Goal: Task Accomplishment & Management: Complete application form

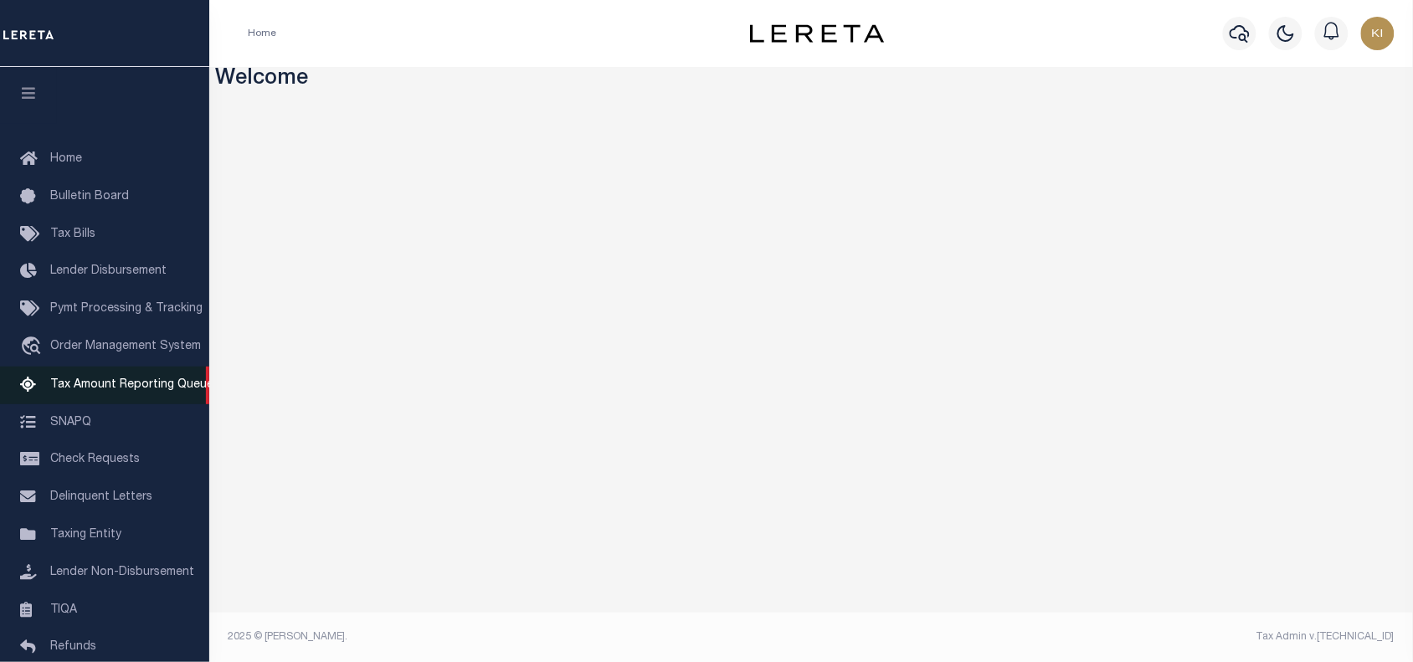
click at [101, 391] on span "Tax Amount Reporting Queue" at bounding box center [131, 385] width 163 height 12
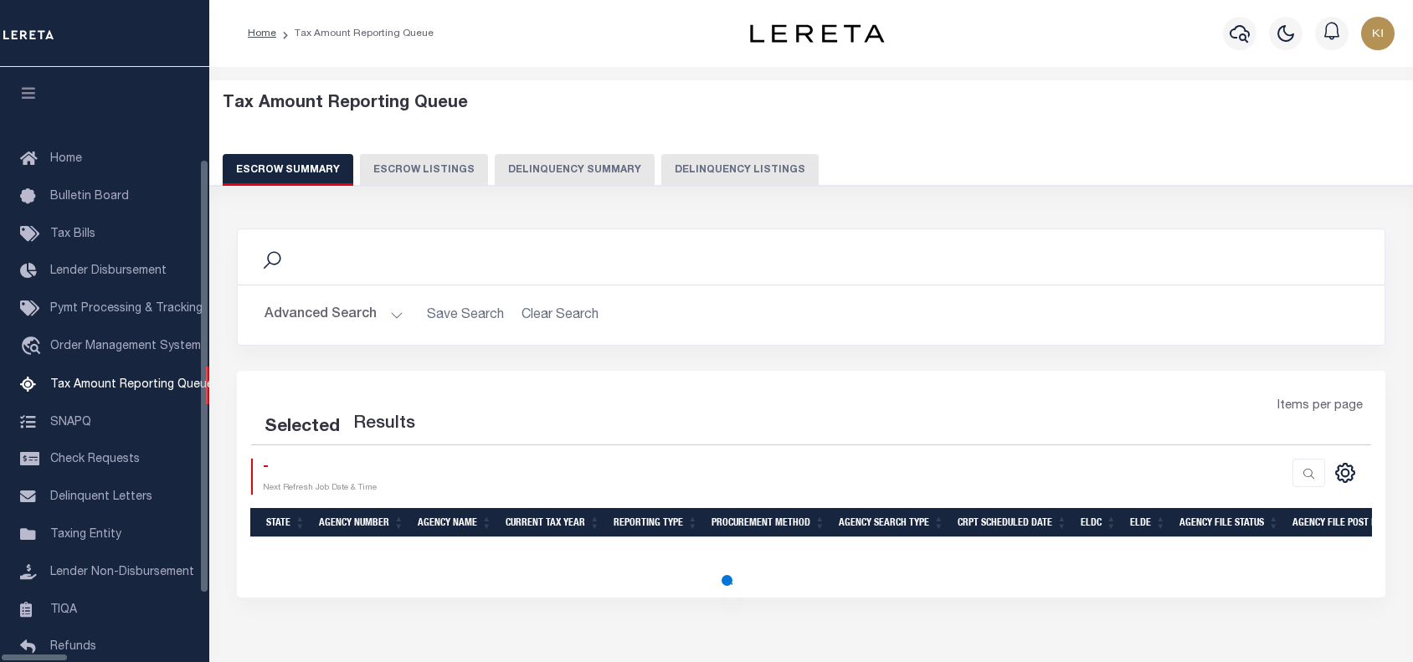
select select "100"
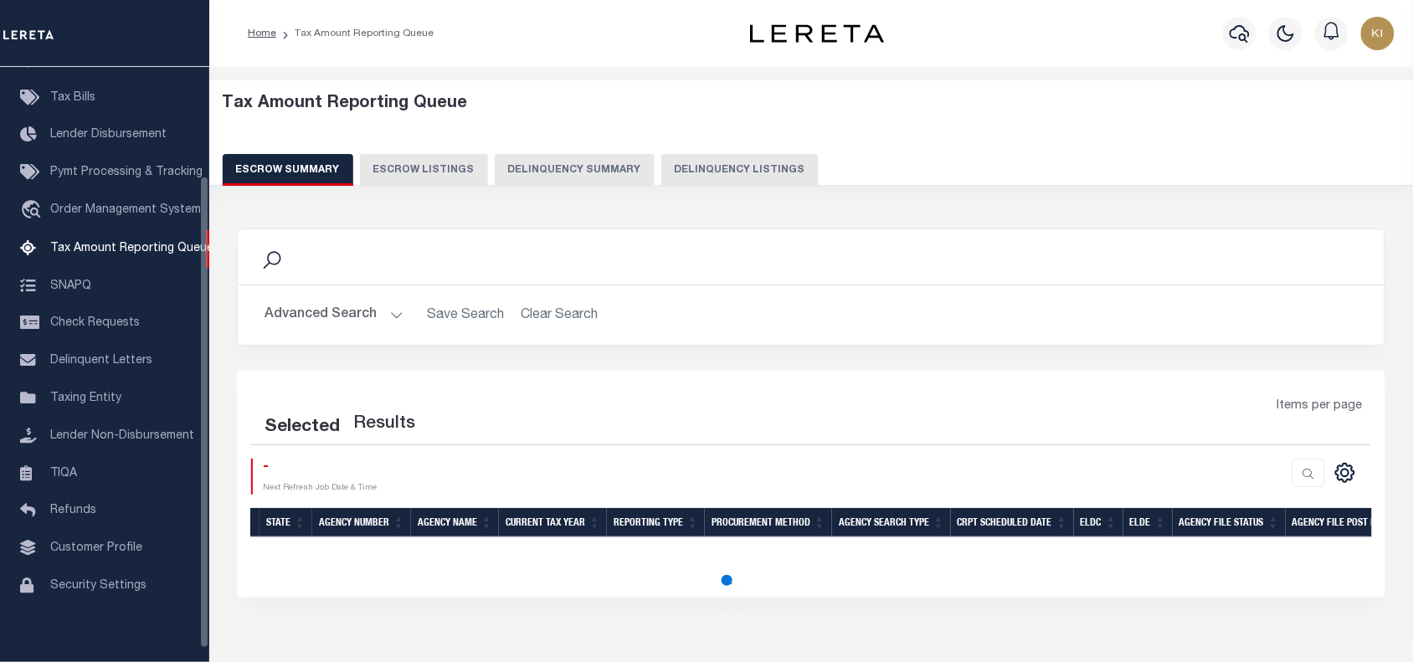
select select "100"
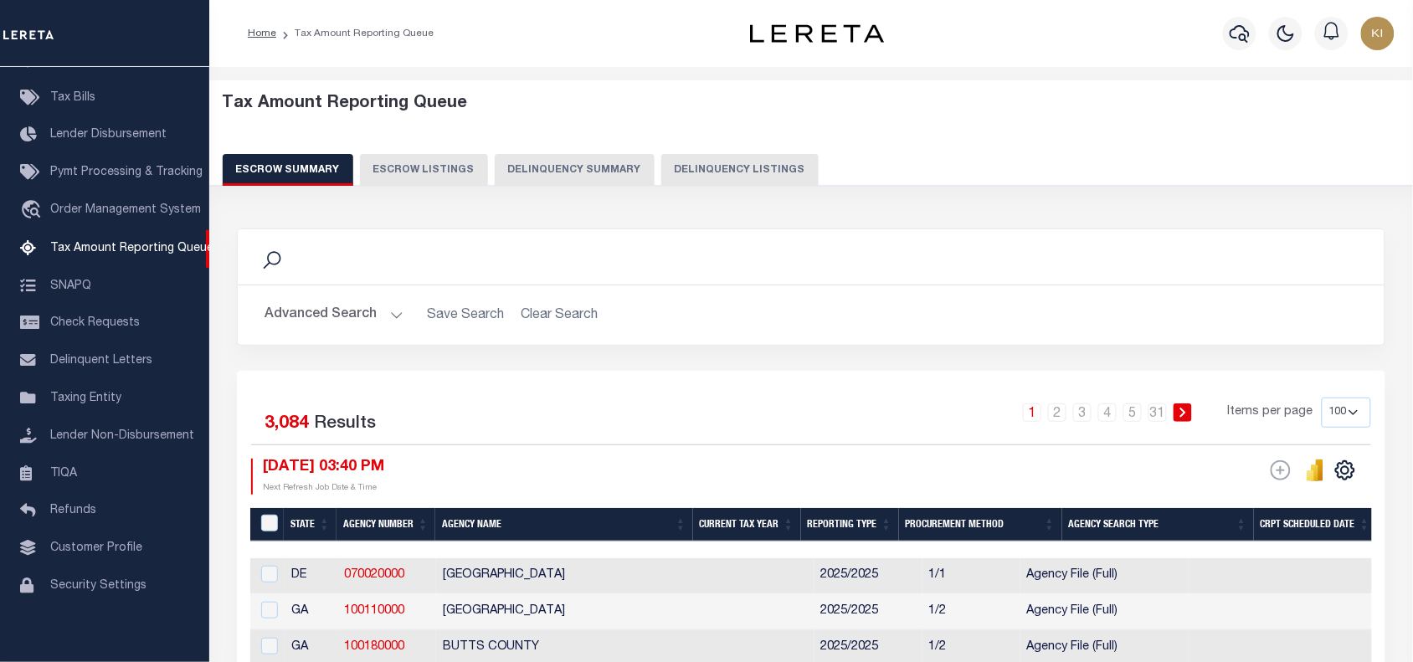
click at [391, 319] on button "Advanced Search" at bounding box center [334, 315] width 139 height 33
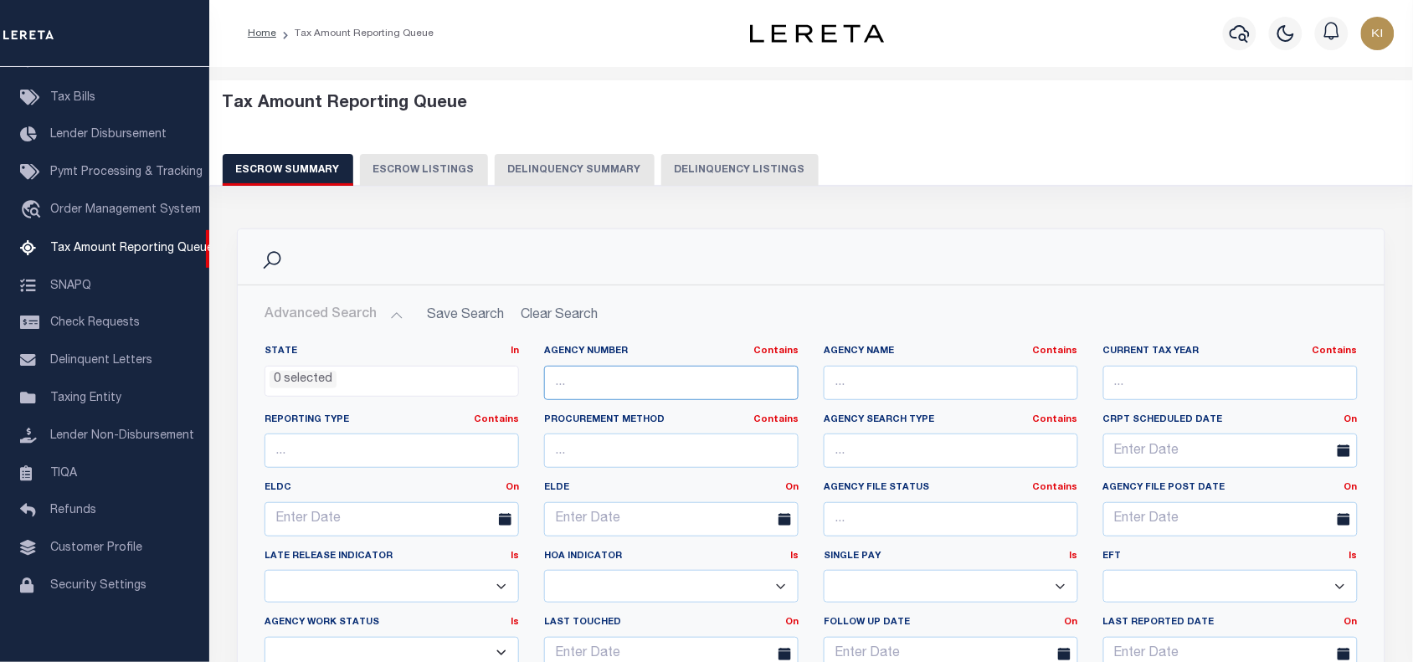
click at [565, 384] on input "text" at bounding box center [671, 383] width 255 height 34
paste input "200090101"
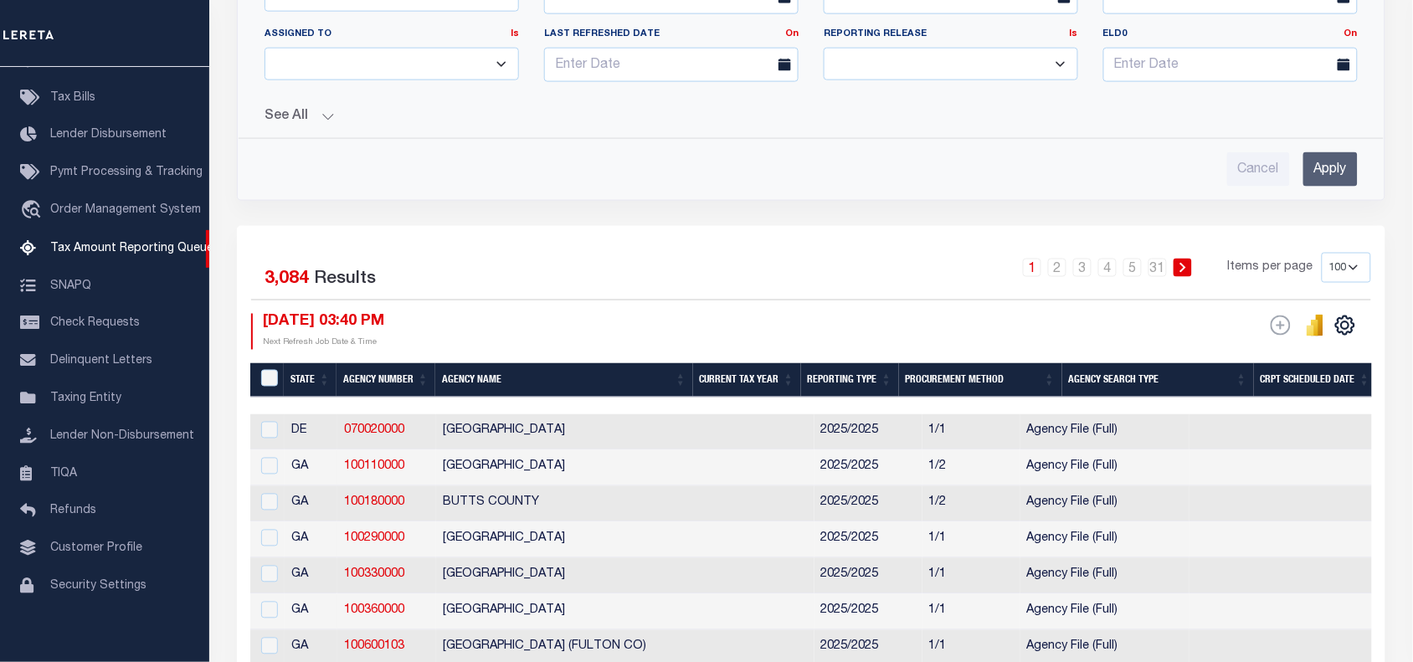
scroll to position [662, 0]
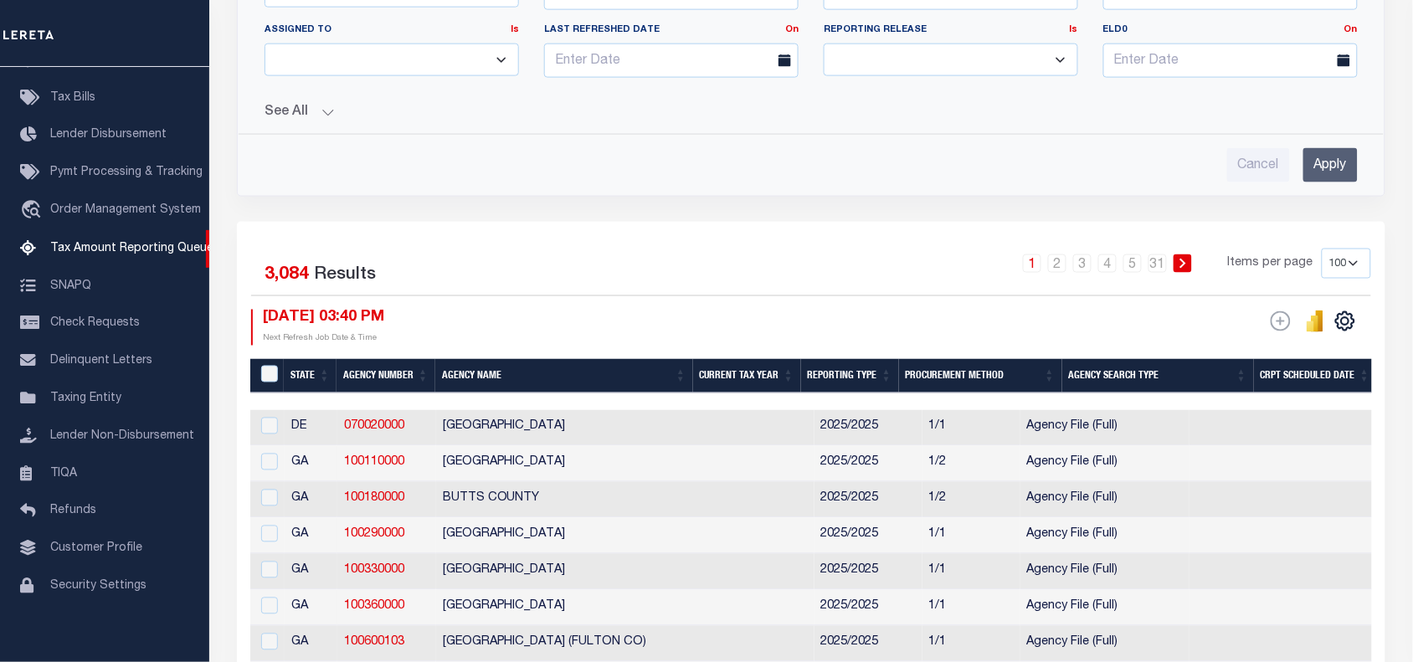
type input "200090101"
click at [1330, 166] on input "Apply" at bounding box center [1331, 165] width 54 height 34
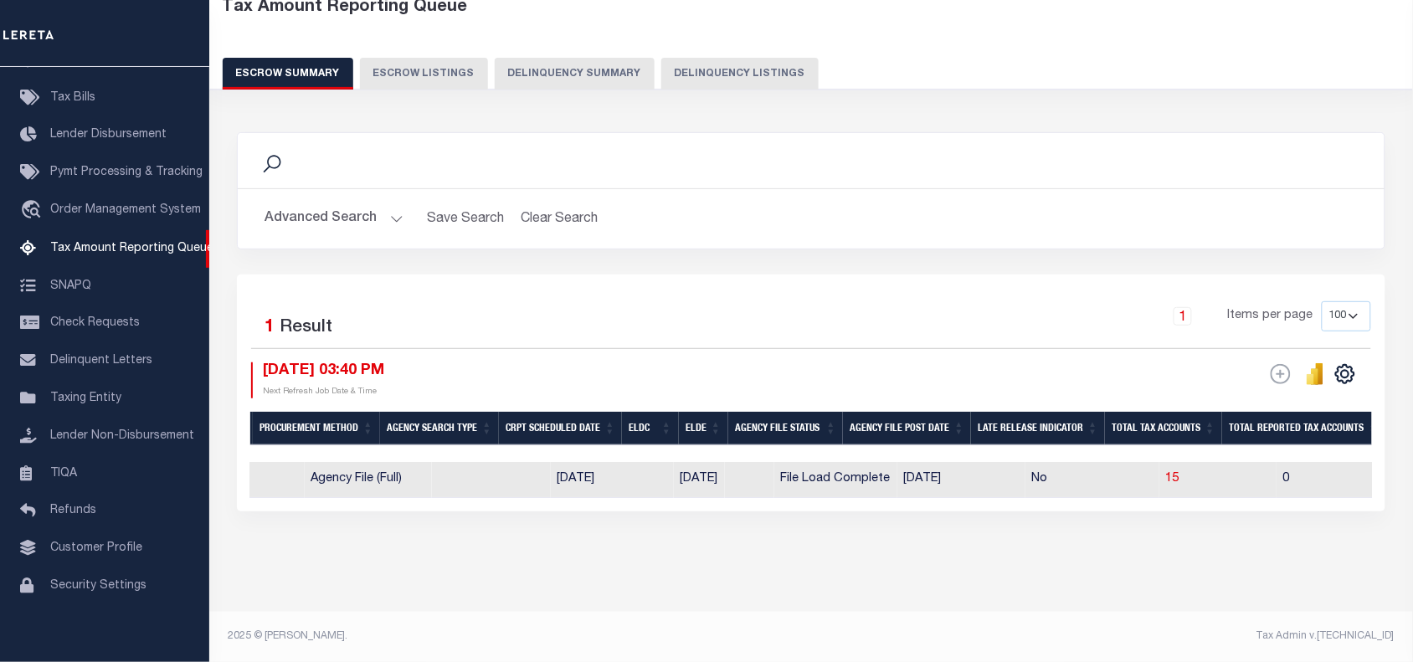
scroll to position [0, 0]
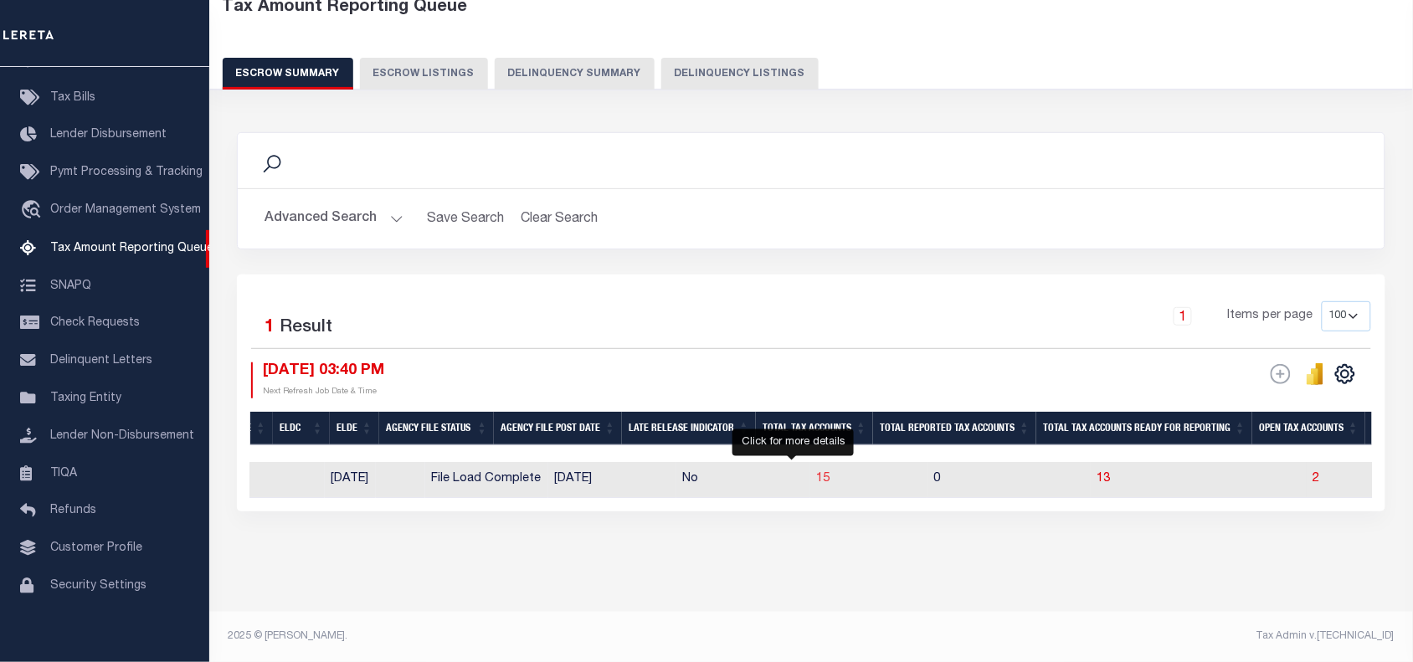
click at [817, 473] on span "15" at bounding box center [823, 479] width 13 height 12
select select "100"
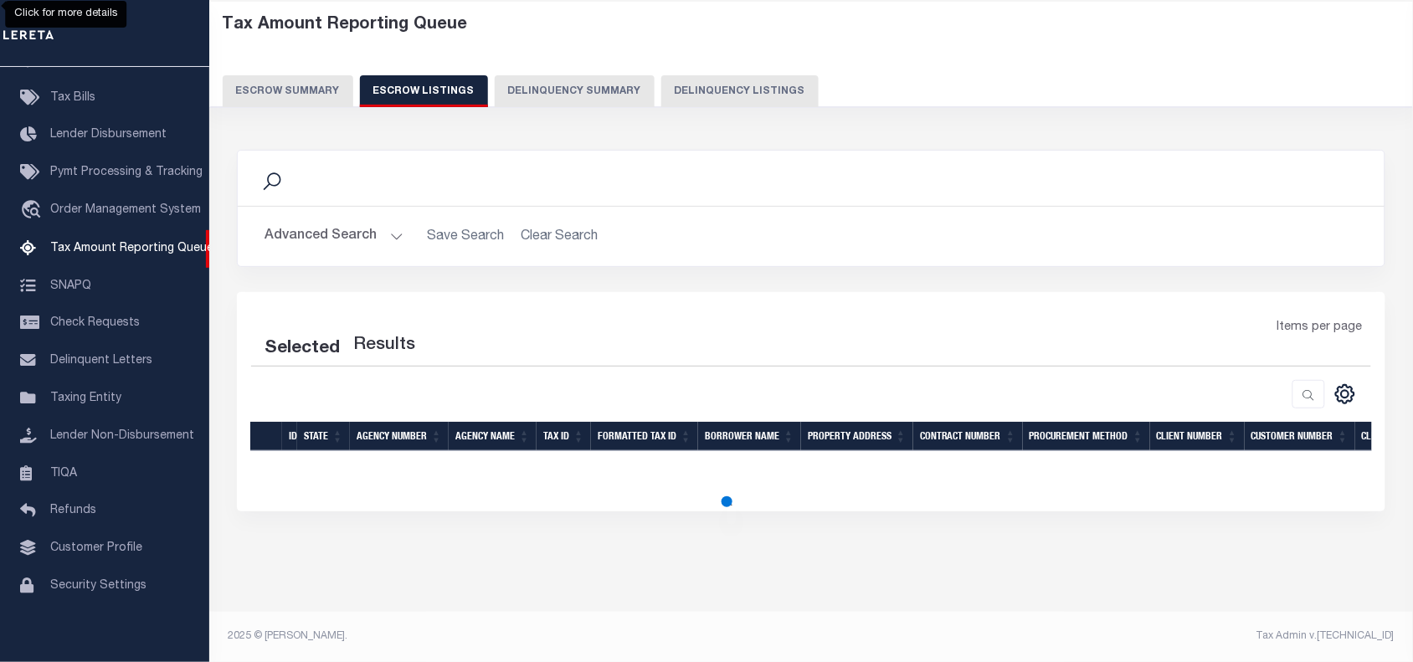
select select "100"
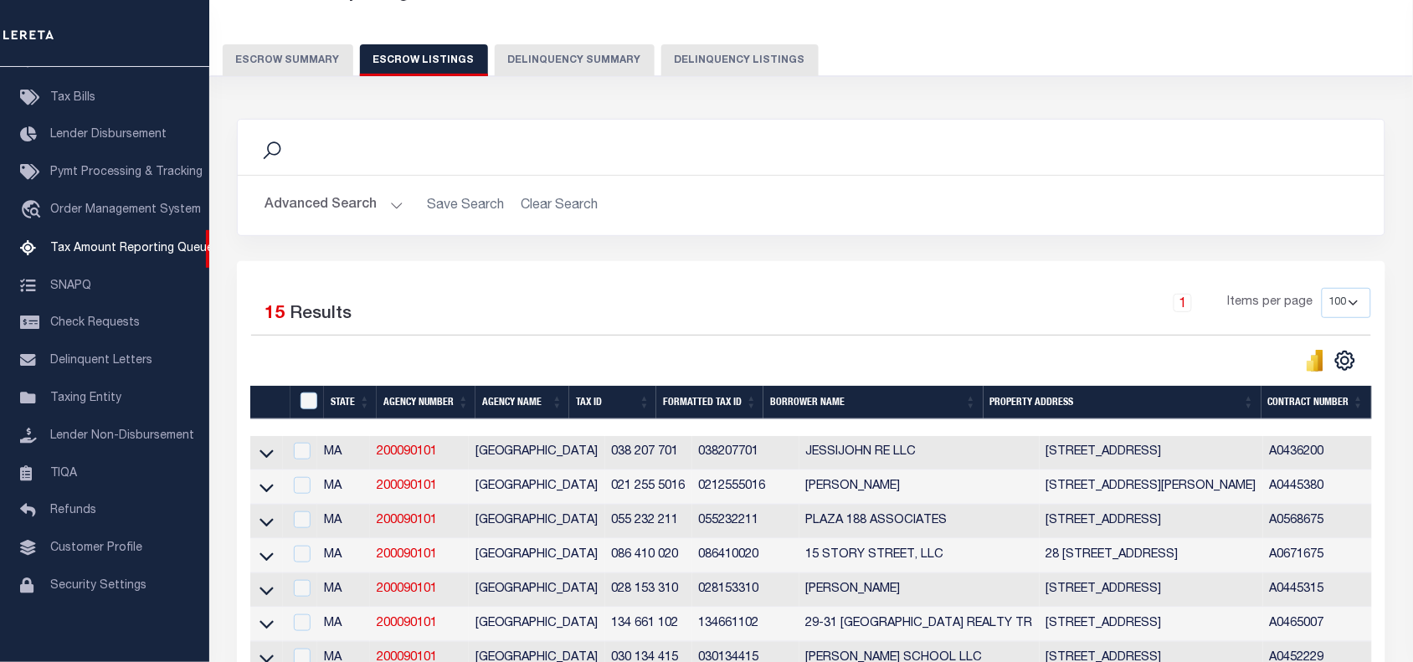
click at [800, 298] on div "1 Items per page 10 25 50 100 500" at bounding box center [955, 310] width 834 height 44
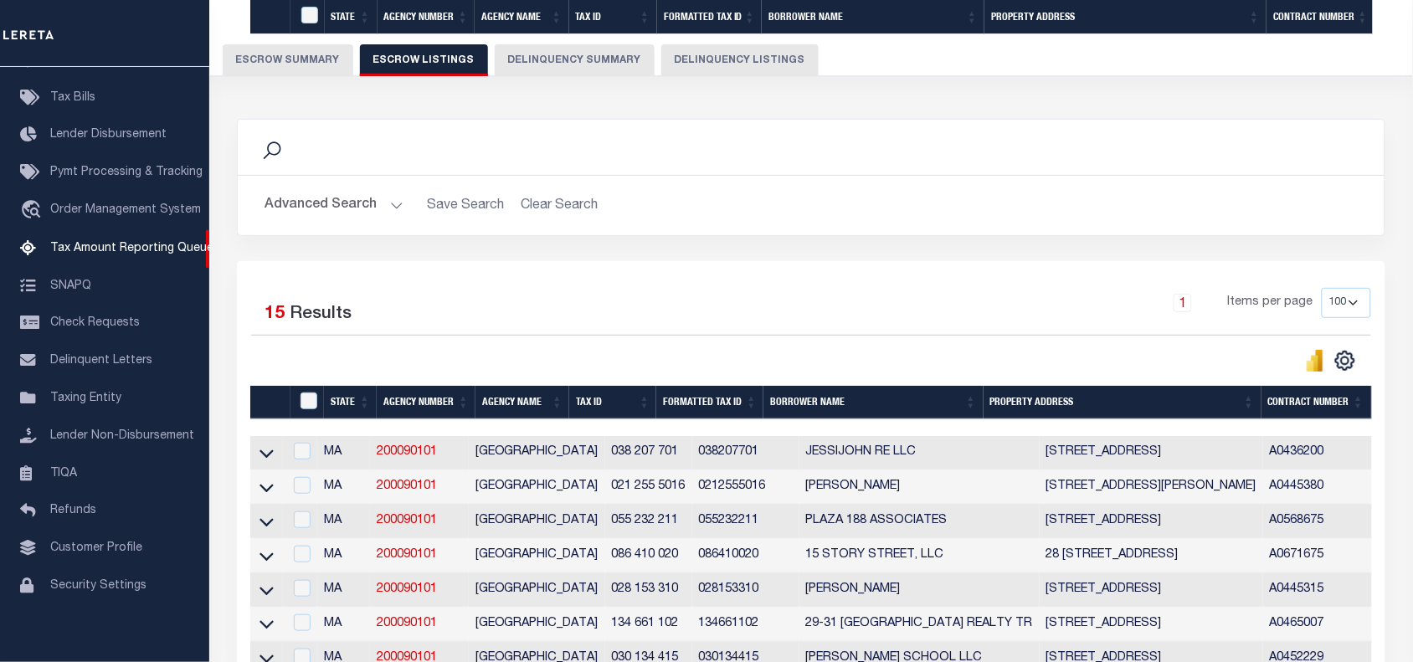
scroll to position [593, 0]
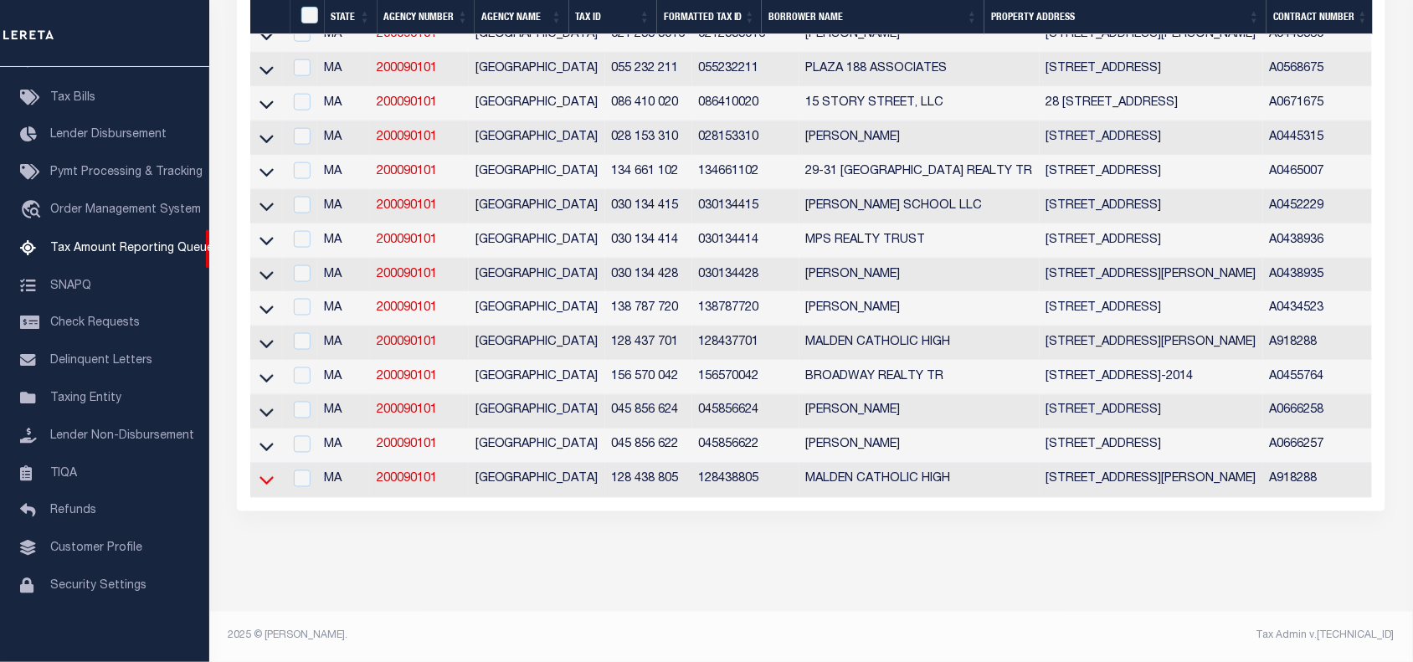
click at [264, 471] on icon at bounding box center [267, 480] width 14 height 18
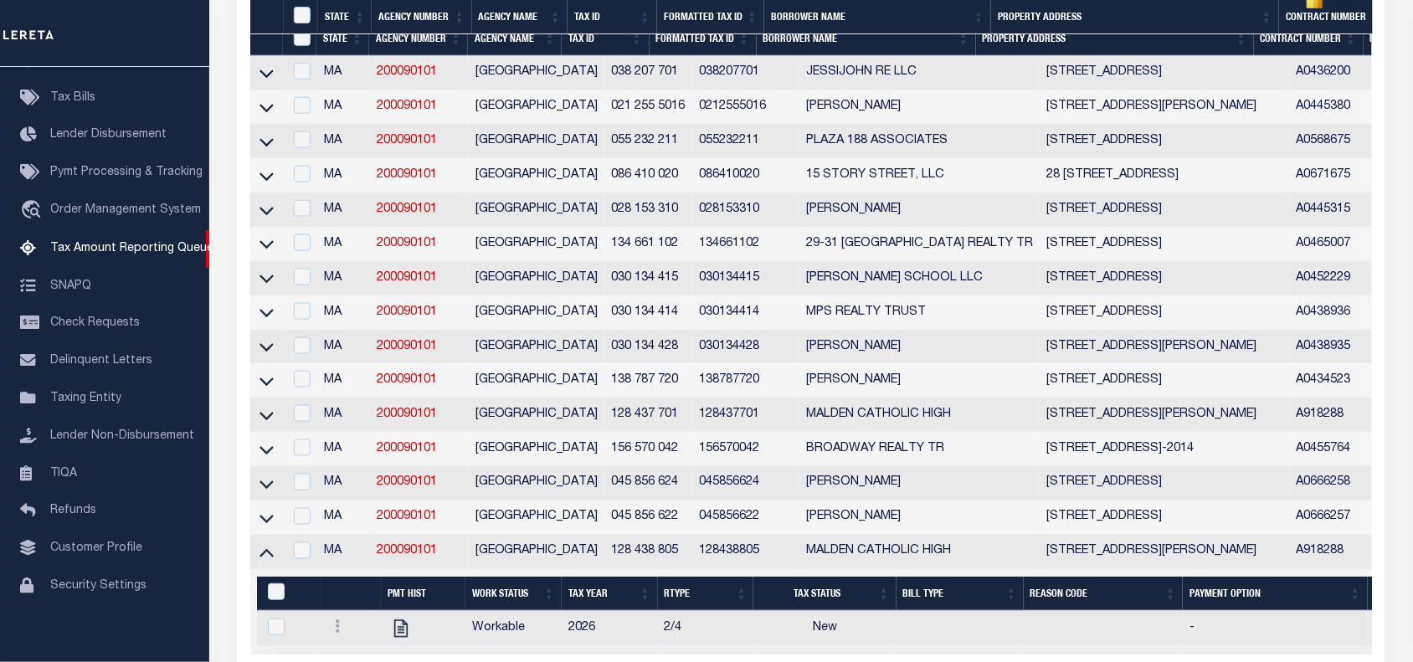
scroll to position [662, 0]
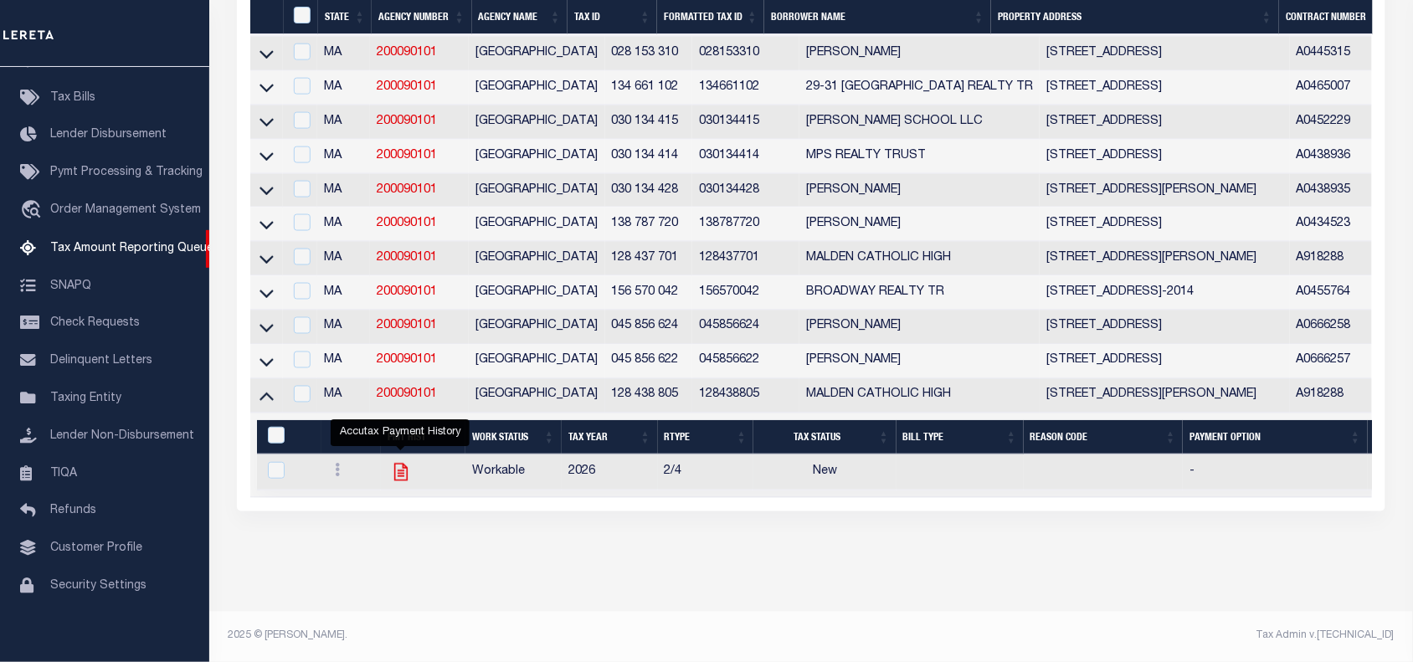
click at [399, 463] on icon "" at bounding box center [401, 472] width 22 height 22
checkbox input "true"
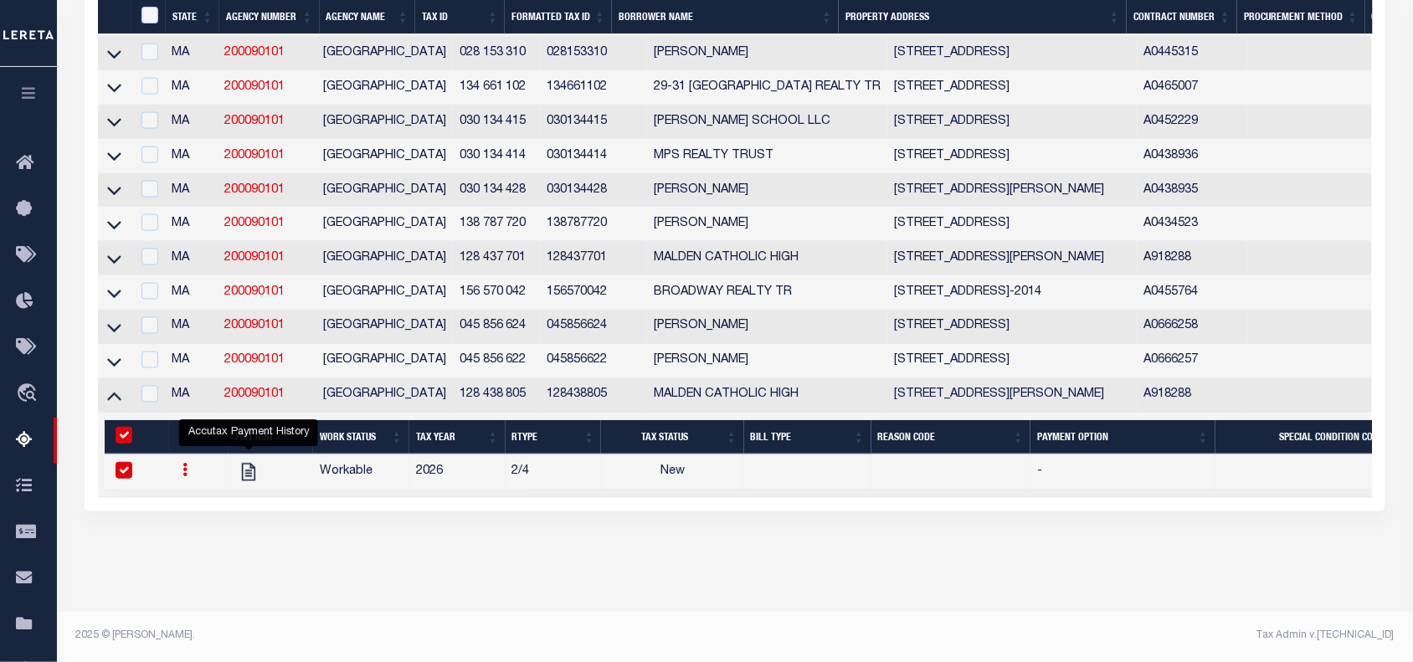
scroll to position [593, 0]
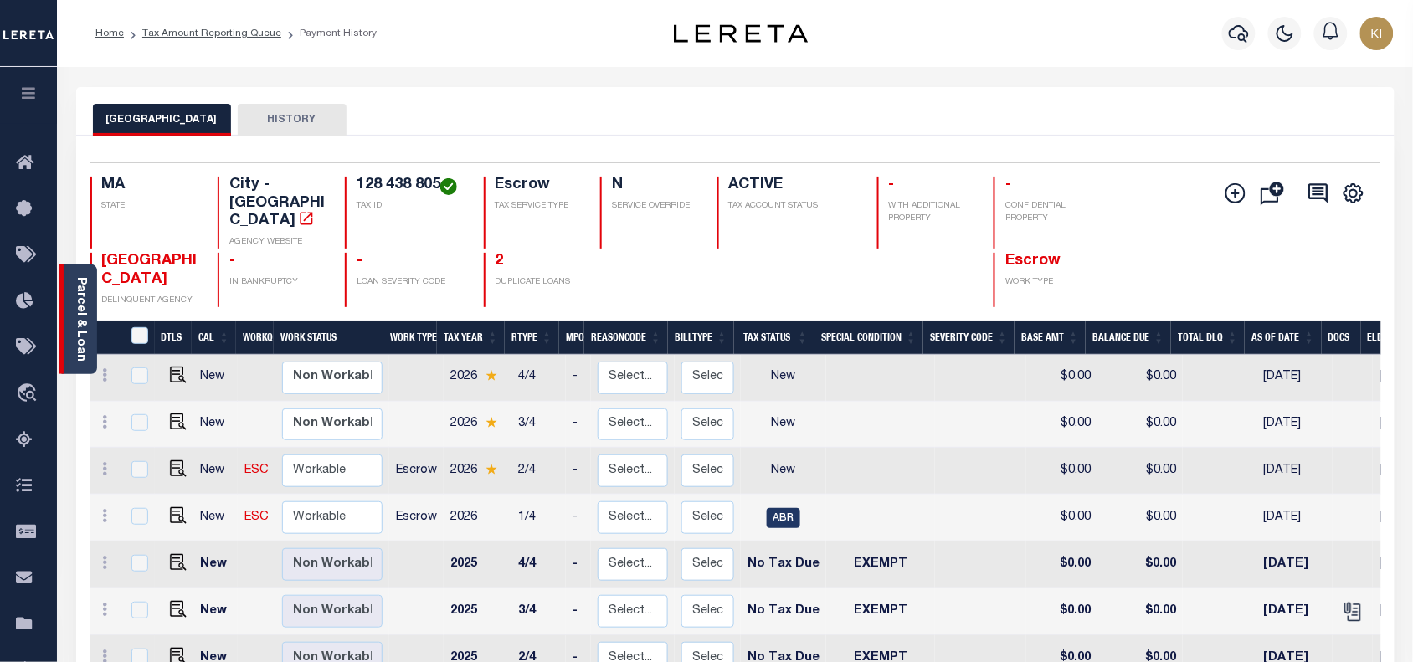
click at [81, 304] on link "Parcel & Loan" at bounding box center [81, 319] width 12 height 85
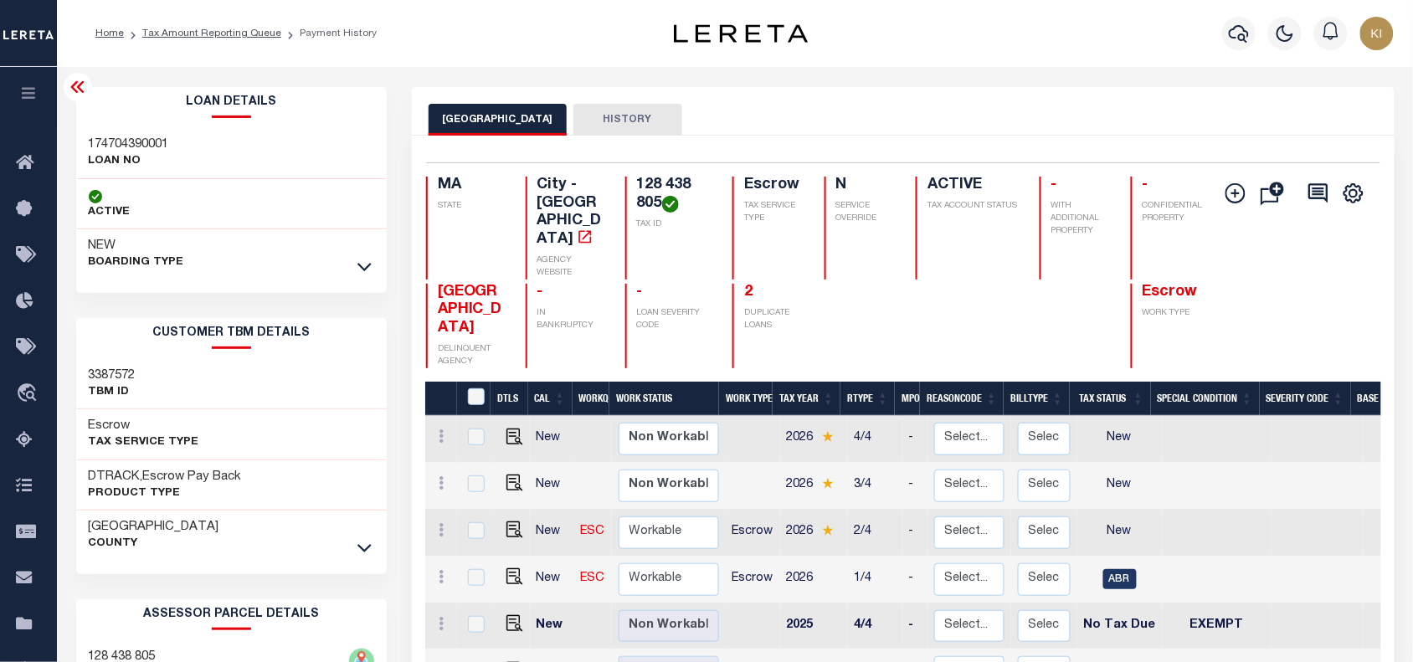
click at [145, 139] on h3 "174704390001" at bounding box center [129, 144] width 80 height 17
copy h3 "174704390001"
click at [28, 92] on icon "button" at bounding box center [28, 92] width 19 height 15
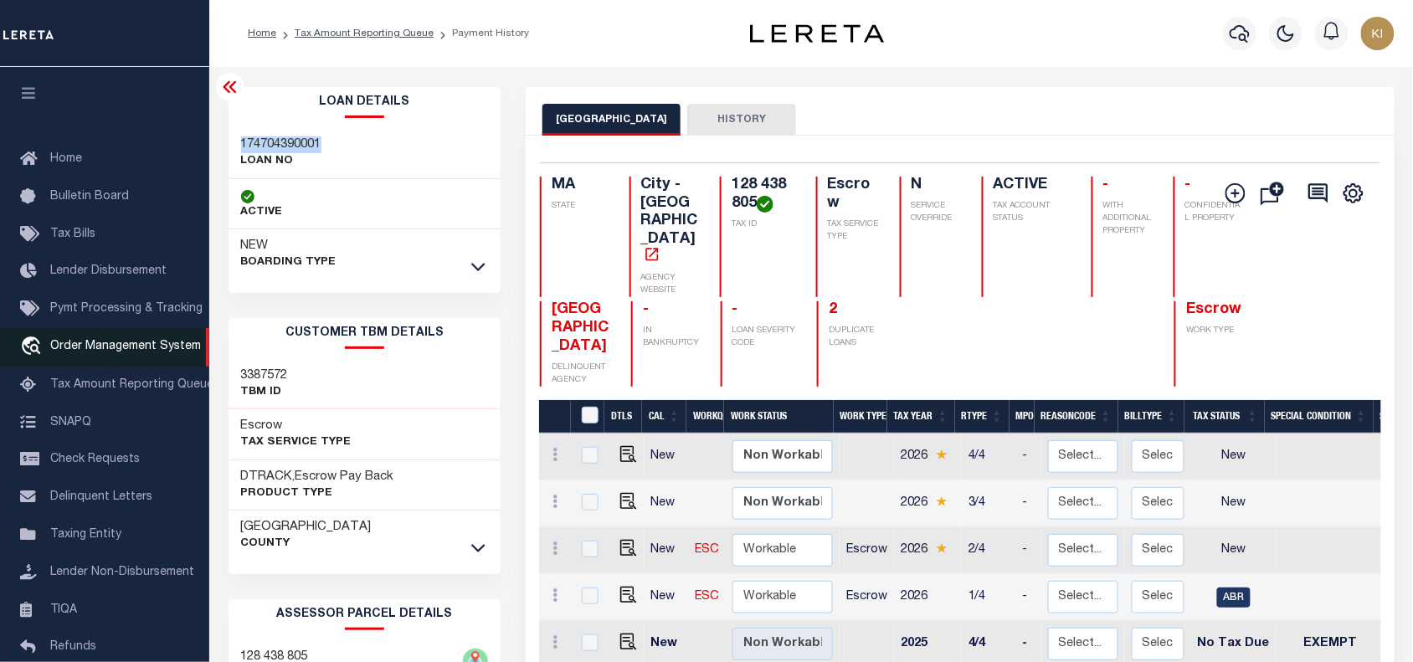
click at [103, 352] on span "Order Management System" at bounding box center [125, 347] width 151 height 12
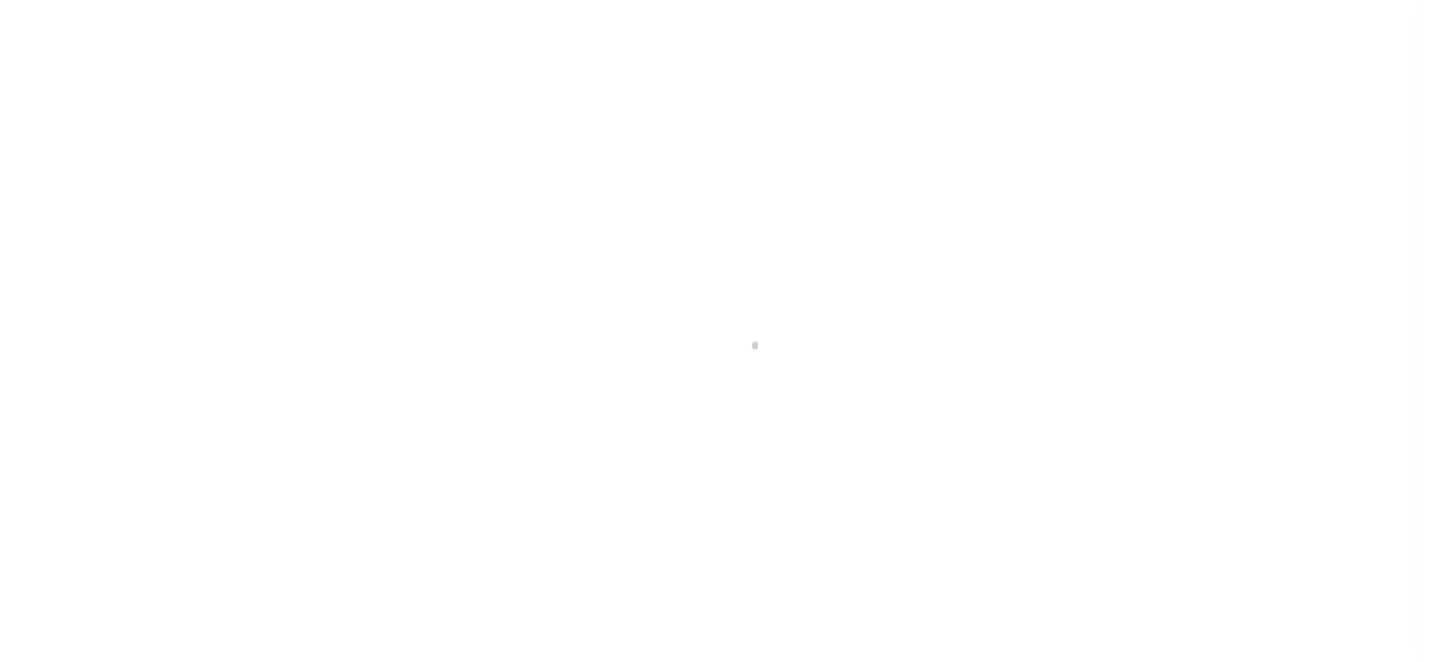
scroll to position [122, 0]
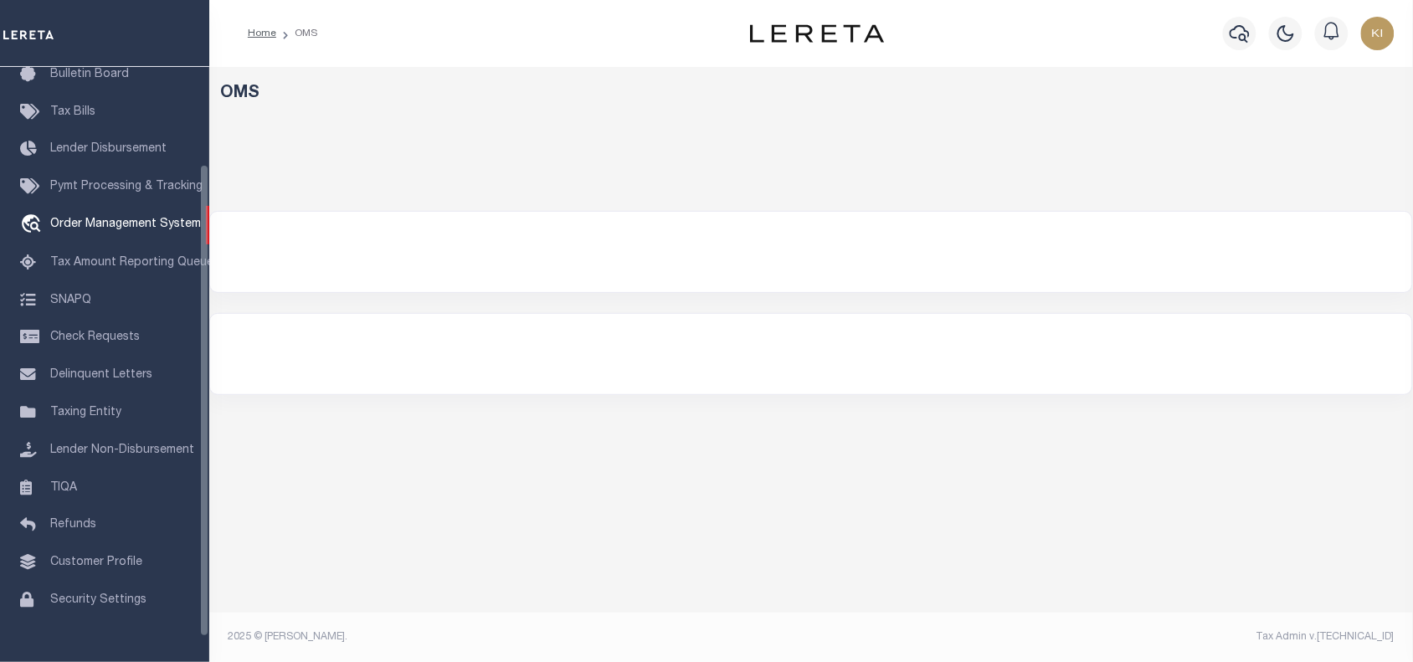
select select "200"
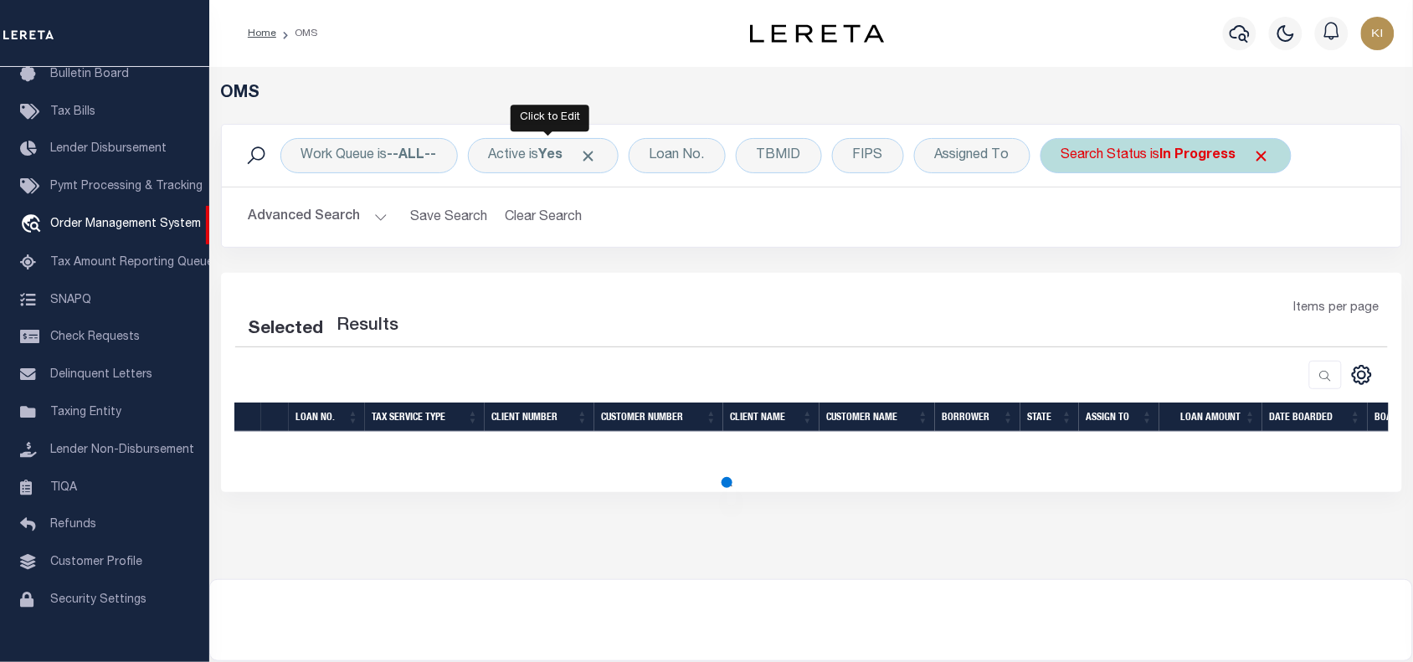
select select "200"
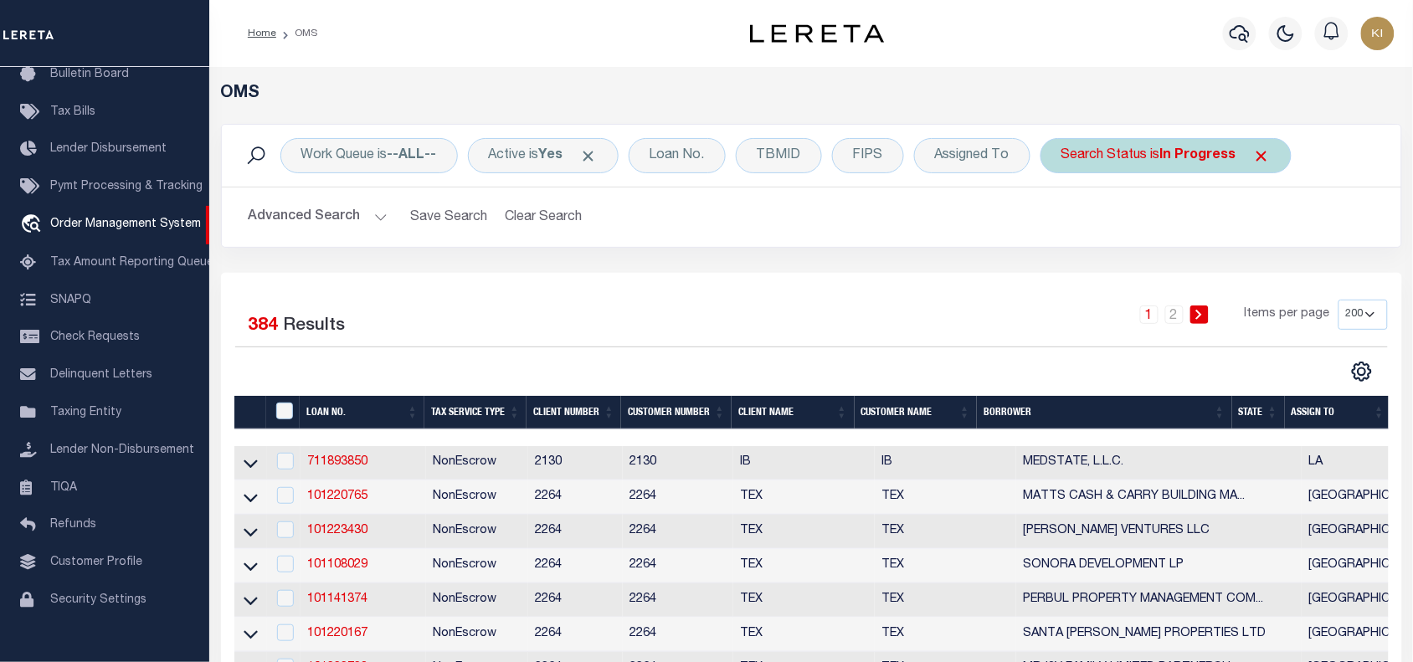
click at [1269, 152] on span "Click to Remove" at bounding box center [1263, 156] width 18 height 18
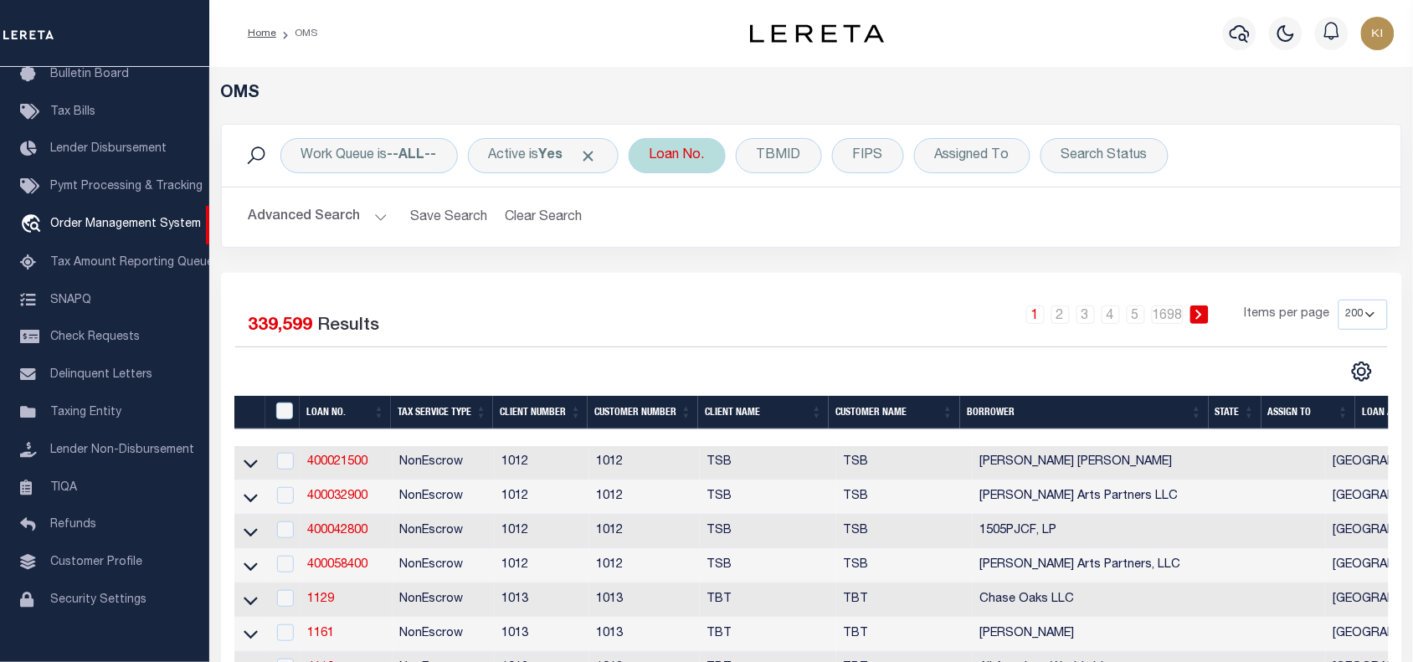
click at [679, 149] on div "Loan No." at bounding box center [677, 155] width 97 height 35
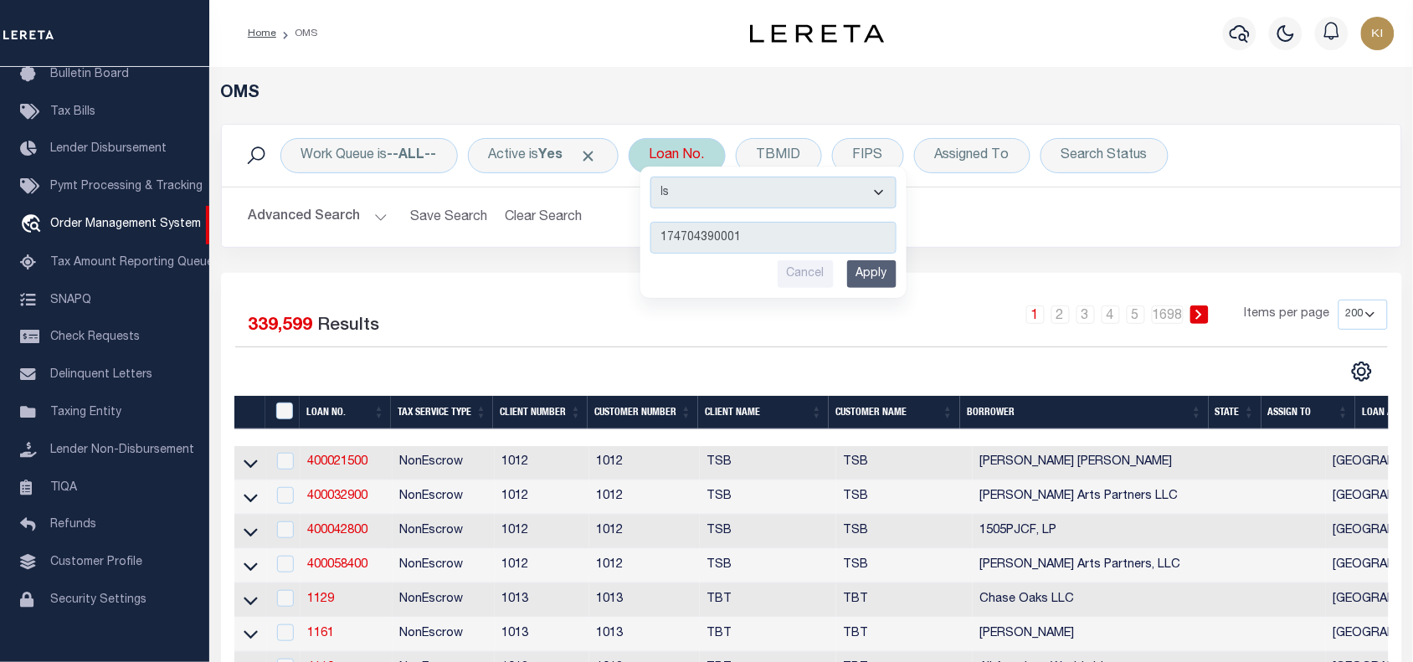
type input "174704390001"
click at [886, 276] on input "Apply" at bounding box center [871, 274] width 49 height 28
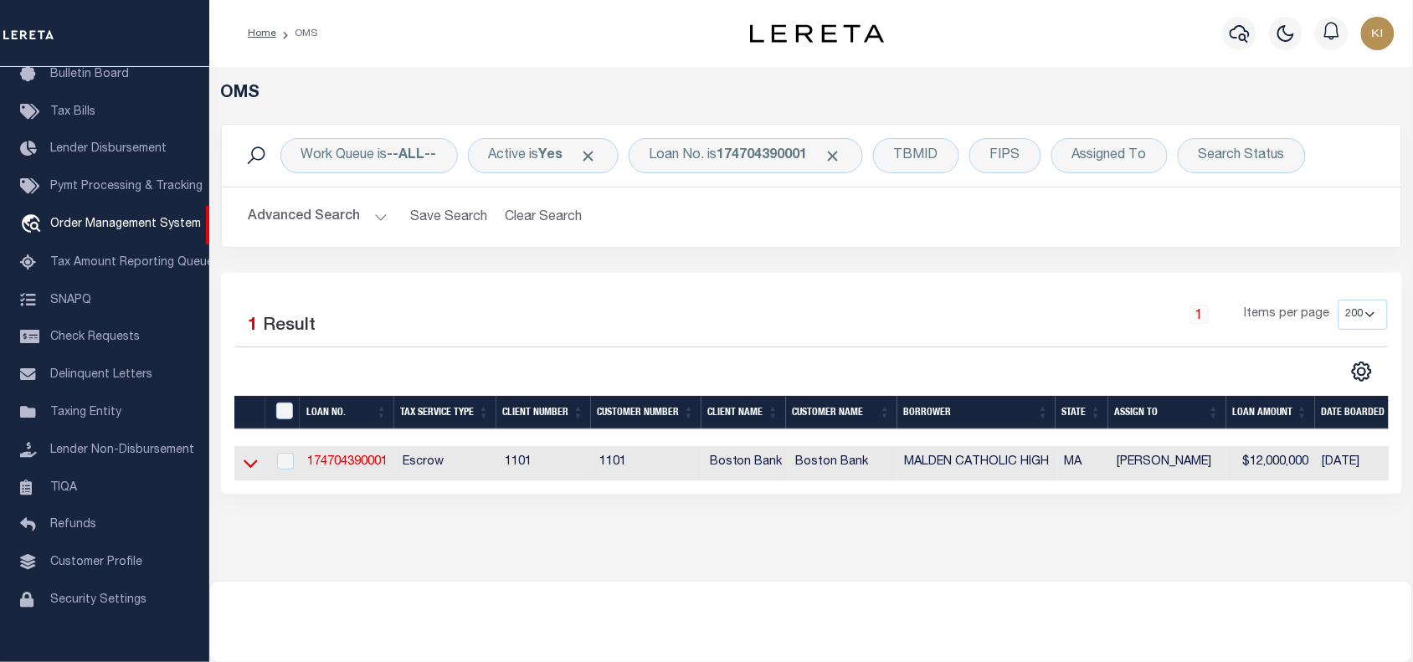
click at [251, 467] on icon at bounding box center [251, 464] width 14 height 18
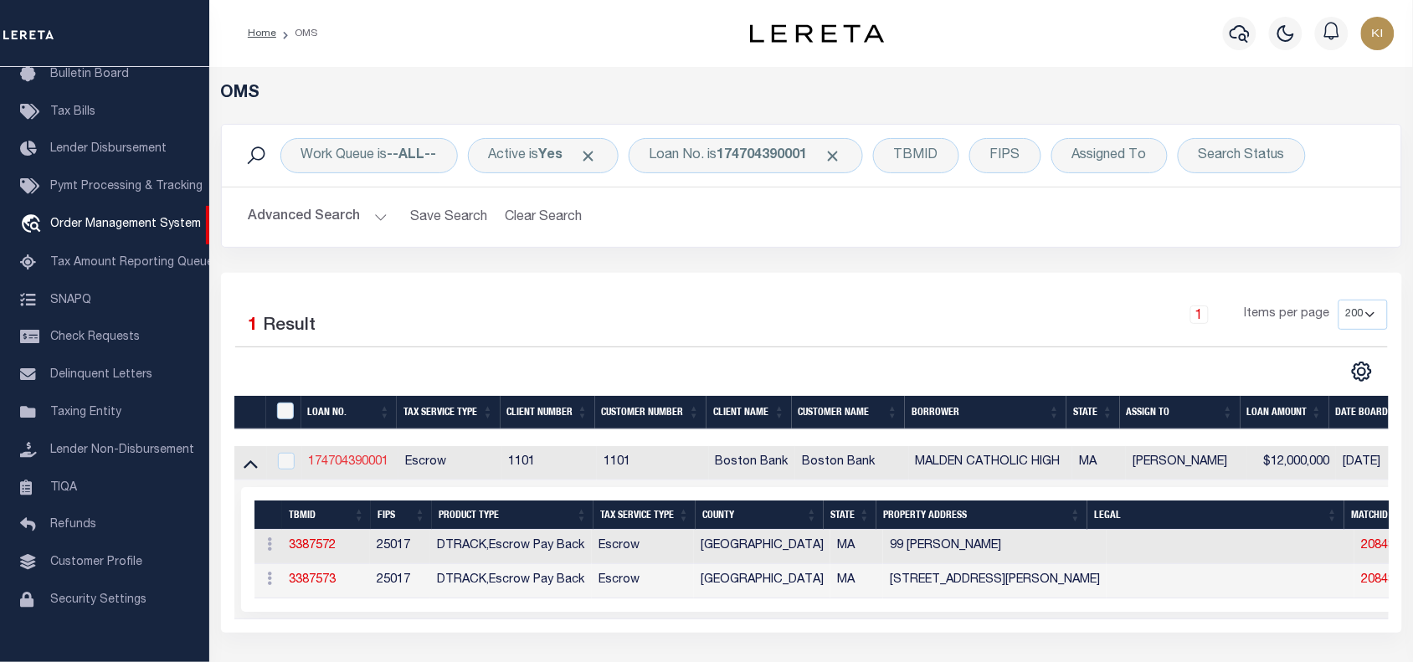
click at [363, 461] on link "174704390001" at bounding box center [349, 462] width 80 height 12
type input "174704390001"
type input "MALDEN CATHOLIC HIGH"
select select
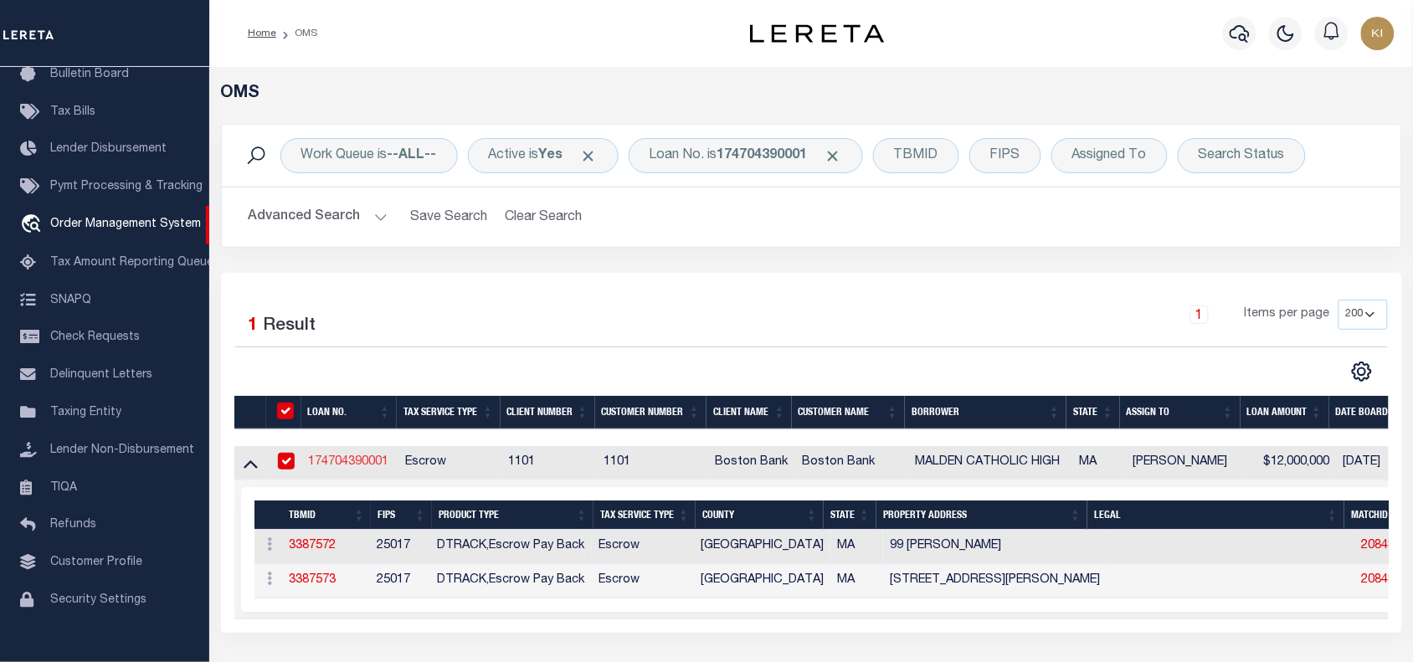
select select "10"
select select "Escrow"
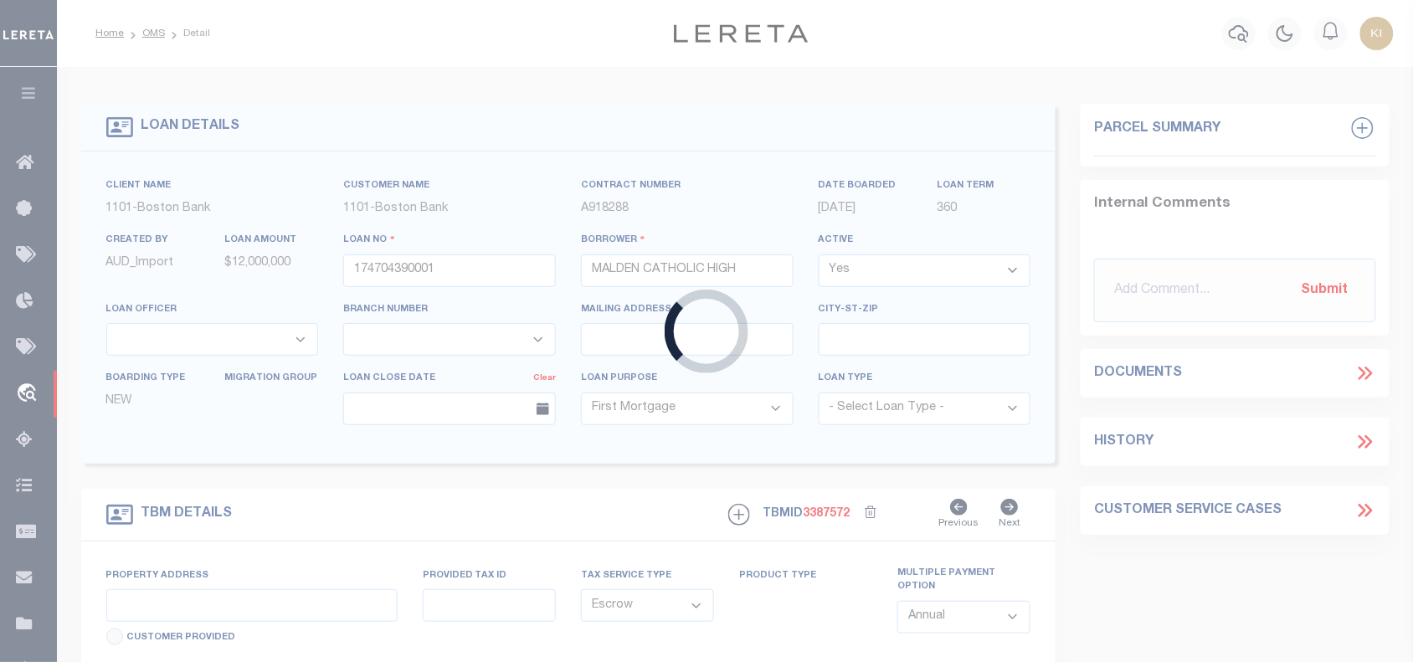
type input "99 [PERSON_NAME]"
type input "PARCEL ID:128 438 805"
select select
type input "MALDEN MA 02148"
type input "41609"
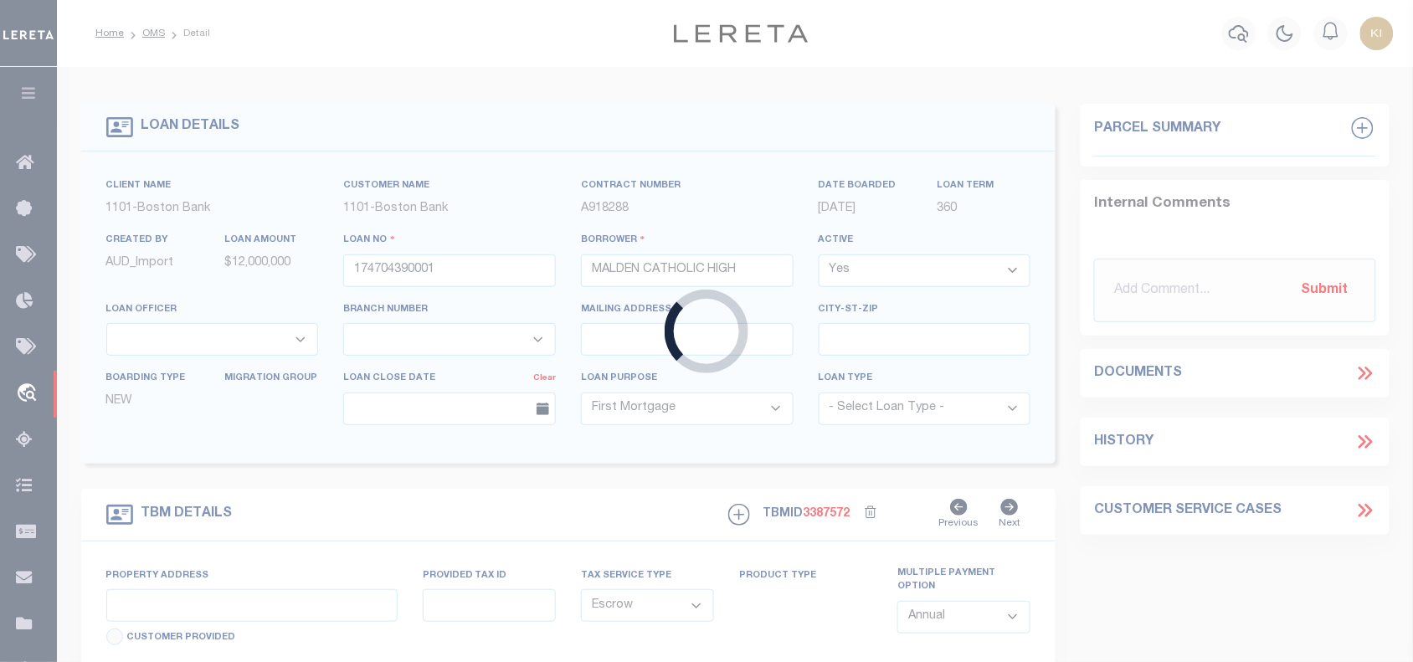
type input "MA"
select select
select select "45636"
select select "4566"
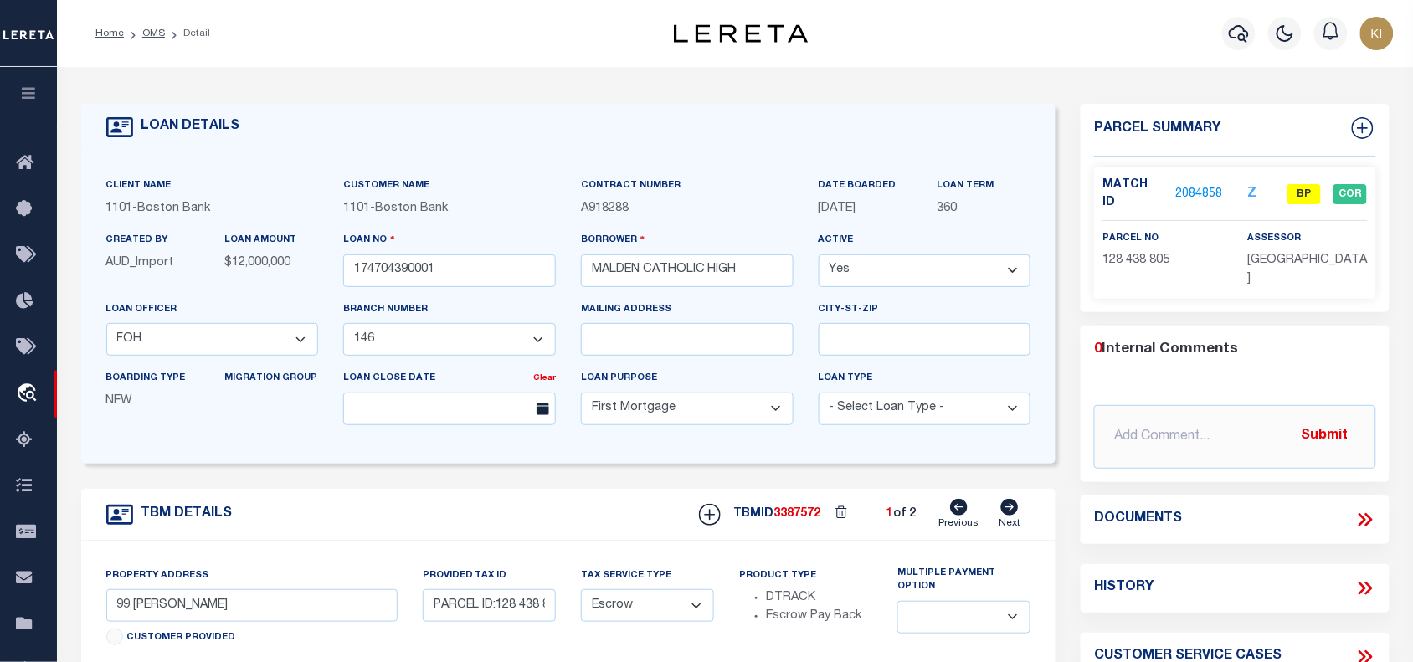
click at [1199, 186] on link "2084858" at bounding box center [1199, 195] width 47 height 18
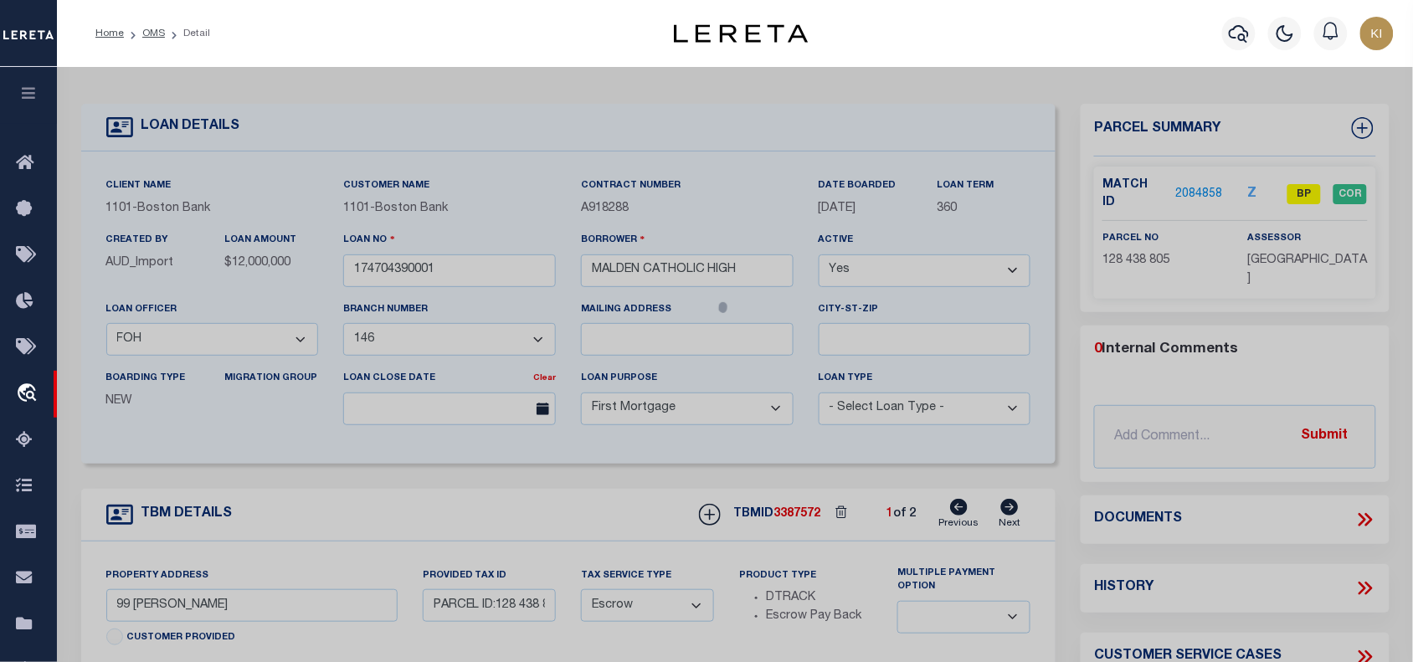
checkbox input "false"
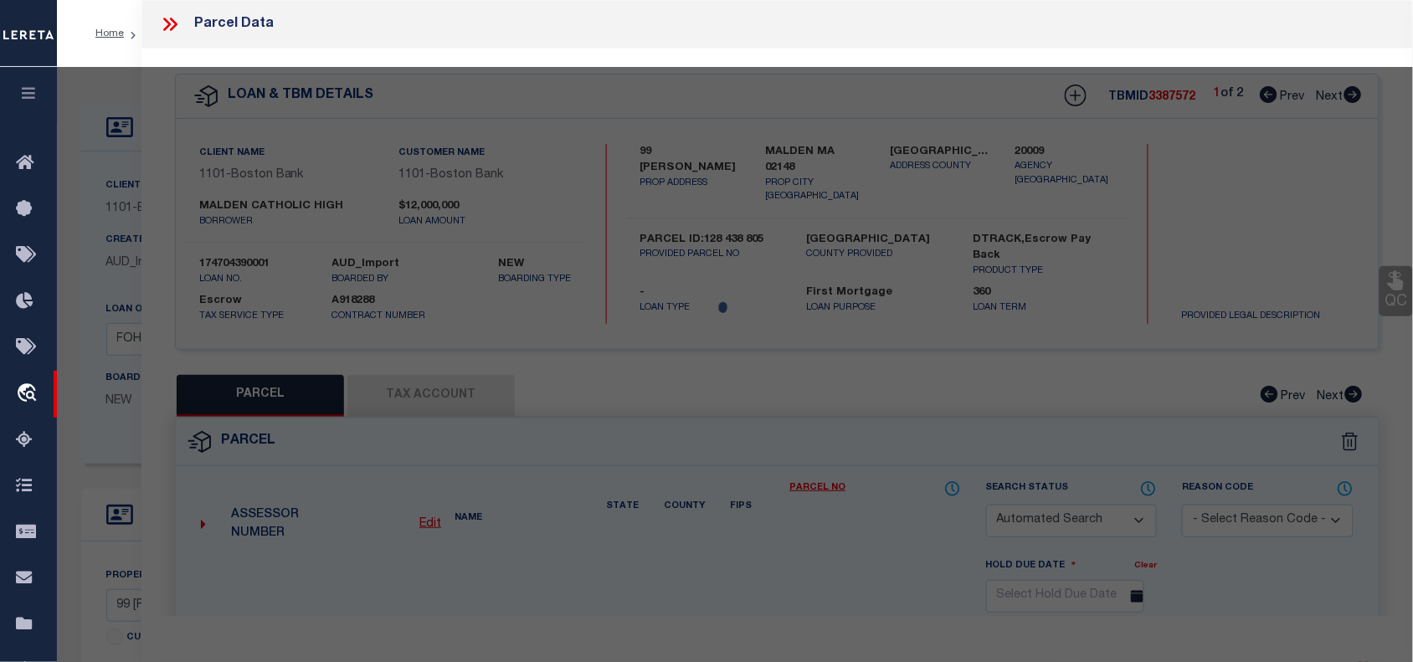
select select "BP"
type input "[GEOGRAPHIC_DATA]"
select select "AGF"
select select "ADD"
type input "99 [PERSON_NAME]"
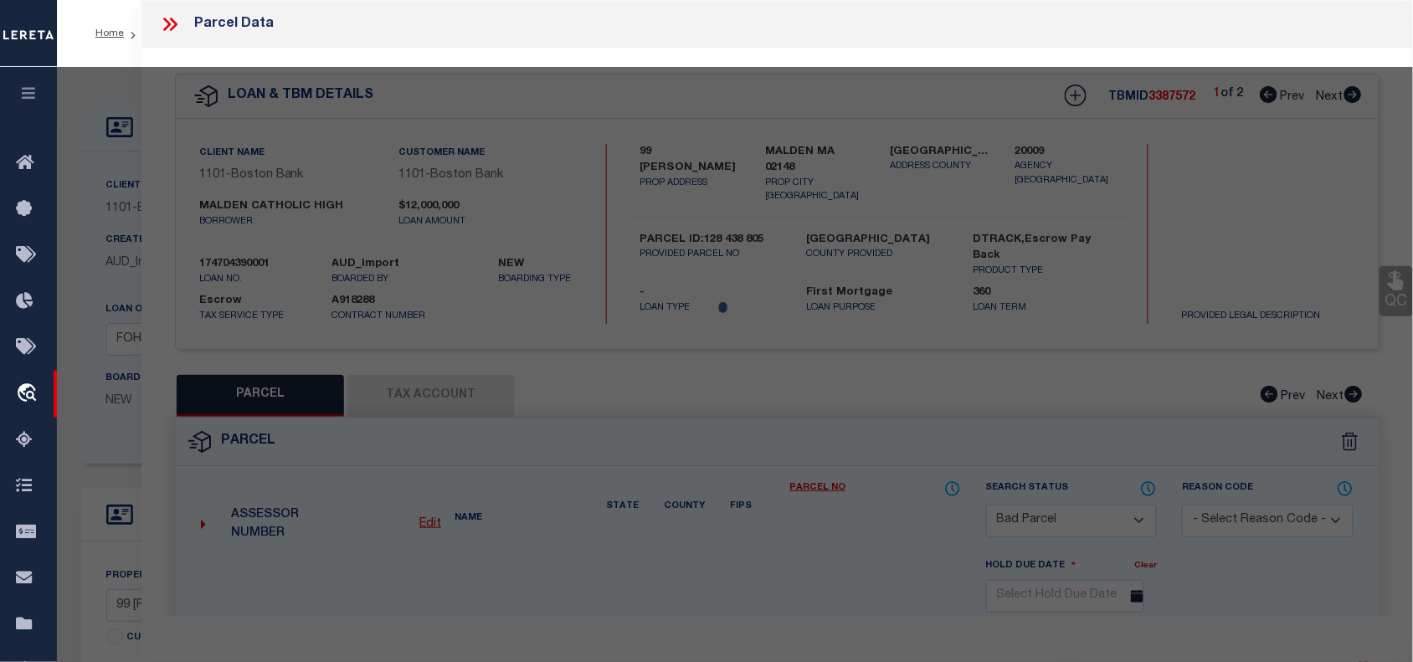
type input "MALDEN MA 02148"
type textarea "LOT:805 BLK:438 DIST:165 CITY/[GEOGRAPHIC_DATA]/TWP:[GEOGRAPHIC_DATA]"
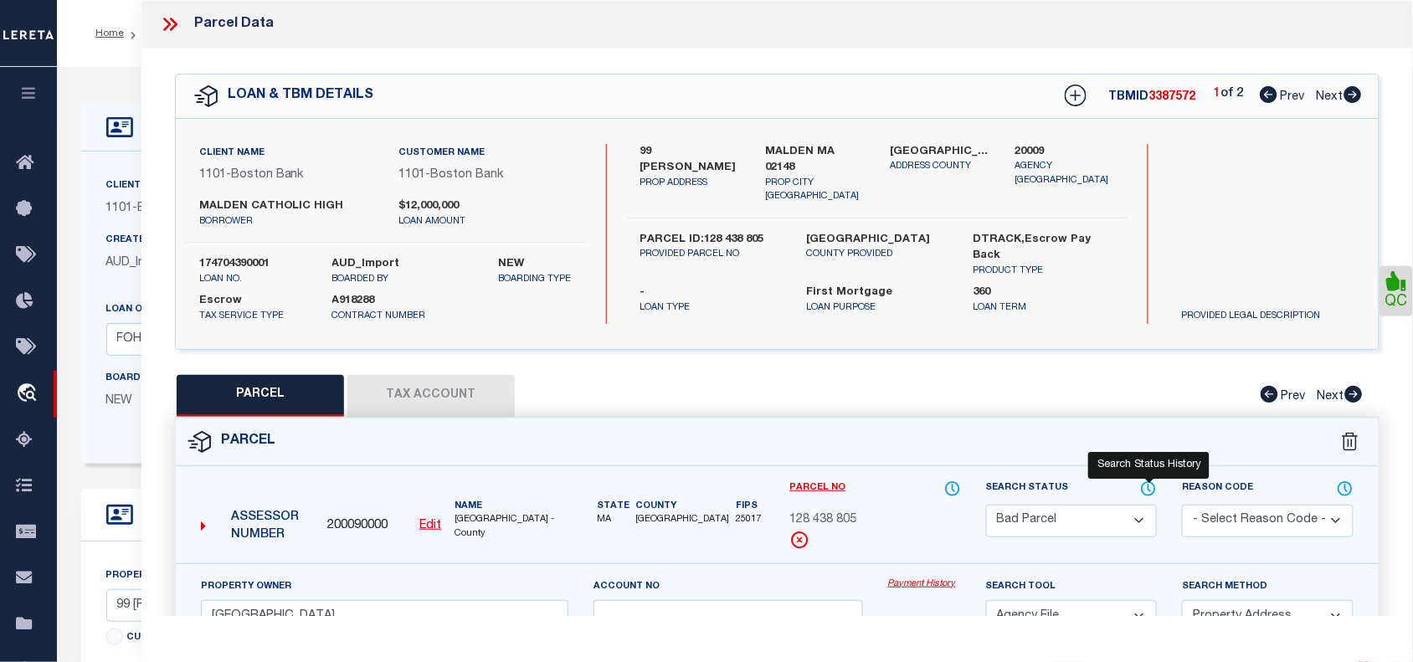
click at [1150, 486] on icon at bounding box center [1148, 489] width 17 height 18
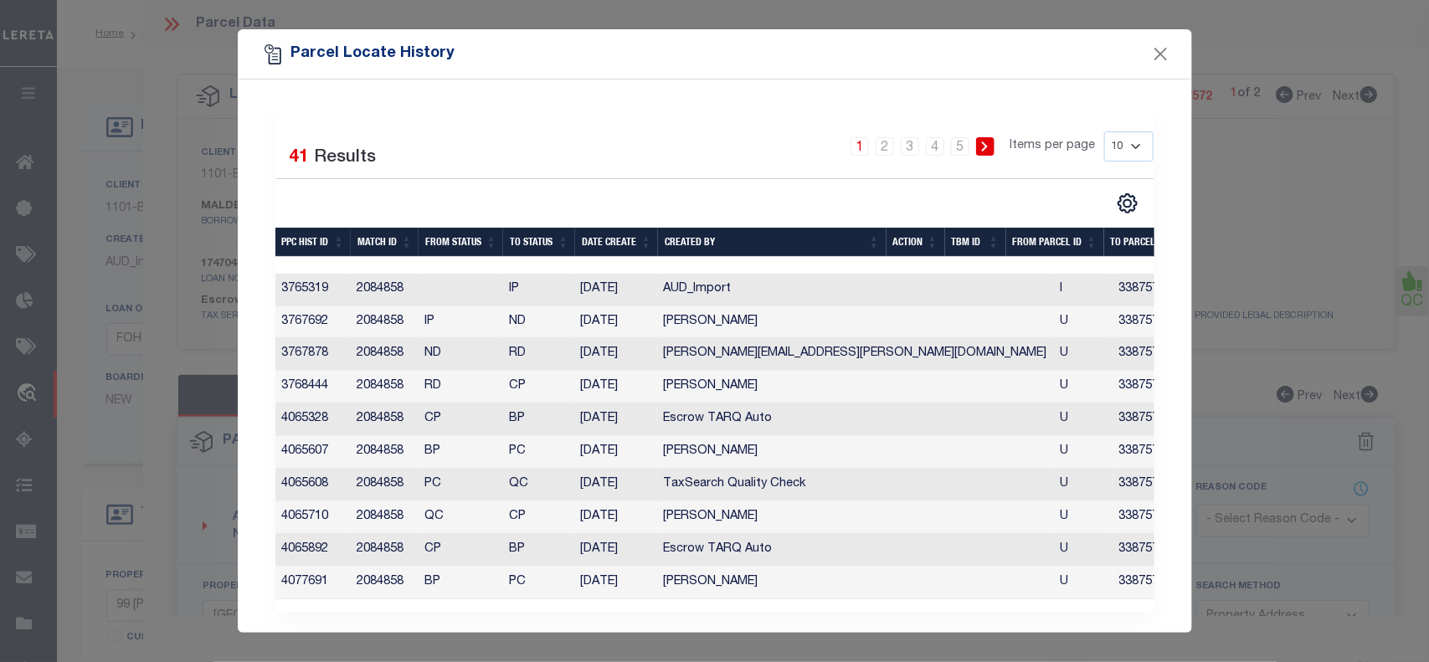
scroll to position [18, 0]
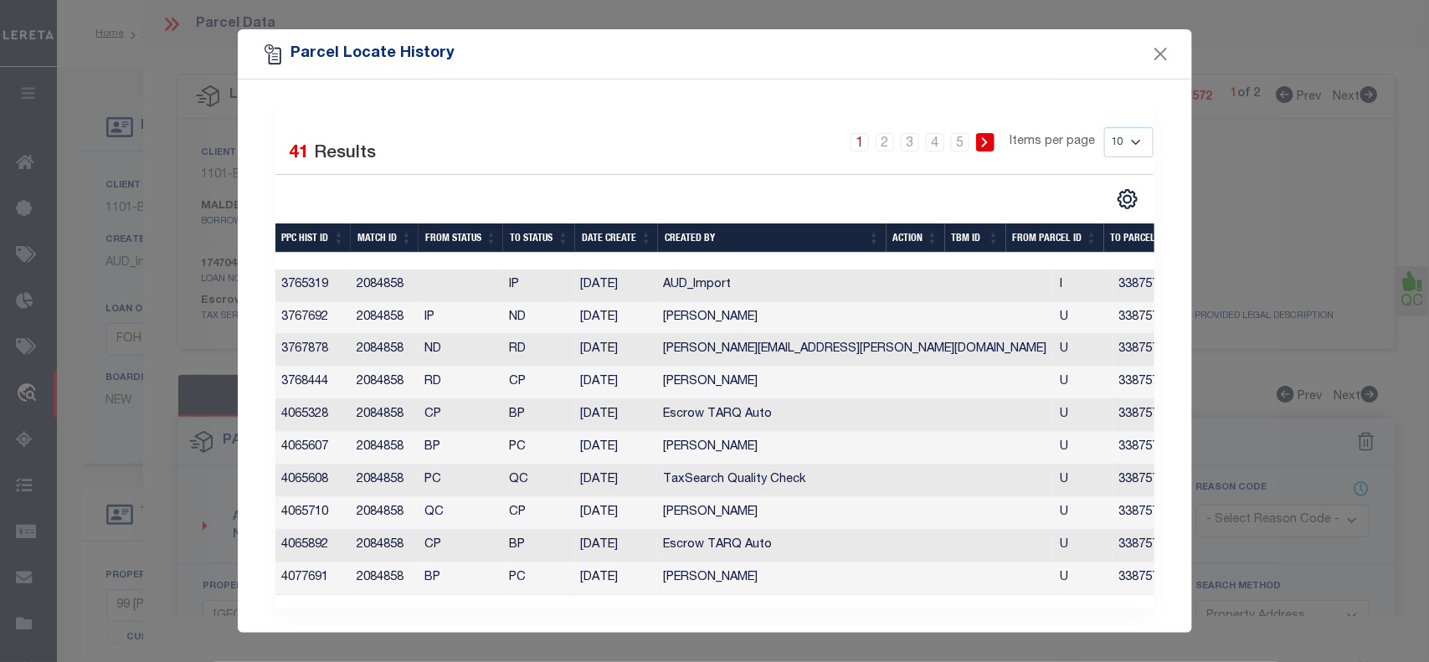
click at [1126, 128] on select "10 25 50 100" at bounding box center [1128, 142] width 49 height 30
select select "100"
click at [1104, 127] on select "10 25 50 100" at bounding box center [1128, 142] width 49 height 30
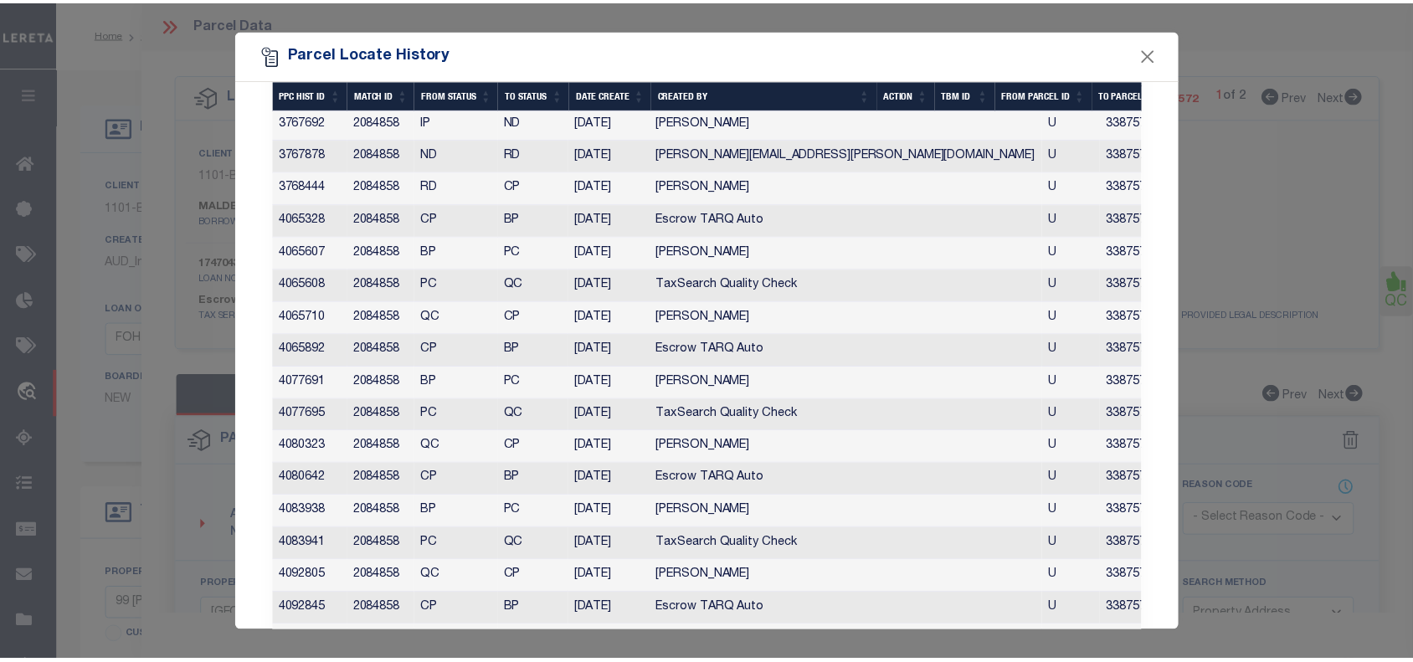
scroll to position [0, 0]
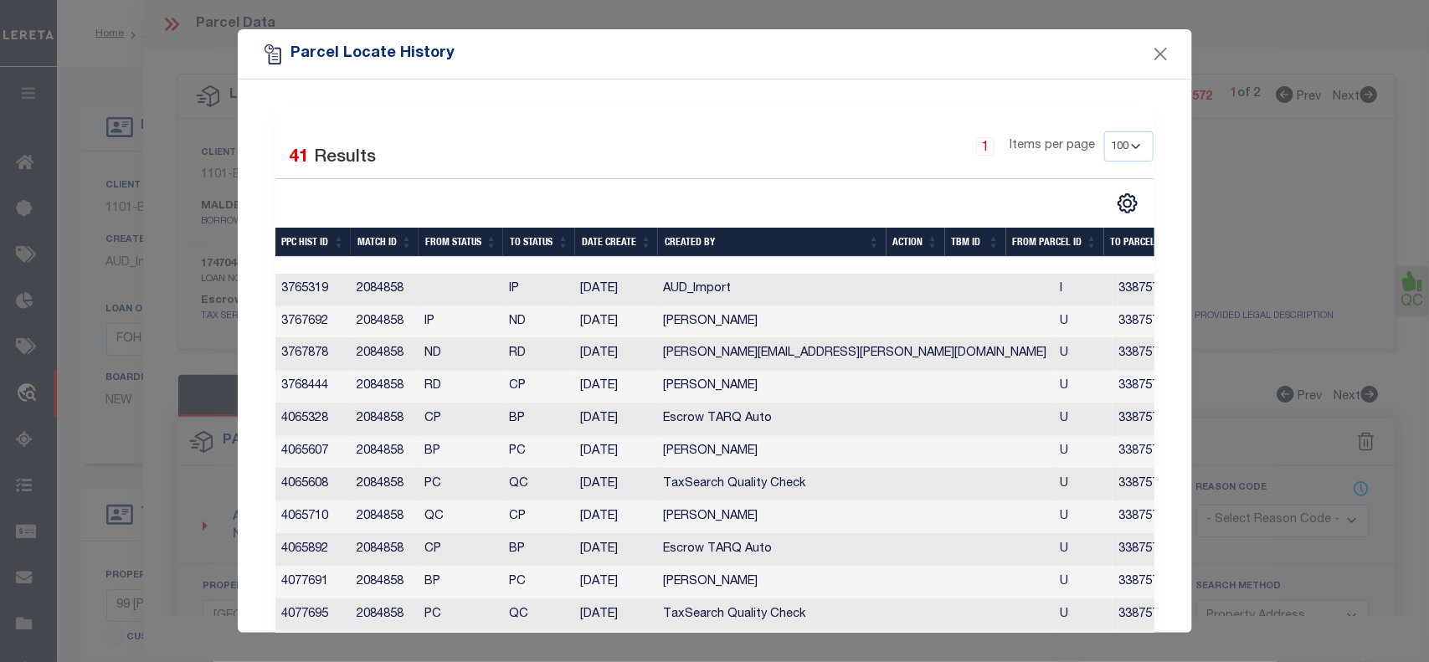
click at [605, 245] on th "Date Create" at bounding box center [616, 242] width 83 height 29
click at [1162, 51] on button "Close" at bounding box center [1161, 55] width 22 height 22
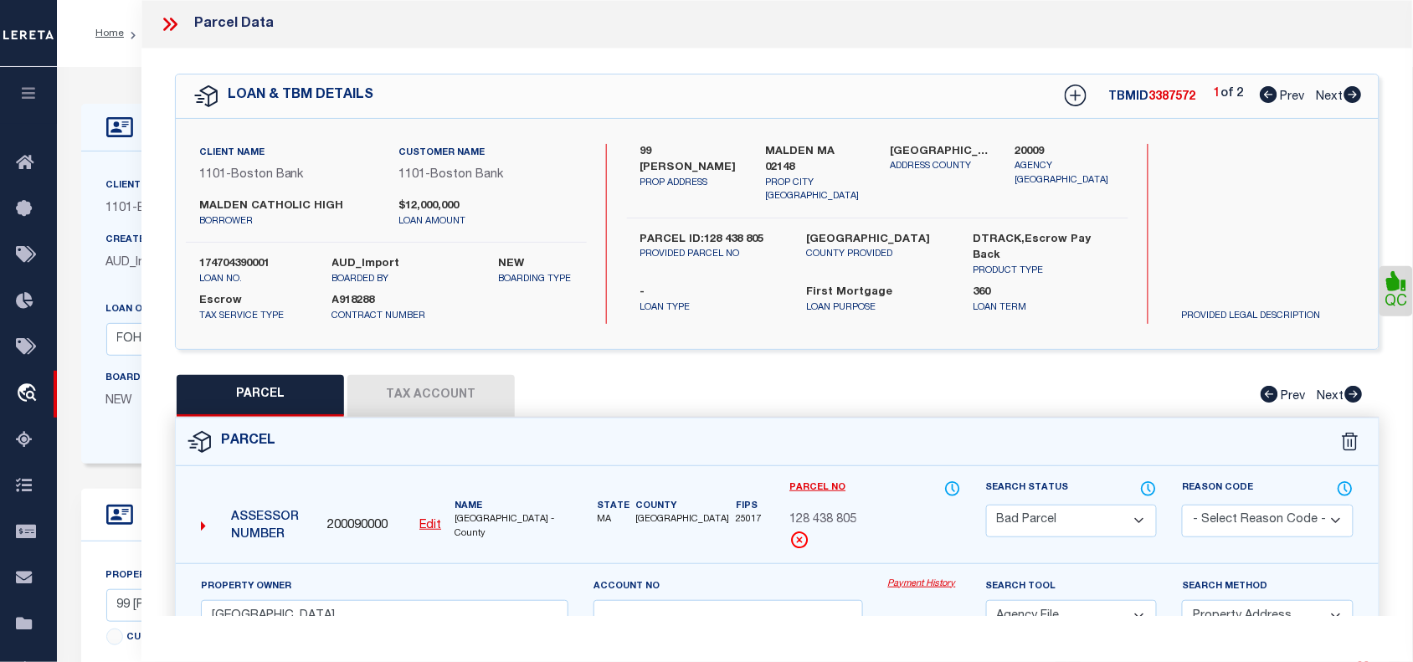
click at [1049, 519] on select "Automated Search Bad Parcel Complete Duplicate Parcel High Dollar Reporting In …" at bounding box center [1072, 521] width 172 height 33
select select "IP"
click at [986, 505] on select "Automated Search Bad Parcel Complete Duplicate Parcel High Dollar Reporting In …" at bounding box center [1072, 521] width 172 height 33
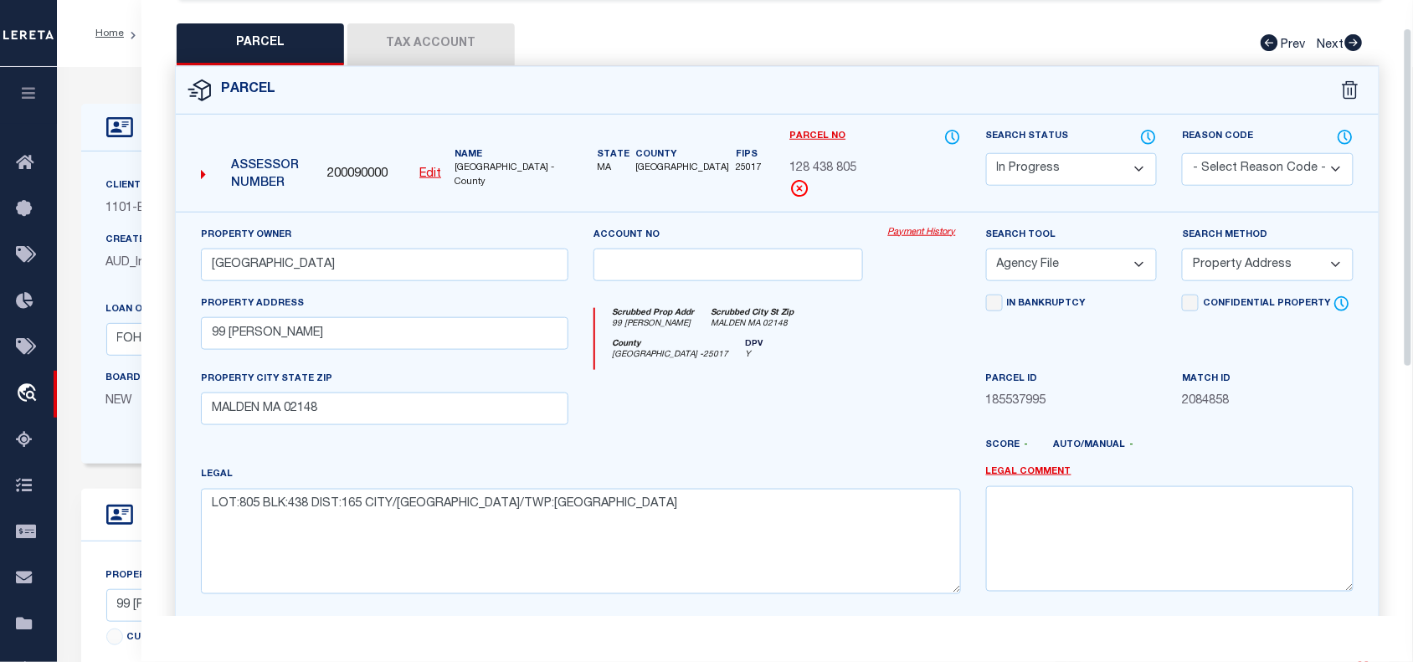
scroll to position [51, 0]
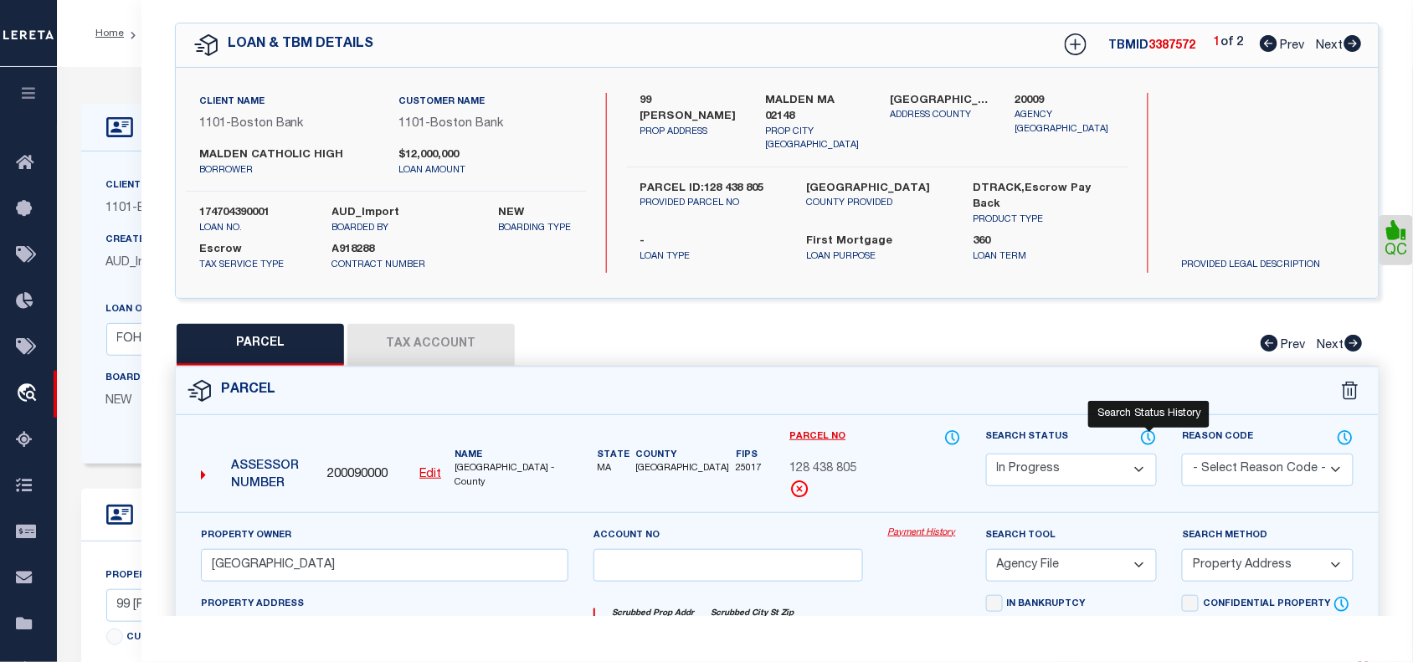
click at [1151, 433] on icon at bounding box center [1148, 438] width 17 height 18
select select "100"
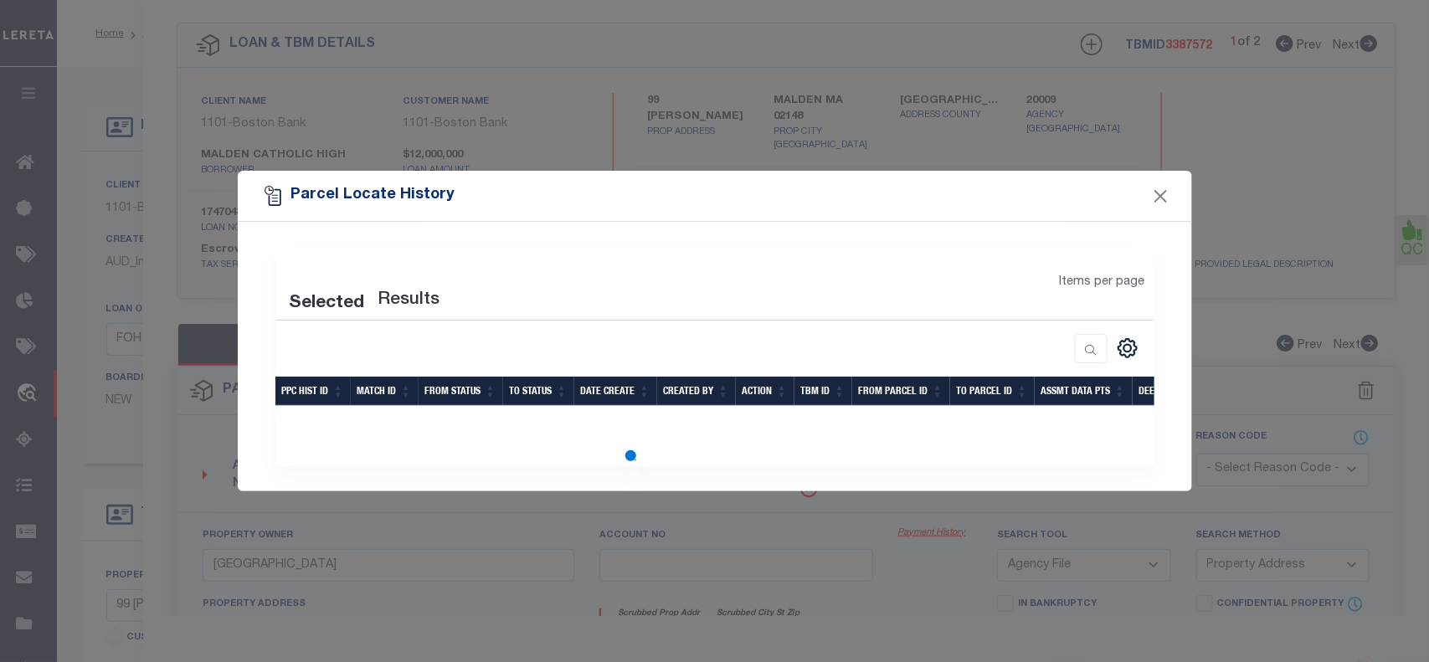
select select "100"
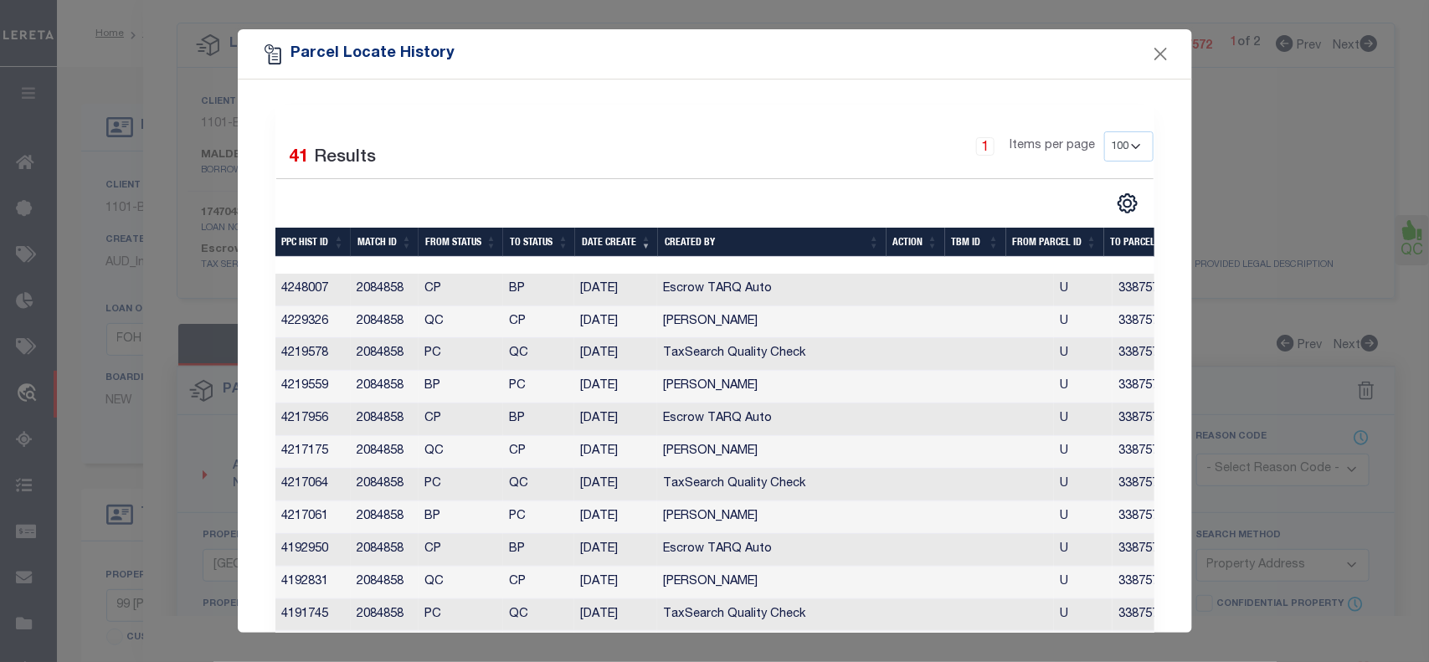
click at [827, 193] on div "CSV Export Selected Print Show Filter Show Search Columns 0: PPC Hist Id 1: Mat…" at bounding box center [934, 204] width 439 height 22
click at [1158, 50] on button "Close" at bounding box center [1161, 55] width 22 height 22
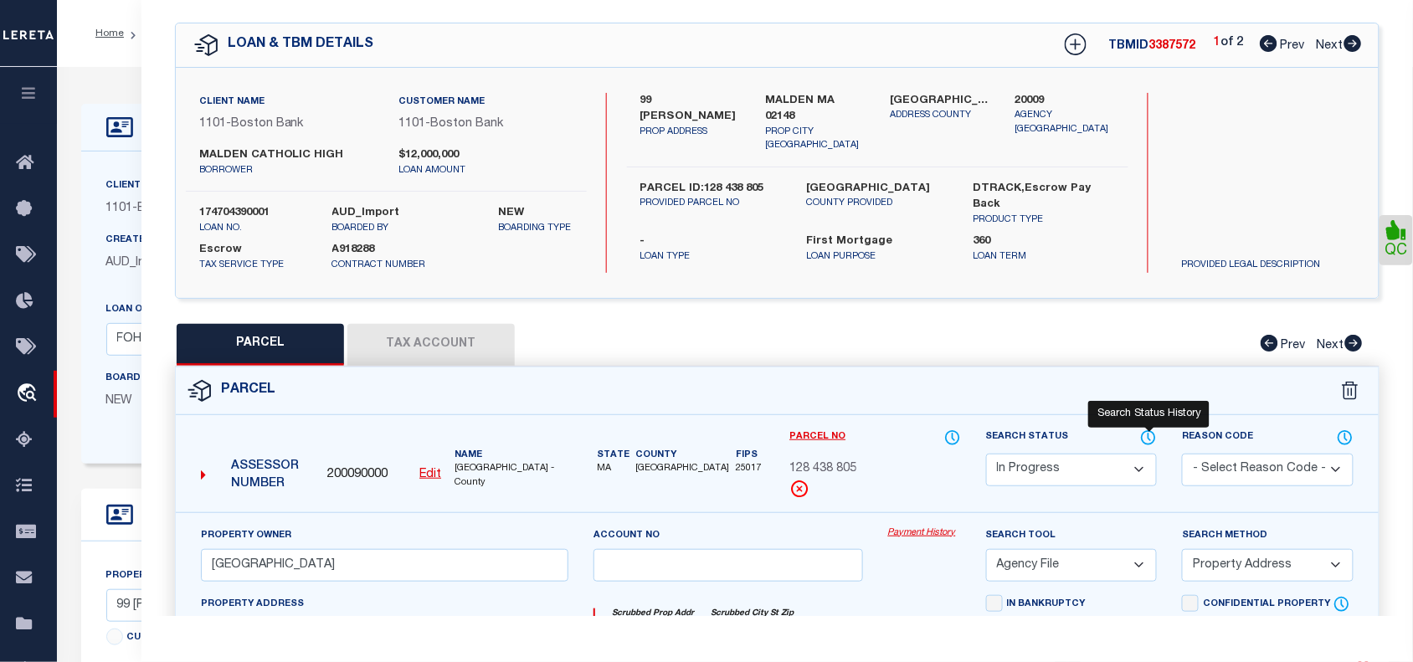
click at [1149, 434] on icon at bounding box center [1150, 437] width 2 height 7
select select "100"
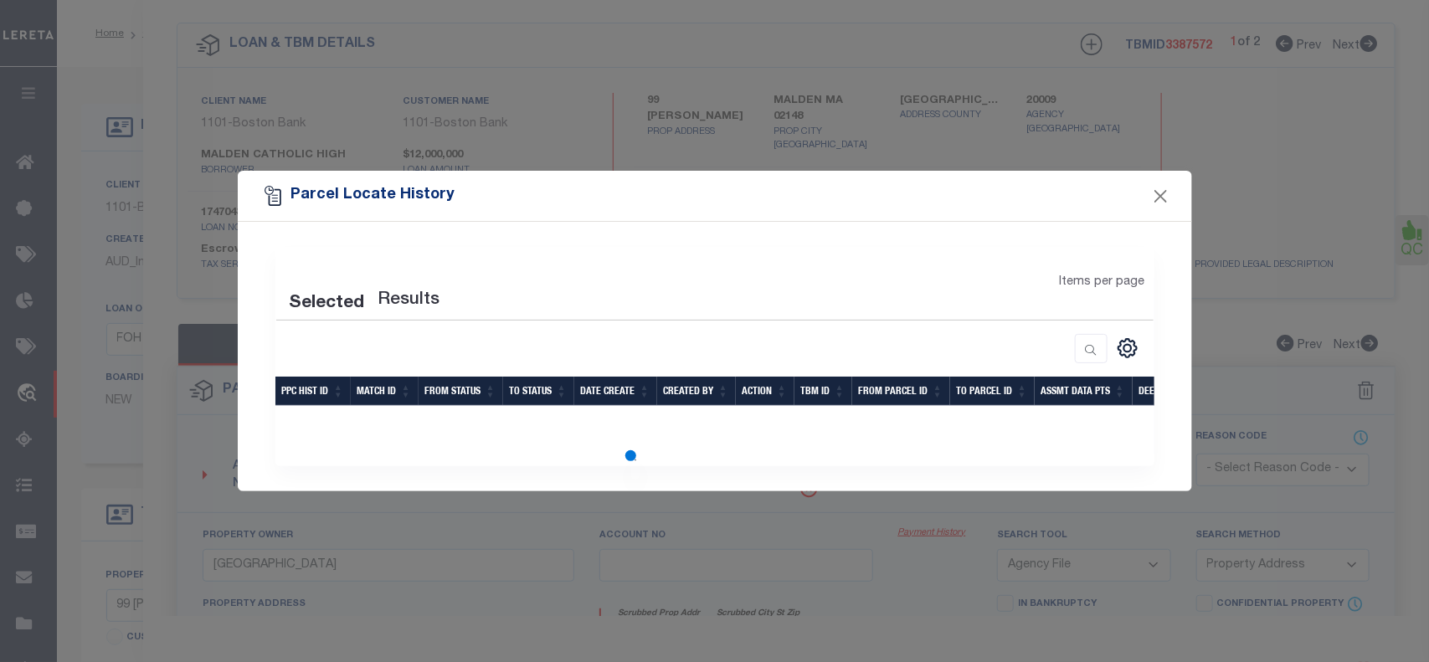
select select "100"
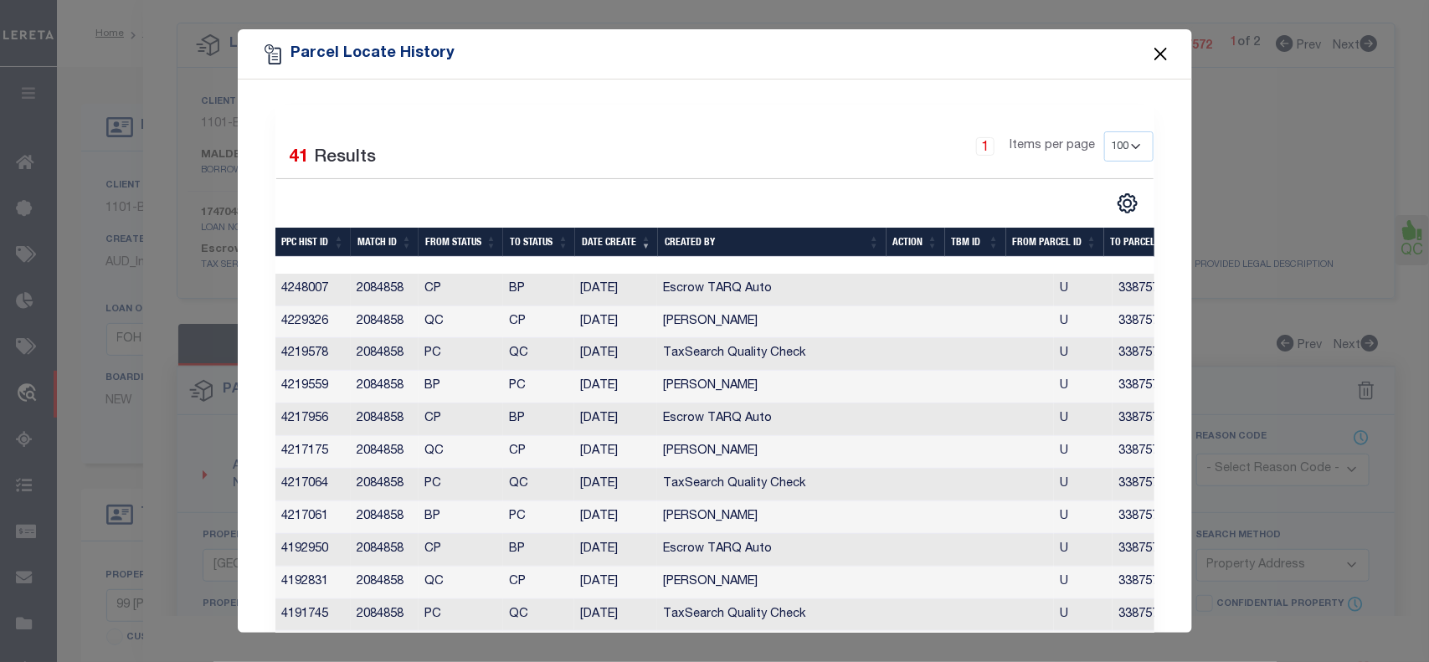
click at [1160, 54] on button "Close" at bounding box center [1161, 55] width 22 height 22
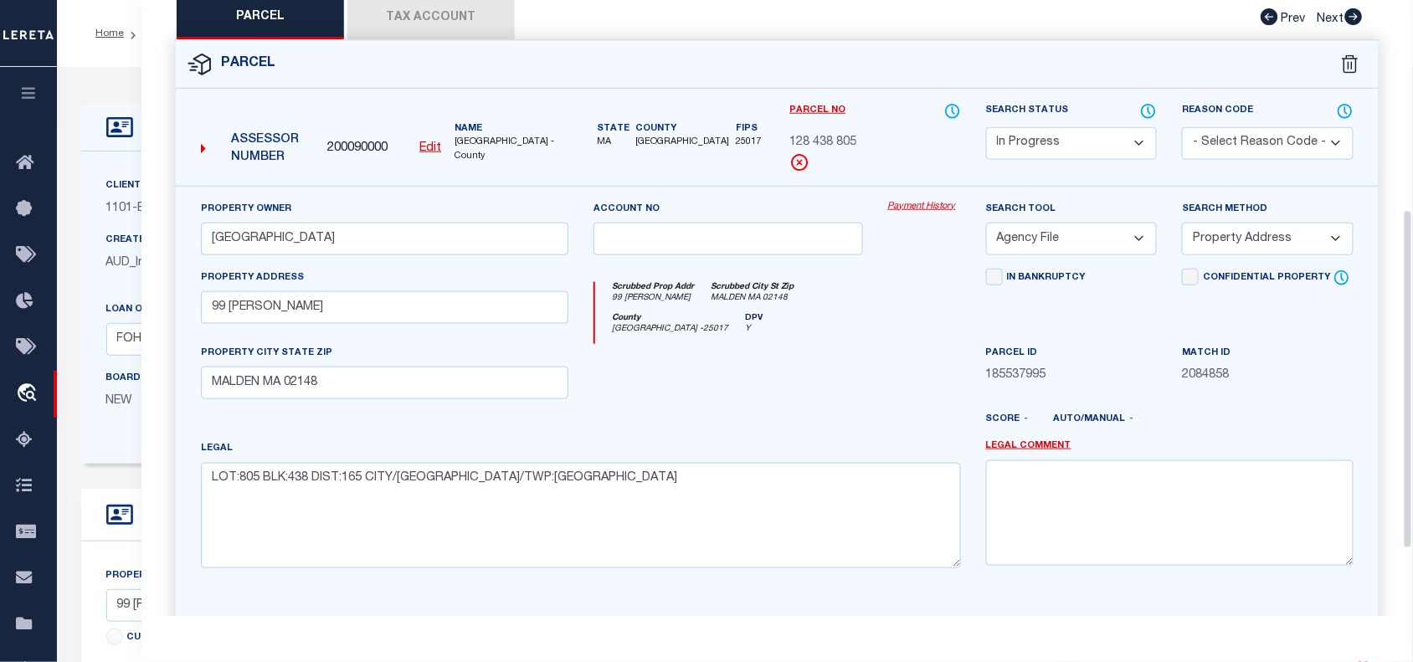
scroll to position [499, 0]
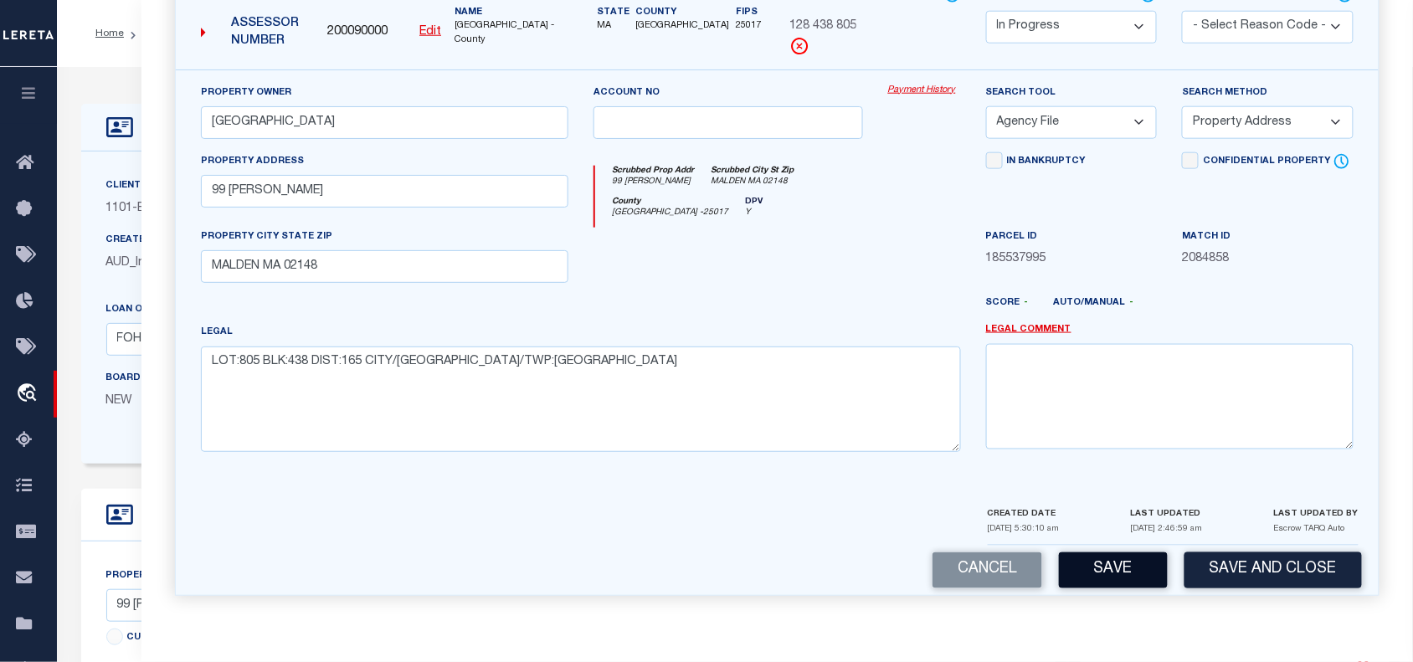
click at [1115, 570] on button "Save" at bounding box center [1113, 571] width 109 height 36
select select "AS"
select select
checkbox input "false"
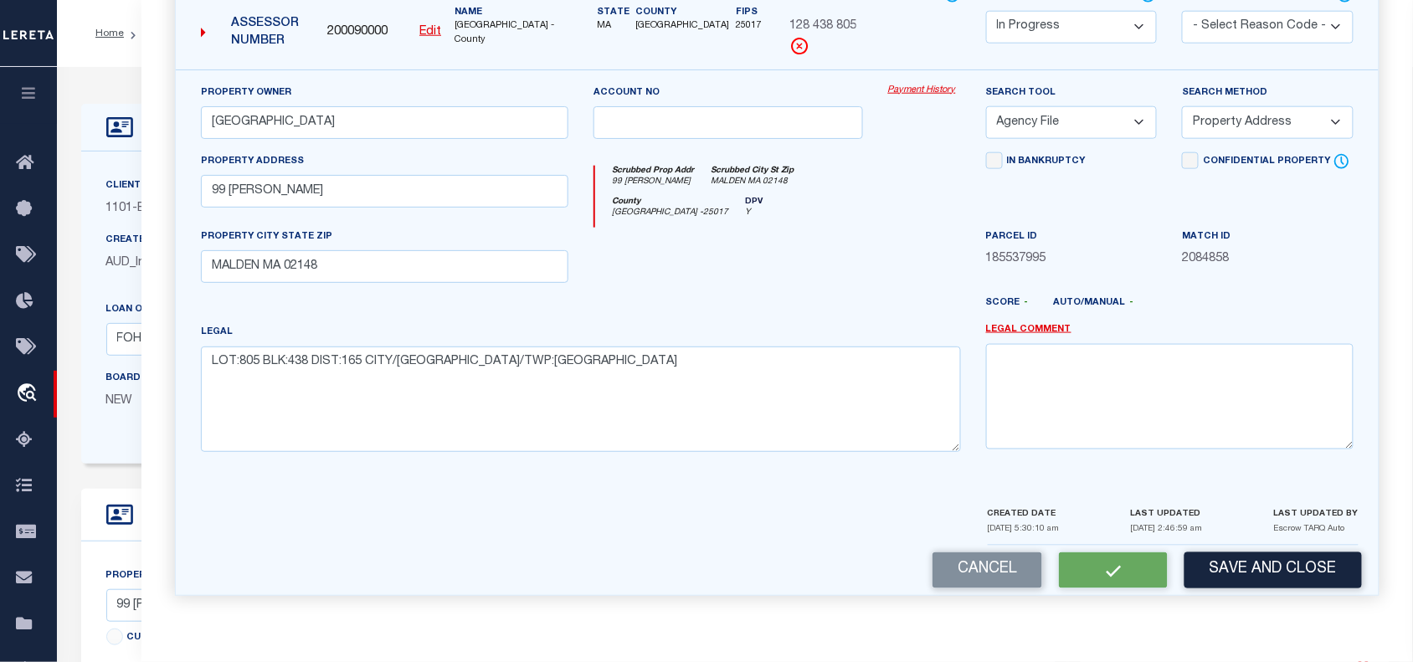
checkbox input "false"
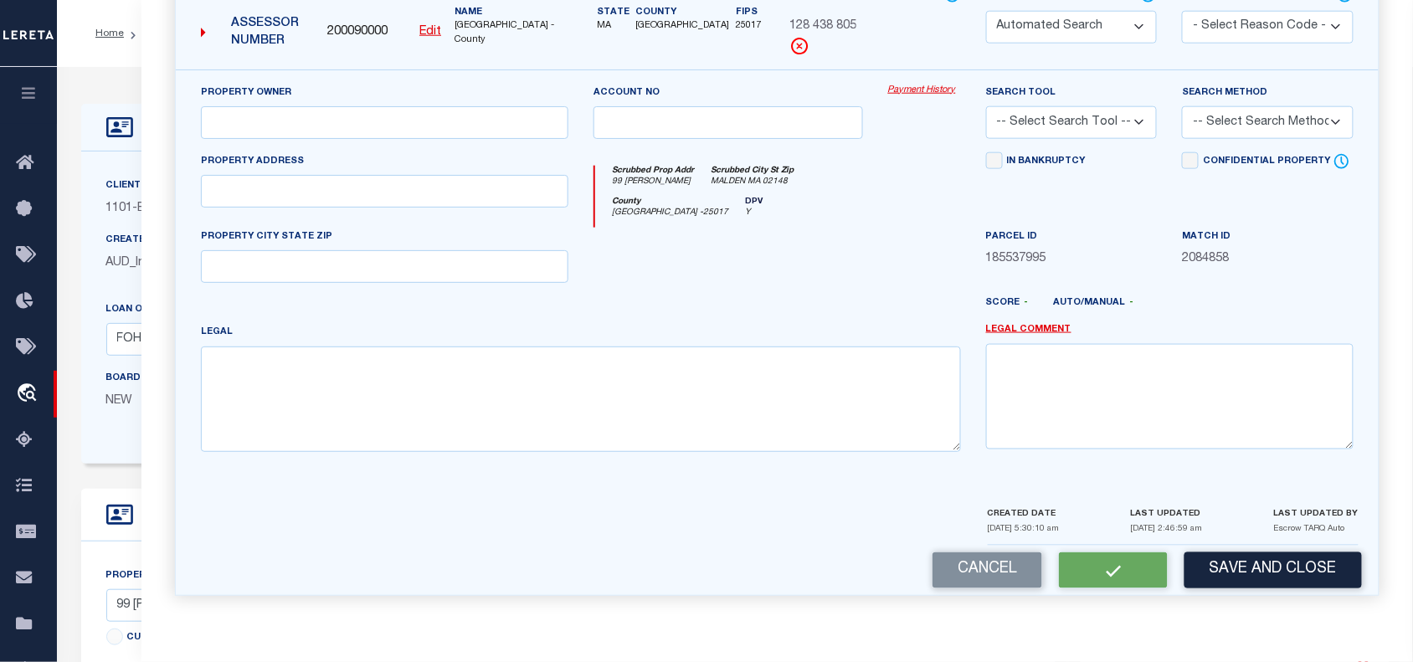
select select "IP"
type input "[GEOGRAPHIC_DATA]"
select select "AGF"
select select "ADD"
type input "99 [PERSON_NAME]"
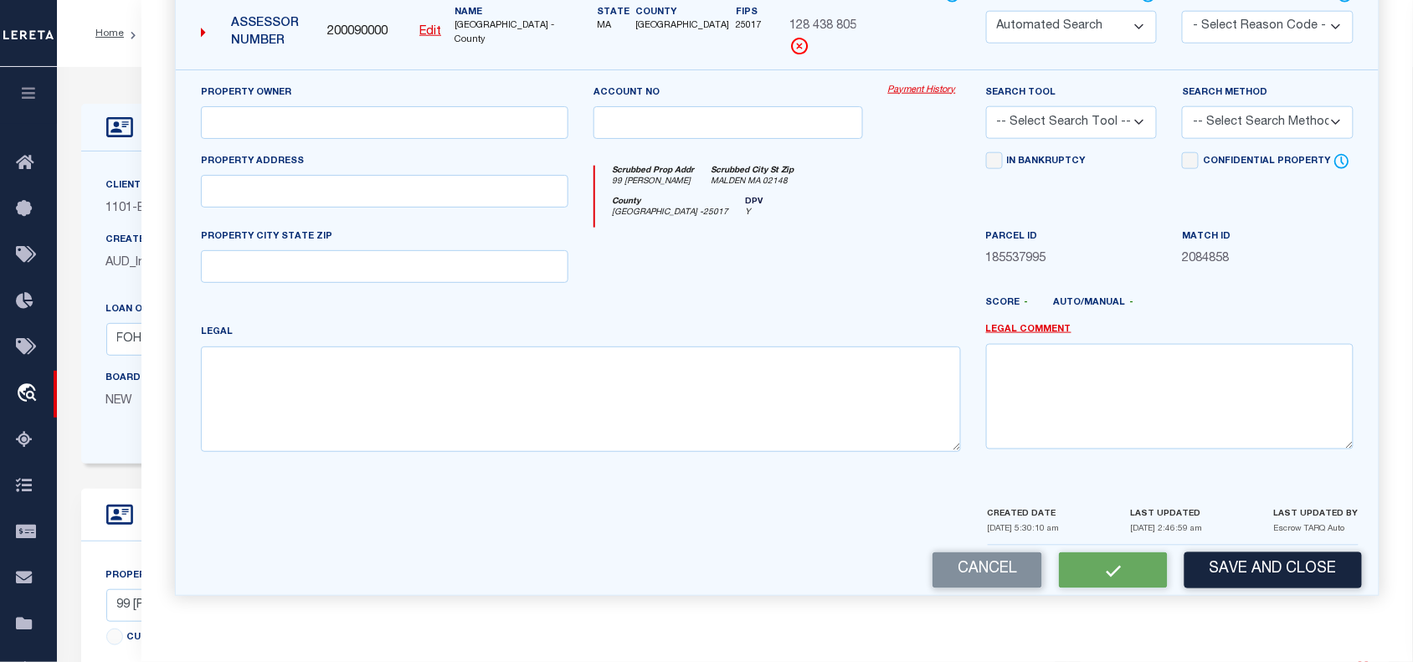
type input "MALDEN MA 02148"
type textarea "LOT:805 BLK:438 DIST:165 CITY/[GEOGRAPHIC_DATA]/TWP:[GEOGRAPHIC_DATA]"
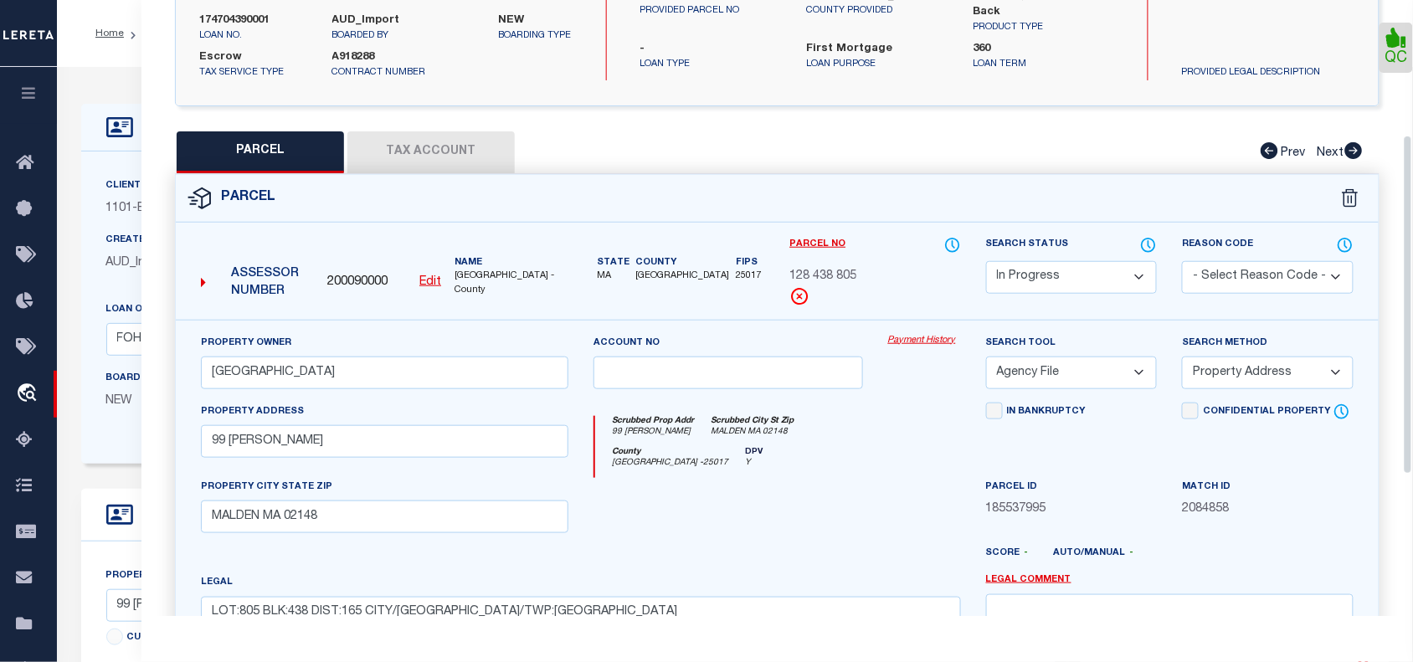
scroll to position [232, 0]
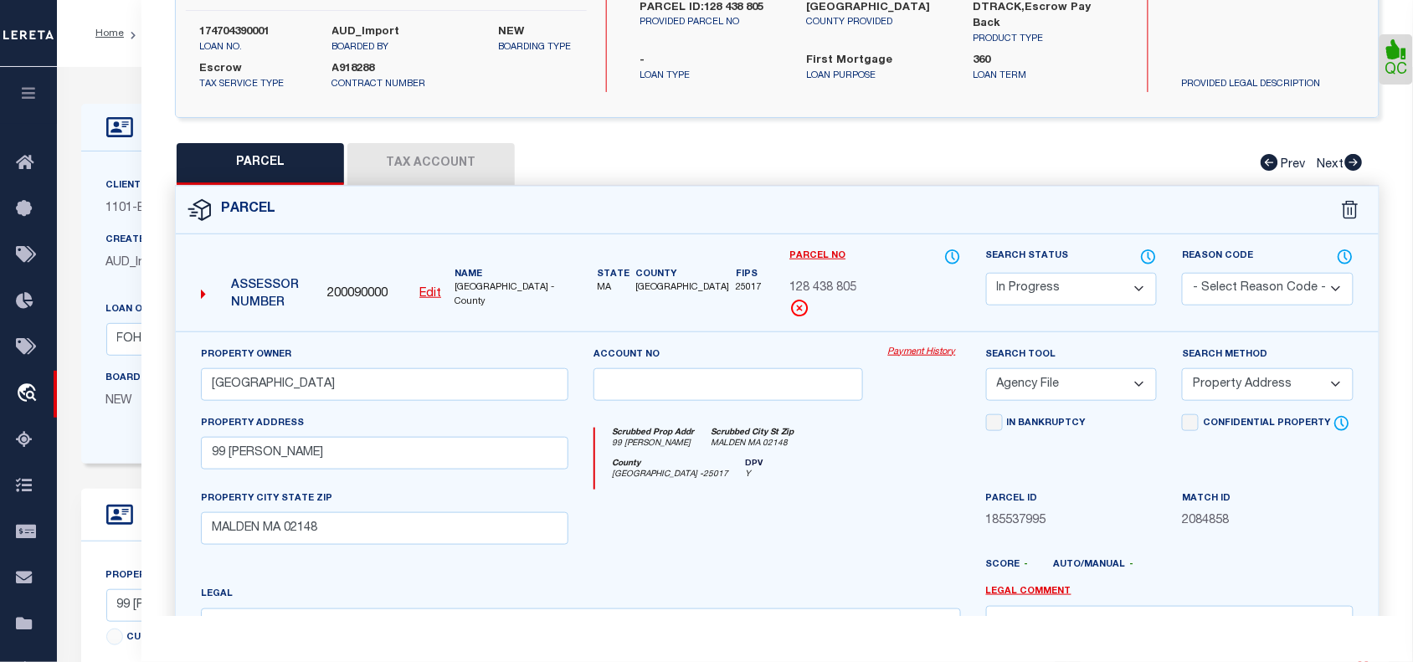
click at [1064, 297] on select "Automated Search Bad Parcel Complete Duplicate Parcel High Dollar Reporting In …" at bounding box center [1072, 289] width 172 height 33
click at [986, 273] on select "Automated Search Bad Parcel Complete Duplicate Parcel High Dollar Reporting In …" at bounding box center [1072, 289] width 172 height 33
click at [943, 465] on div "County Middlesex - 25017 DPV Y" at bounding box center [778, 474] width 366 height 31
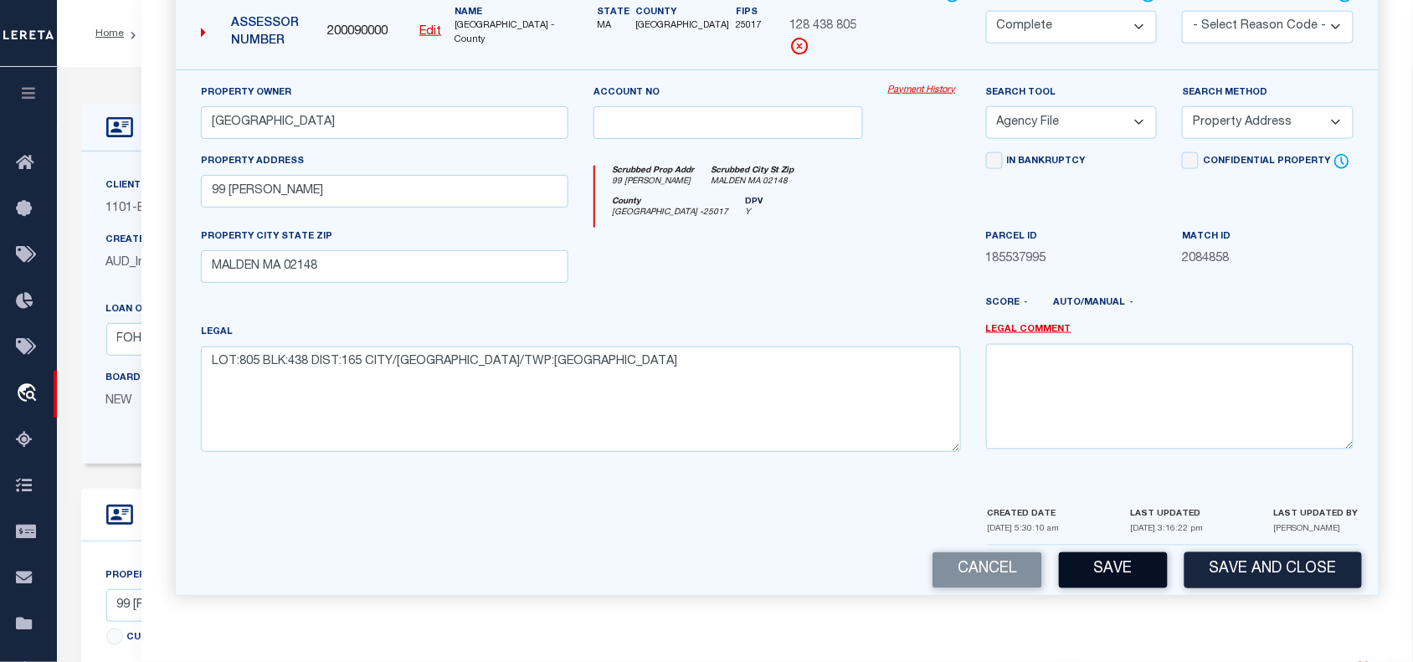
click at [1115, 565] on button "Save" at bounding box center [1113, 571] width 109 height 36
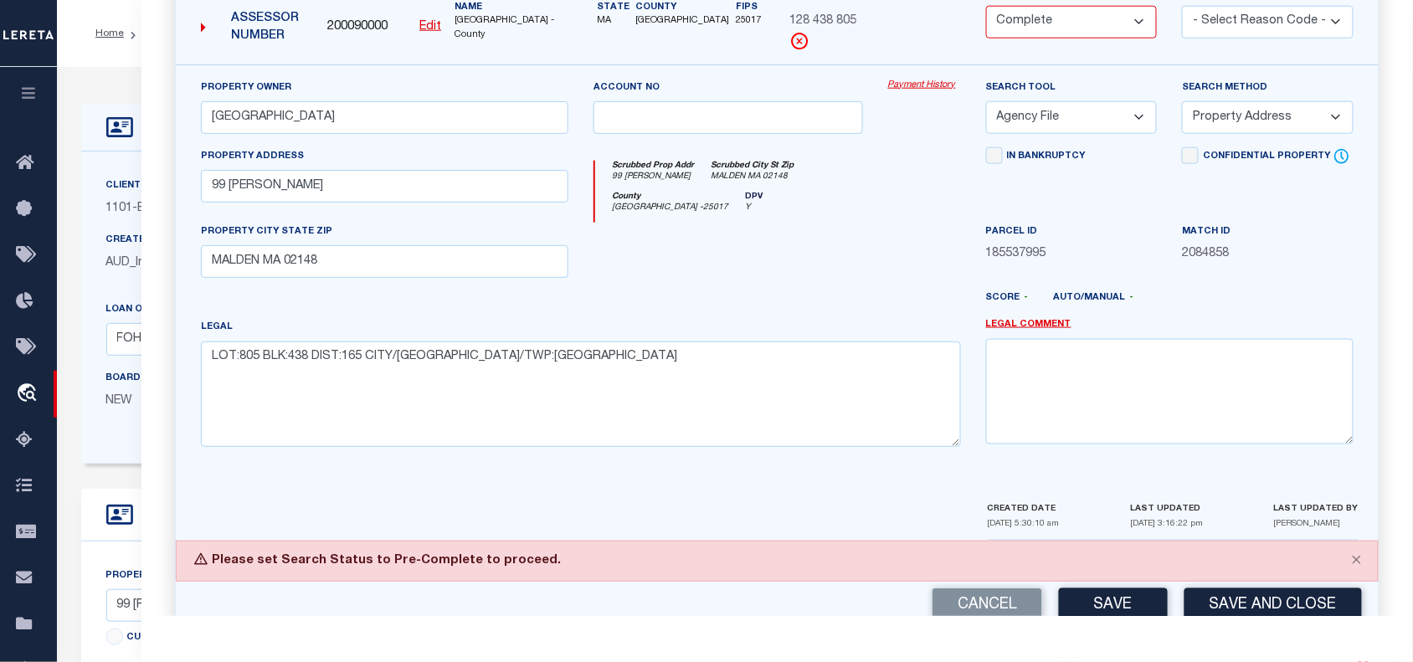
click at [974, 478] on div "Property Owner MALDEN CATHOLIC HIGH SCHOOL Account no Payment History Search To…" at bounding box center [777, 282] width 1203 height 437
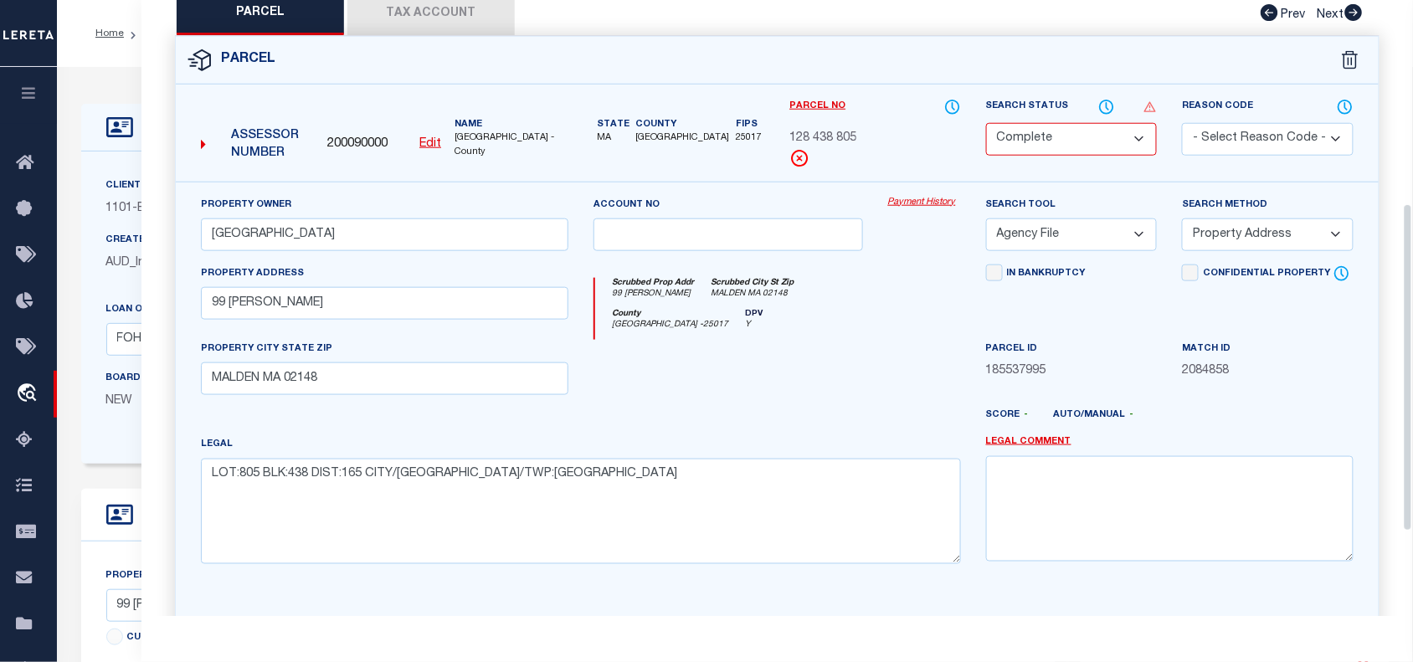
scroll to position [337, 0]
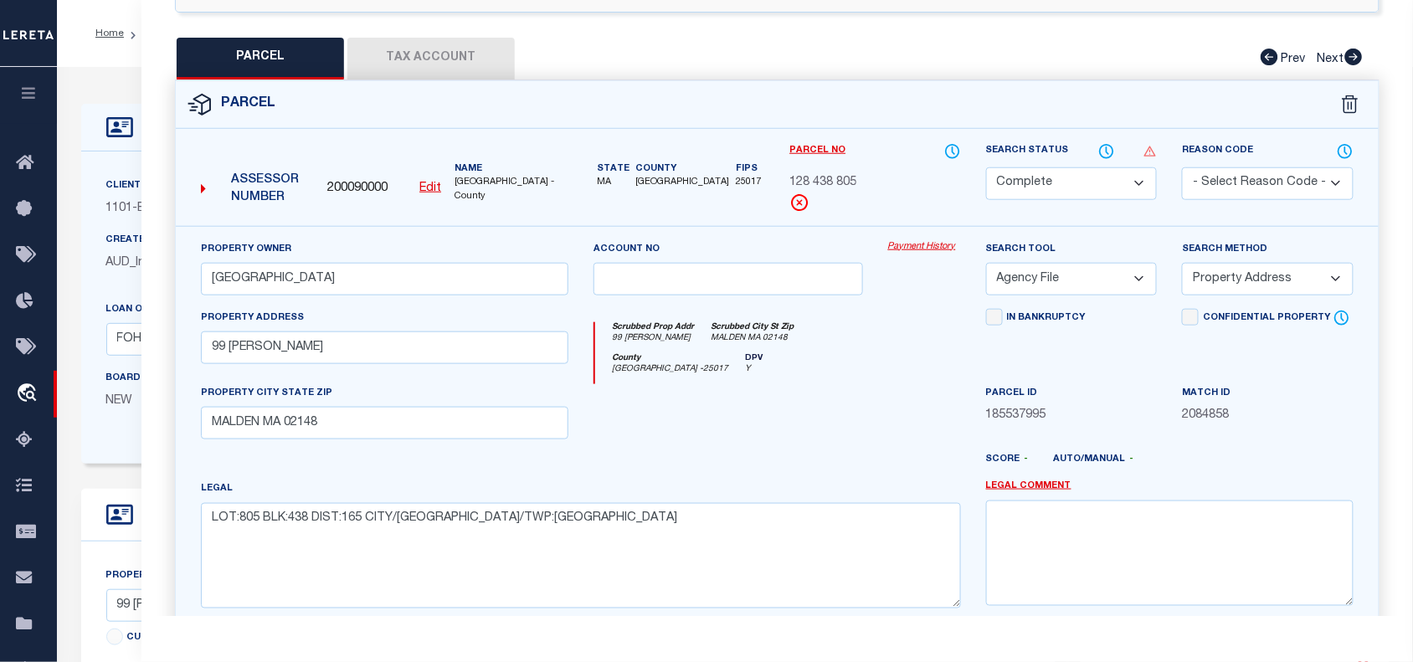
click at [1052, 180] on select "Automated Search Bad Parcel Complete Duplicate Parcel High Dollar Reporting In …" at bounding box center [1072, 183] width 172 height 33
click at [986, 167] on select "Automated Search Bad Parcel Complete Duplicate Parcel High Dollar Reporting In …" at bounding box center [1072, 183] width 172 height 33
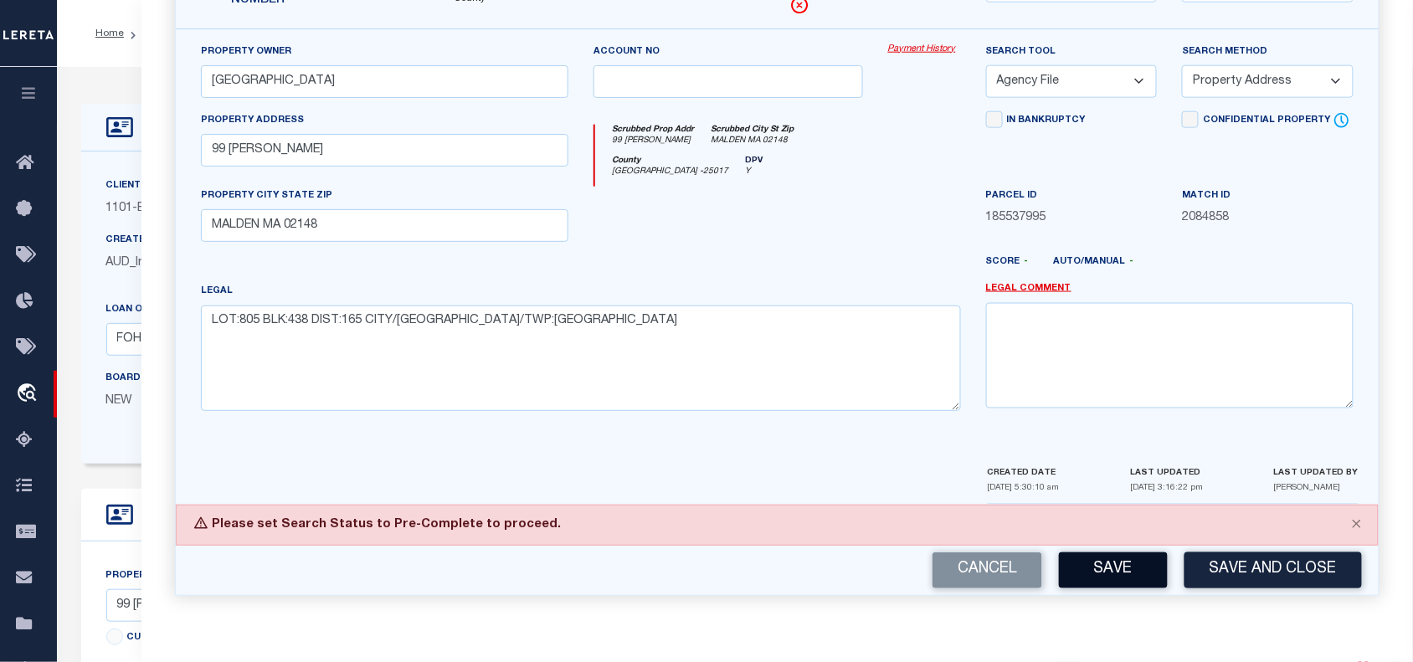
click at [1112, 563] on button "Save" at bounding box center [1113, 571] width 109 height 36
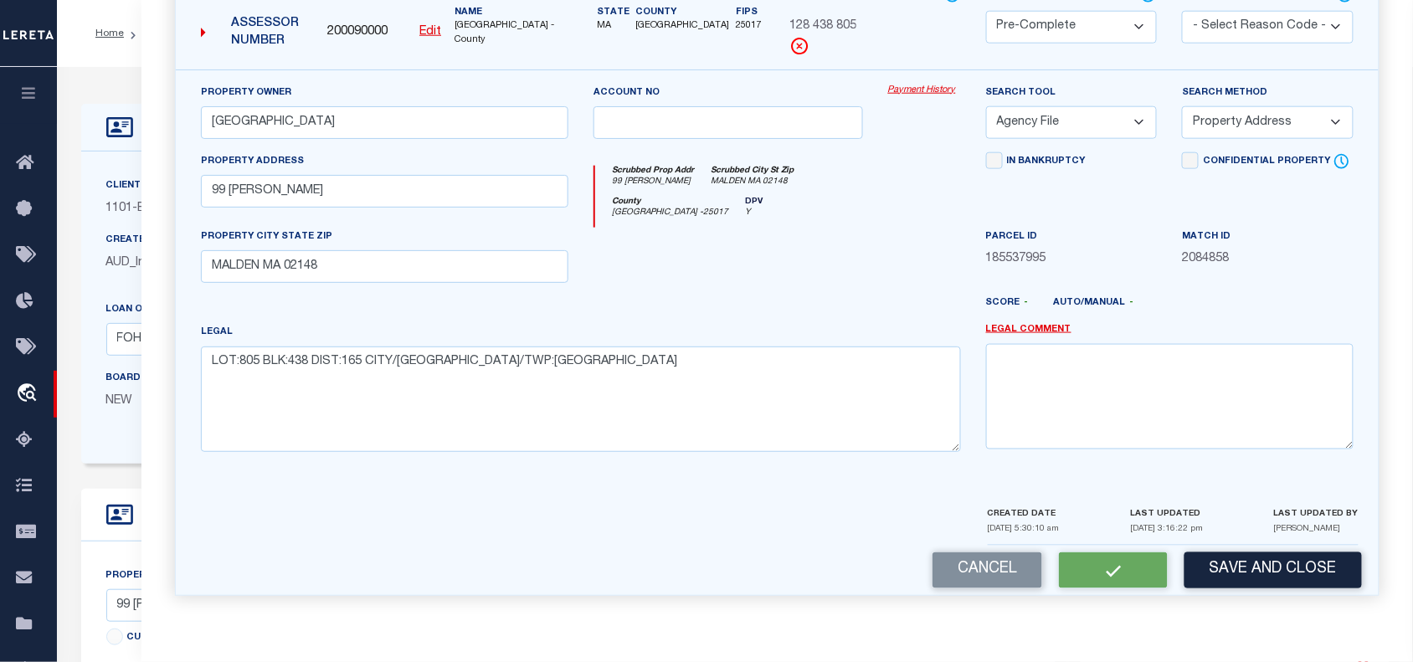
select select "AS"
select select
checkbox input "false"
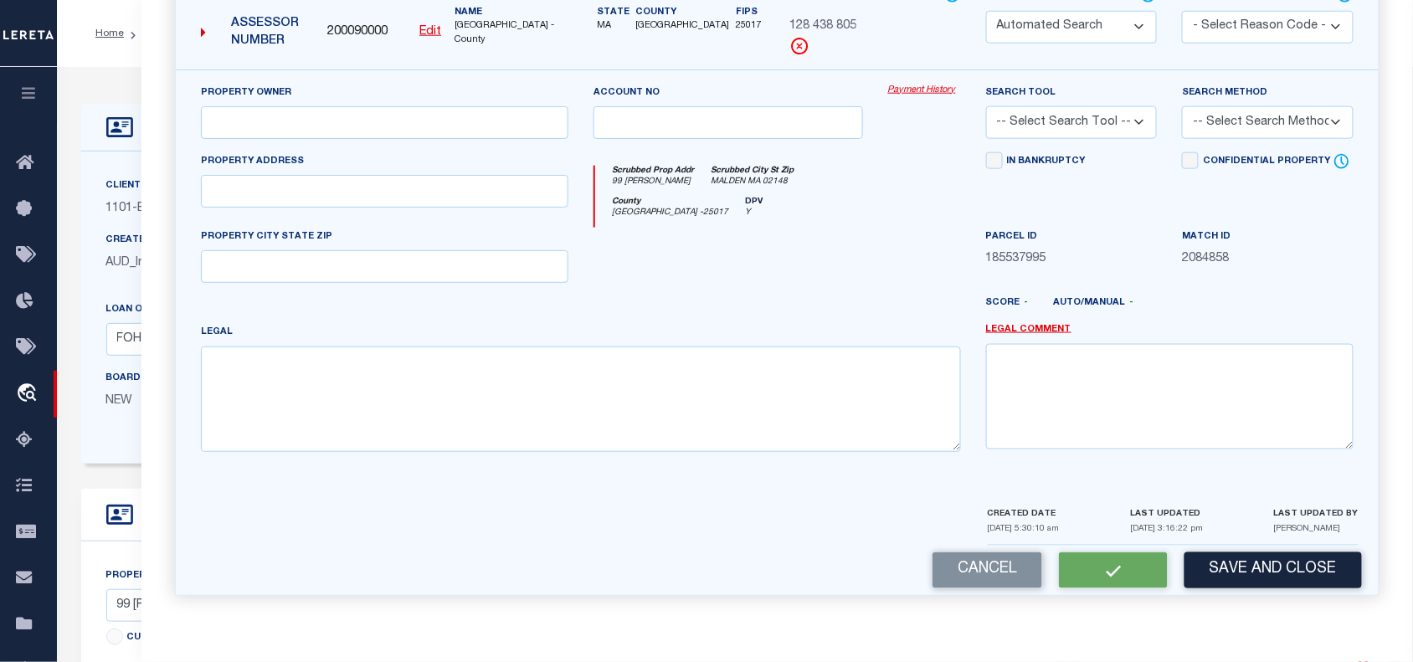
select select "PC"
type input "[GEOGRAPHIC_DATA]"
select select "AGF"
select select "ADD"
type input "99 [PERSON_NAME]"
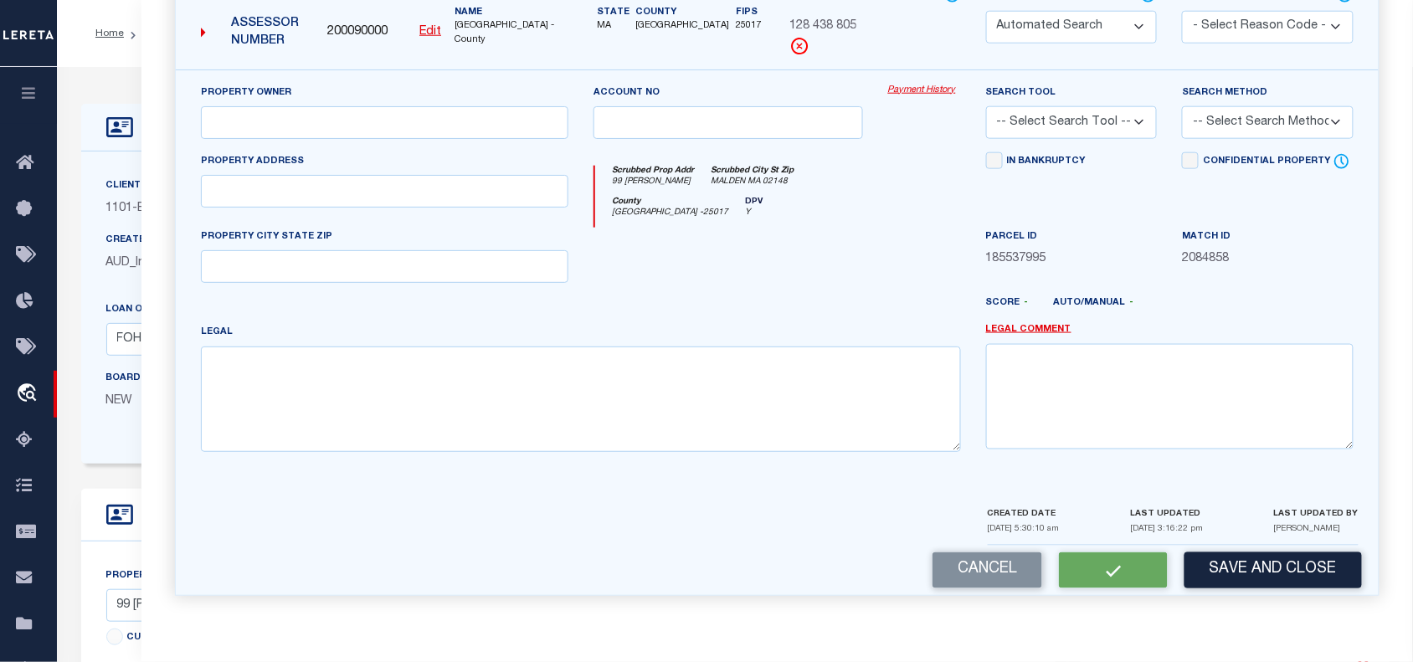
type input "MALDEN MA 02148"
type textarea "LOT:805 BLK:438 DIST:165 CITY/[GEOGRAPHIC_DATA]/TWP:[GEOGRAPHIC_DATA]"
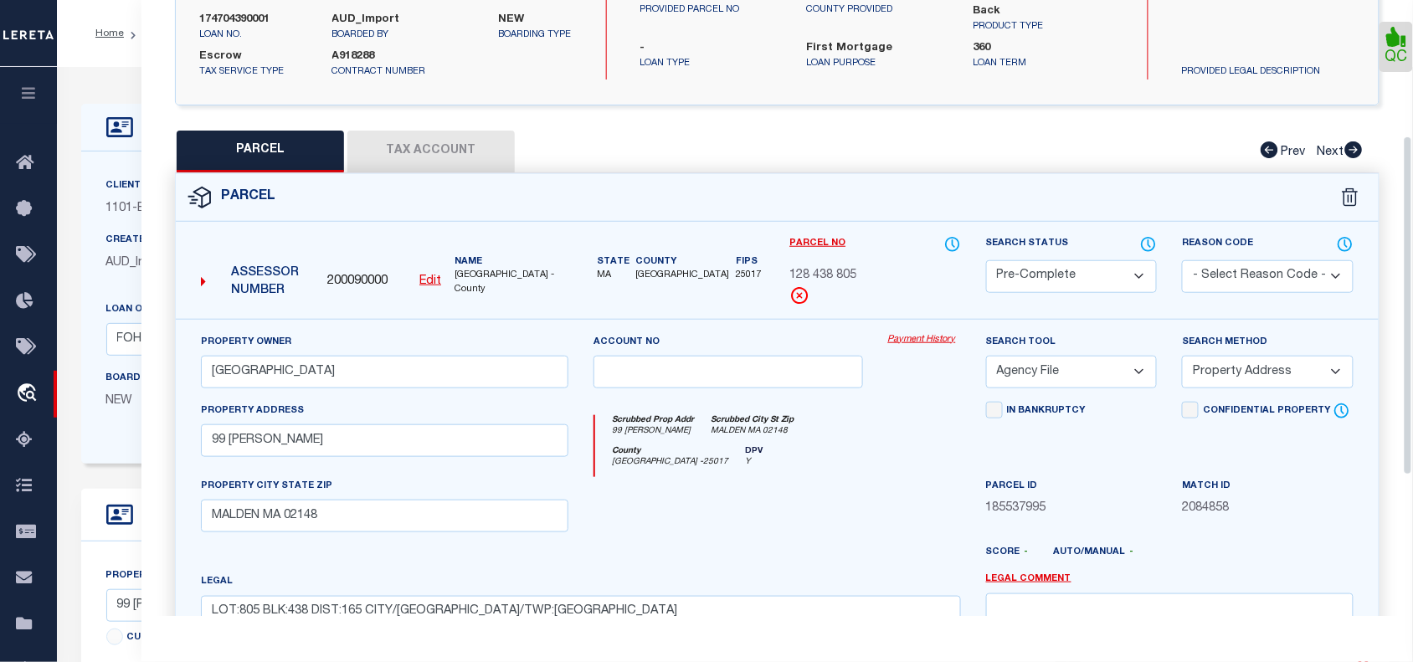
scroll to position [243, 0]
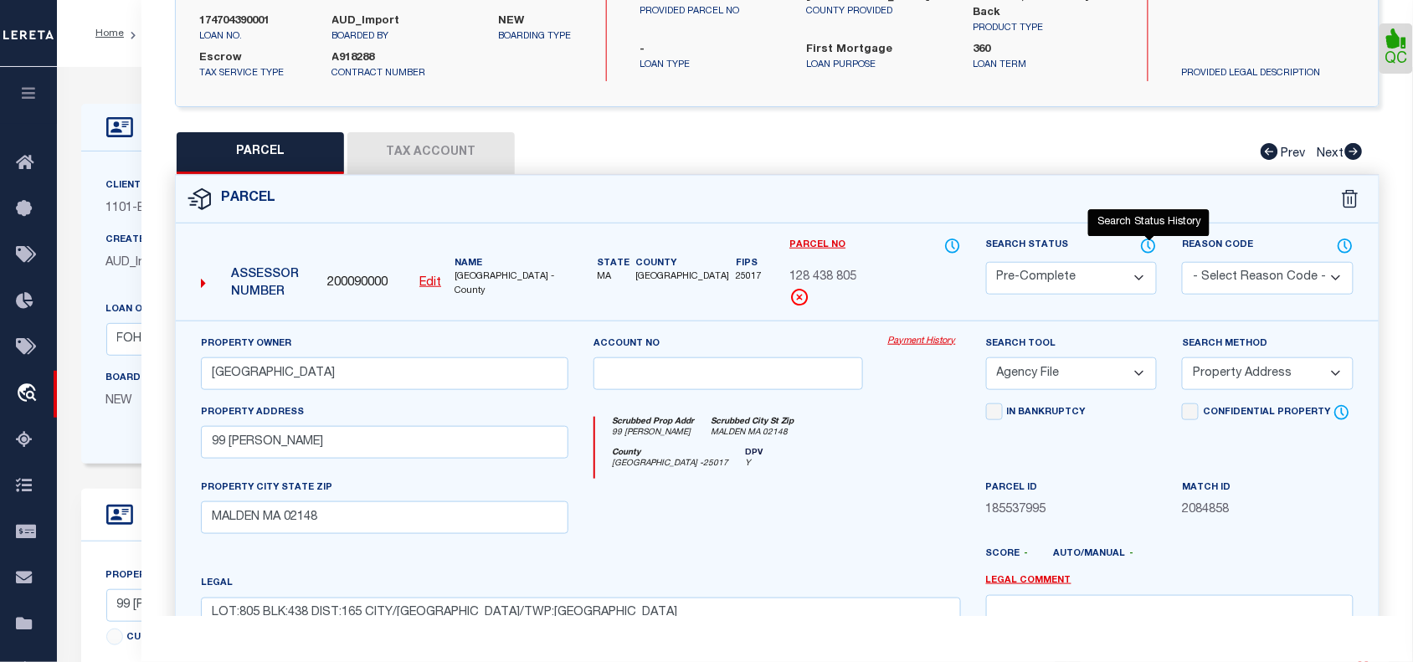
click at [1148, 239] on icon "" at bounding box center [1148, 246] width 17 height 18
select select "100"
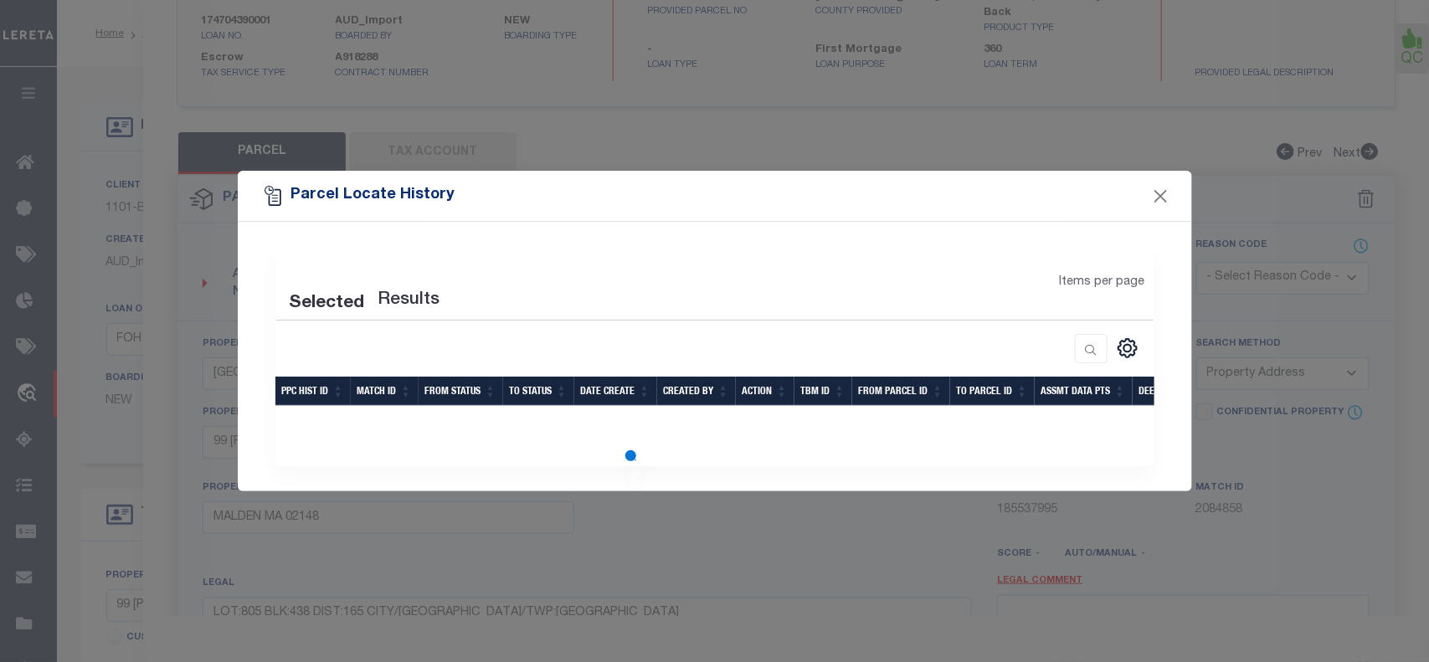
select select "100"
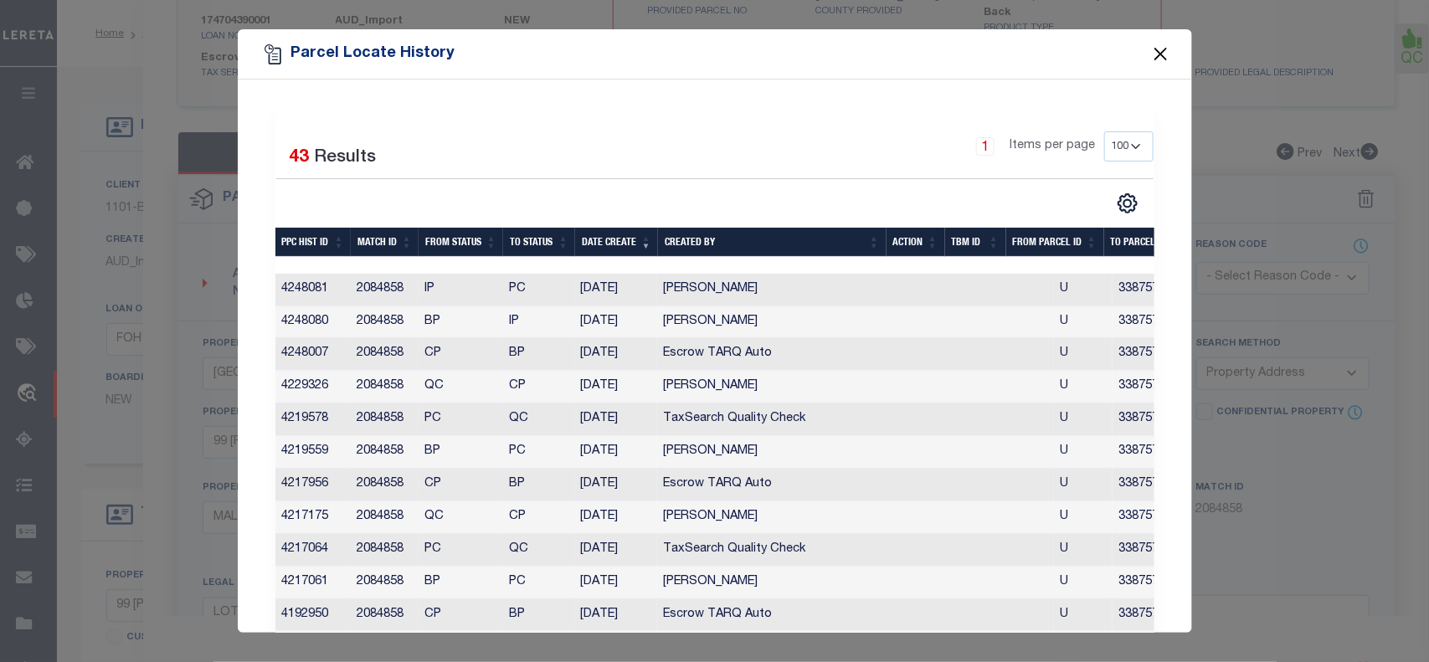
click at [1154, 52] on button "Close" at bounding box center [1161, 55] width 22 height 22
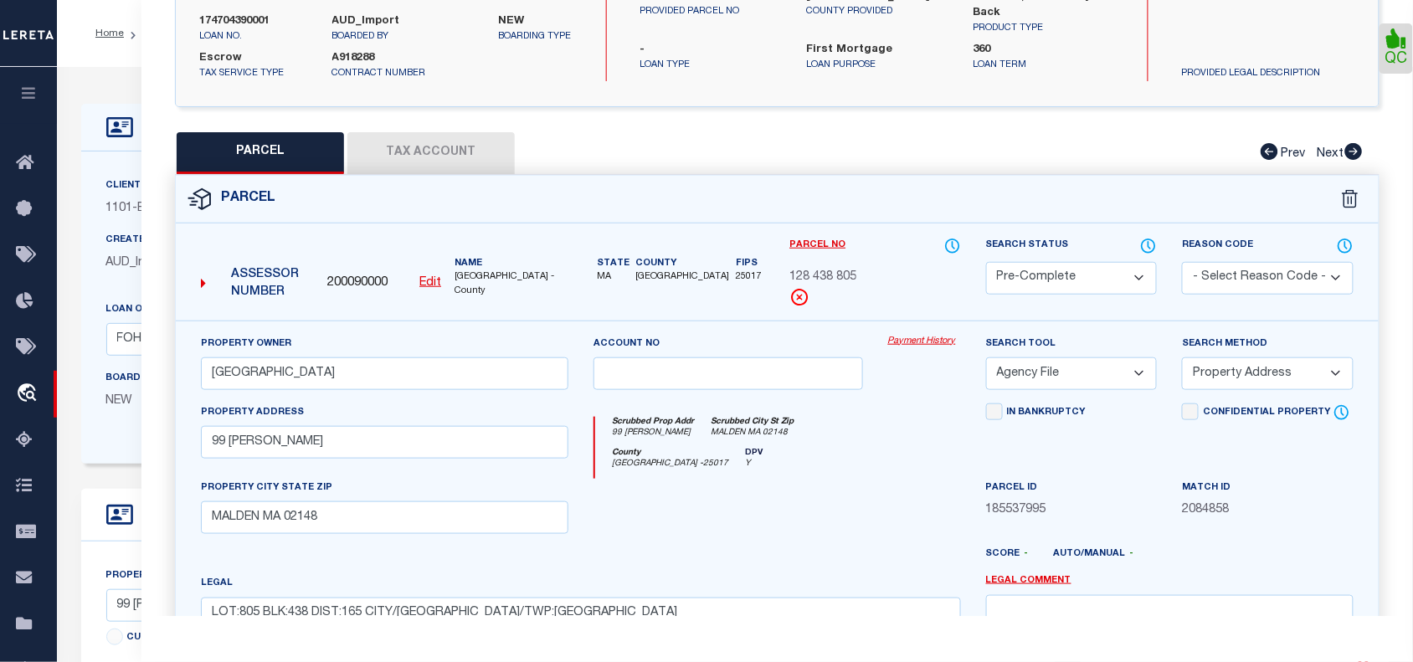
scroll to position [0, 0]
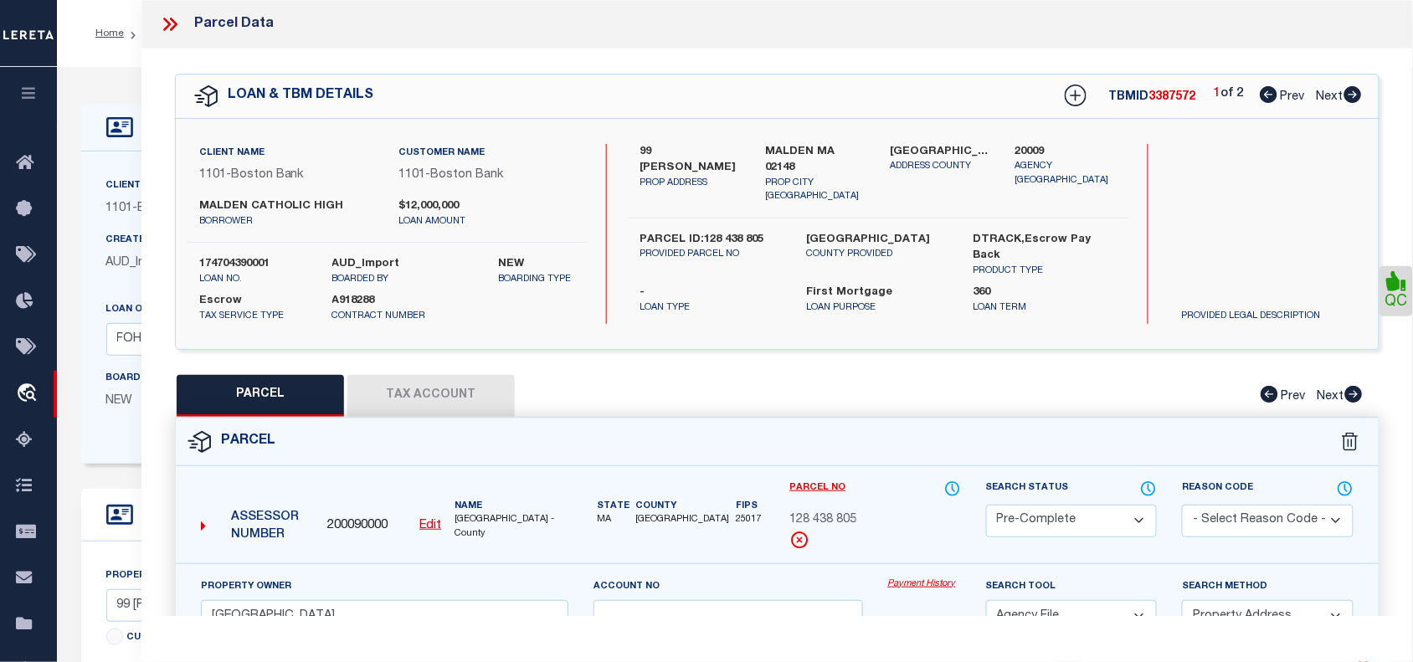
click at [172, 23] on icon at bounding box center [170, 24] width 22 height 22
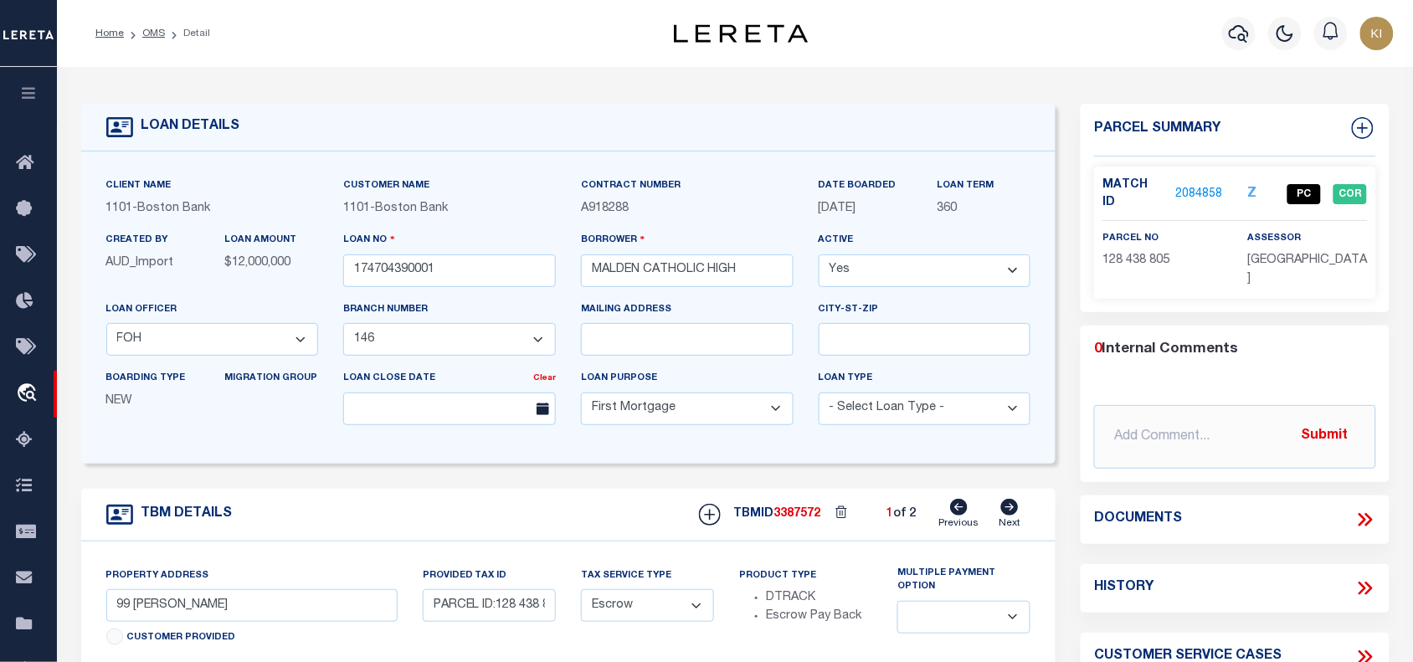
click at [323, 106] on div "LOAN DETAILS" at bounding box center [569, 128] width 976 height 48
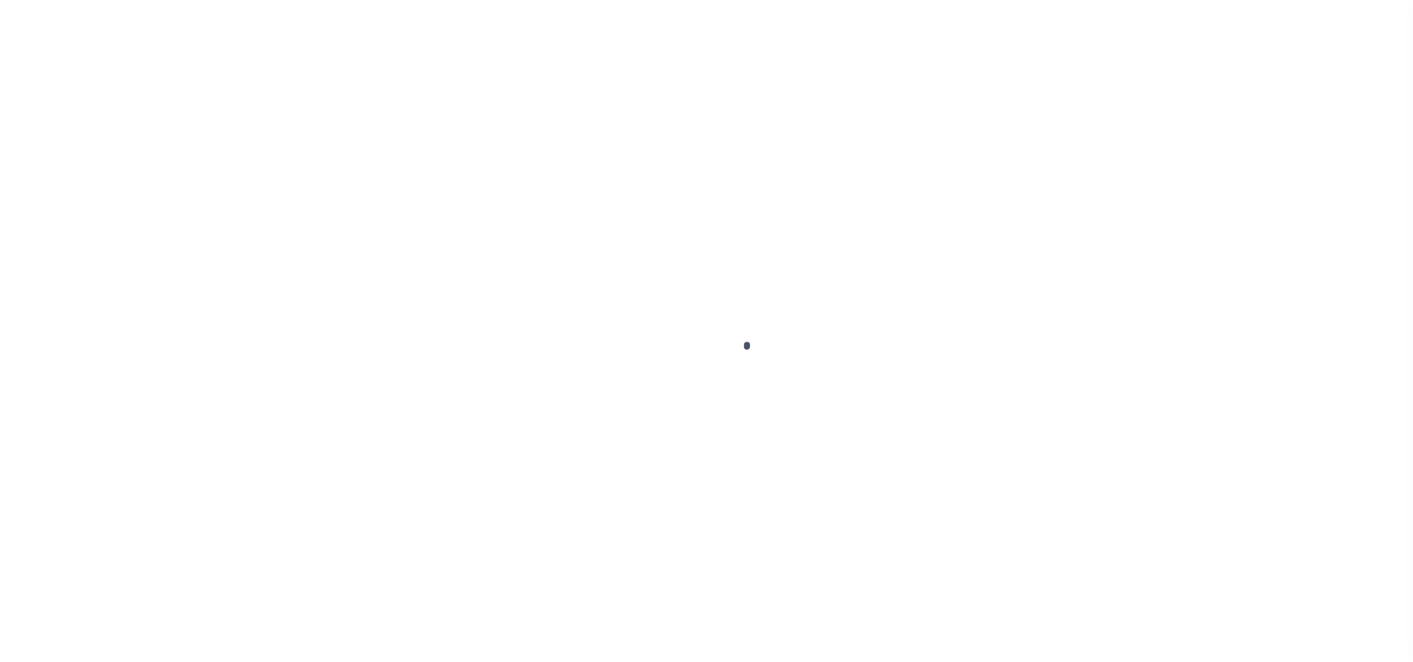
select select "45636"
select select "4566"
select select "10"
select select "Escrow"
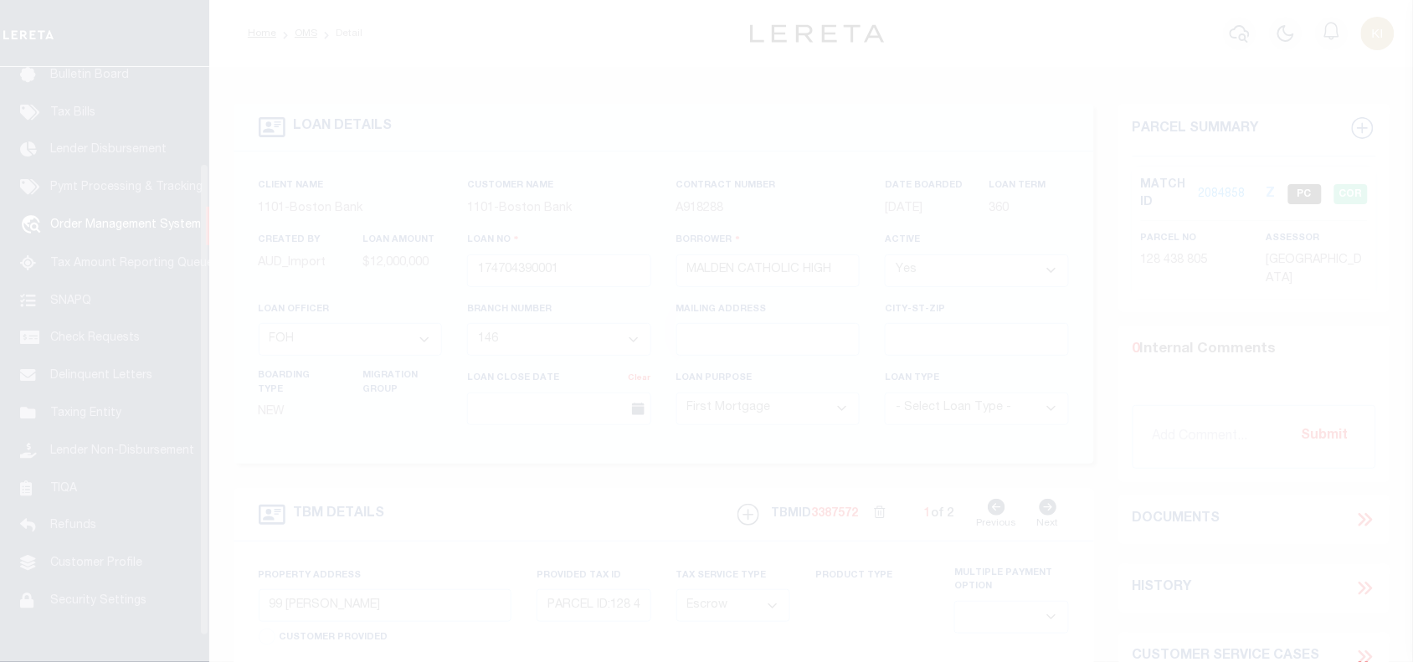
scroll to position [122, 0]
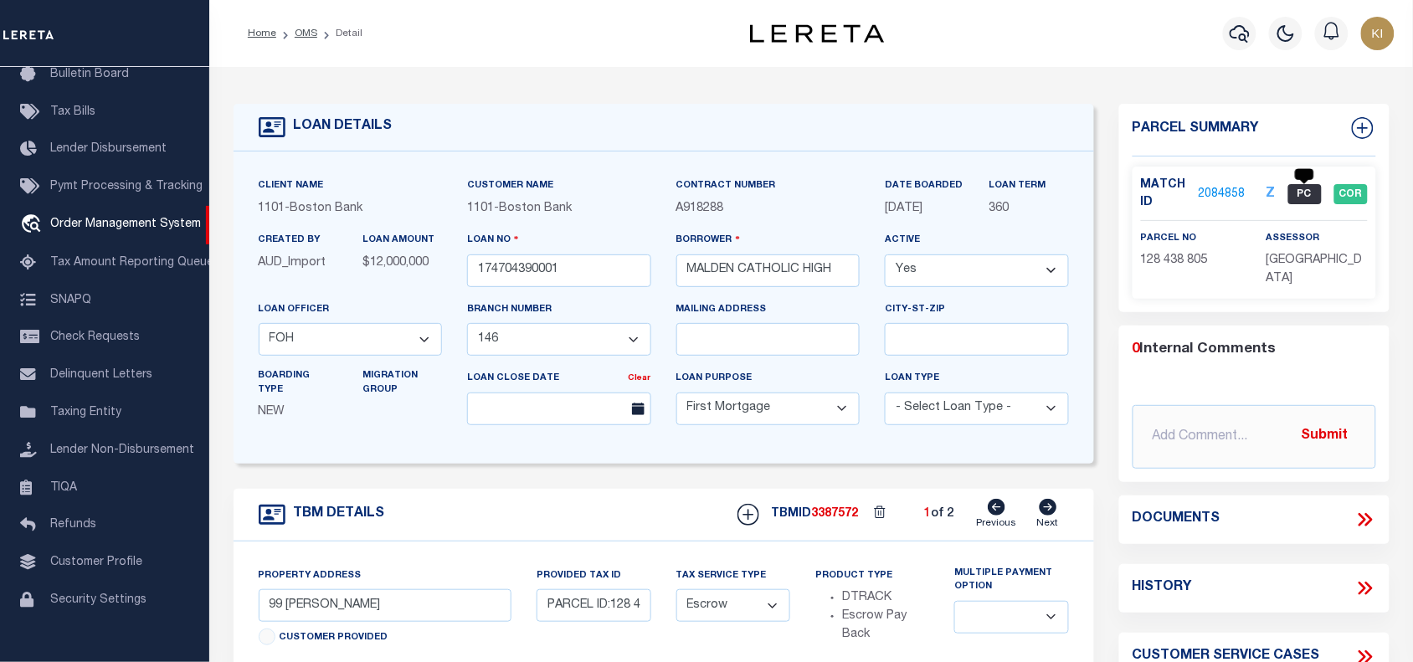
click at [1300, 190] on span "PC" at bounding box center [1305, 194] width 33 height 20
click at [1223, 190] on link "2084858" at bounding box center [1222, 195] width 47 height 18
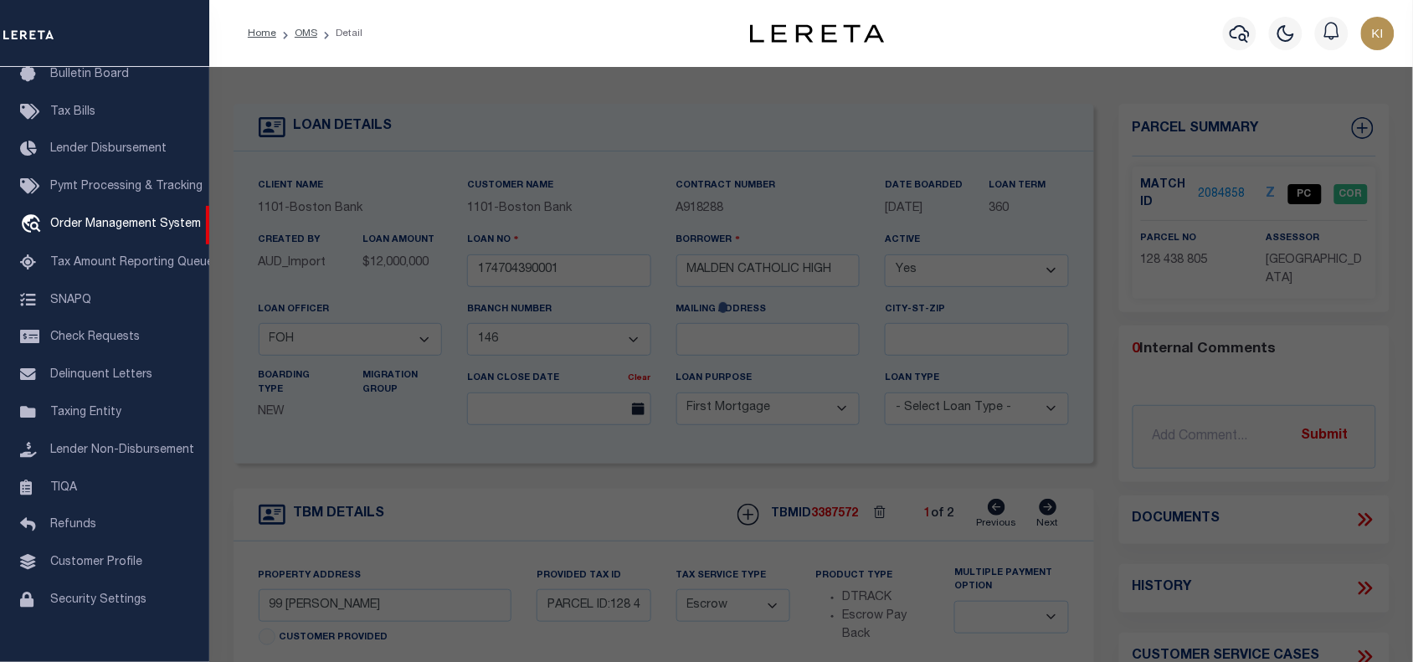
checkbox input "false"
select select "PC"
type input "[GEOGRAPHIC_DATA]"
select select "AGF"
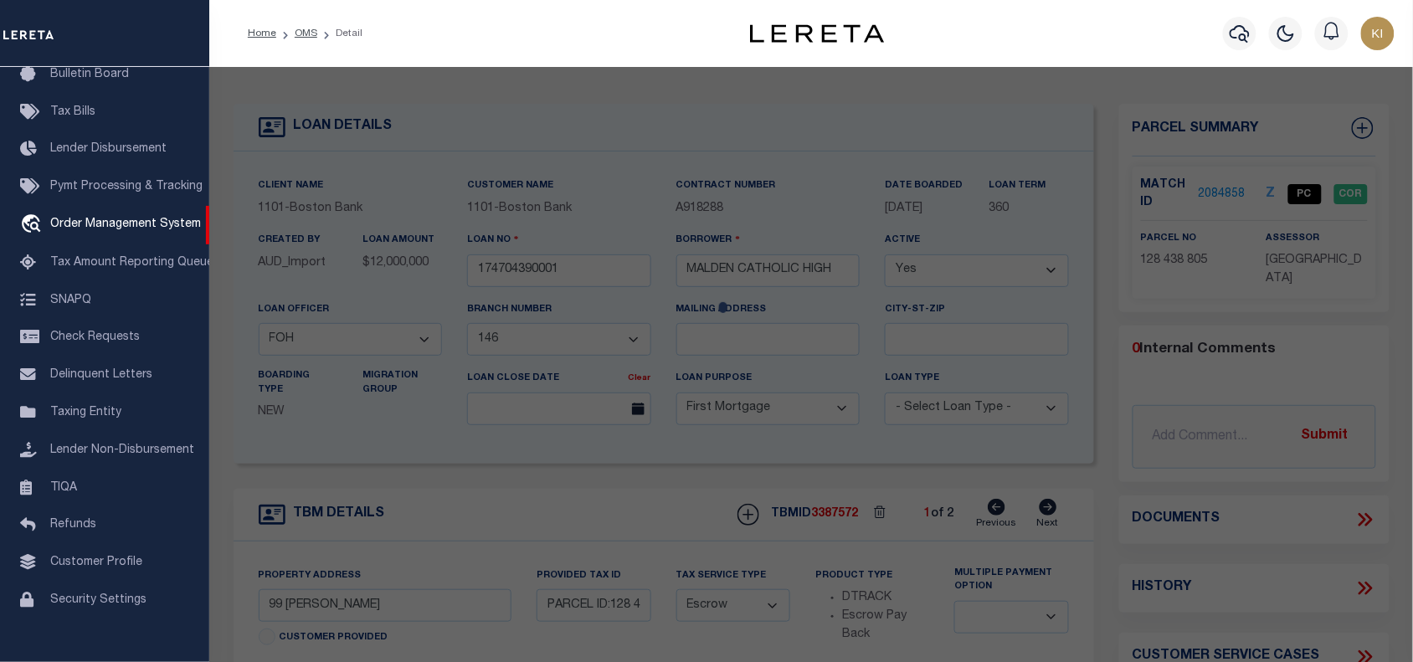
select select "ADD"
type input "99 [PERSON_NAME]"
type input "MALDEN MA 02148"
type textarea "LOT:805 BLK:438 DIST:165 CITY/[GEOGRAPHIC_DATA]/TWP:[GEOGRAPHIC_DATA]"
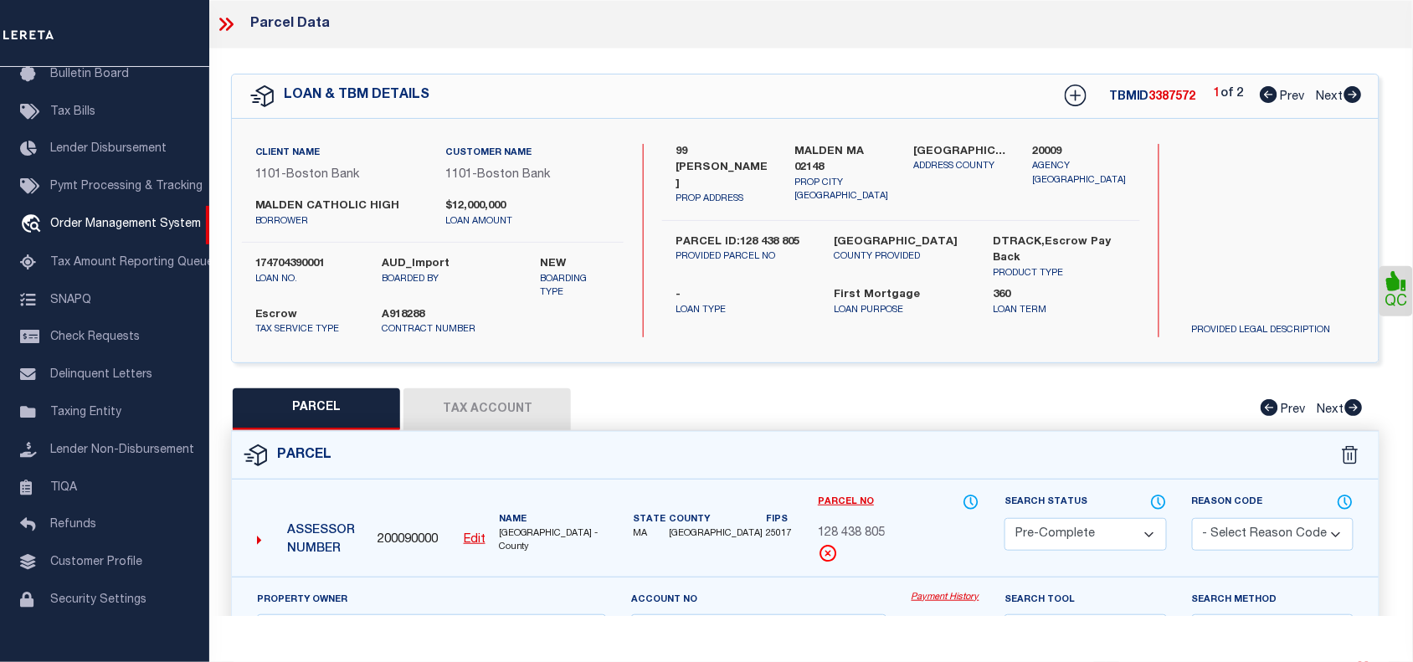
click at [1048, 537] on select "Automated Search Bad Parcel Complete Duplicate Parcel High Dollar Reporting In …" at bounding box center [1086, 534] width 162 height 33
select select "CP"
click at [1005, 518] on select "Automated Search Bad Parcel Complete Duplicate Parcel High Dollar Reporting In …" at bounding box center [1086, 534] width 162 height 33
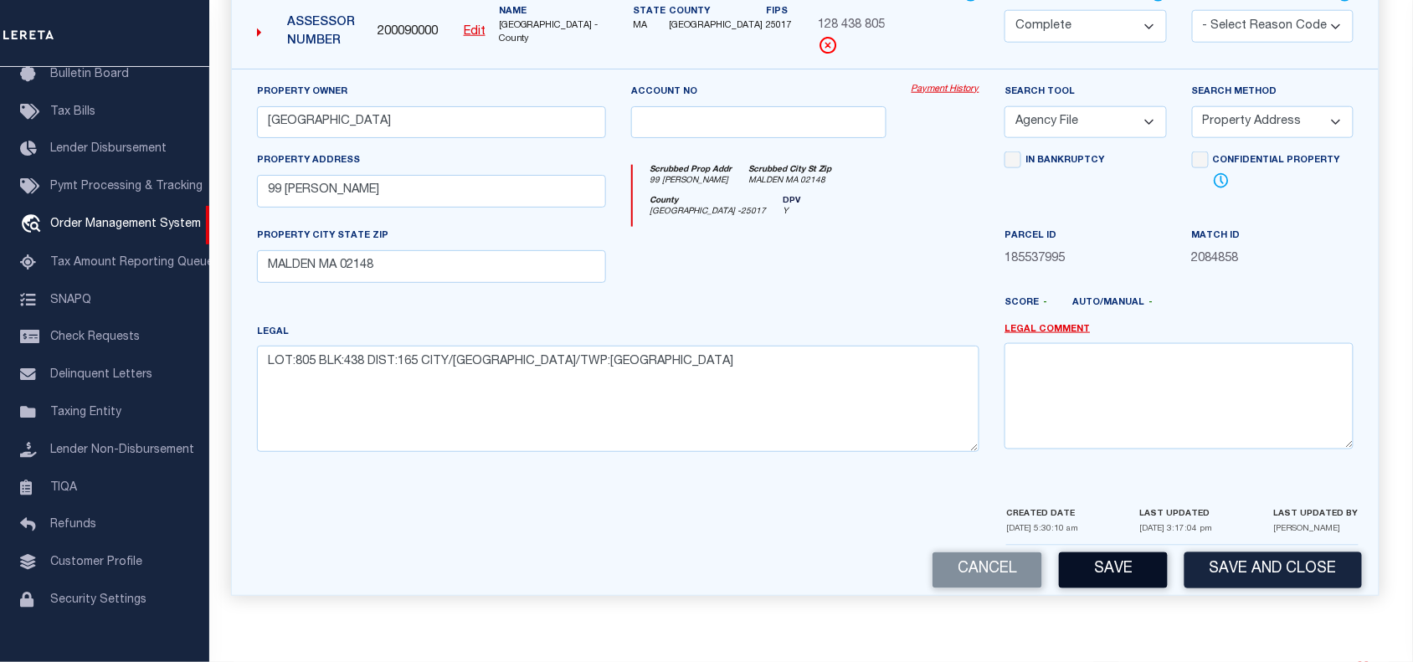
click at [1118, 565] on button "Save" at bounding box center [1113, 571] width 109 height 36
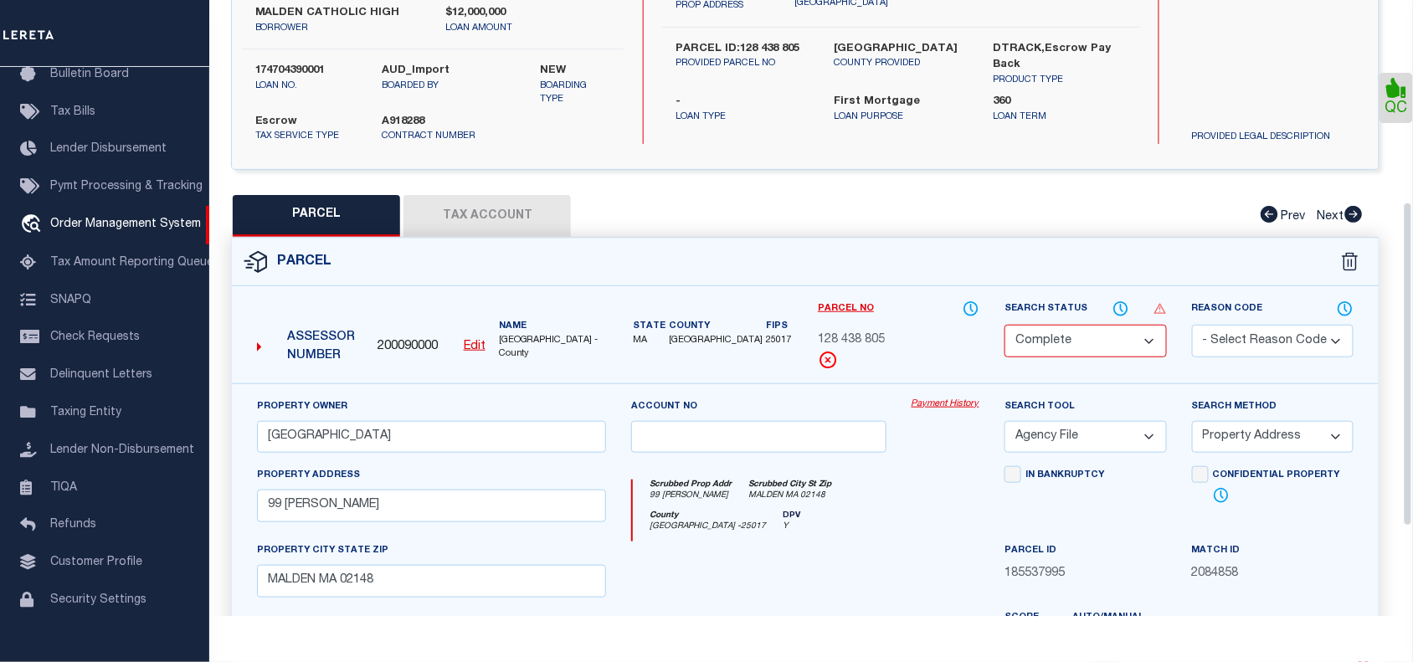
scroll to position [553, 0]
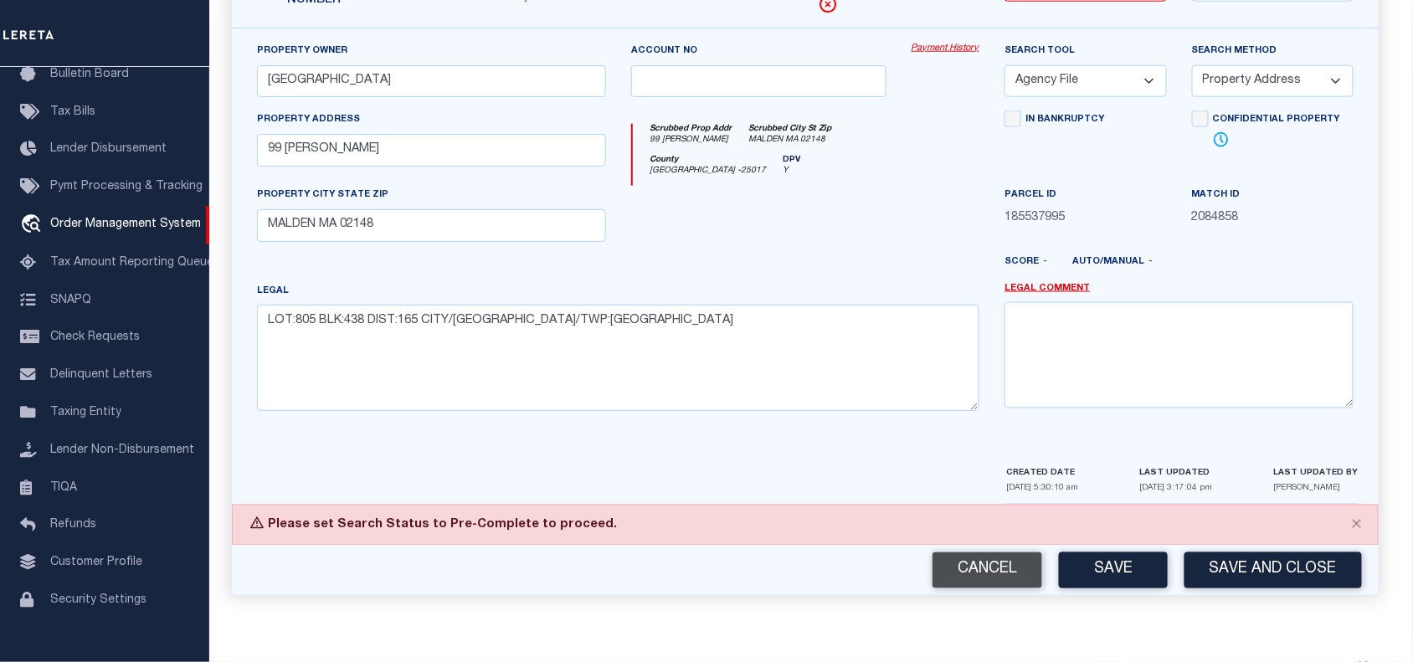
click at [976, 563] on button "Cancel" at bounding box center [988, 571] width 110 height 36
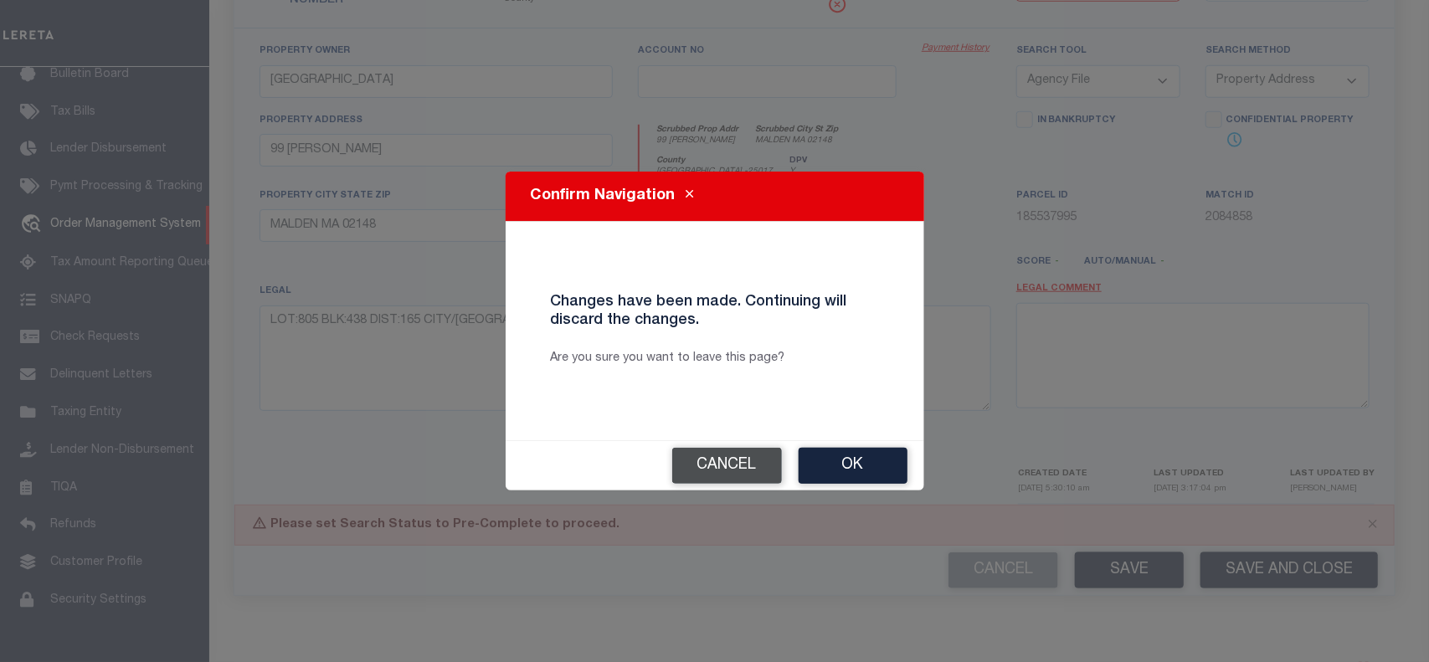
click at [730, 461] on button "Cancel" at bounding box center [727, 466] width 110 height 36
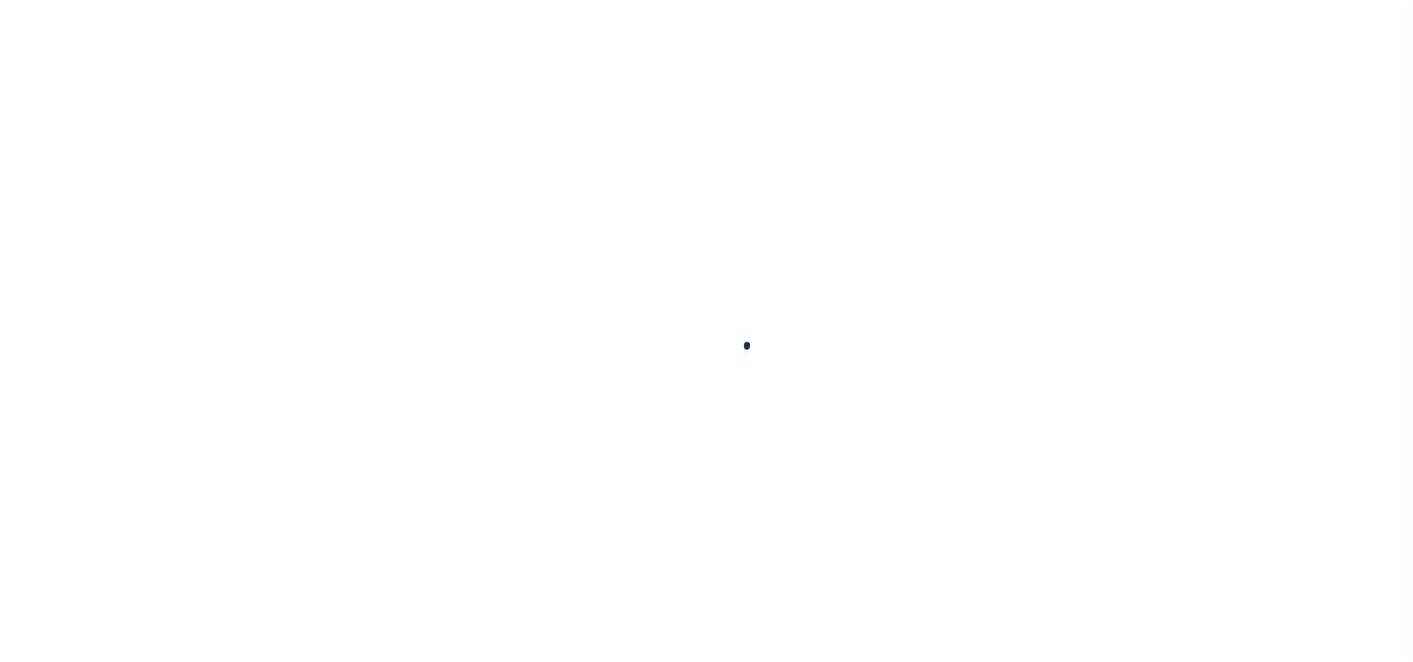
select select "10"
select select "Escrow"
type input "99 [PERSON_NAME]"
type input "PARCEL ID:128 438 805"
select select
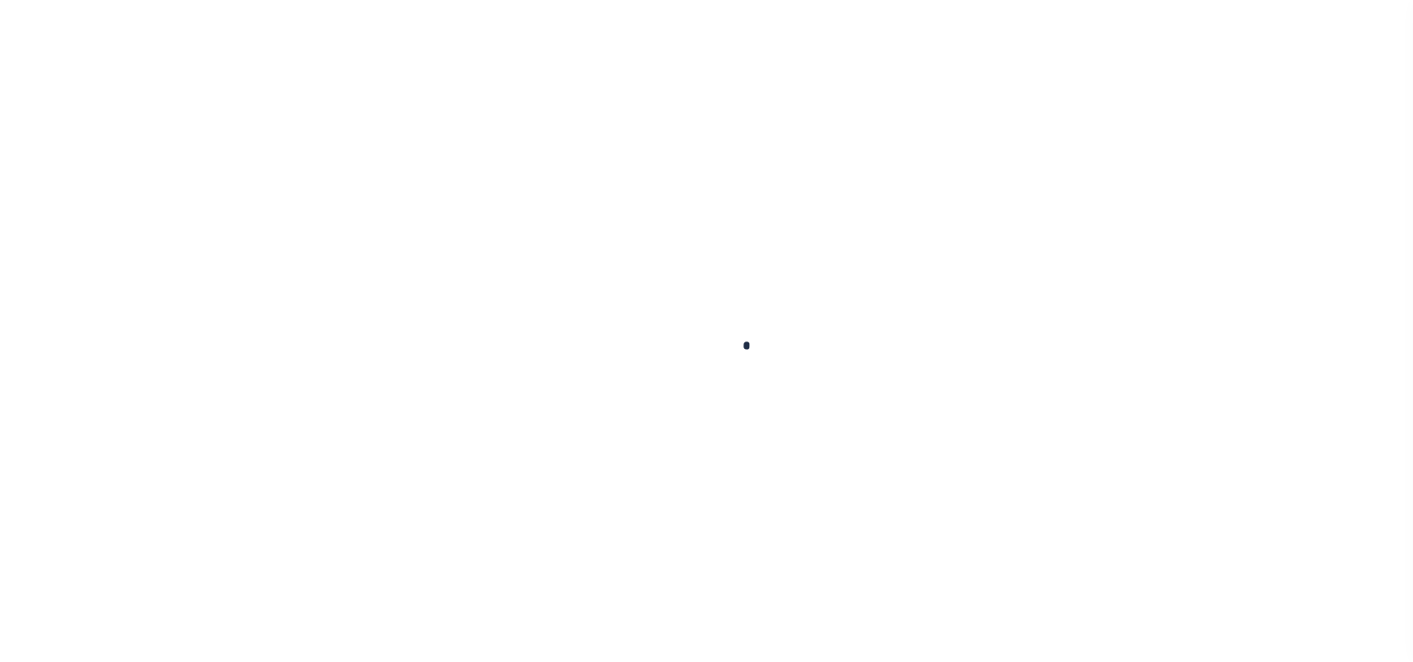
type input "MALDEN MA 02148"
type input "41609"
type input "MA"
select select
select select "45636"
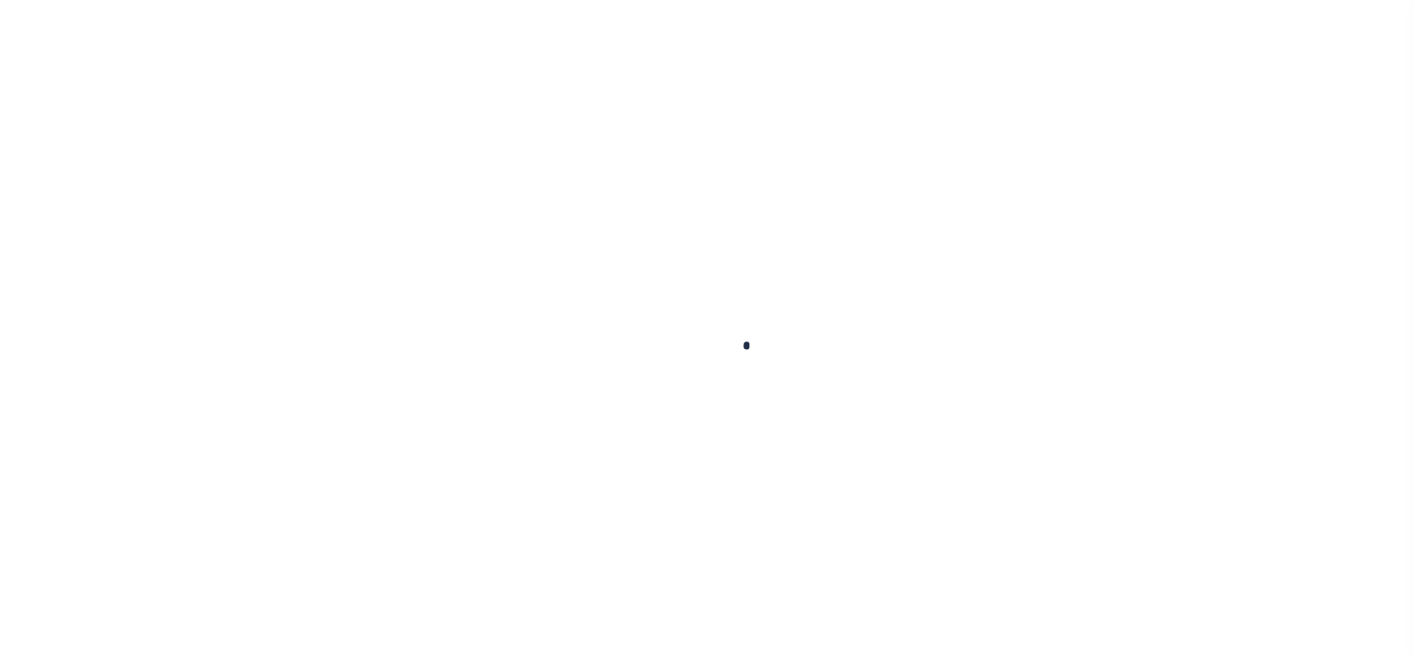
select select "4566"
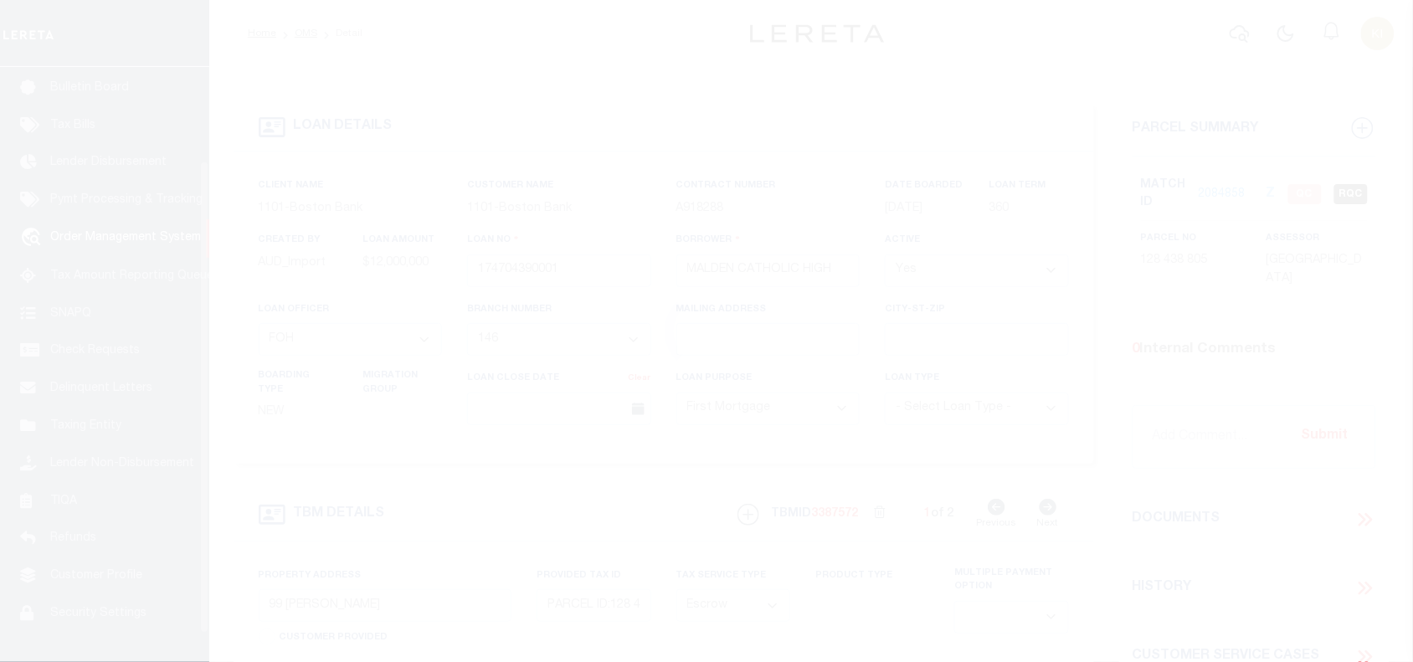
scroll to position [122, 0]
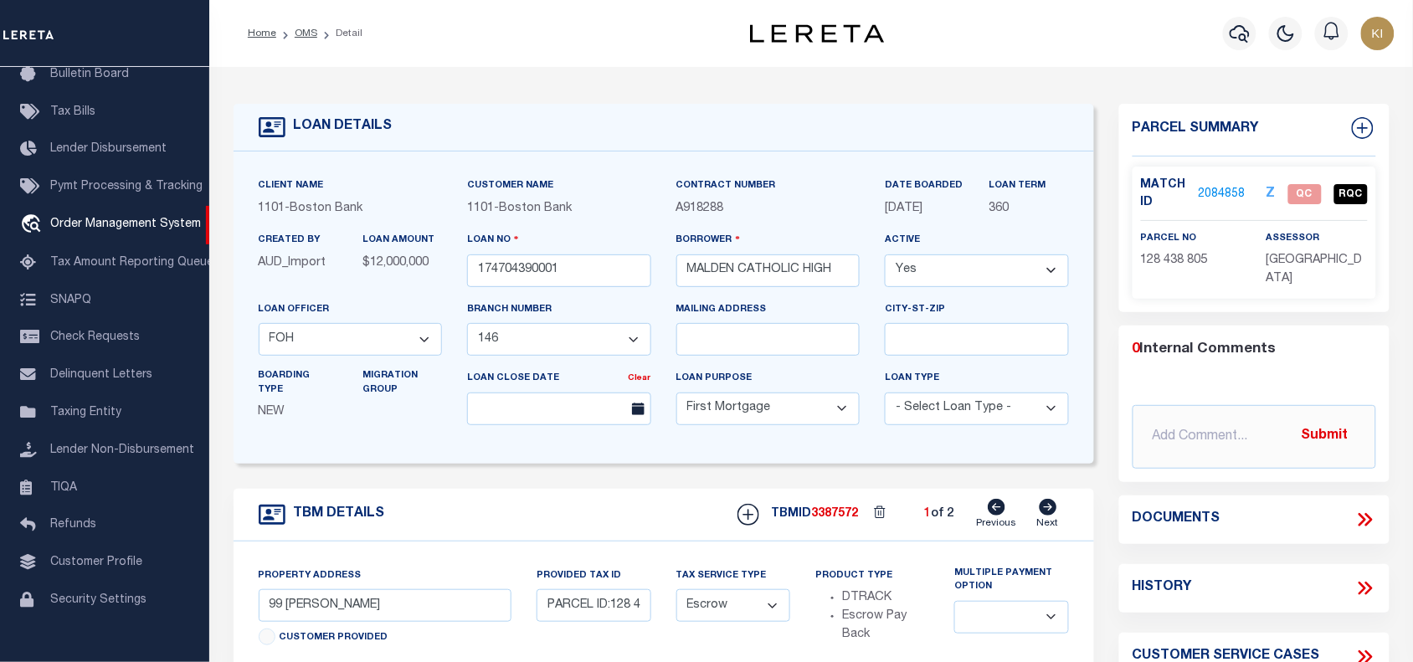
click at [1219, 193] on link "2084858" at bounding box center [1222, 195] width 47 height 18
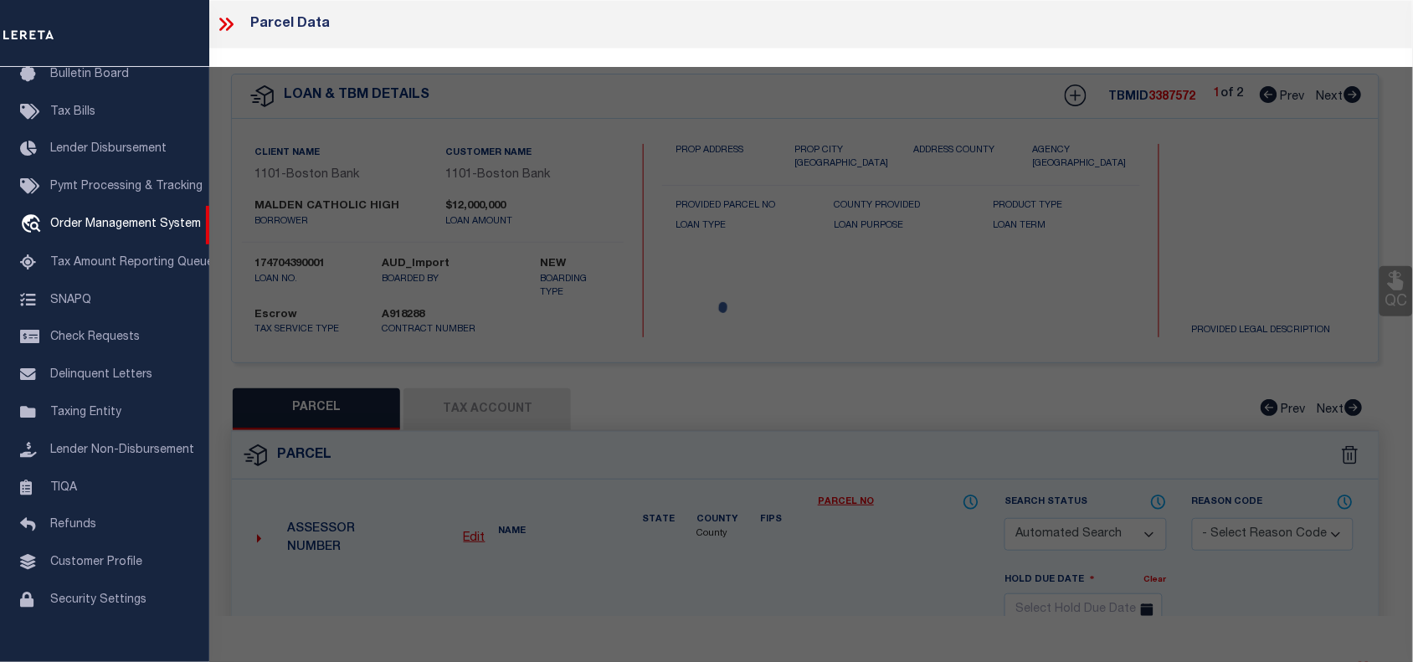
checkbox input "false"
select select "QC"
type input "[GEOGRAPHIC_DATA]"
select select "AGF"
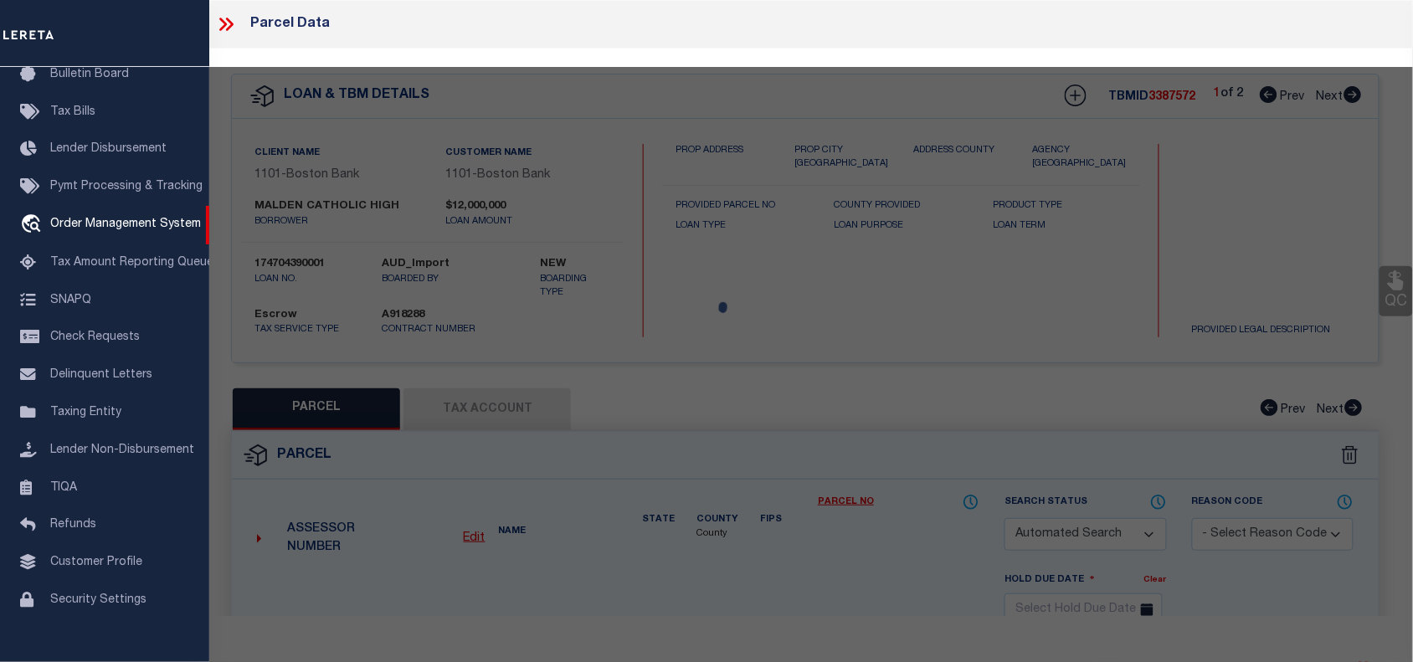
select select "ADD"
type input "99 [PERSON_NAME]"
type input "MALDEN MA 02148"
type textarea "LOT:805 BLK:438 DIST:165 CITY/[GEOGRAPHIC_DATA]/TWP:[GEOGRAPHIC_DATA]"
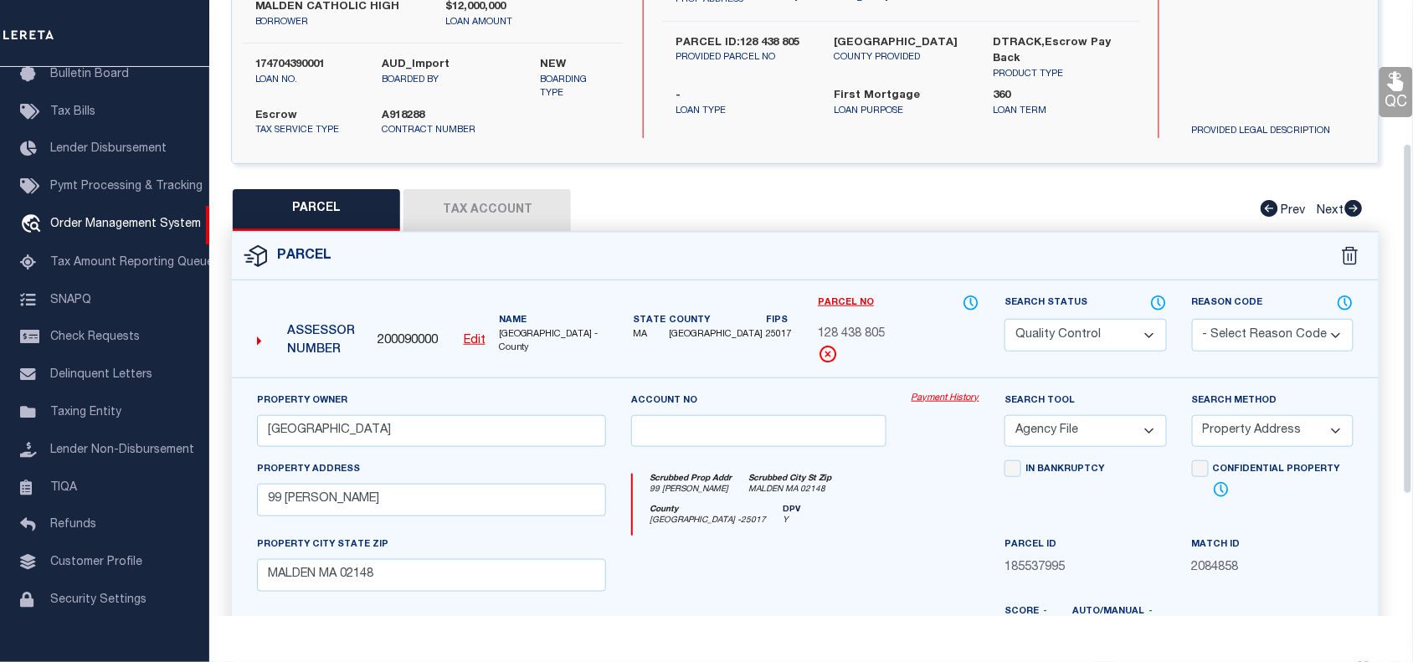
scroll to position [141, 0]
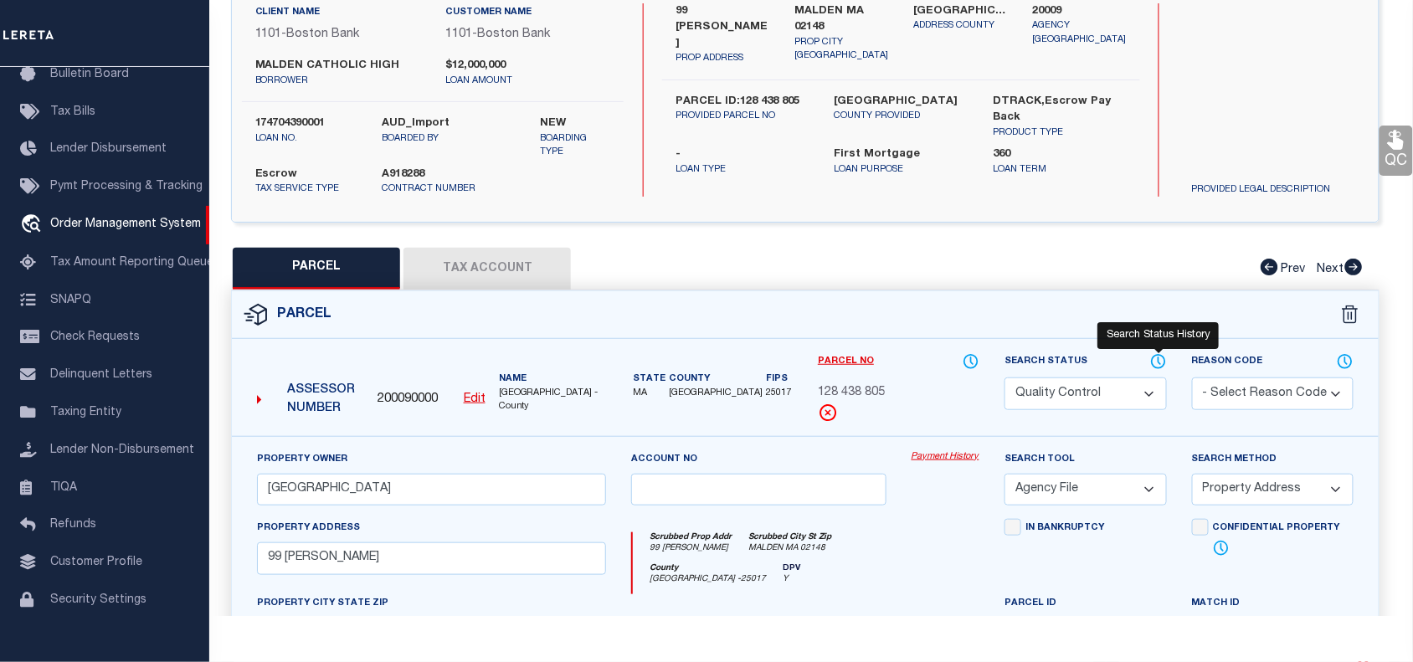
click at [1154, 356] on icon at bounding box center [1158, 361] width 13 height 13
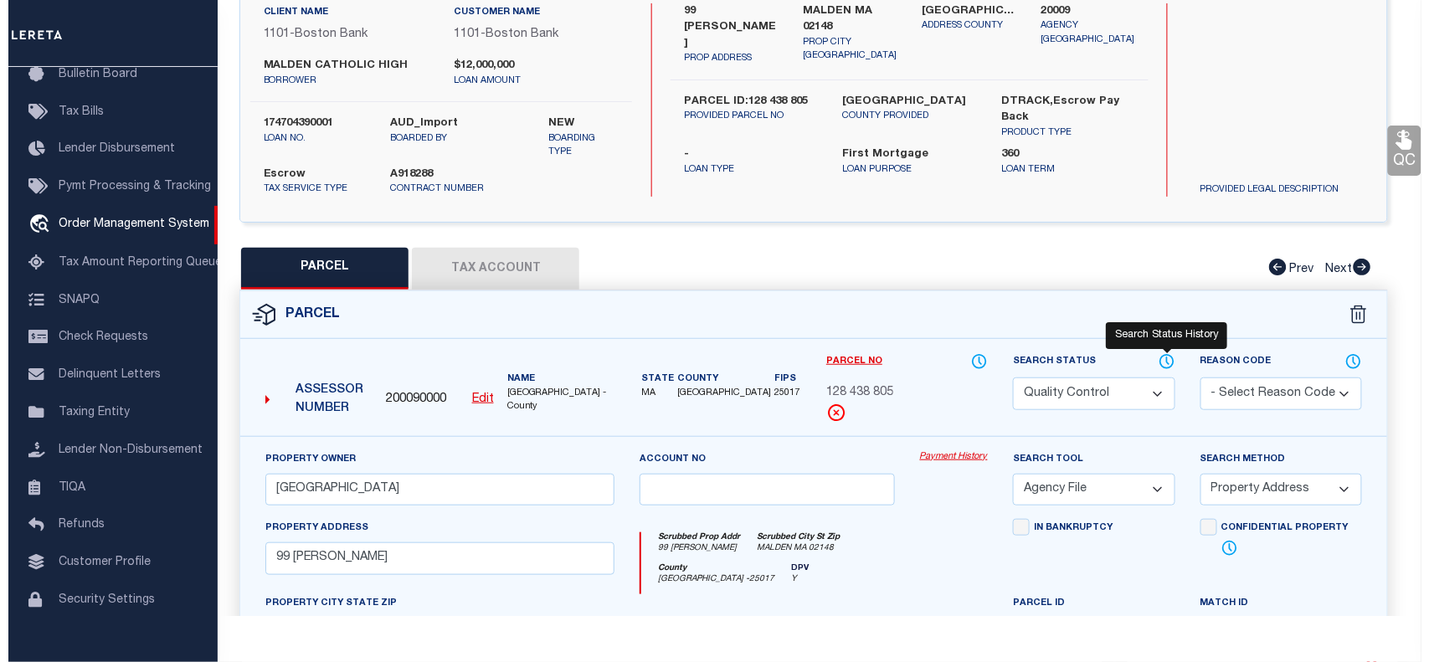
select select "100"
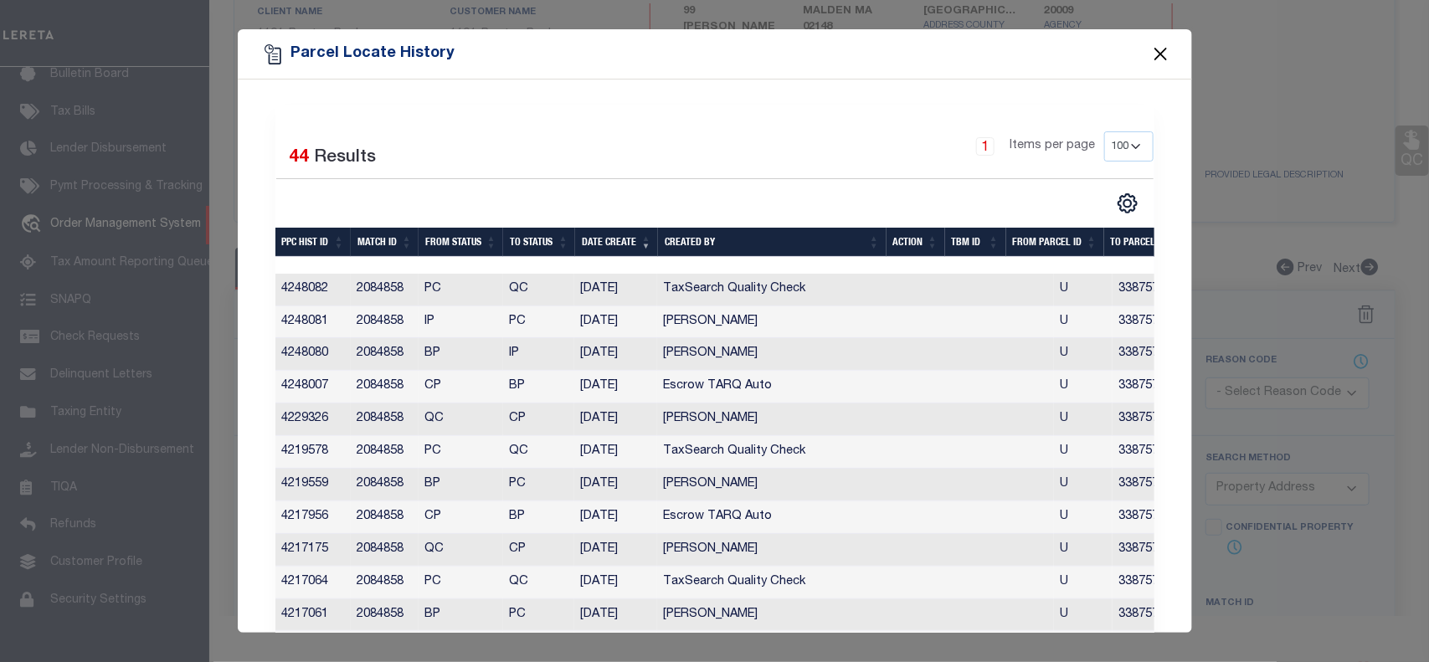
click at [1158, 56] on button "Close" at bounding box center [1161, 55] width 22 height 22
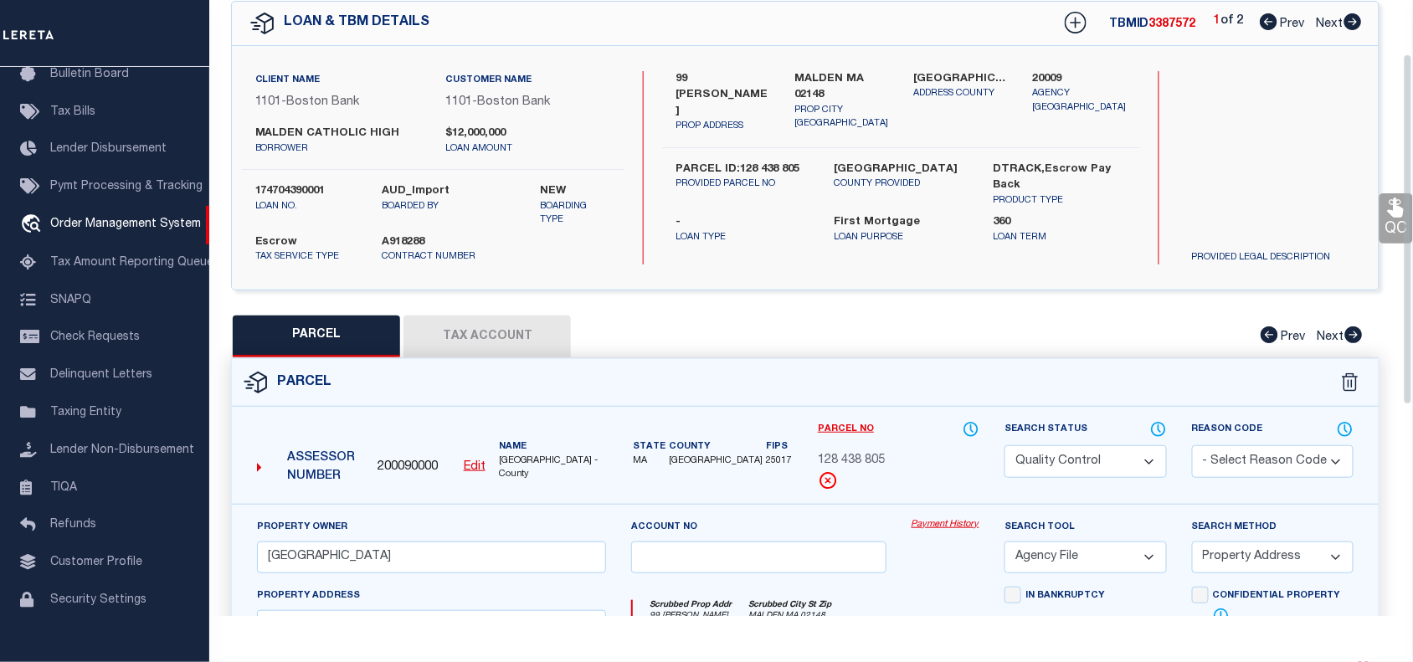
scroll to position [65, 0]
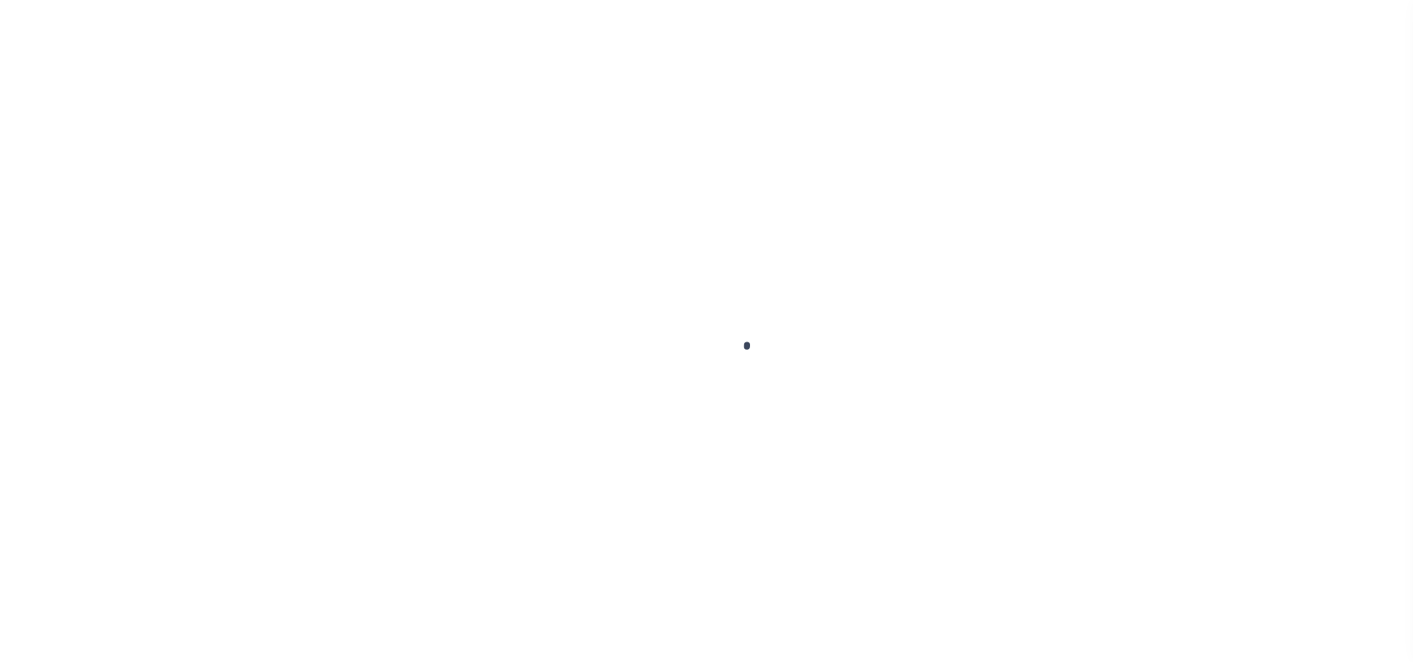
select select "45636"
select select "4566"
select select "10"
select select "Escrow"
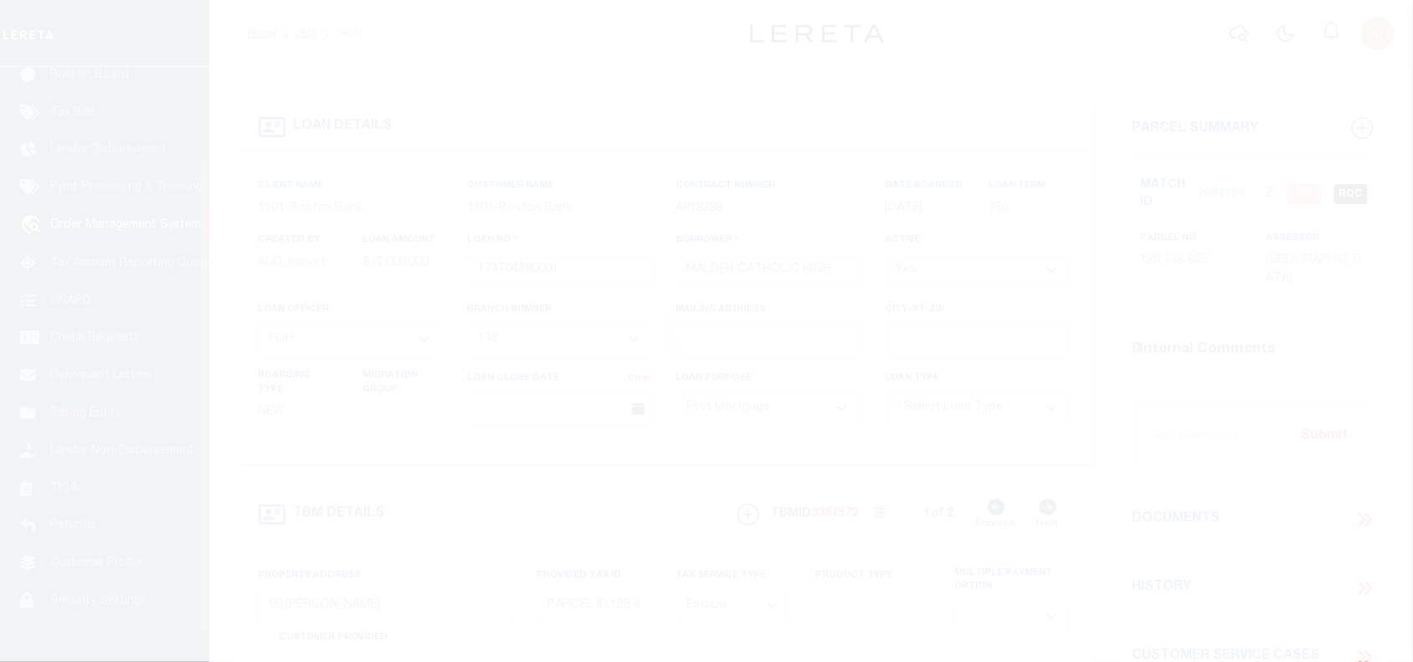
scroll to position [122, 0]
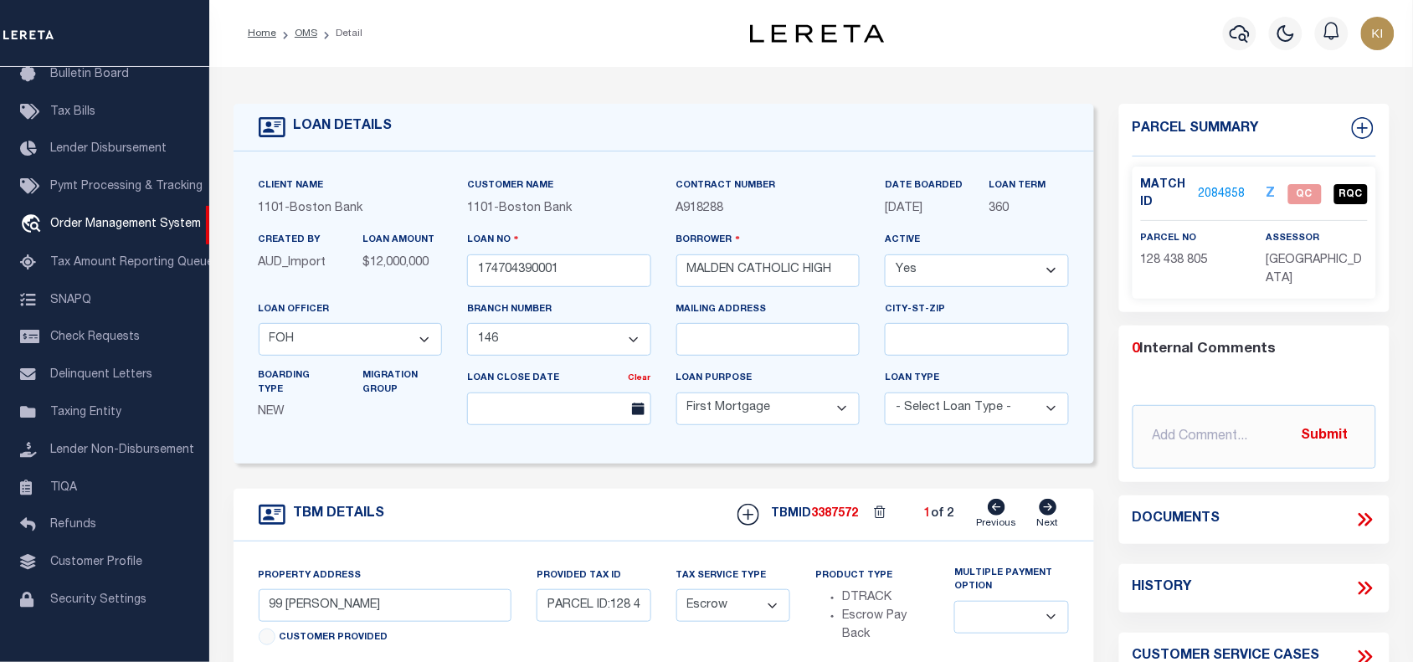
click at [1228, 193] on link "2084858" at bounding box center [1222, 195] width 47 height 18
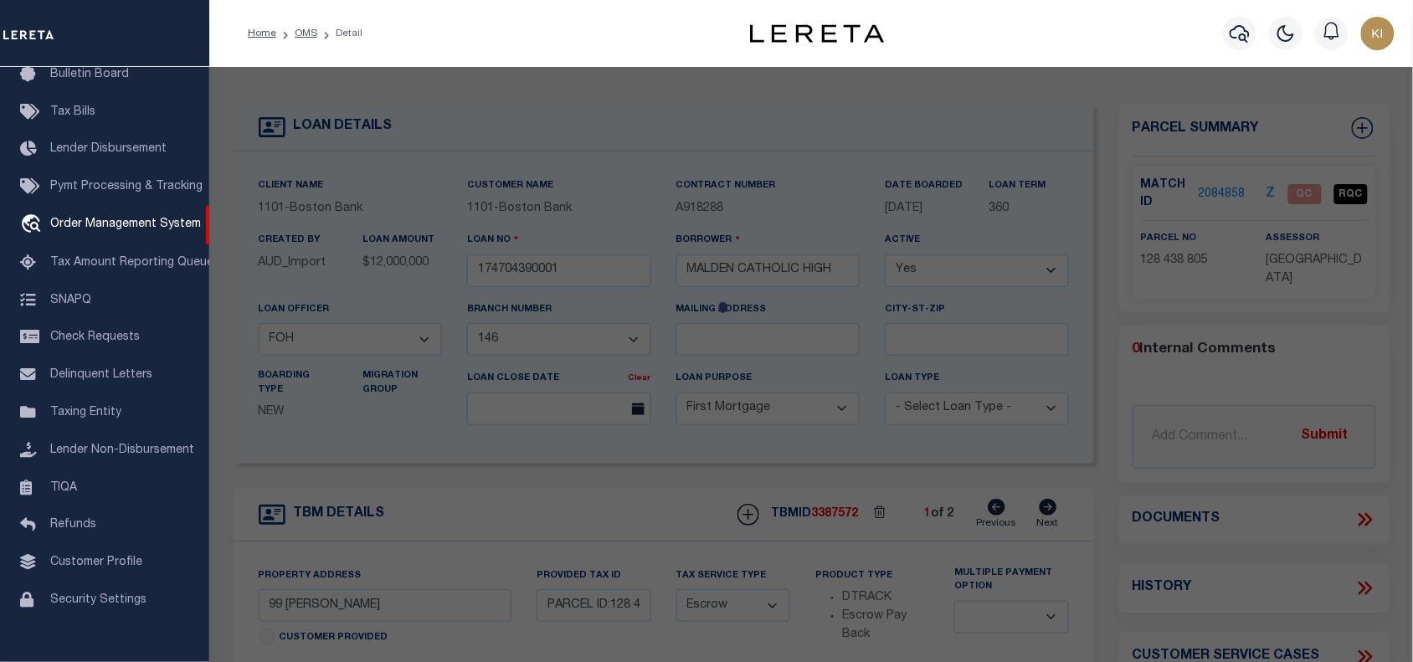
checkbox input "false"
select select "QC"
type input "[GEOGRAPHIC_DATA]"
select select "AGF"
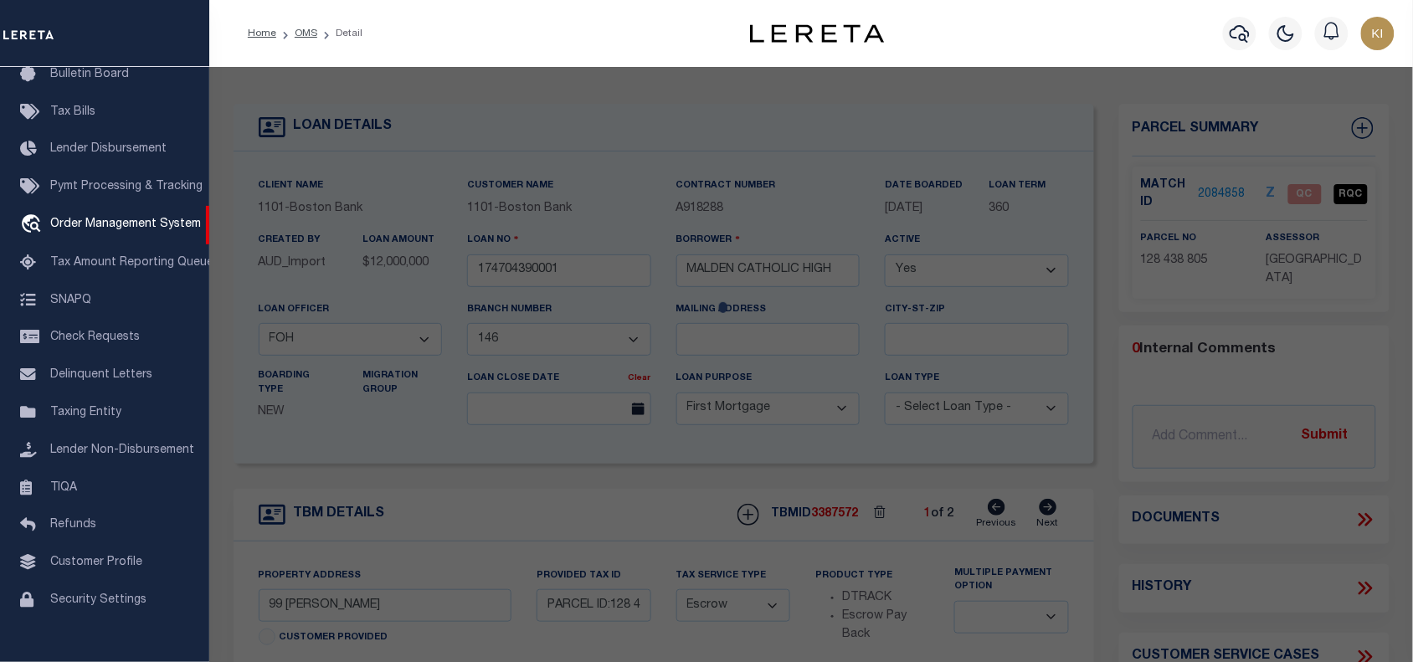
select select "ADD"
type input "99 [PERSON_NAME]"
type input "MALDEN MA 02148"
type textarea "LOT:805 BLK:438 DIST:165 CITY/[GEOGRAPHIC_DATA]/TWP:[GEOGRAPHIC_DATA]"
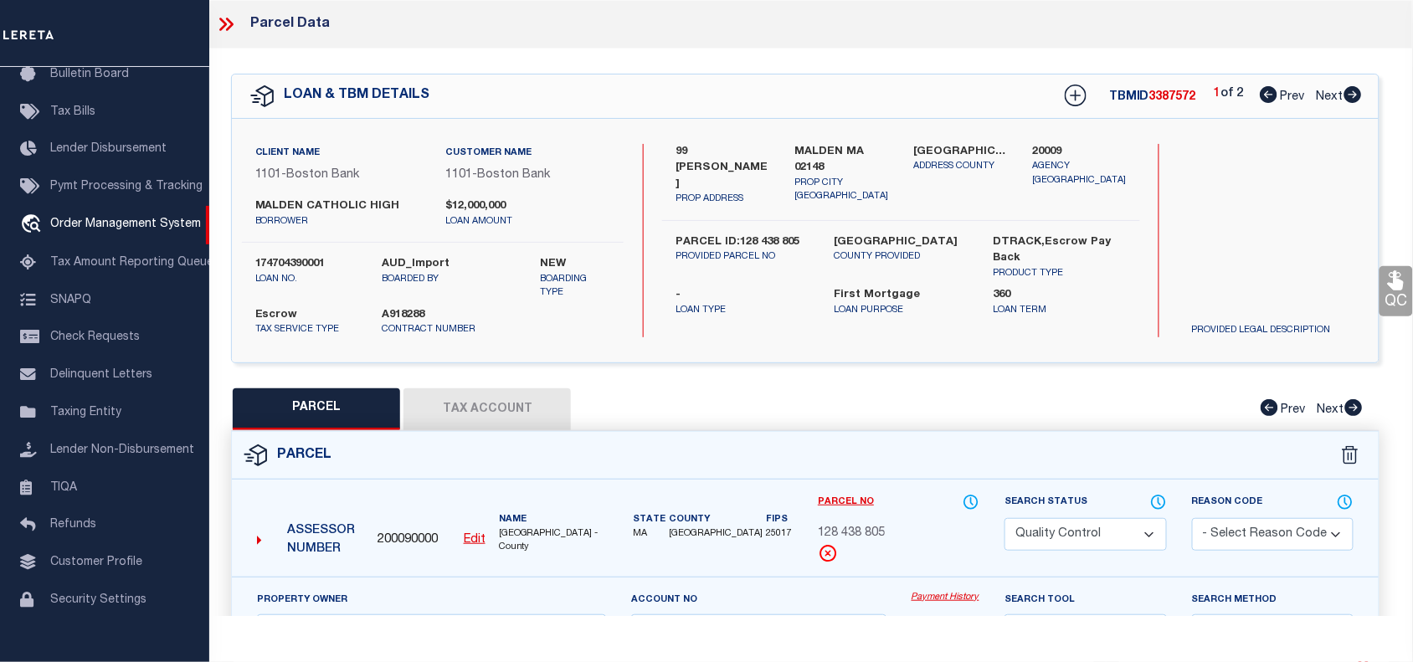
click at [1080, 540] on select "Automated Search Bad Parcel Complete Duplicate Parcel High Dollar Reporting In …" at bounding box center [1086, 534] width 162 height 33
click at [1005, 518] on select "Automated Search Bad Parcel Complete Duplicate Parcel High Dollar Reporting In …" at bounding box center [1086, 534] width 162 height 33
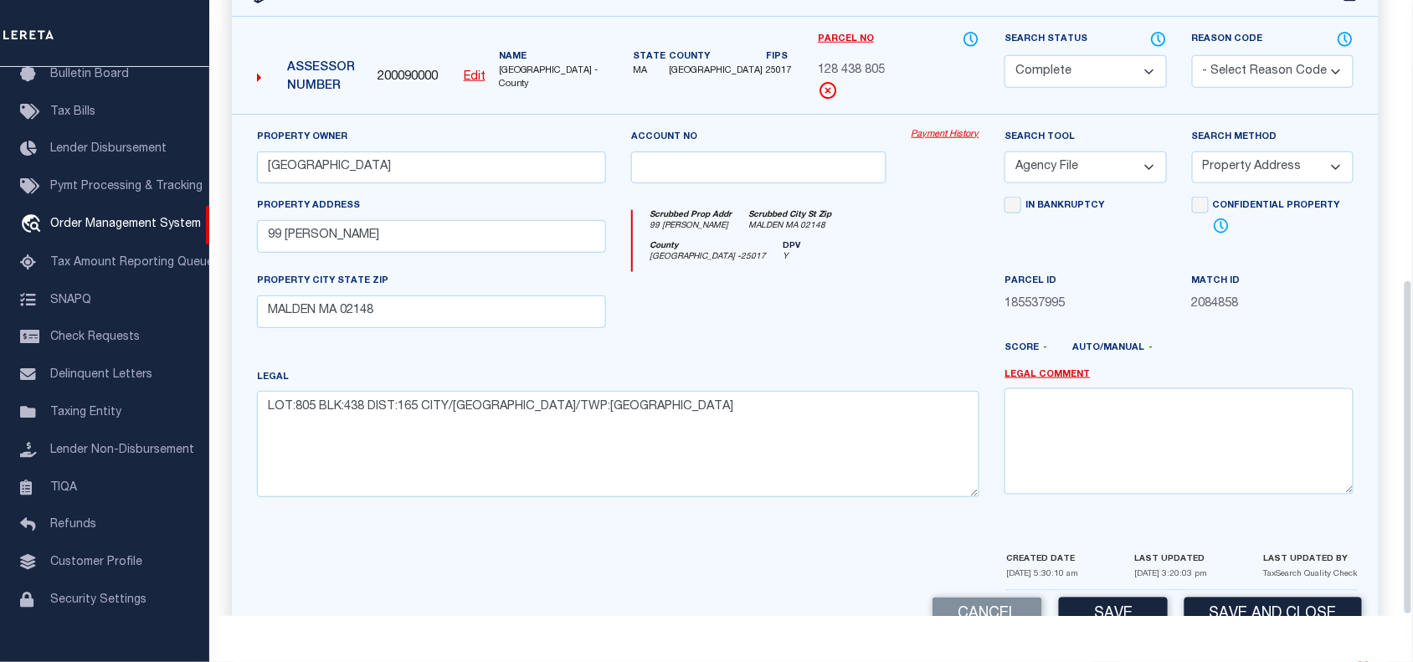
scroll to position [512, 0]
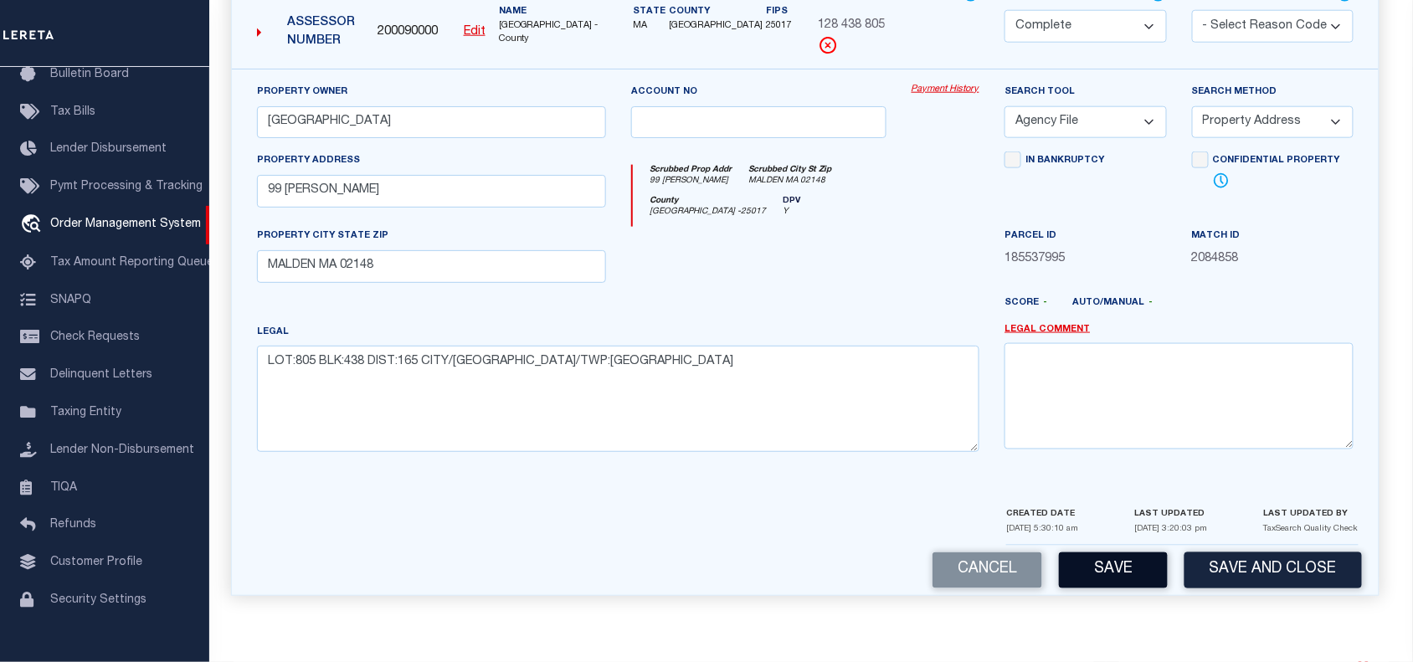
click at [1115, 569] on button "Save" at bounding box center [1113, 571] width 109 height 36
select select "AS"
select select
checkbox input "false"
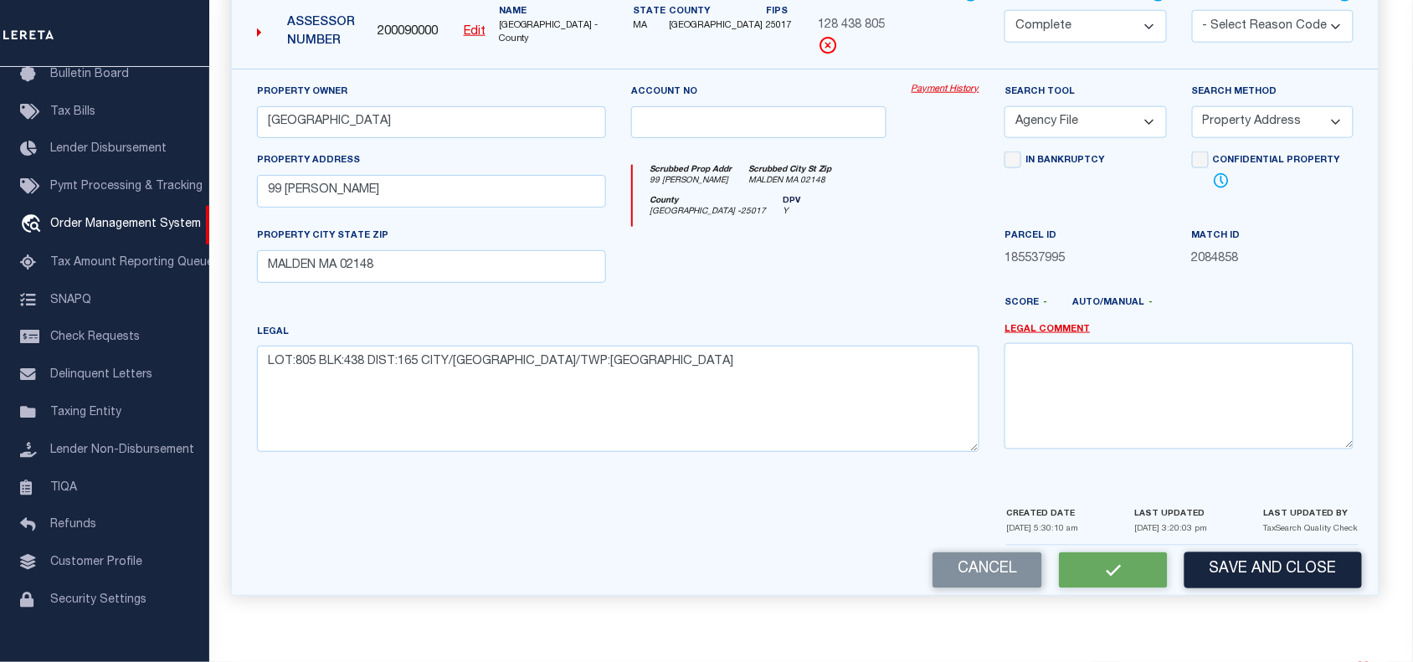
checkbox input "false"
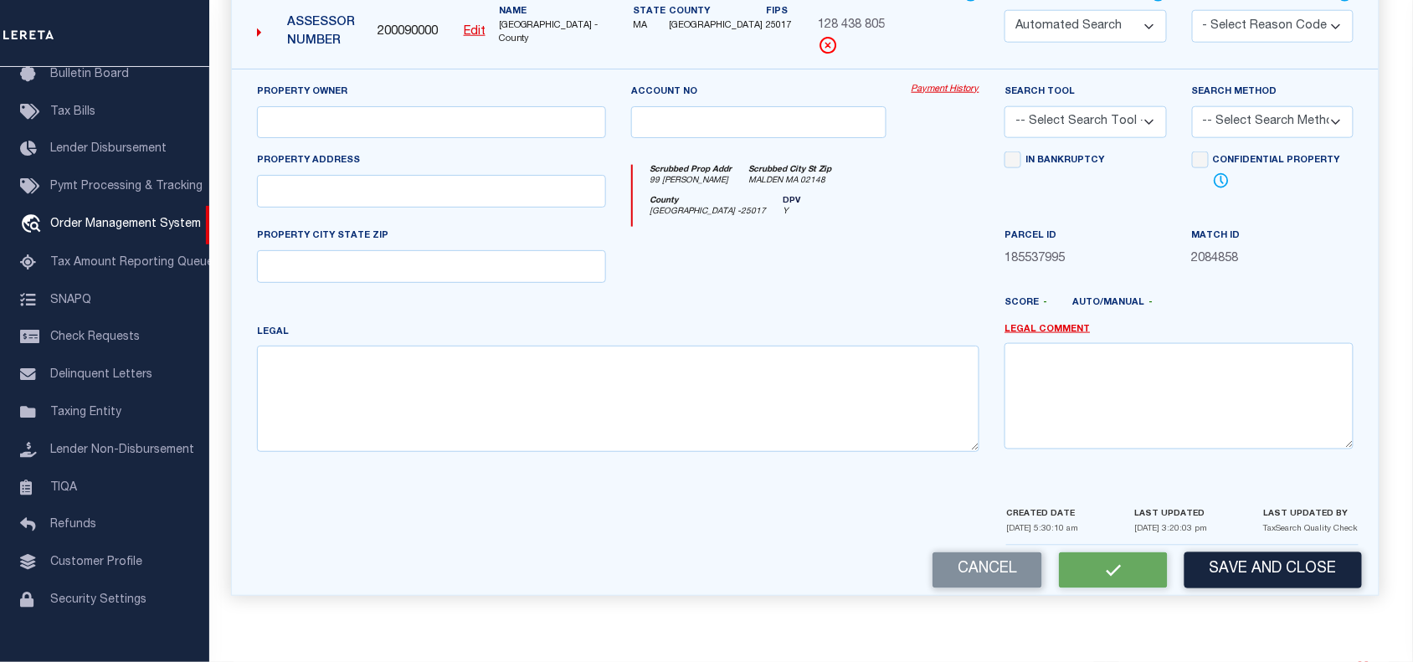
select select "CP"
type input "[GEOGRAPHIC_DATA]"
select select "AGF"
select select "ADD"
type input "99 [PERSON_NAME]"
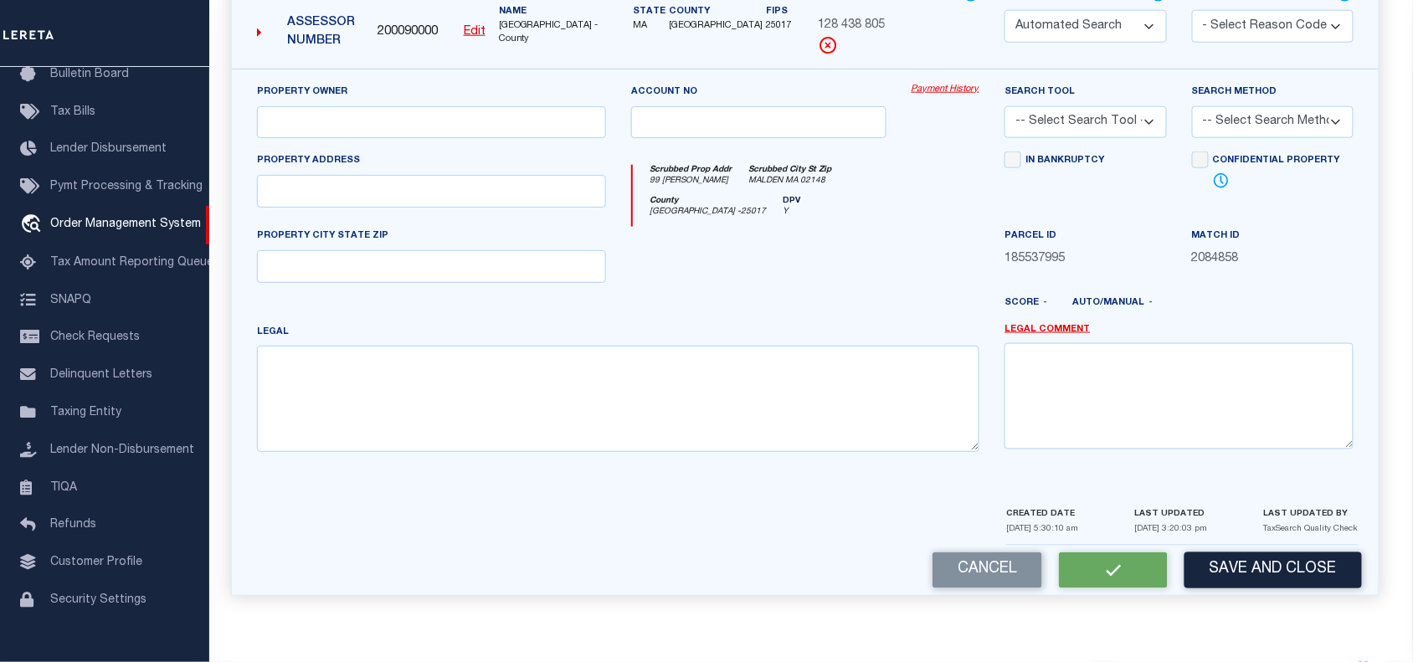
type input "MALDEN MA 02148"
type textarea "LOT:805 BLK:438 DIST:165 CITY/[GEOGRAPHIC_DATA]/TWP:[GEOGRAPHIC_DATA]"
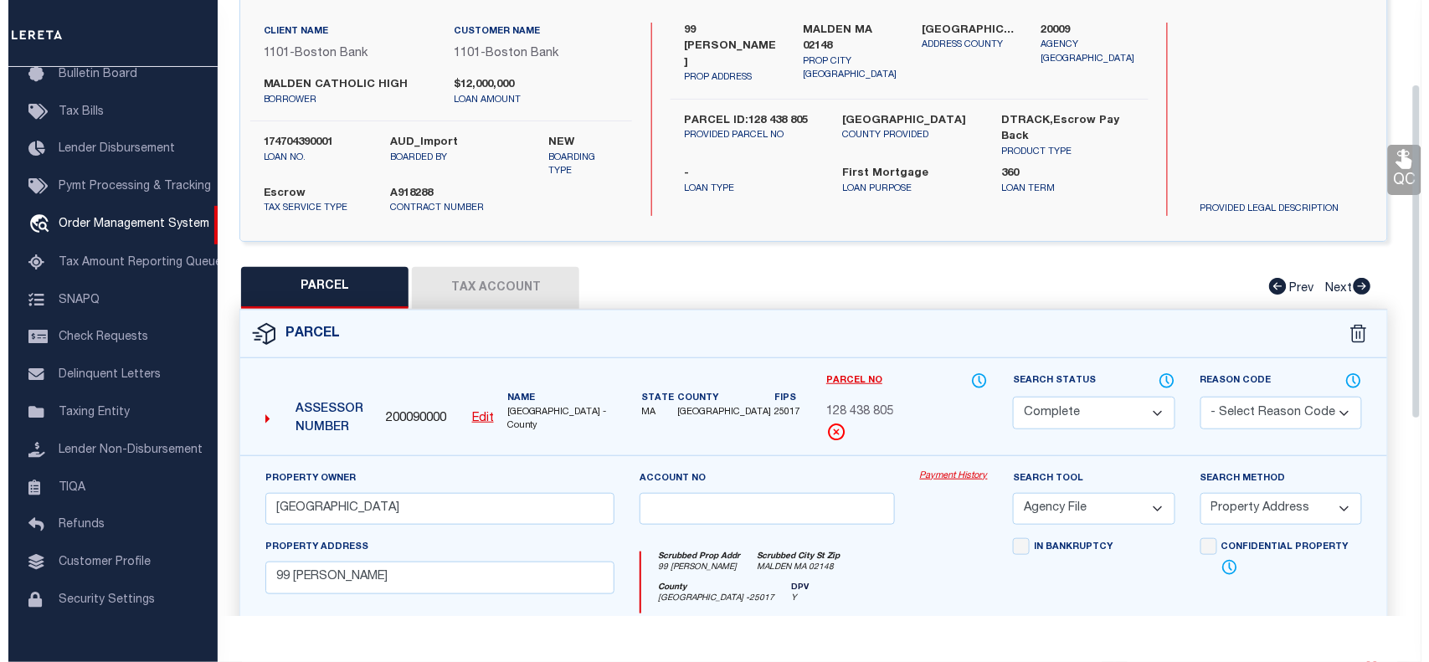
scroll to position [106, 0]
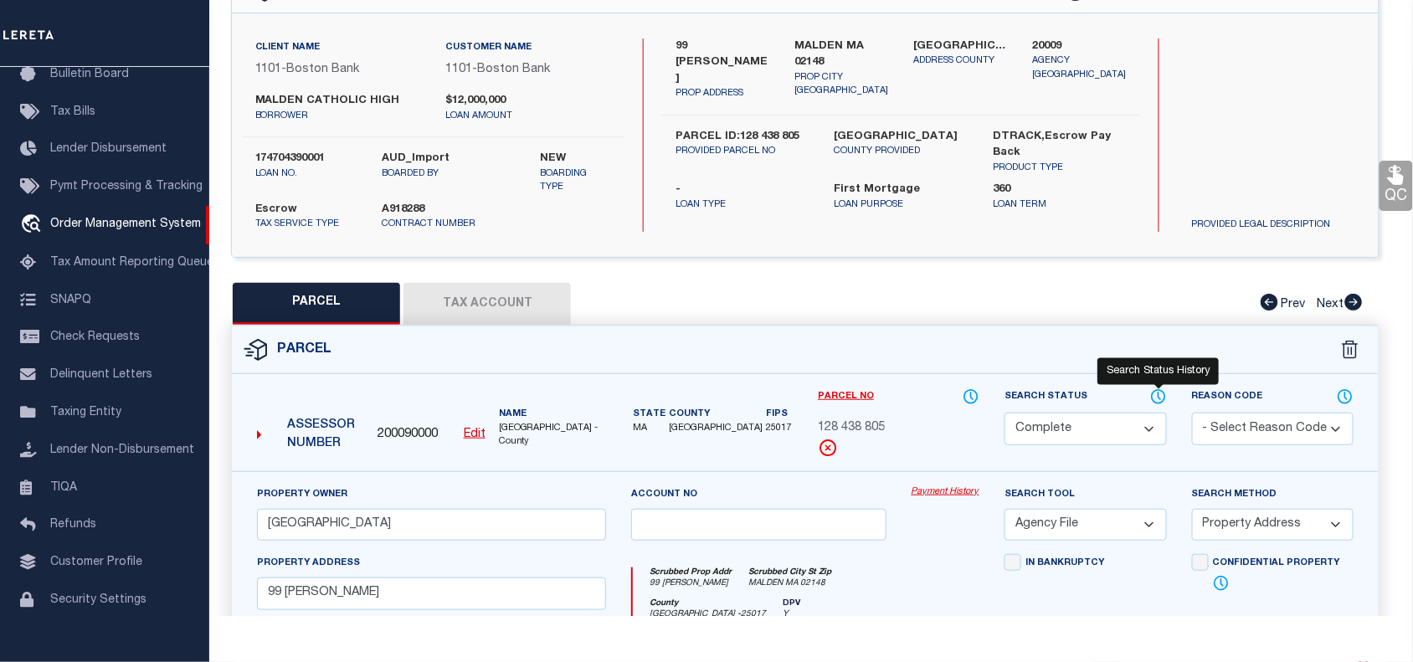
click at [1154, 391] on icon at bounding box center [1158, 396] width 13 height 13
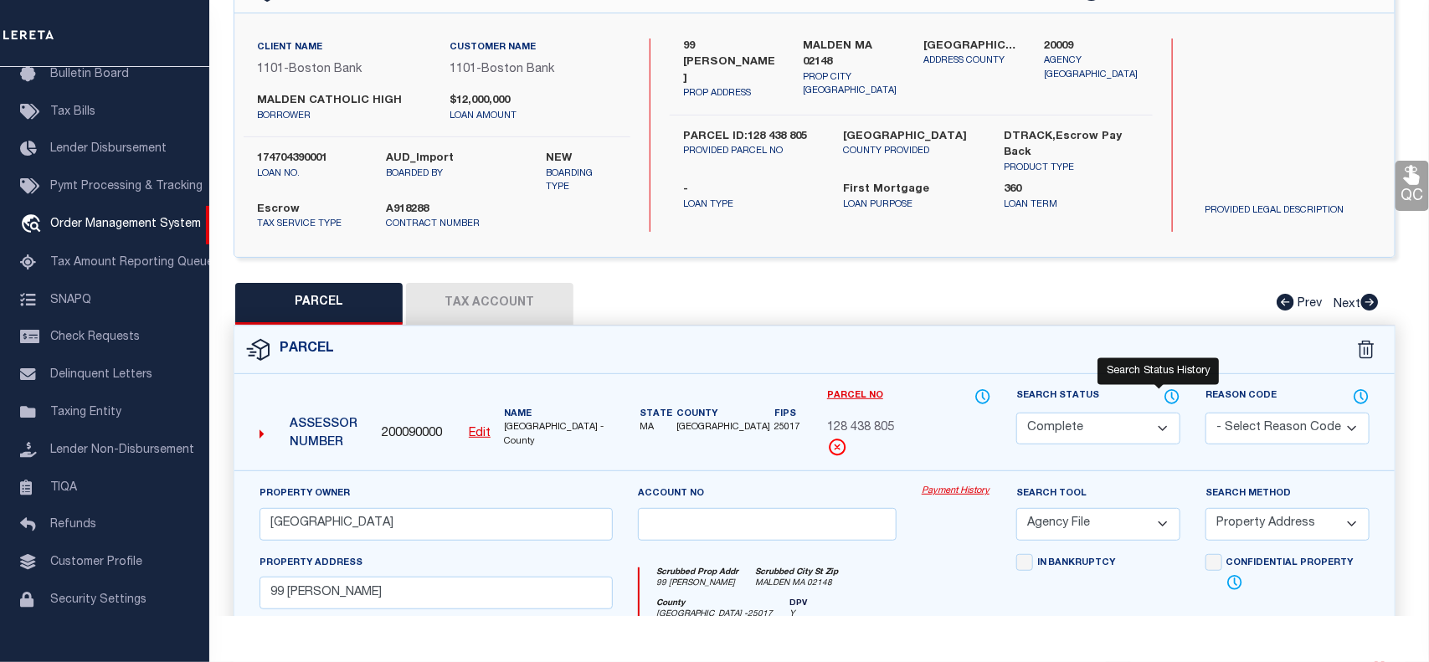
select select "100"
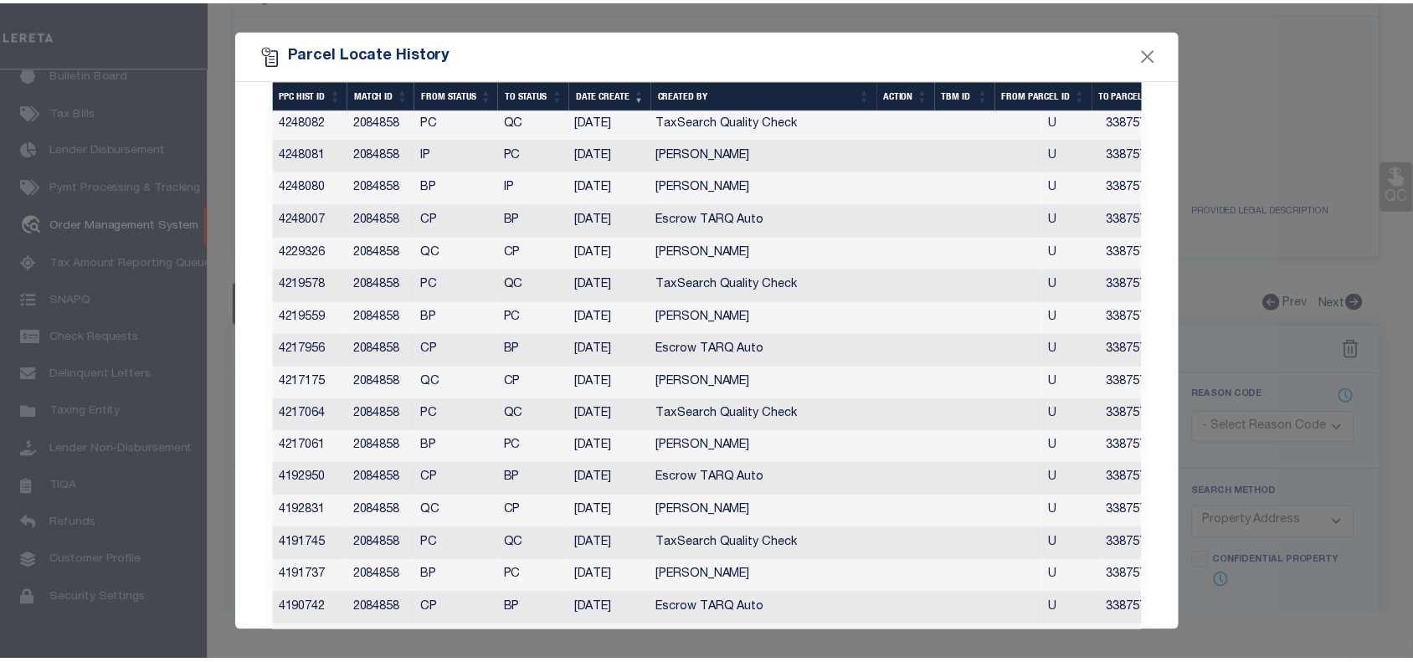
scroll to position [0, 0]
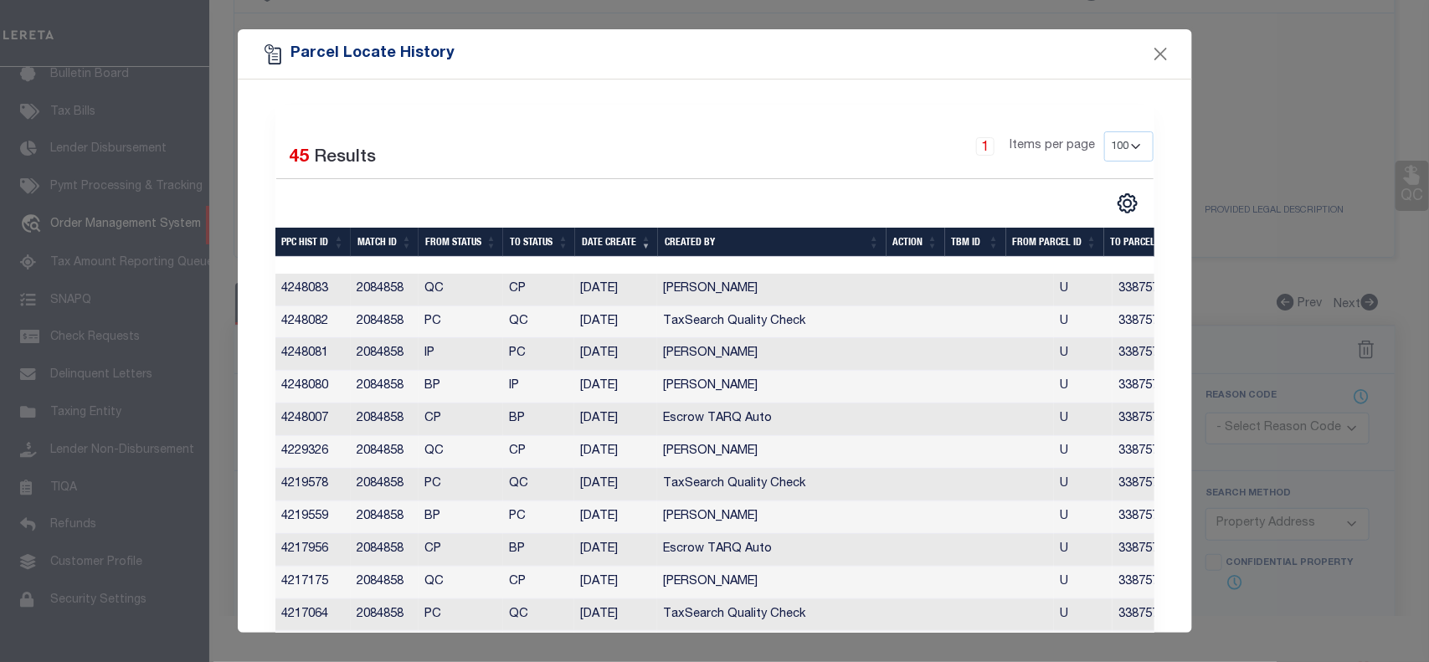
click at [604, 181] on div "Selected 45 Results 1 Items per page 10 25 50 100" at bounding box center [715, 172] width 904 height 83
click at [1160, 59] on button "Close" at bounding box center [1161, 55] width 22 height 22
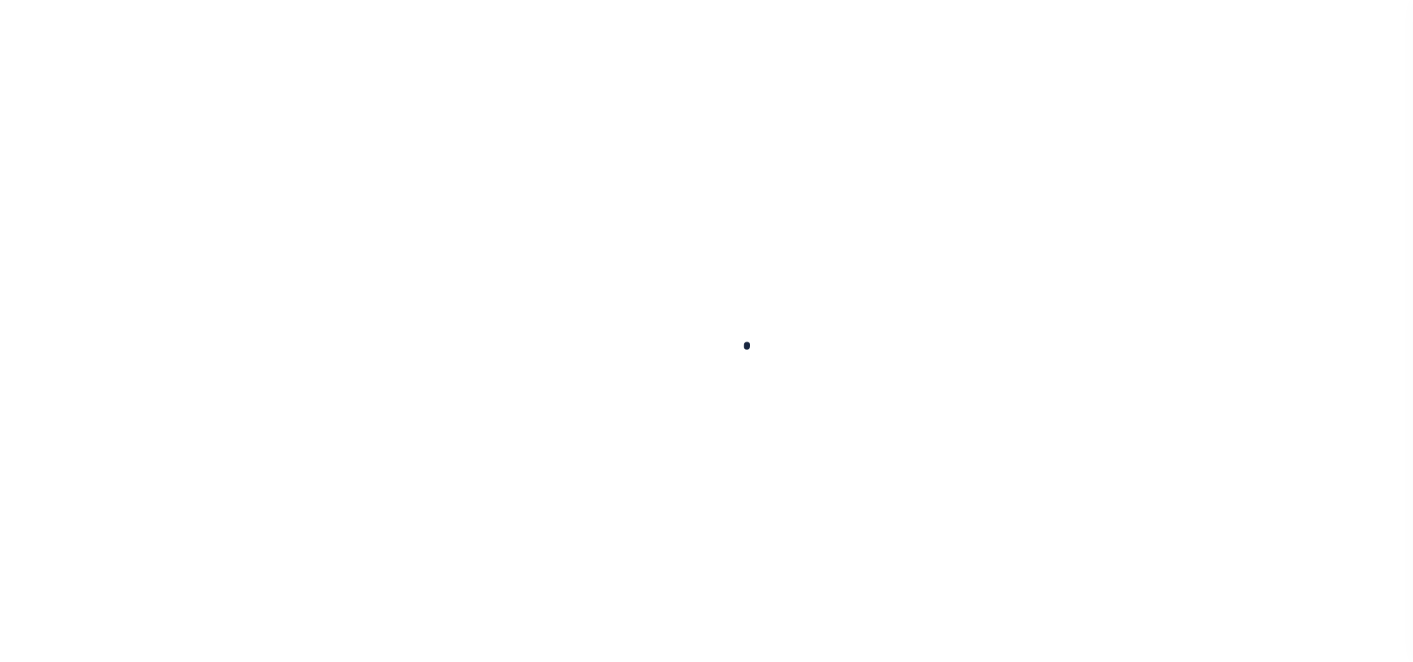
type input "174704390001"
type input "MALDEN CATHOLIC HIGH"
select select
select select "10"
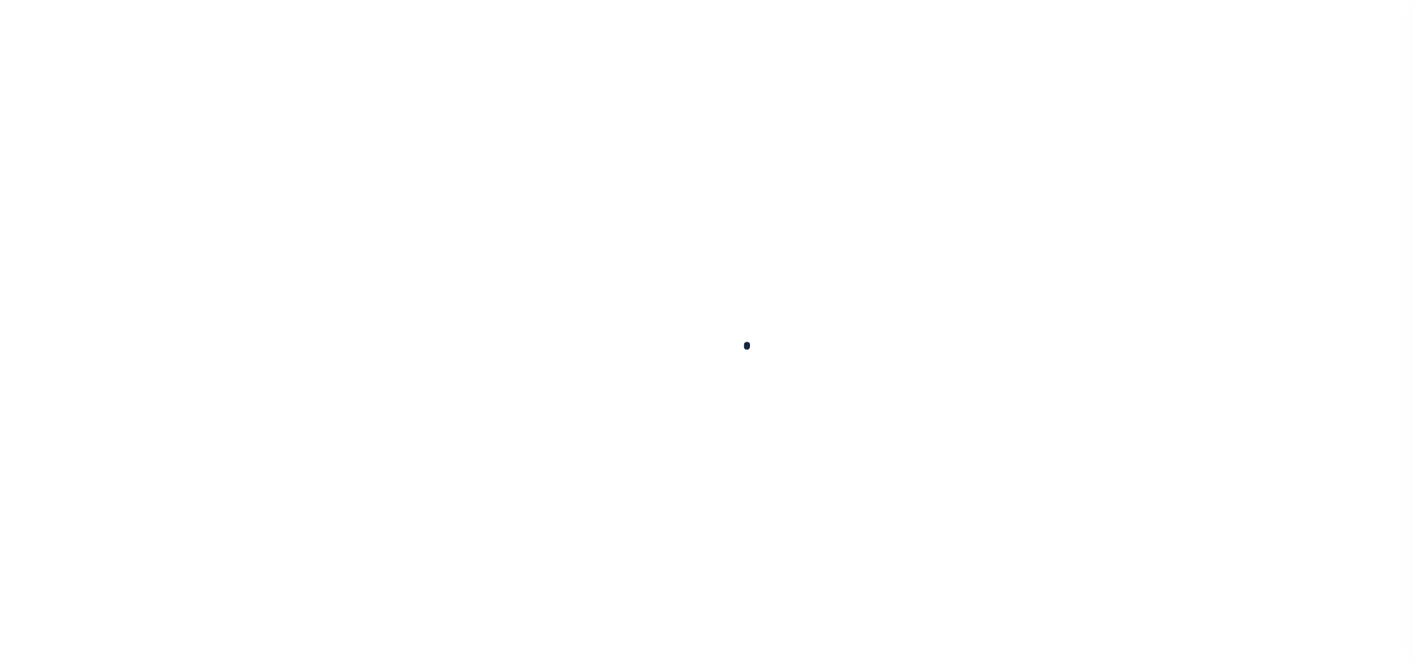
select select "Escrow"
type input "99 [PERSON_NAME]"
type input "PARCEL ID:128 438 805"
select select
type input "MALDEN MA 02148"
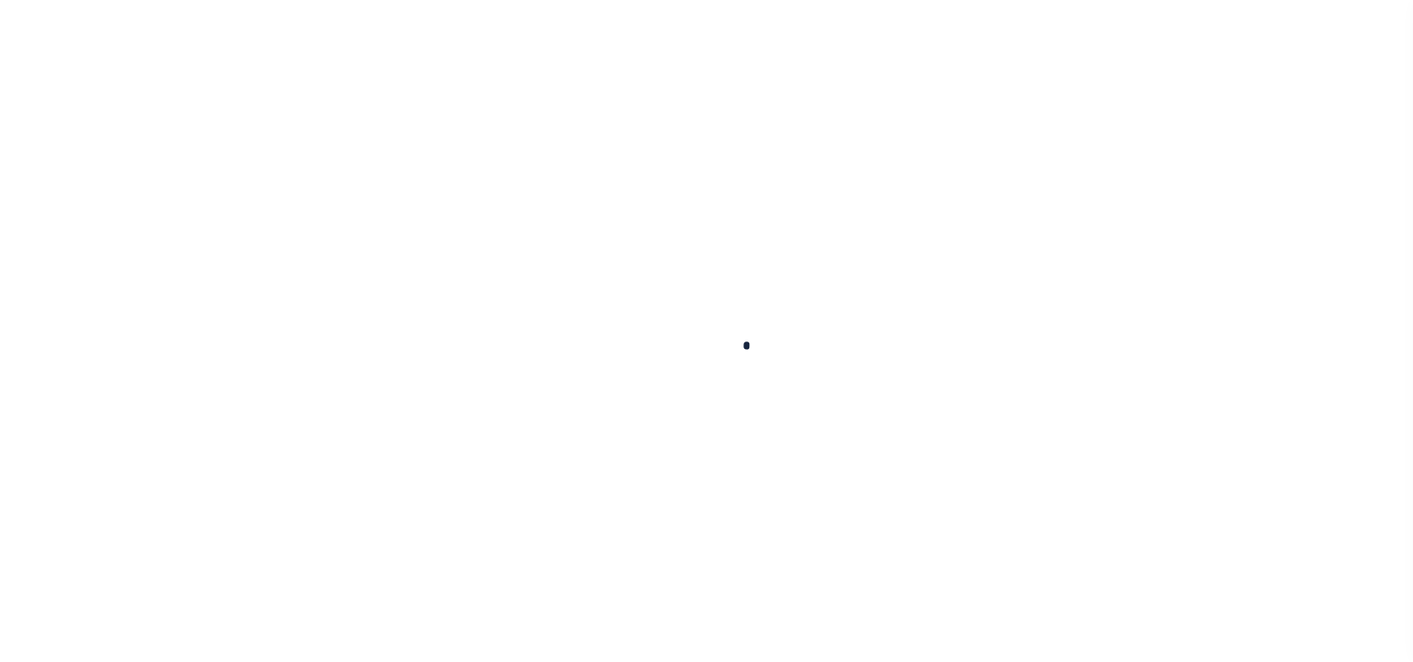
type input "41609"
type input "MA"
select select
select select "45636"
select select "4566"
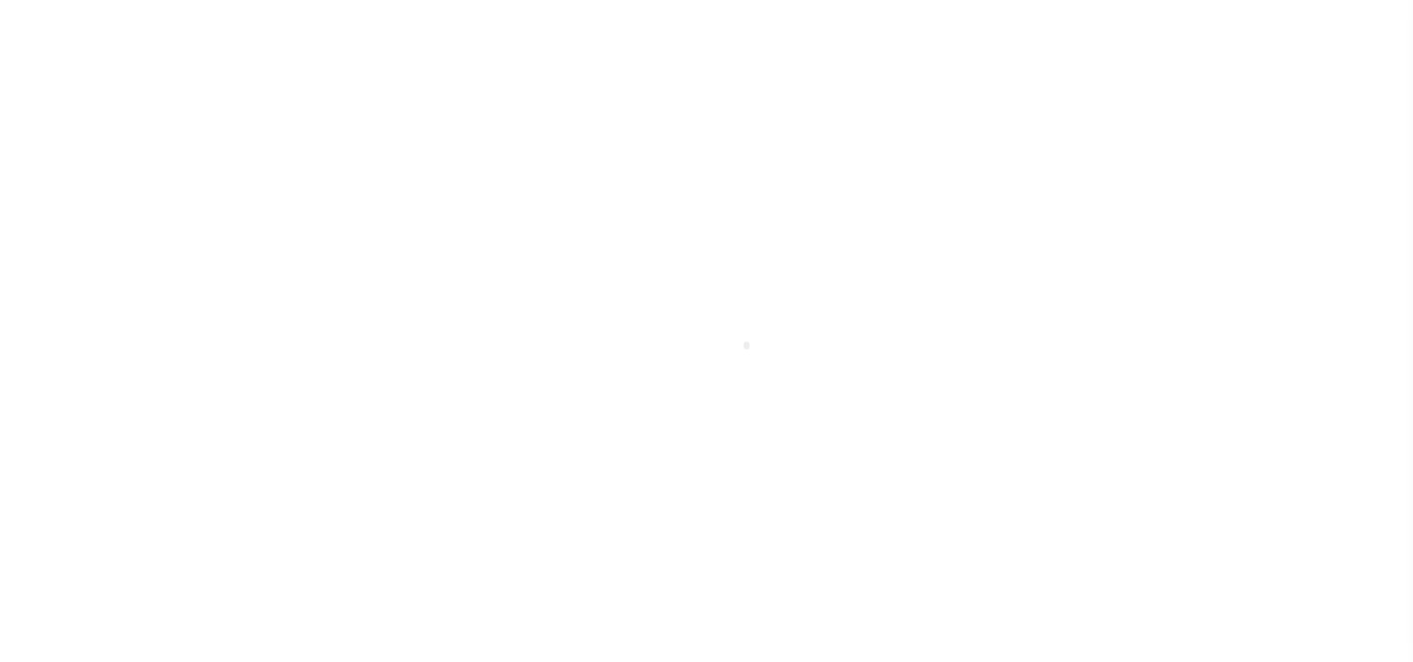
scroll to position [122, 0]
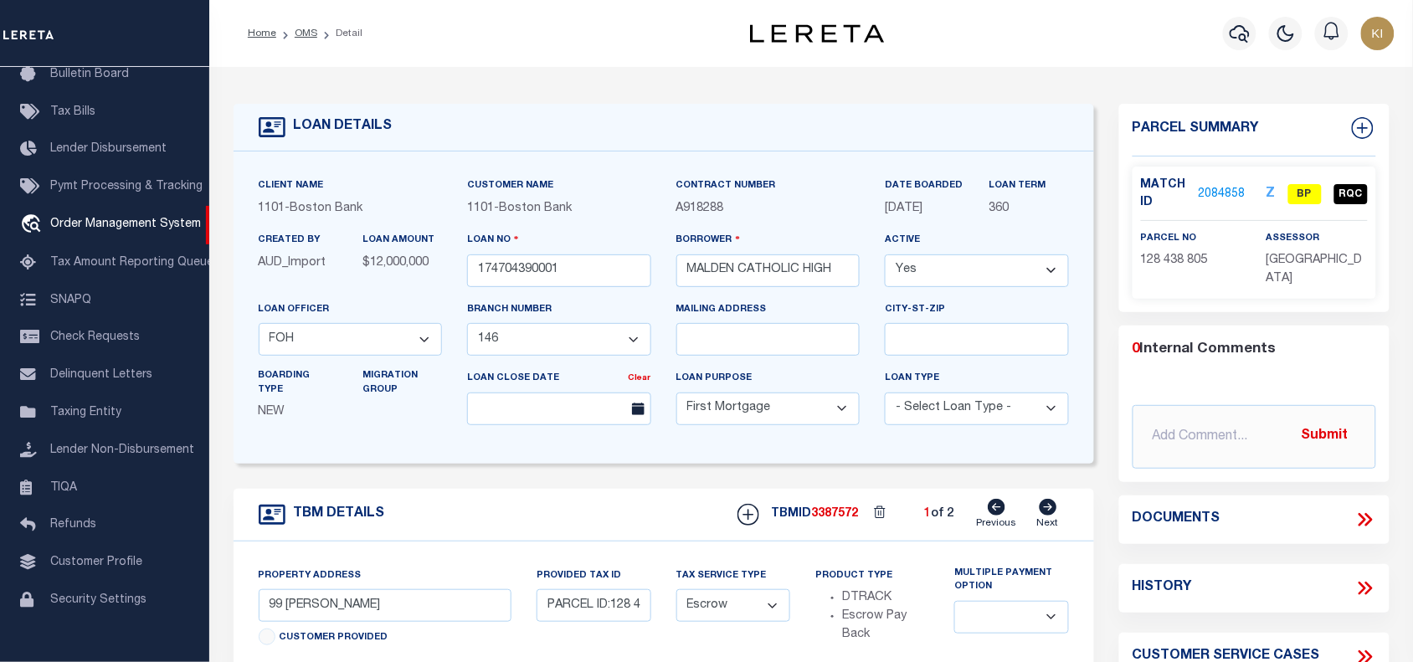
click at [1223, 191] on link "2084858" at bounding box center [1222, 195] width 47 height 18
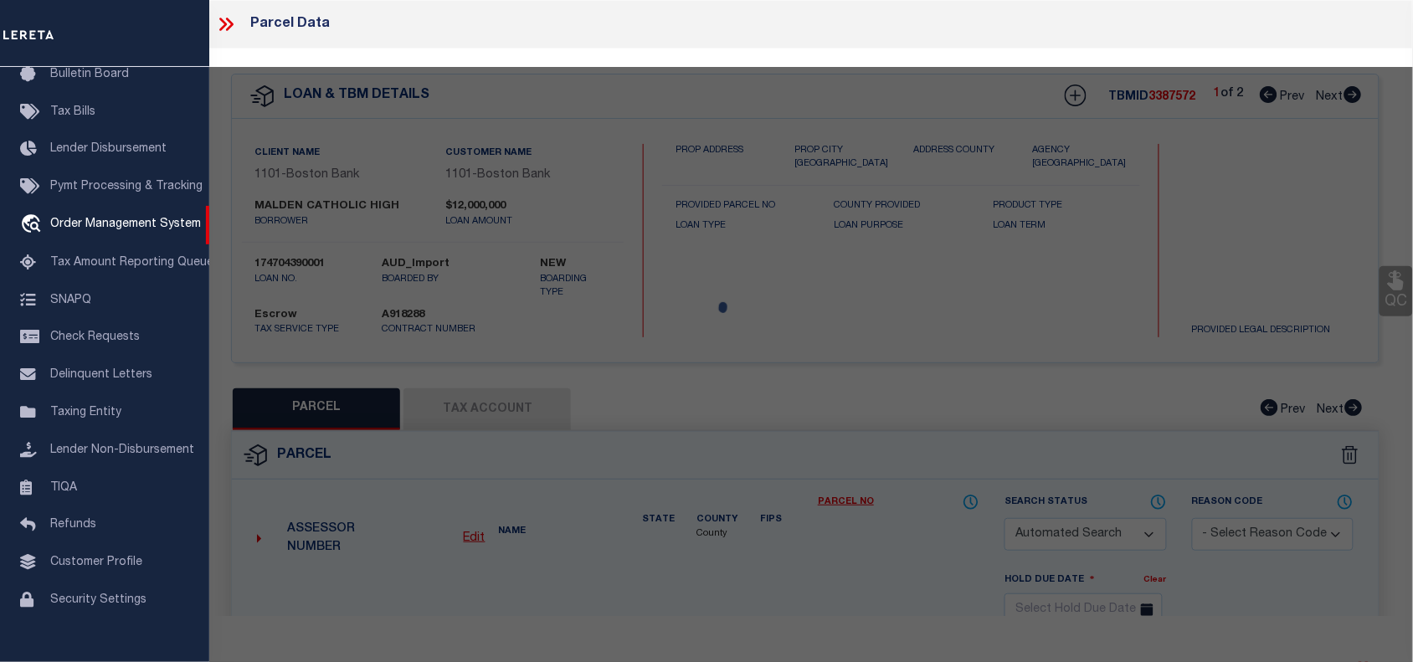
checkbox input "false"
select select "BP"
type input "[GEOGRAPHIC_DATA]"
select select "AGF"
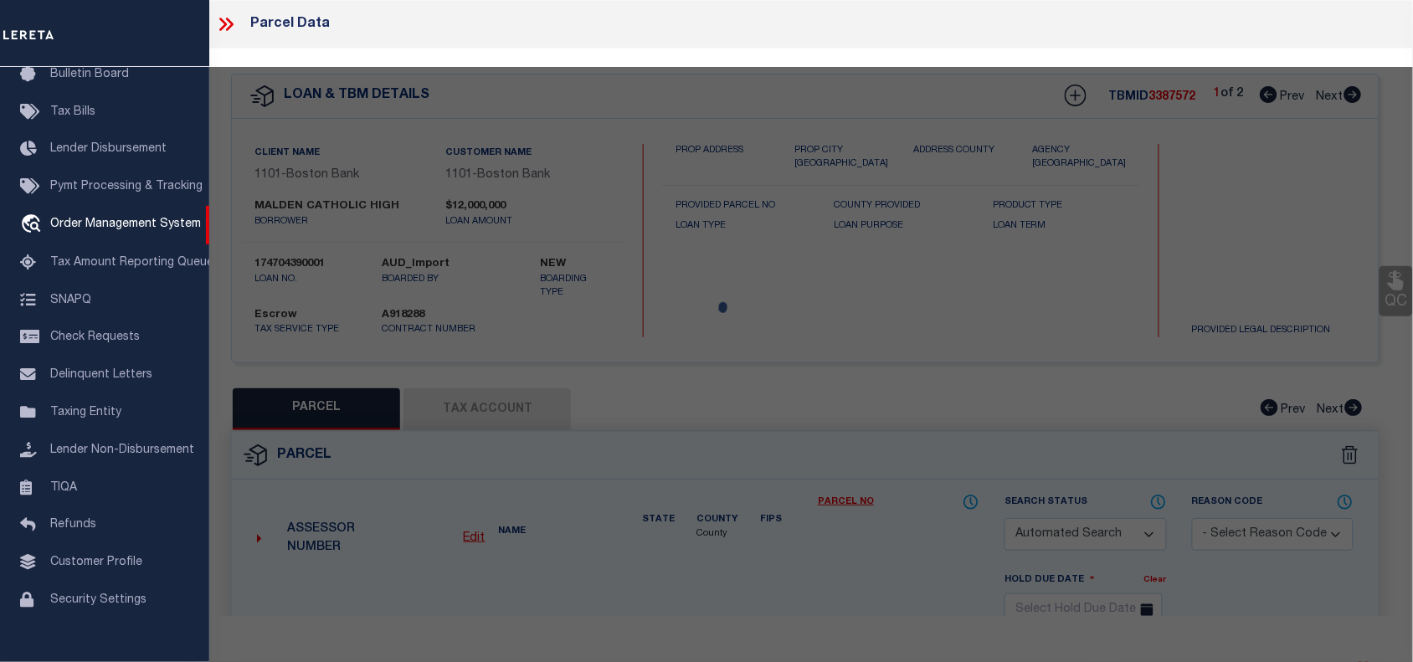
select select "ADD"
type input "99 [PERSON_NAME]"
type input "MALDEN MA 02148"
type textarea "LOT:805 BLK:438 DIST:165 CITY/[GEOGRAPHIC_DATA]/TWP:[GEOGRAPHIC_DATA]"
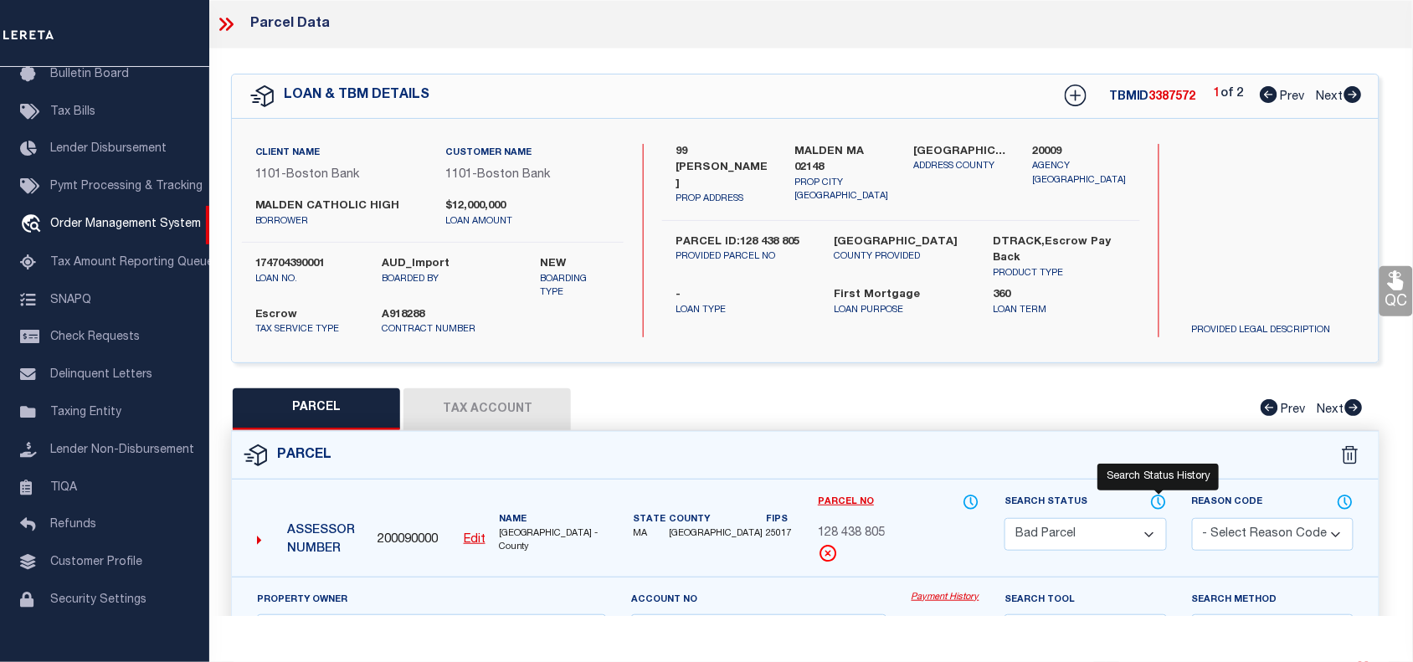
click at [1157, 501] on icon at bounding box center [1159, 502] width 17 height 18
select select "100"
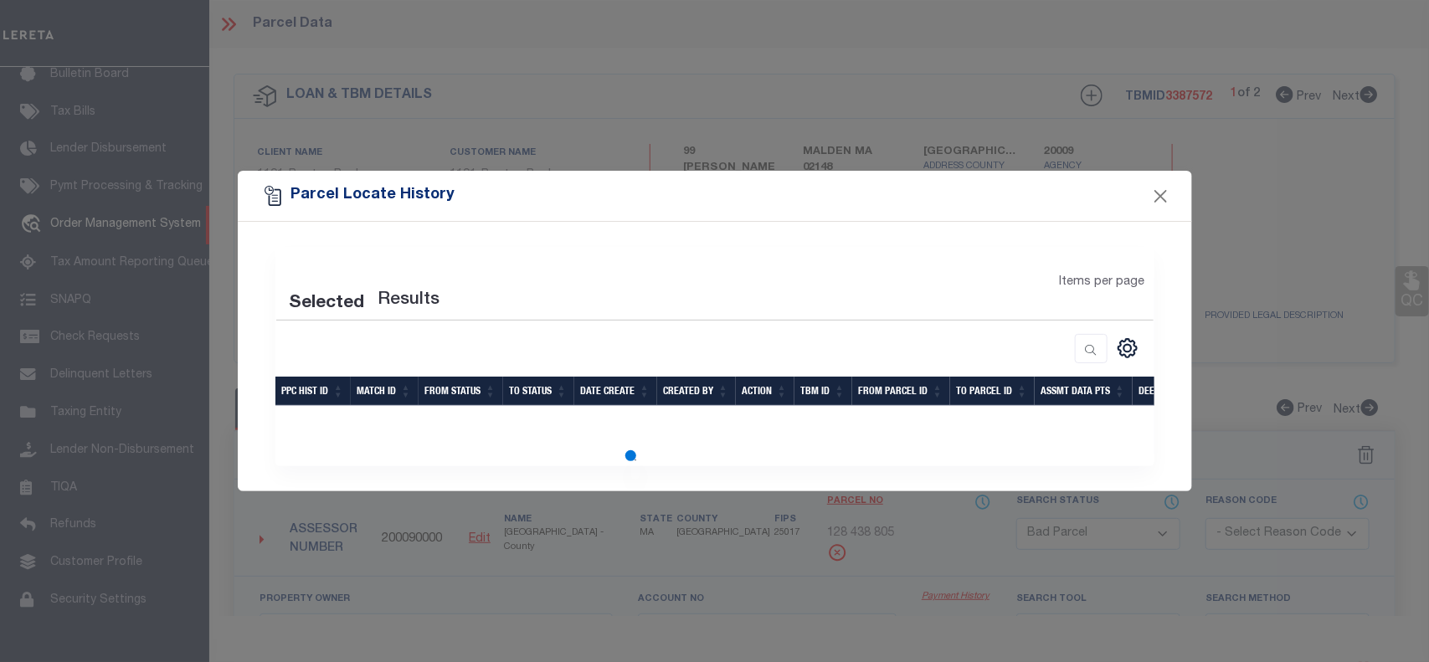
select select "100"
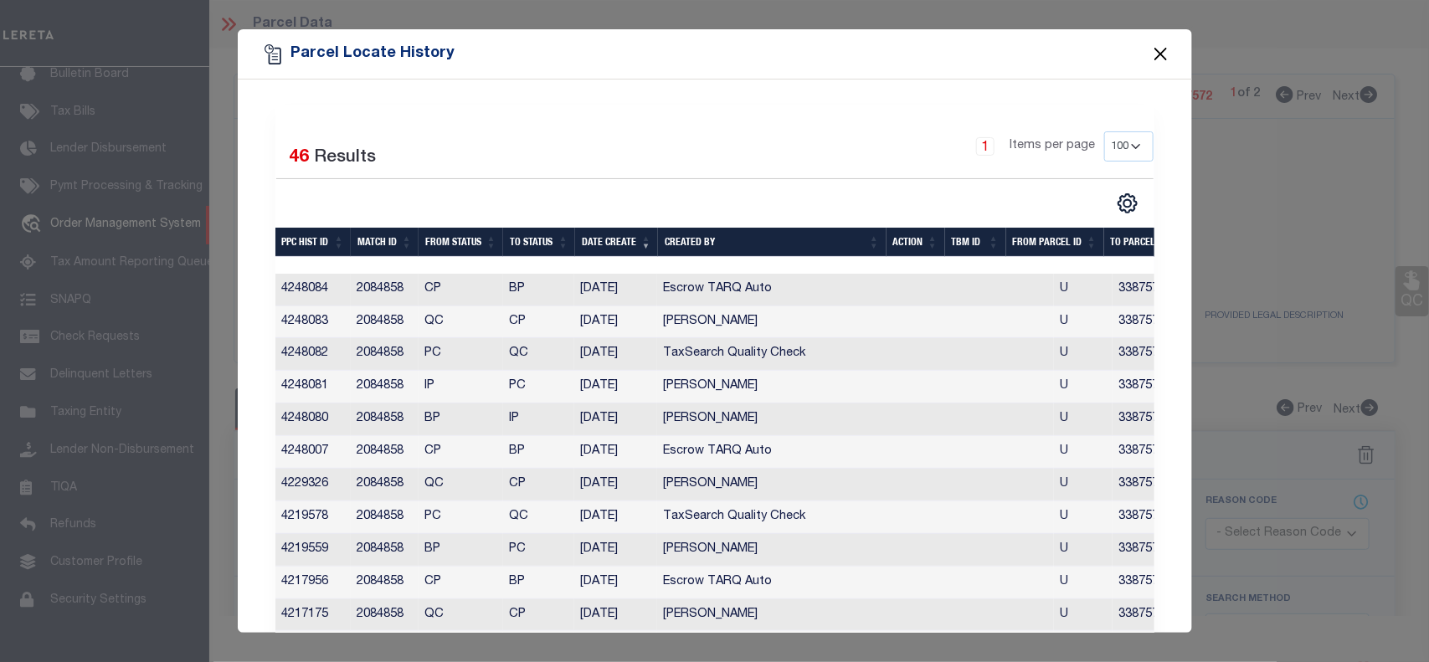
click at [1160, 54] on button "Close" at bounding box center [1161, 55] width 22 height 22
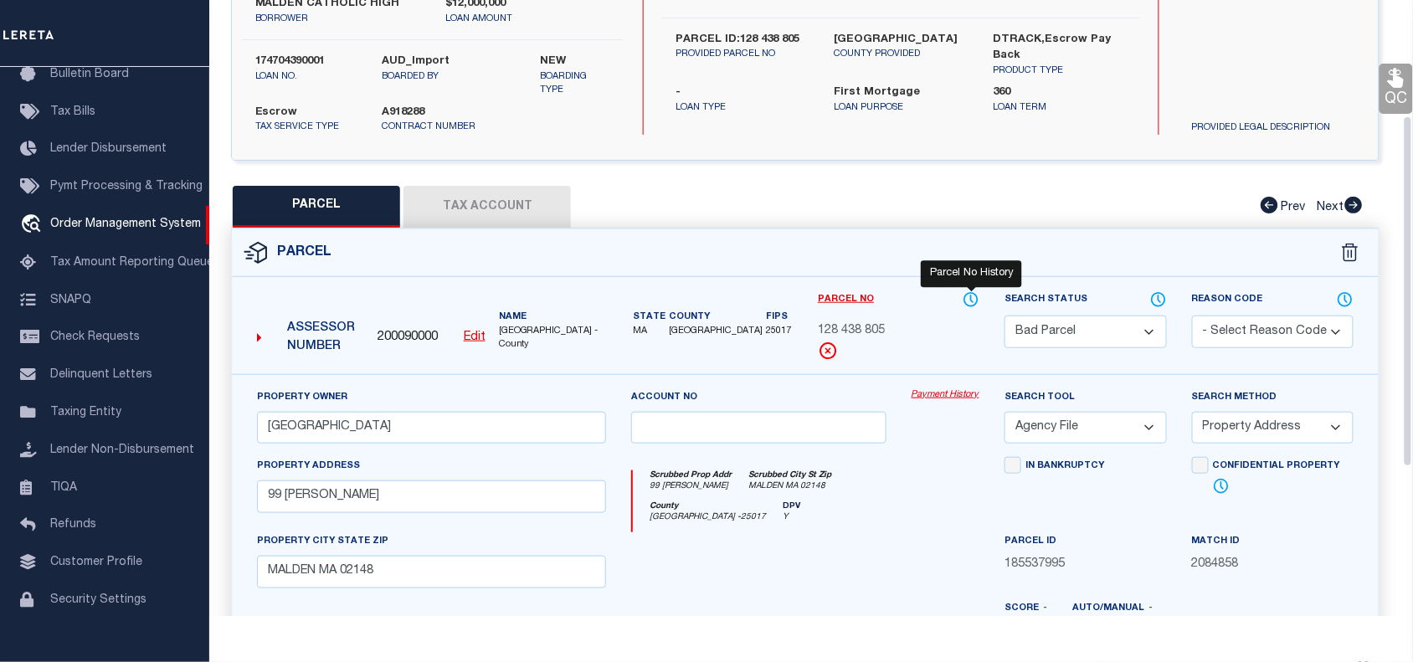
scroll to position [205, 0]
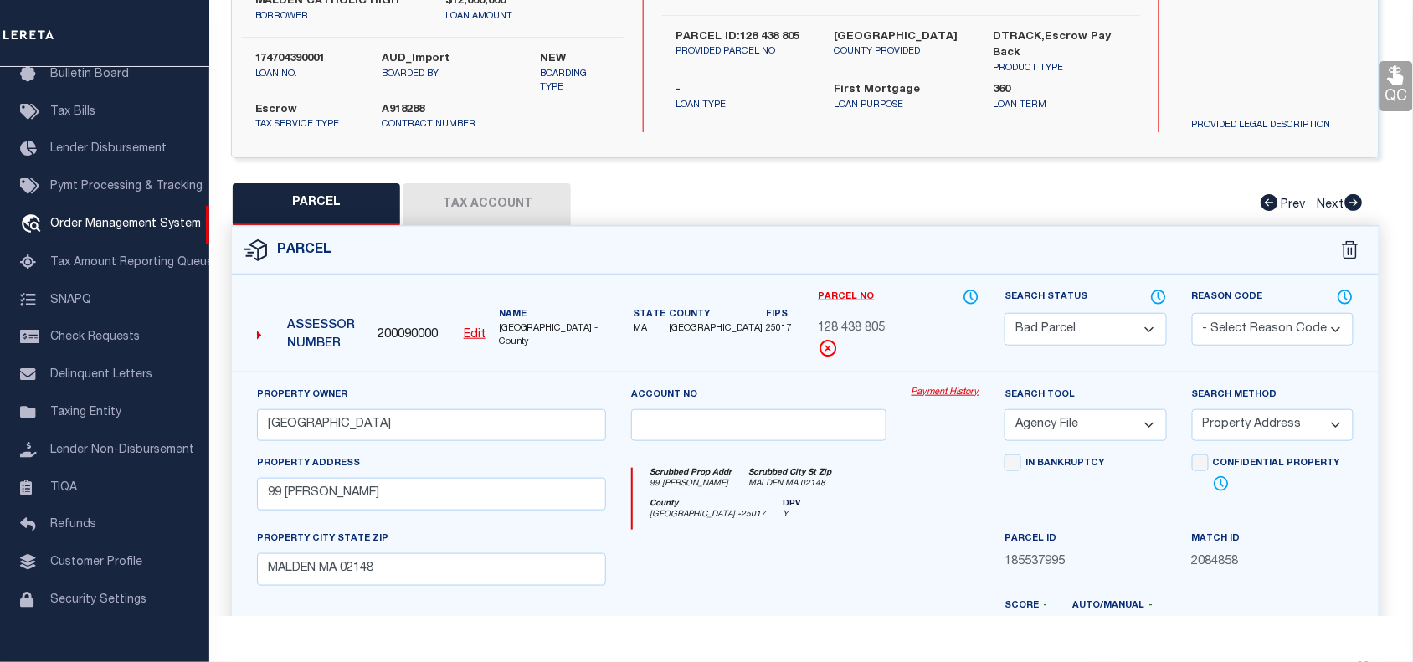
click at [1072, 327] on select "Automated Search Bad Parcel Complete Duplicate Parcel High Dollar Reporting In …" at bounding box center [1086, 329] width 162 height 33
click at [1005, 313] on select "Automated Search Bad Parcel Complete Duplicate Parcel High Dollar Reporting In …" at bounding box center [1086, 329] width 162 height 33
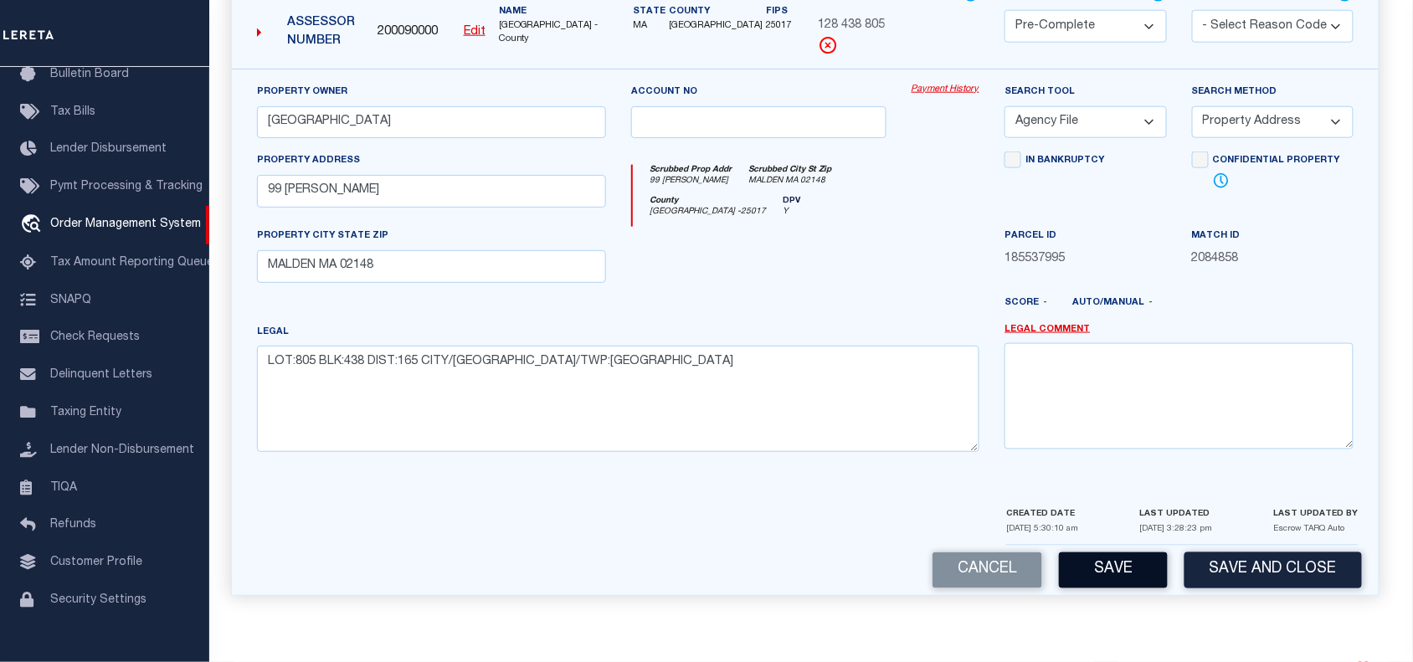
click at [1099, 569] on button "Save" at bounding box center [1113, 571] width 109 height 36
select select "AS"
select select
checkbox input "false"
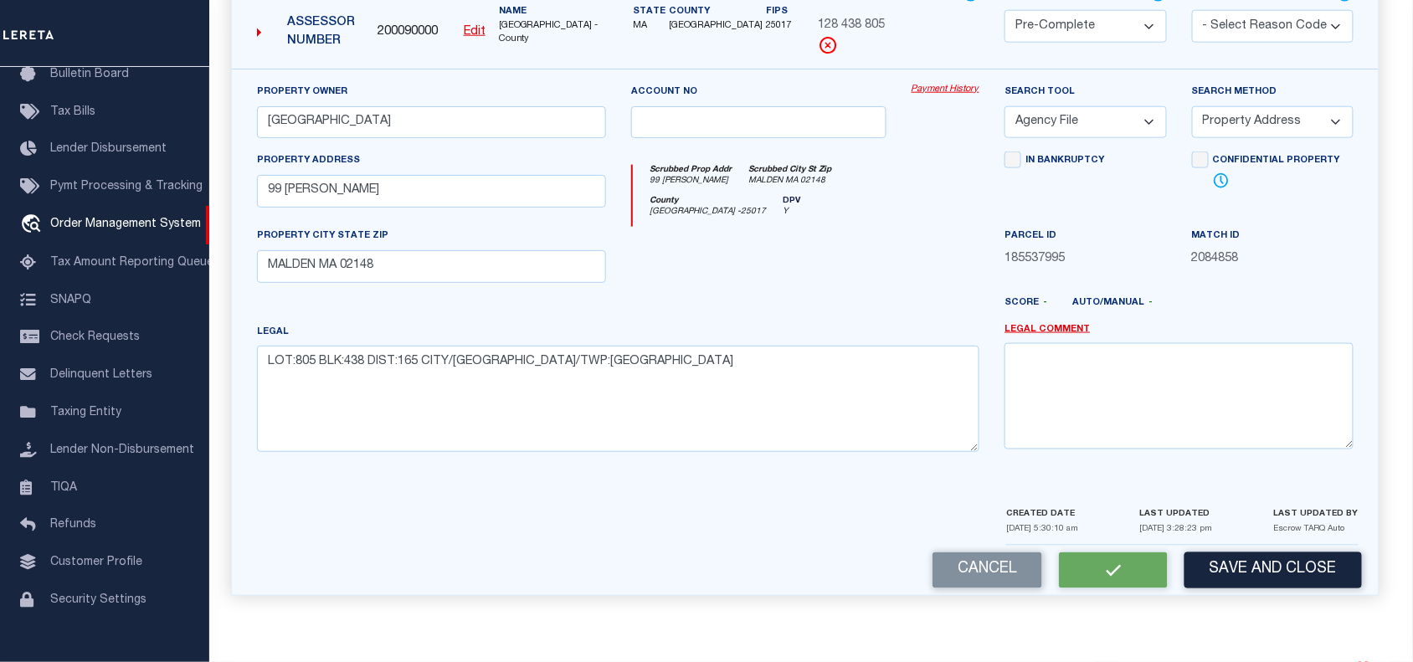
checkbox input "false"
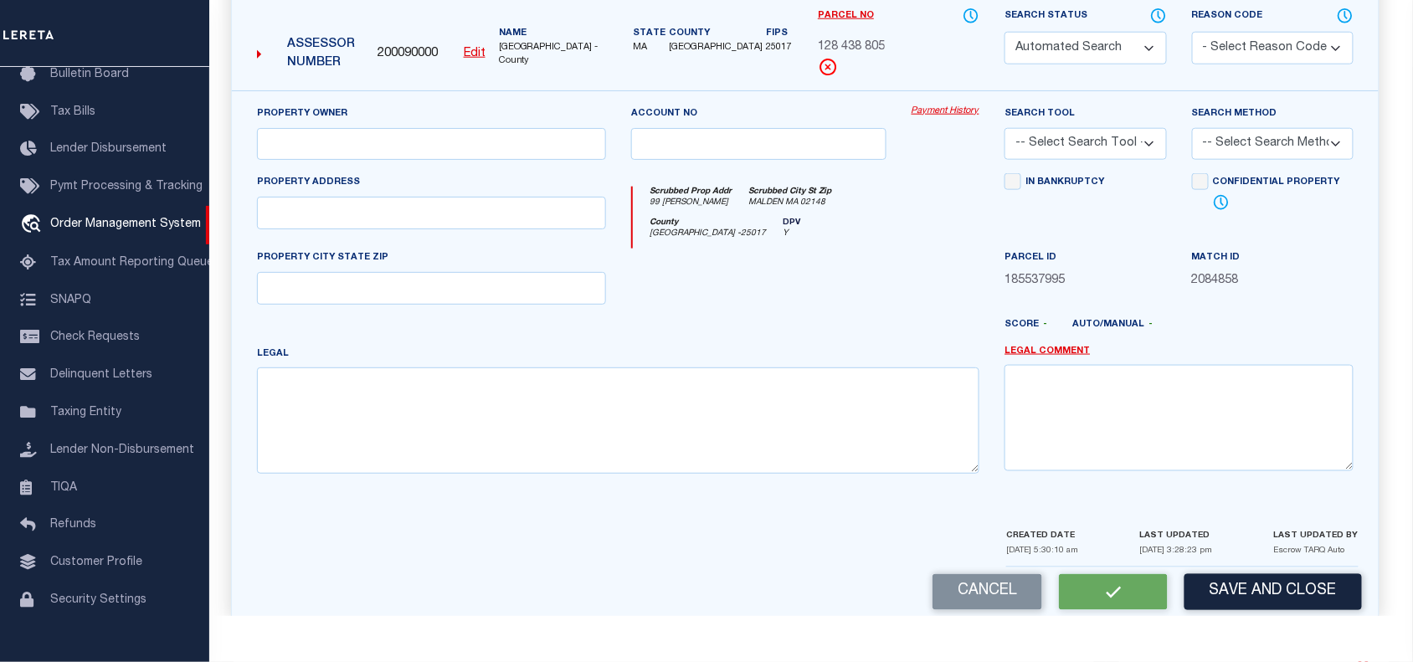
select select "PC"
type input "MALDEN CATHOLIC HIGH SCHOOL"
select select "AGF"
select select "ADD"
type input "99 CRYSTAL ST"
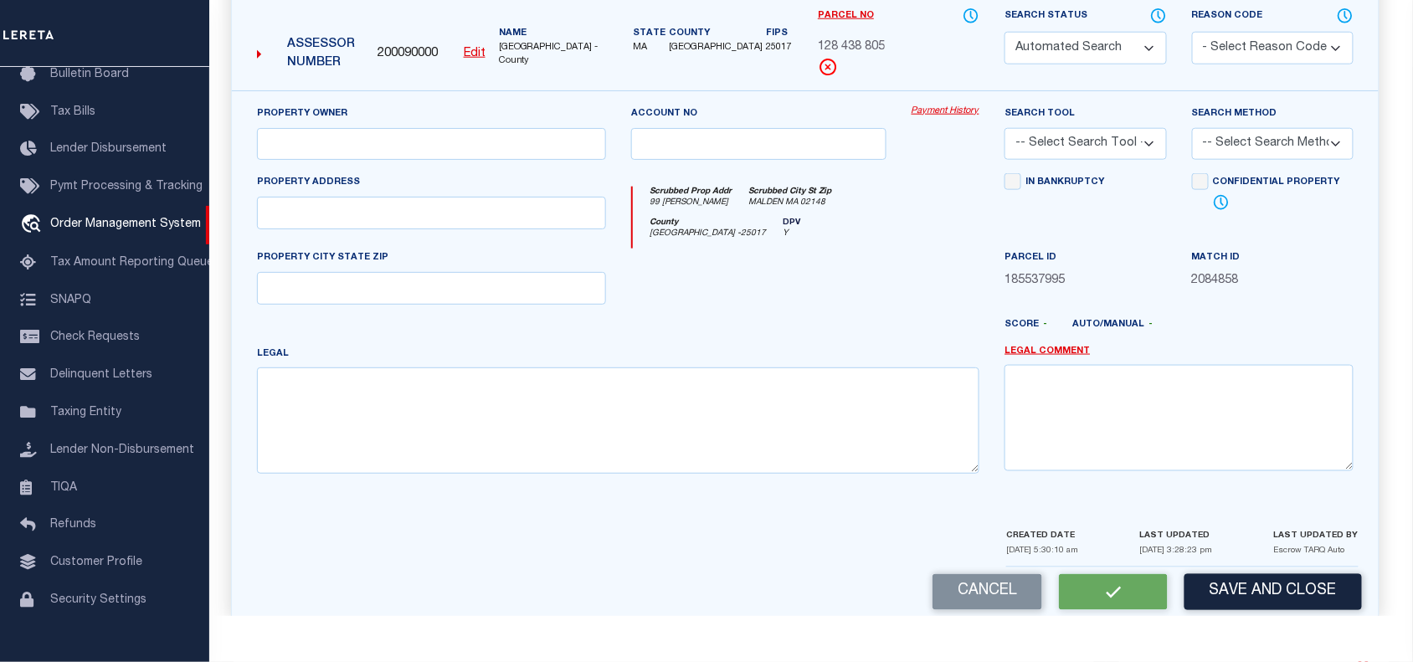
type input "MALDEN MA 02148"
type textarea "LOT:805 BLK:438 DIST:165 CITY/MUNI/TWP:MALDEN"
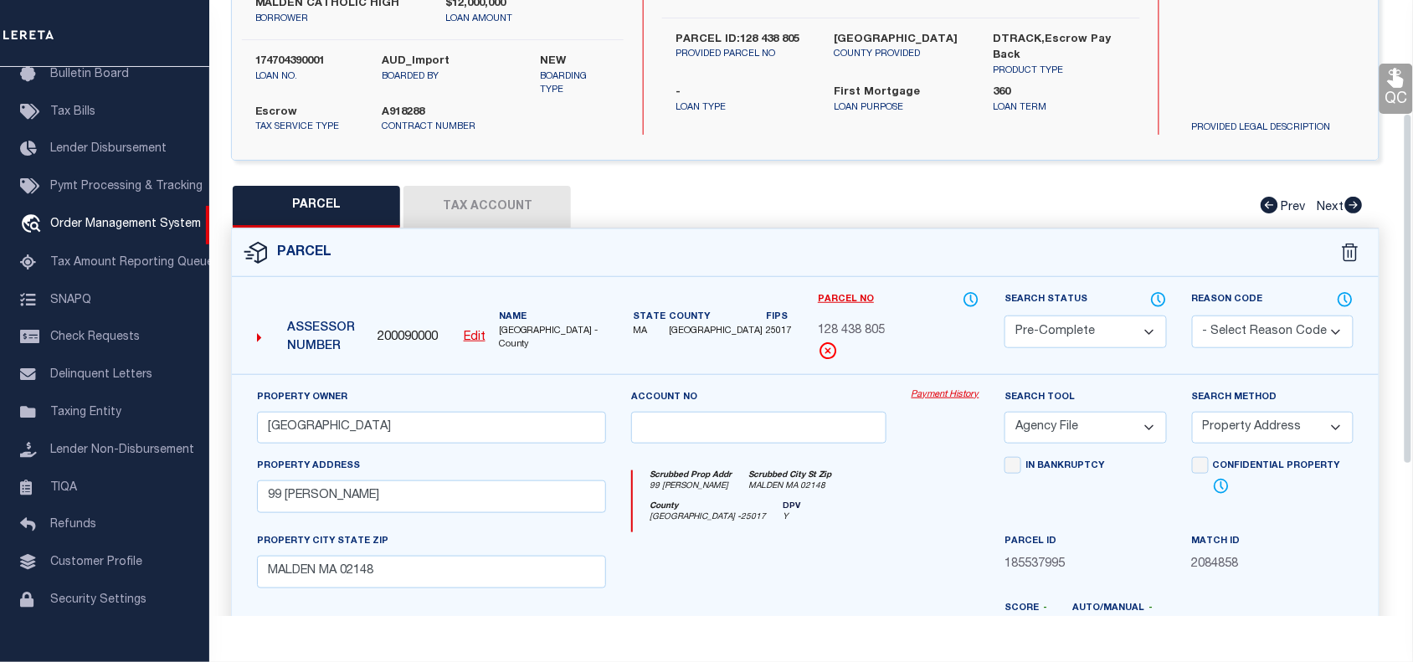
scroll to position [198, 0]
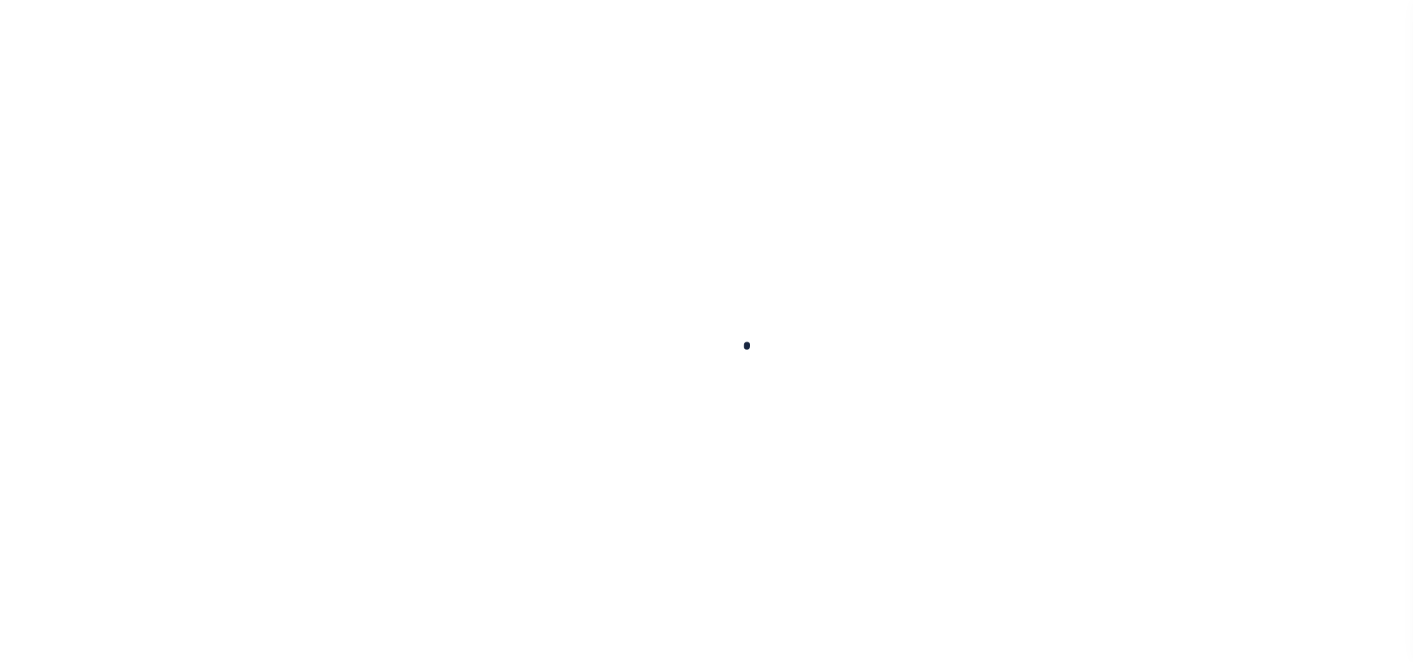
select select "45636"
select select "4566"
select select "10"
select select "Escrow"
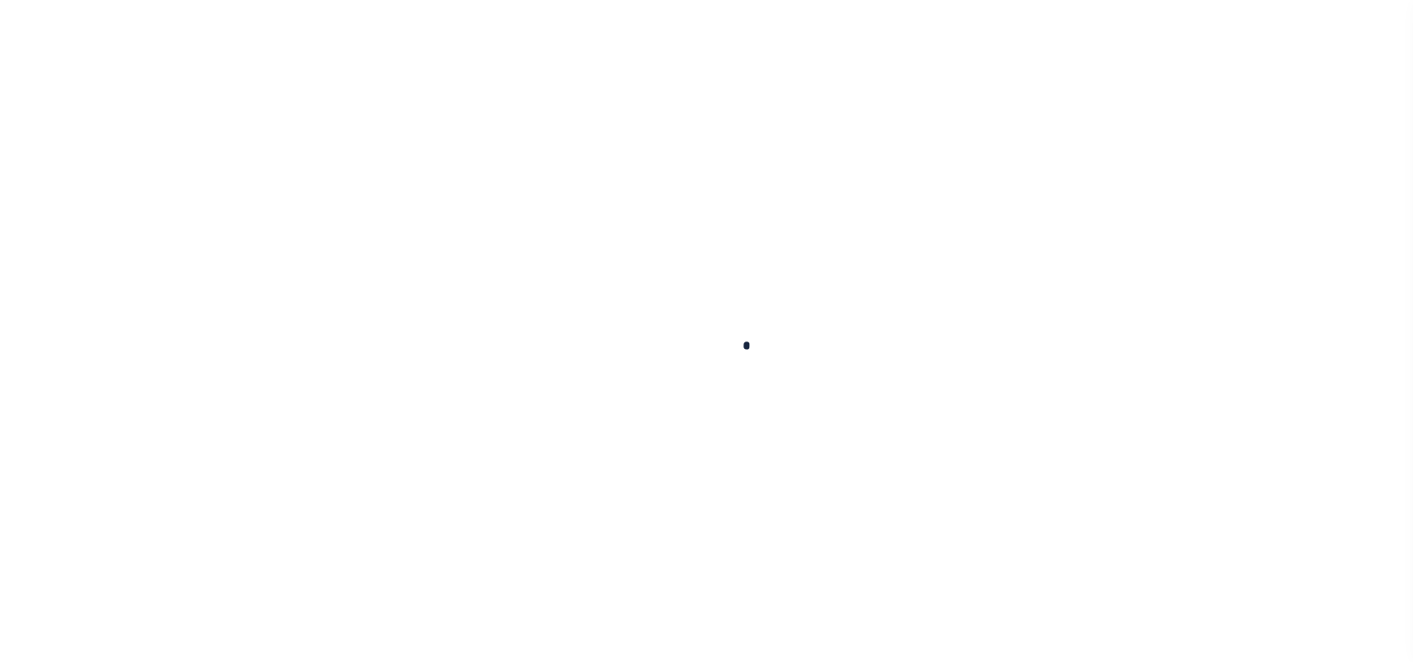
type input "99 [PERSON_NAME]"
type input "PARCEL ID:128 438 805"
select select
type input "MALDEN MA 02148"
type input "41609"
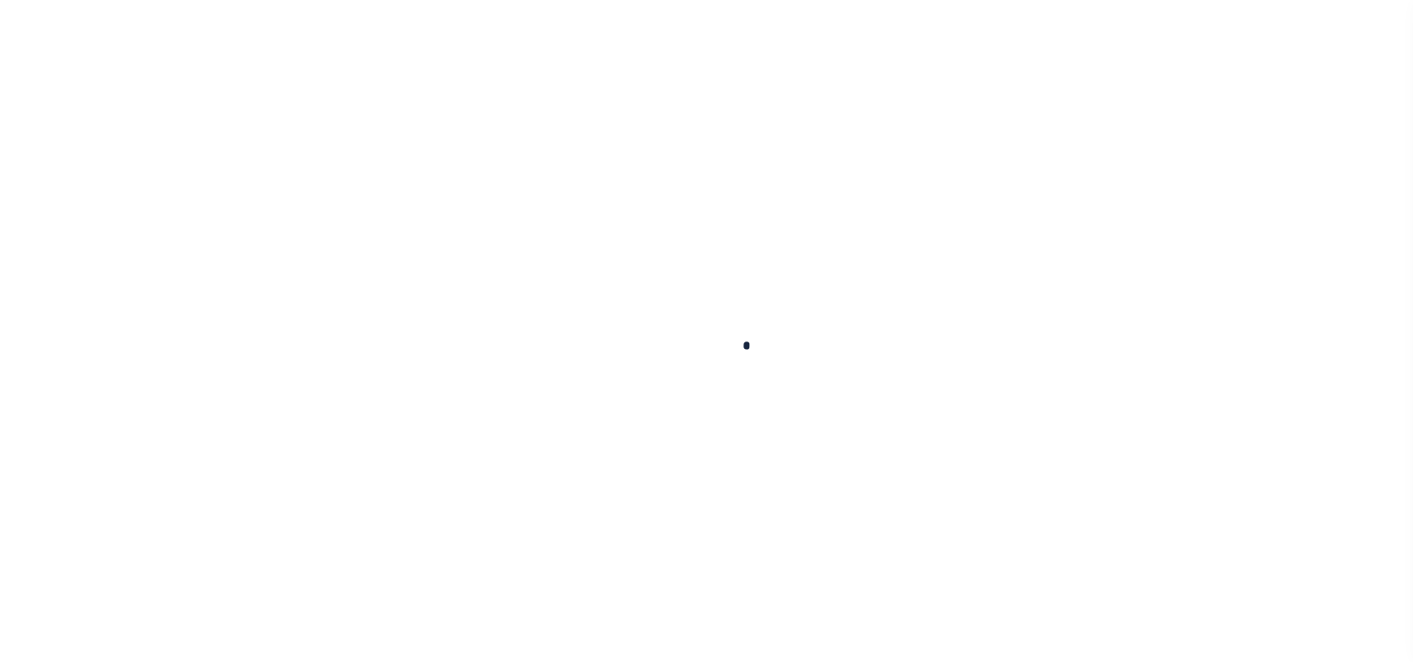
type input "MA"
select select
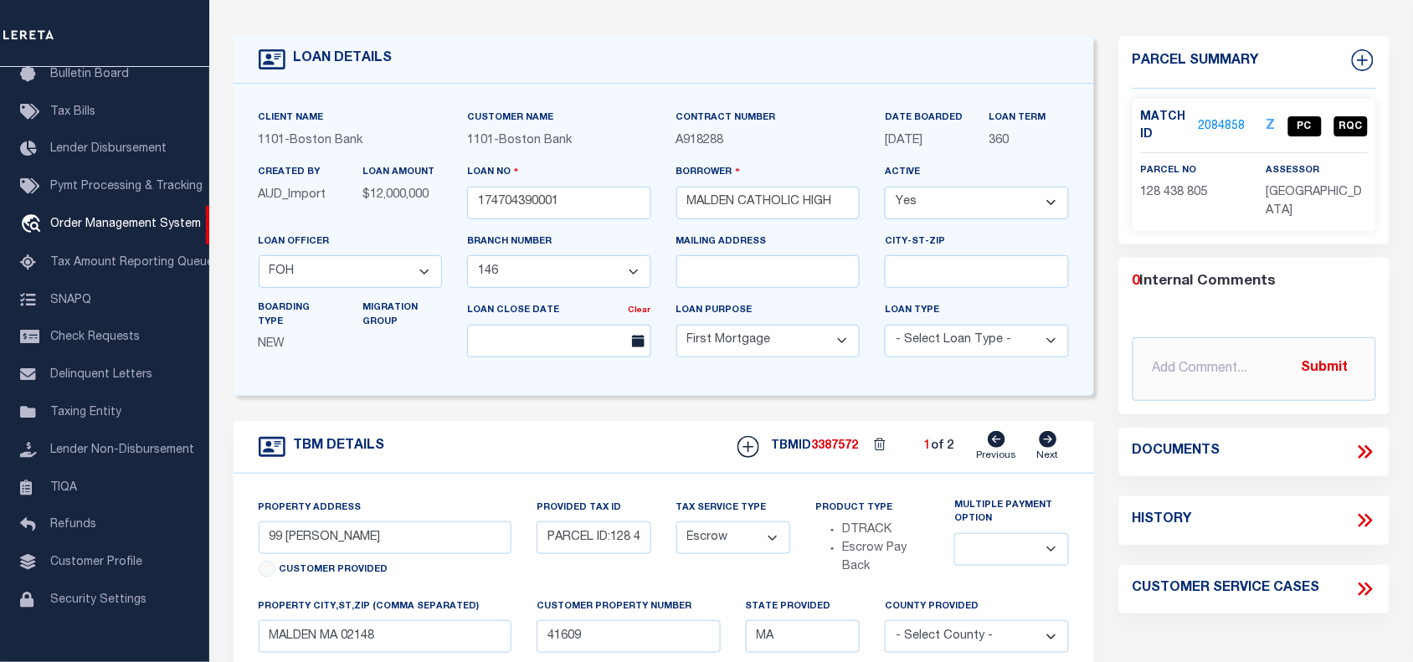
scroll to position [0, 0]
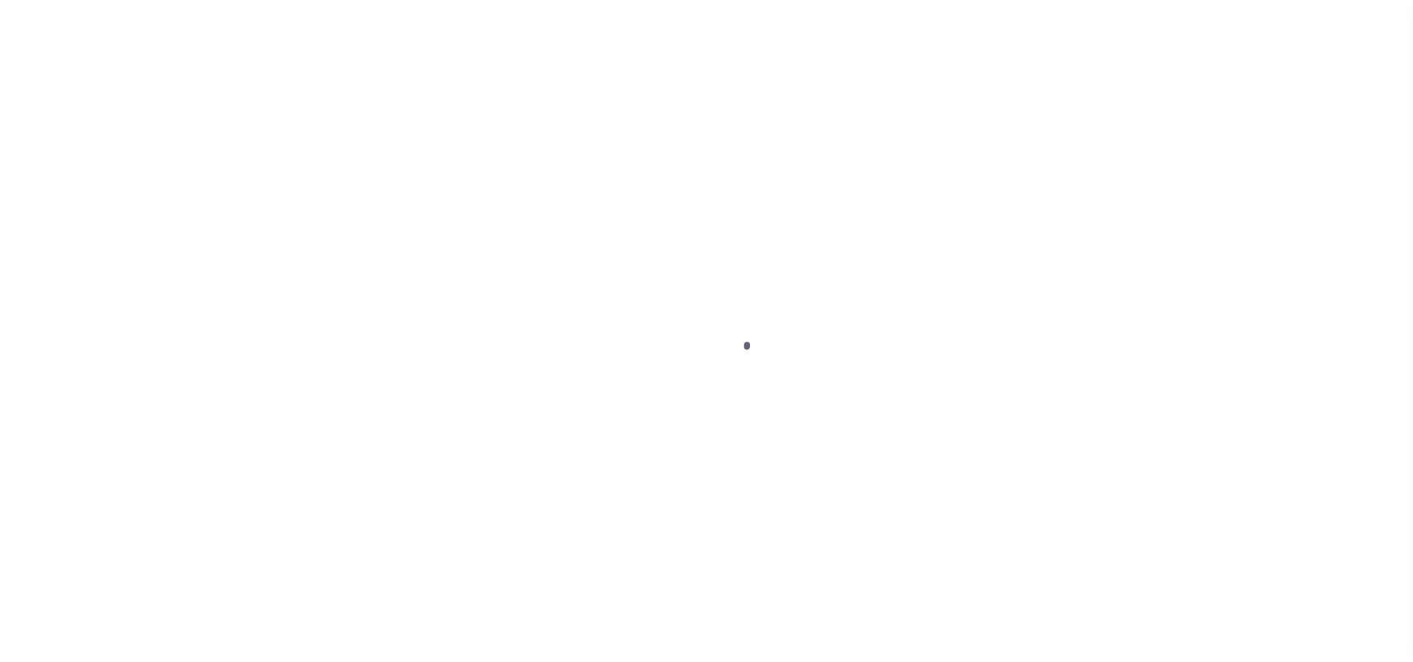
select select "45636"
select select "4566"
select select "10"
select select "Escrow"
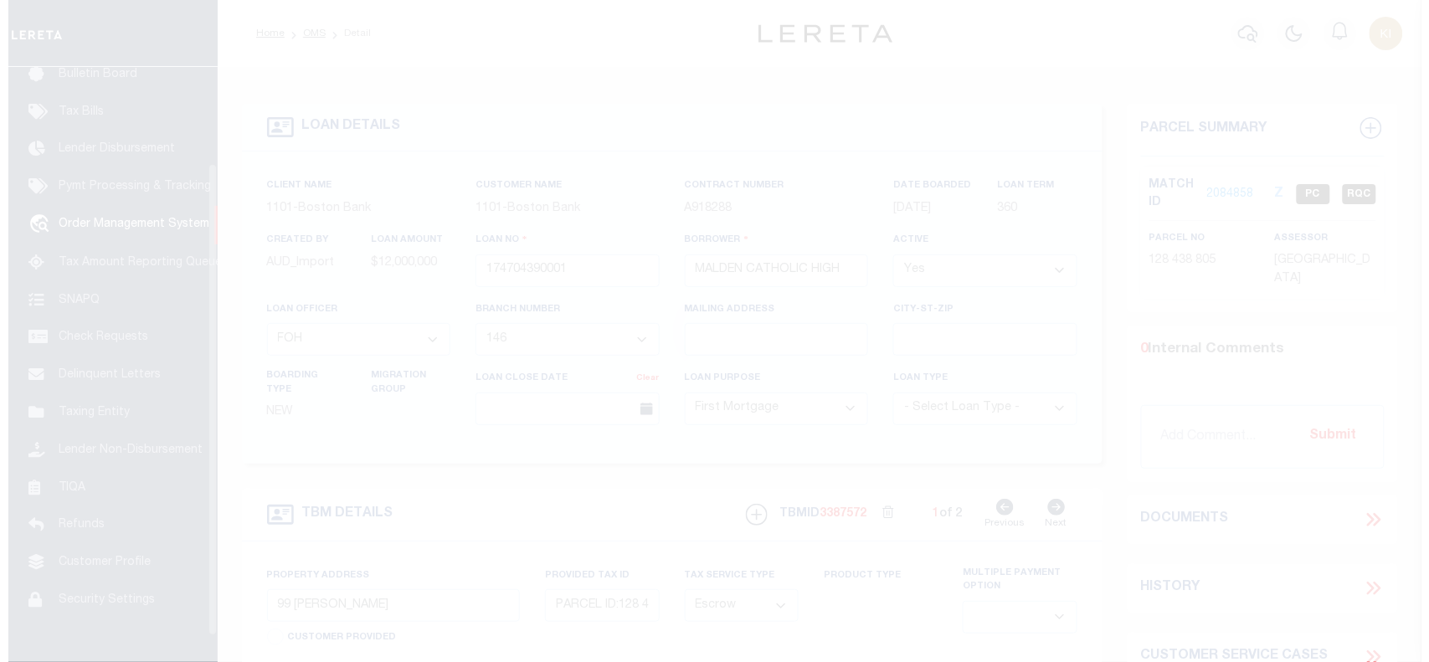
scroll to position [122, 0]
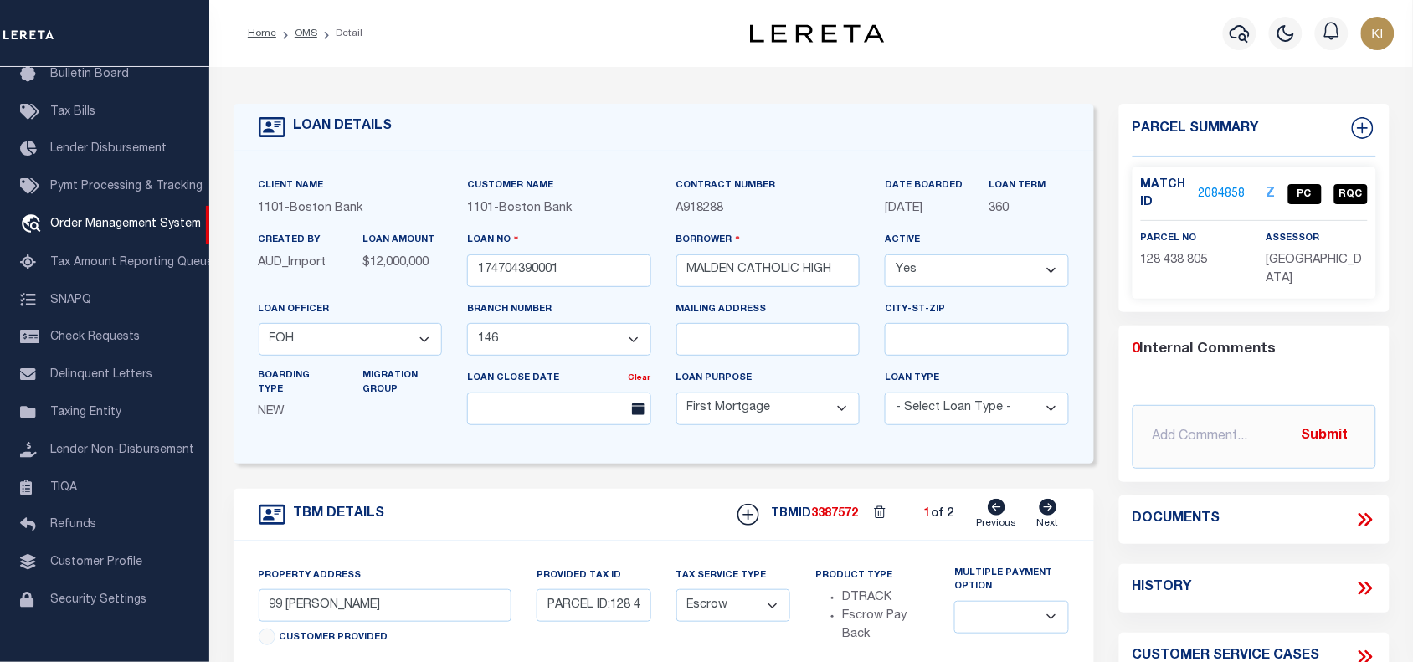
click at [1221, 193] on link "2084858" at bounding box center [1222, 195] width 47 height 18
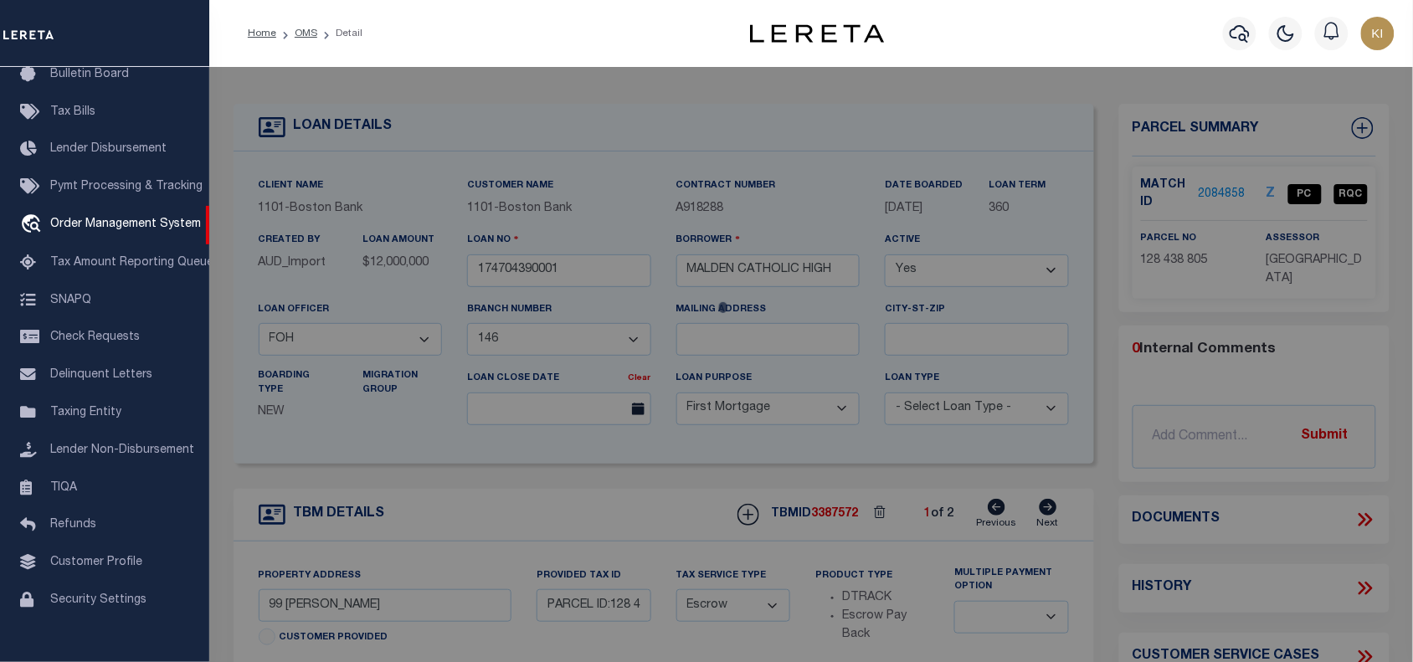
checkbox input "false"
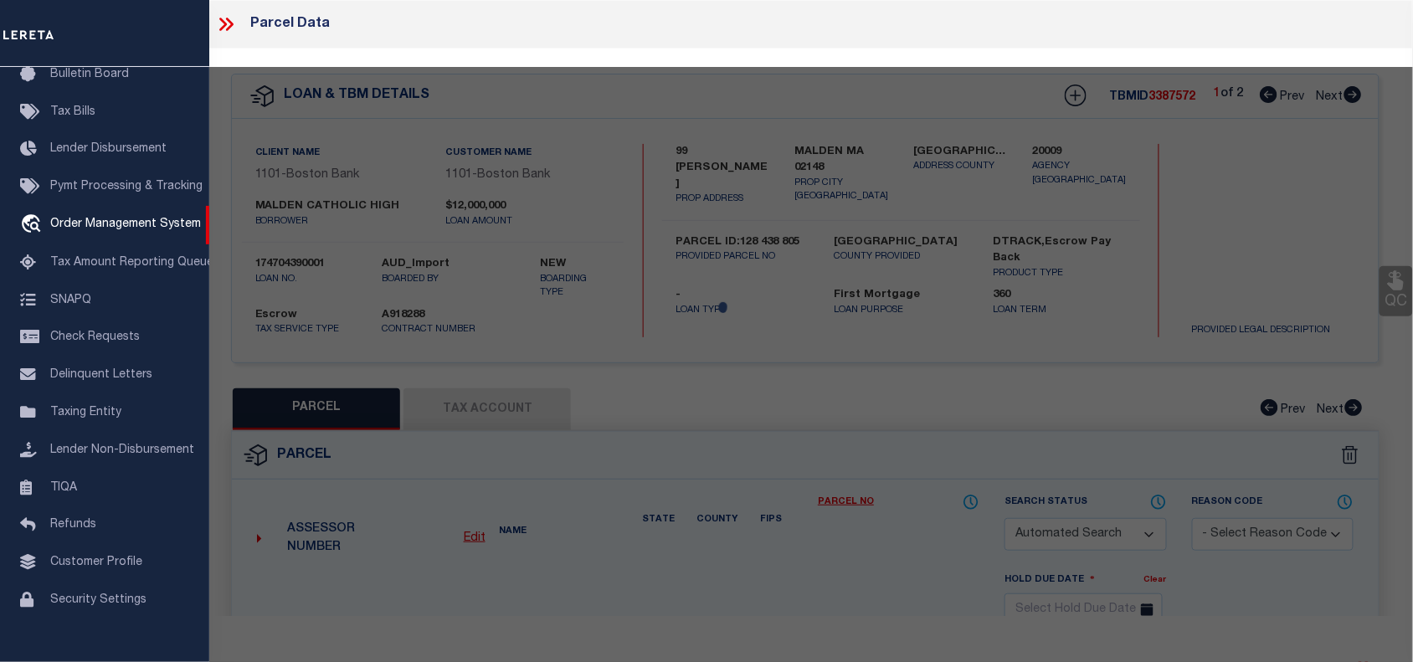
select select "PC"
type input "[GEOGRAPHIC_DATA]"
select select "AGF"
select select "ADD"
type input "99 [PERSON_NAME]"
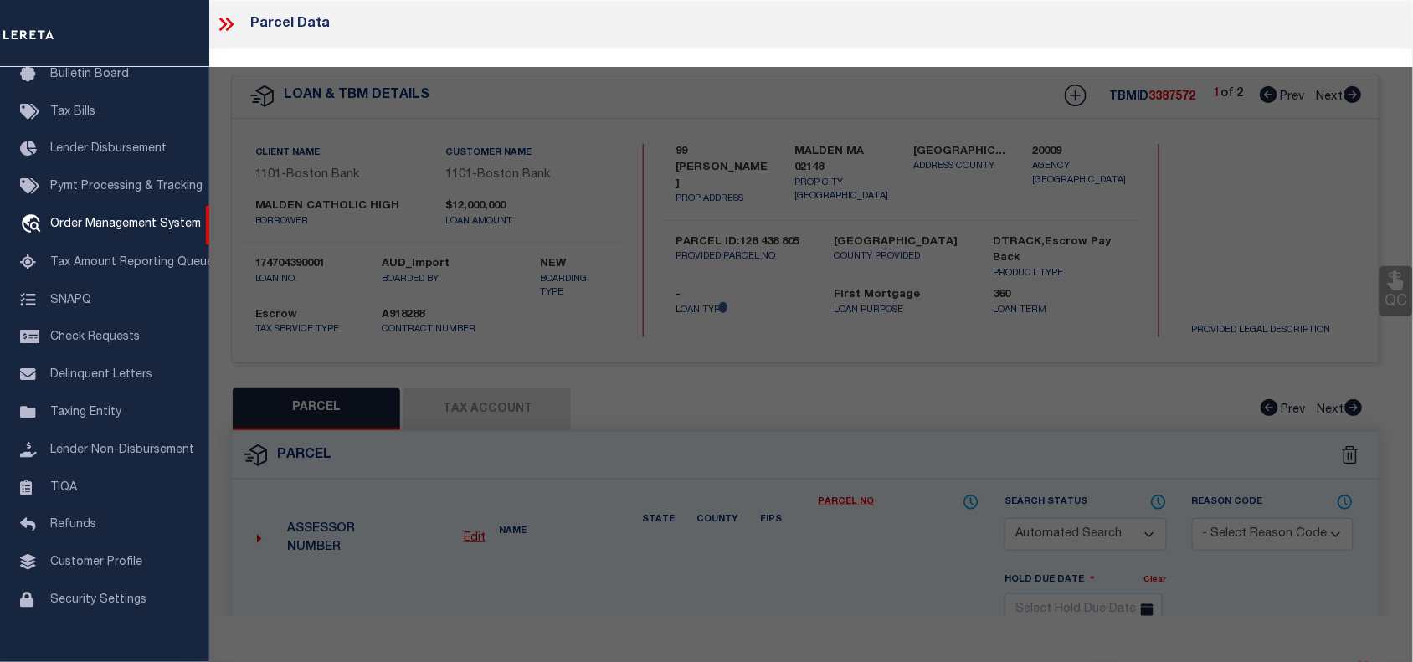
type input "MALDEN MA 02148"
type textarea "LOT:805 BLK:438 DIST:165 CITY/[GEOGRAPHIC_DATA]/TWP:[GEOGRAPHIC_DATA]"
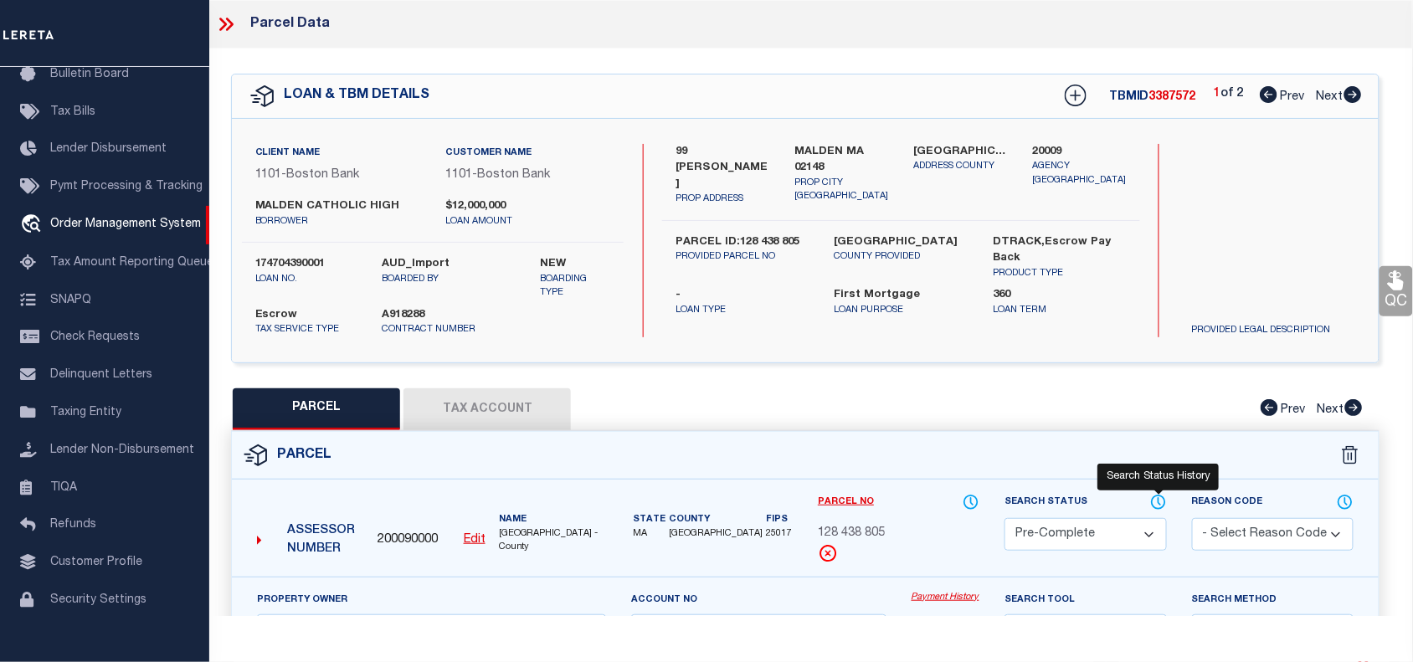
click at [1157, 502] on icon at bounding box center [1159, 502] width 17 height 18
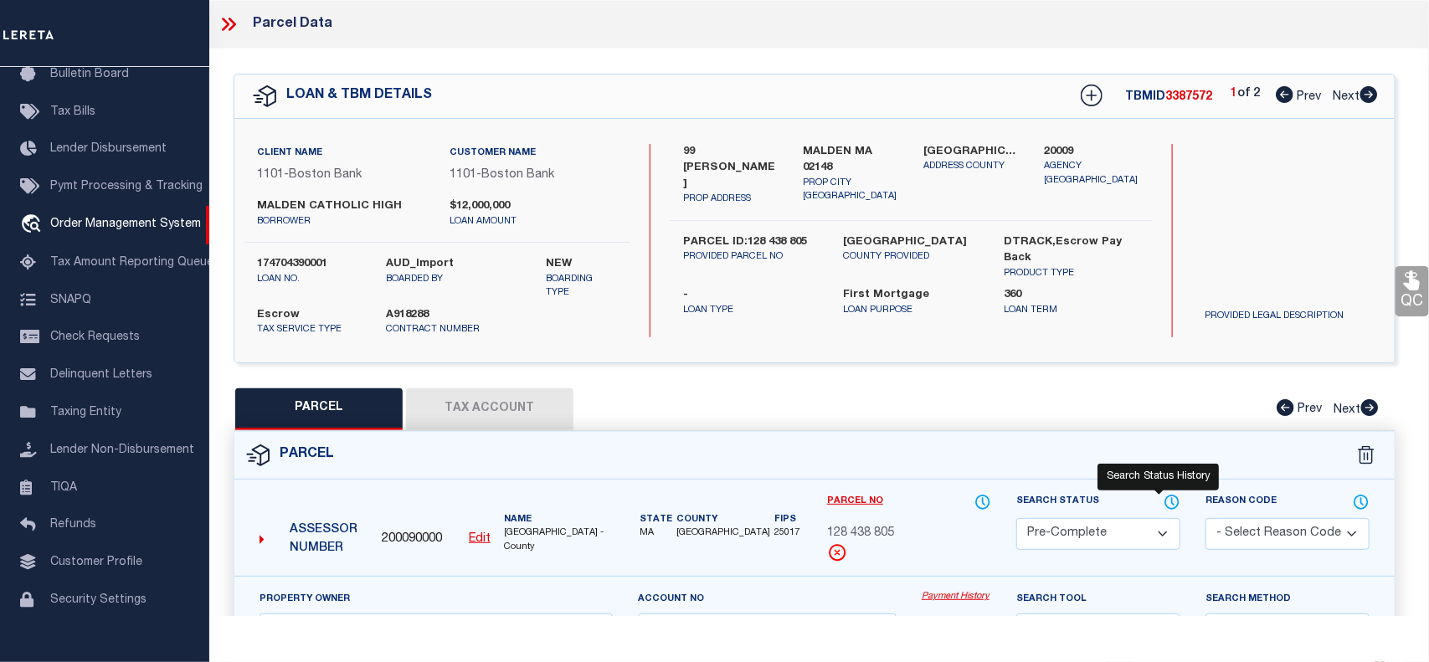
select select "100"
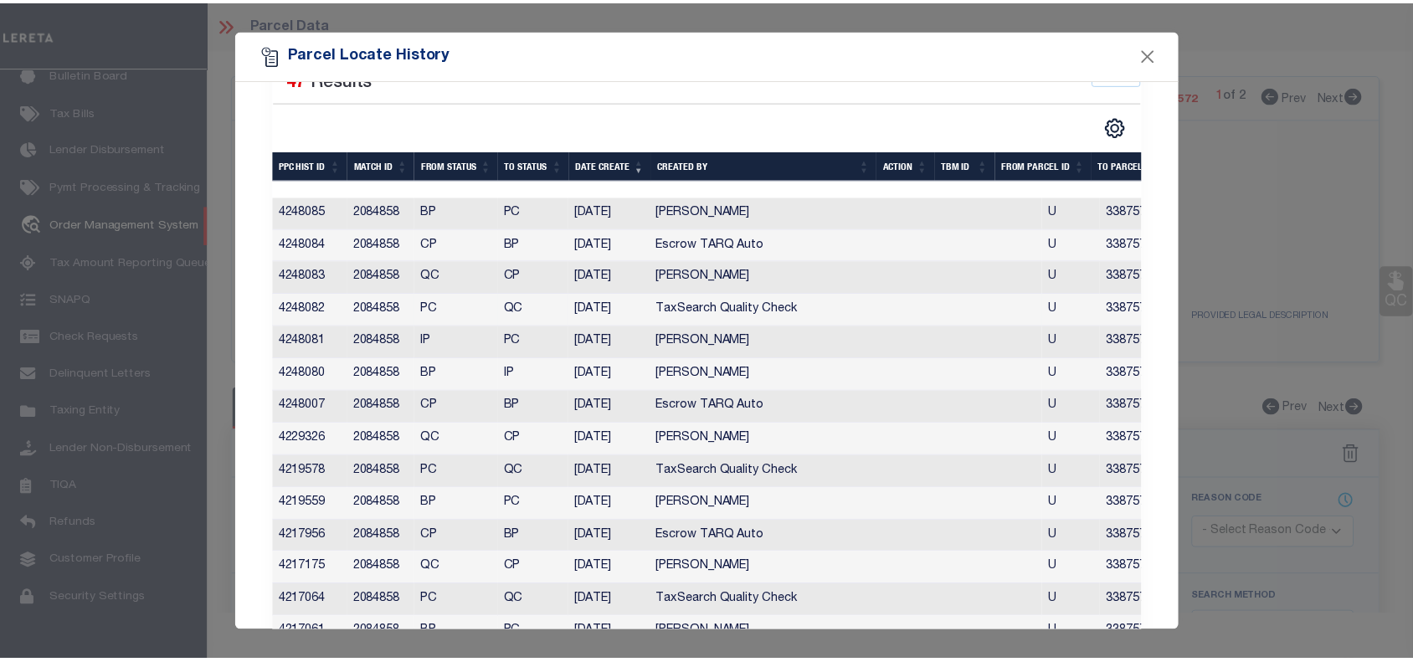
scroll to position [0, 0]
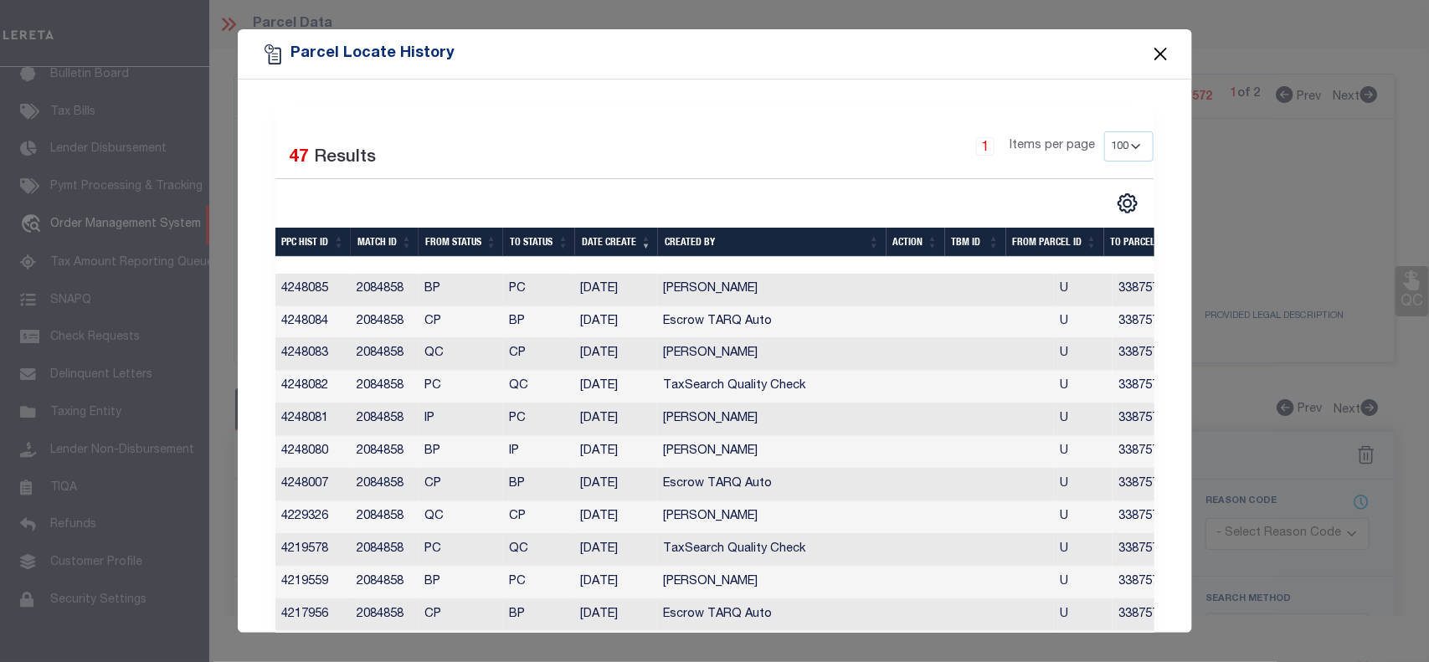
click at [1160, 57] on button "Close" at bounding box center [1161, 55] width 22 height 22
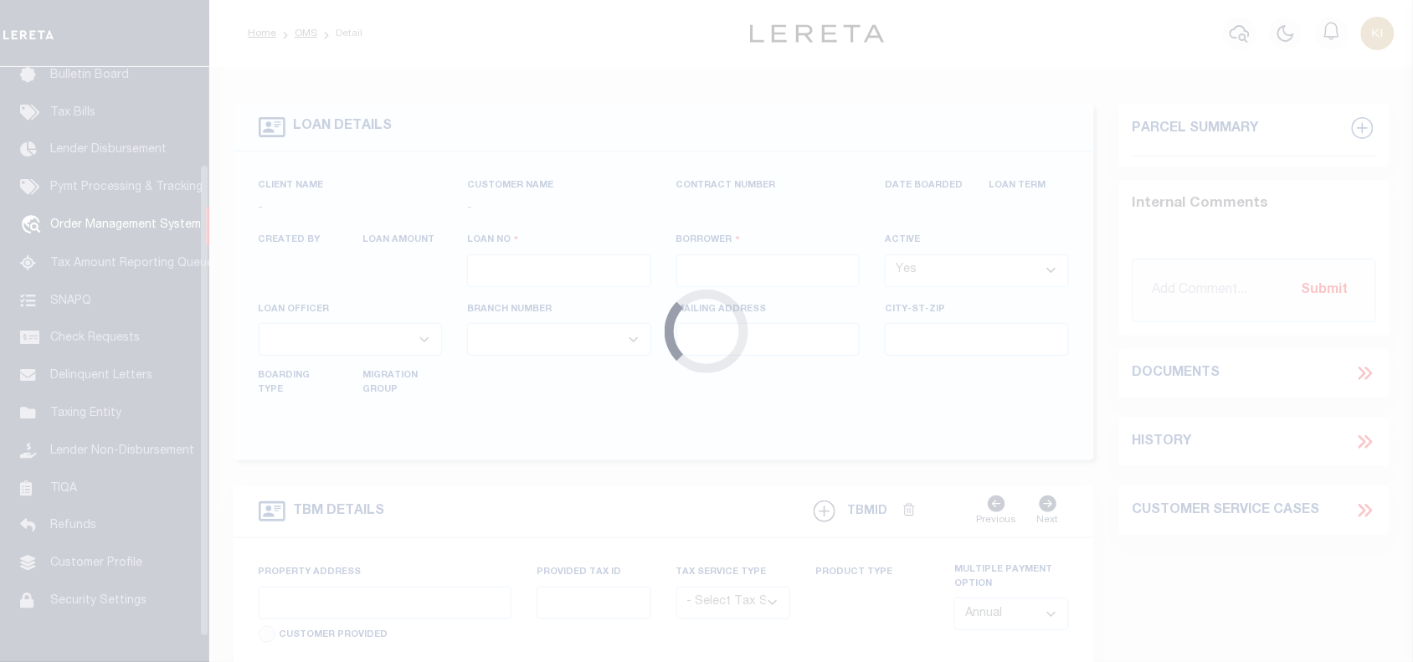
scroll to position [122, 0]
type input "174704390001"
type input "MALDEN CATHOLIC HIGH"
select select
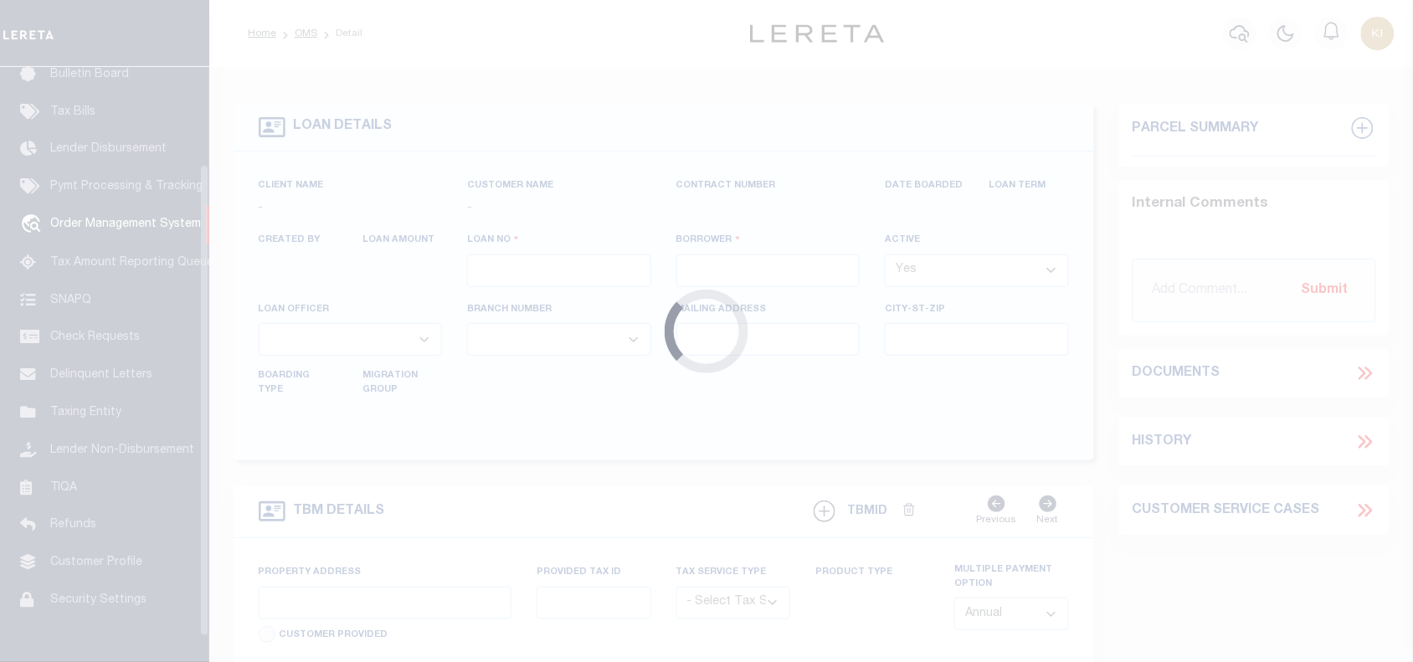
select select "10"
select select "Escrow"
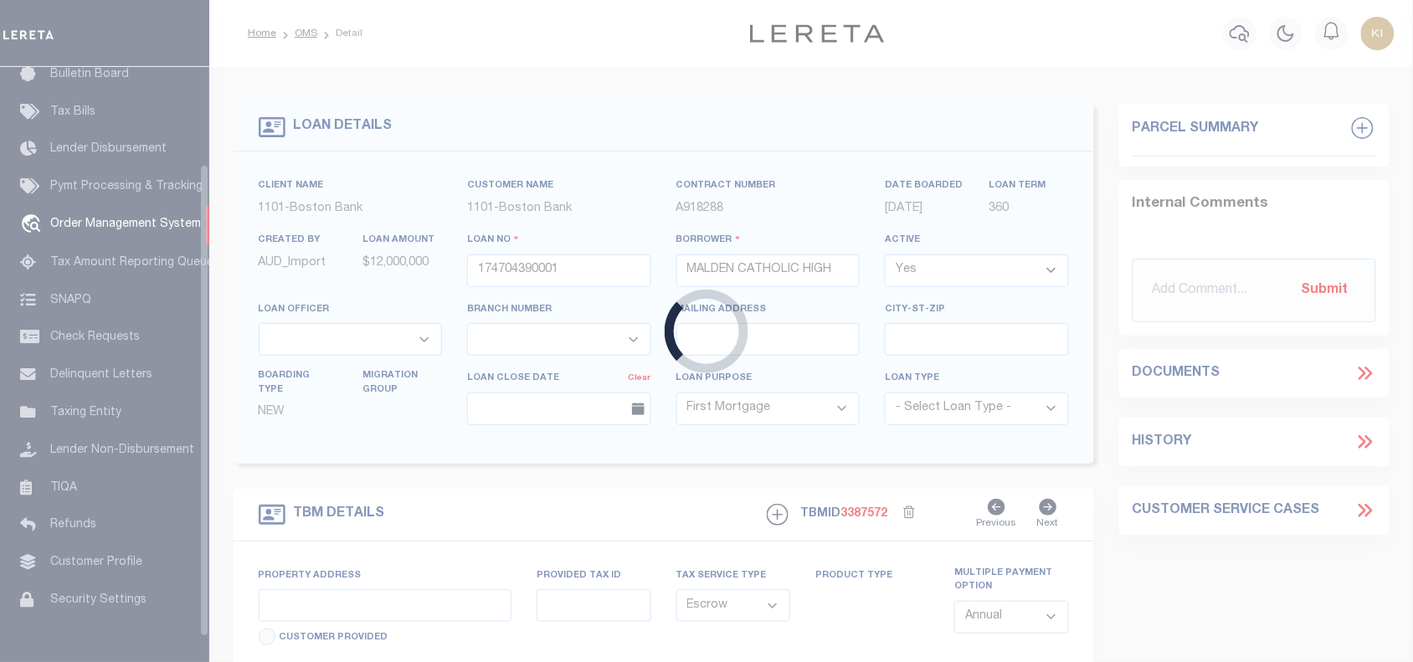
type input "99 [PERSON_NAME]"
type input "PARCEL ID:128 438 805"
select select
type input "MALDEN MA 02148"
type input "41609"
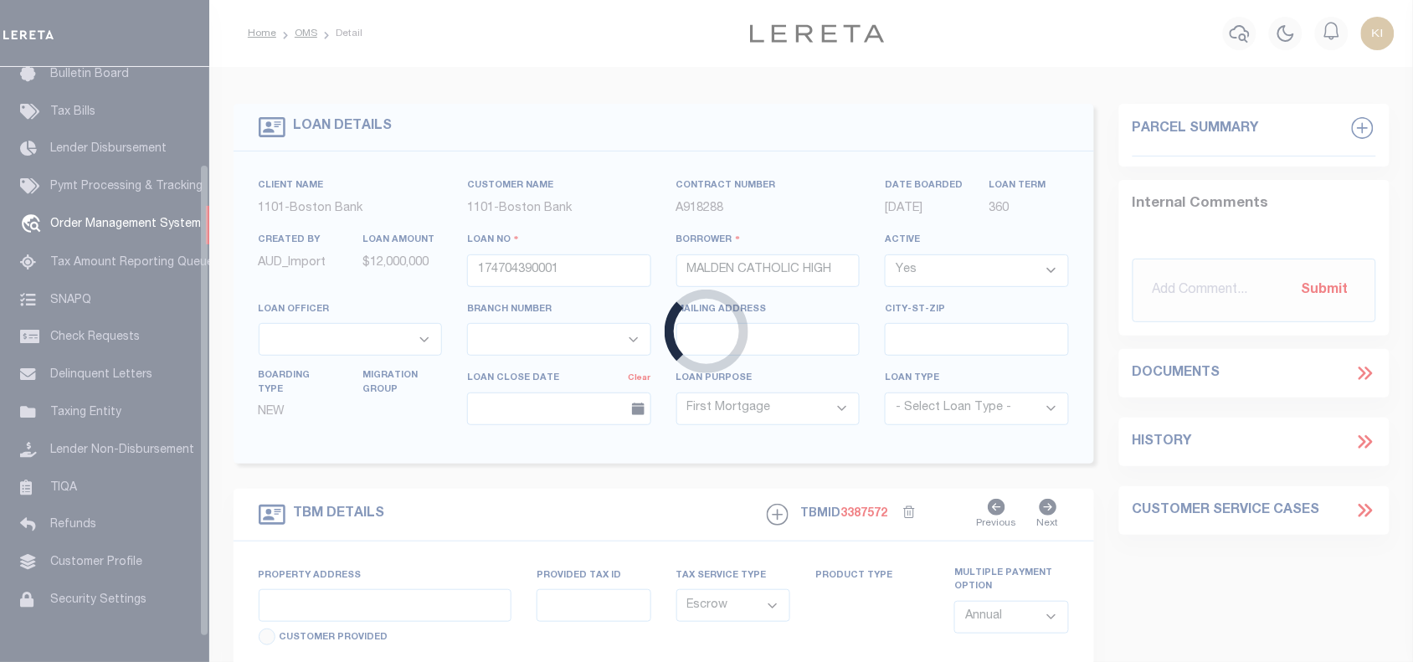
type input "MA"
select select
select select "45636"
select select "4566"
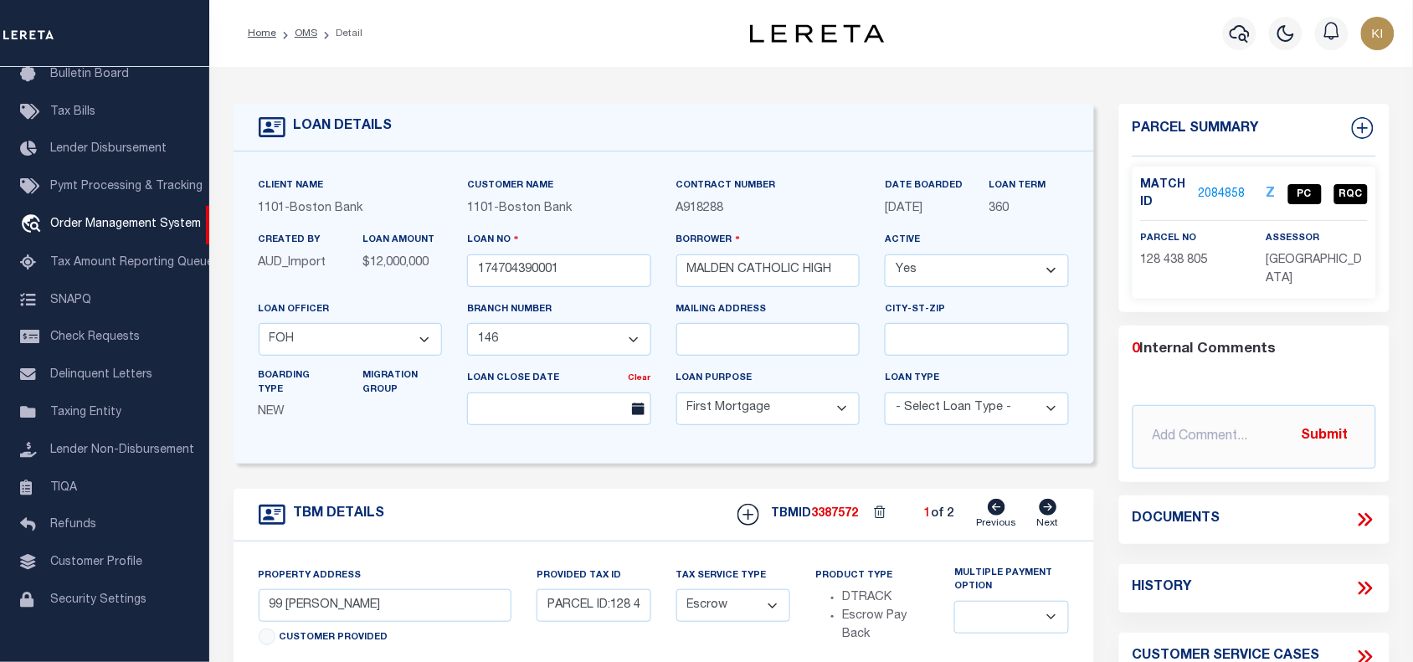
click at [1219, 190] on link "2084858" at bounding box center [1222, 195] width 47 height 18
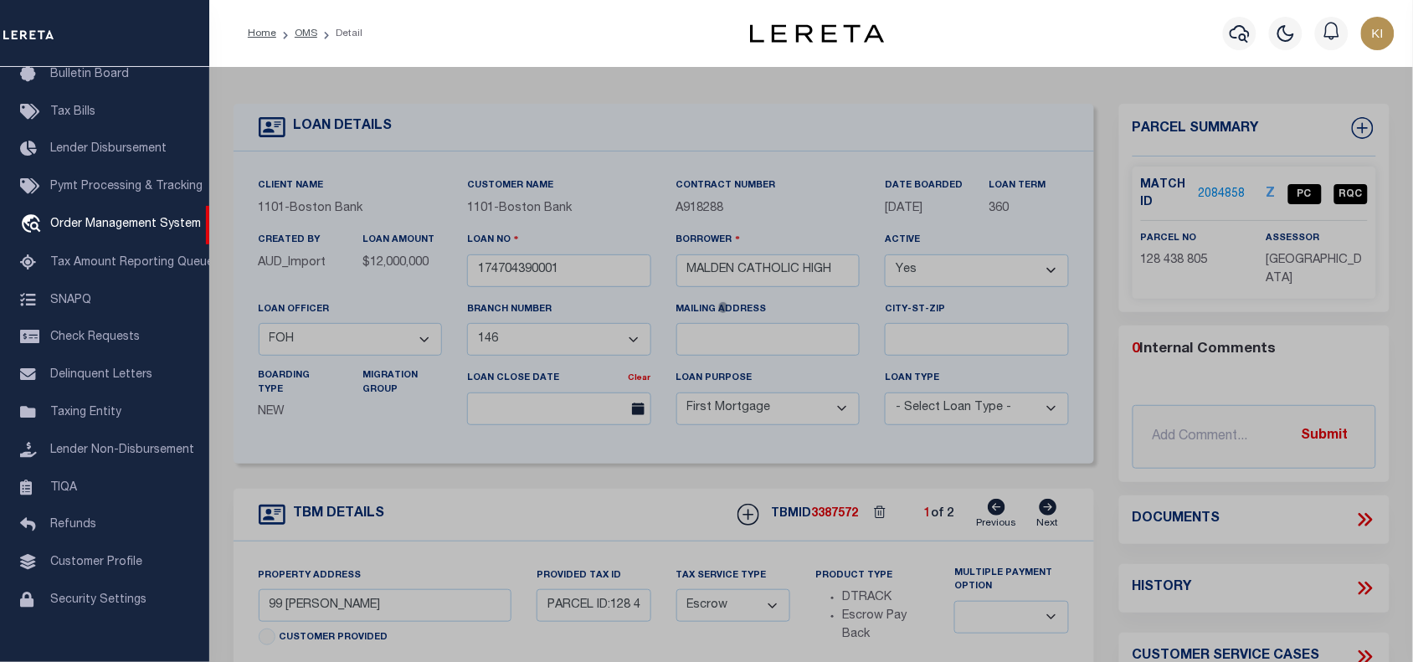
checkbox input "false"
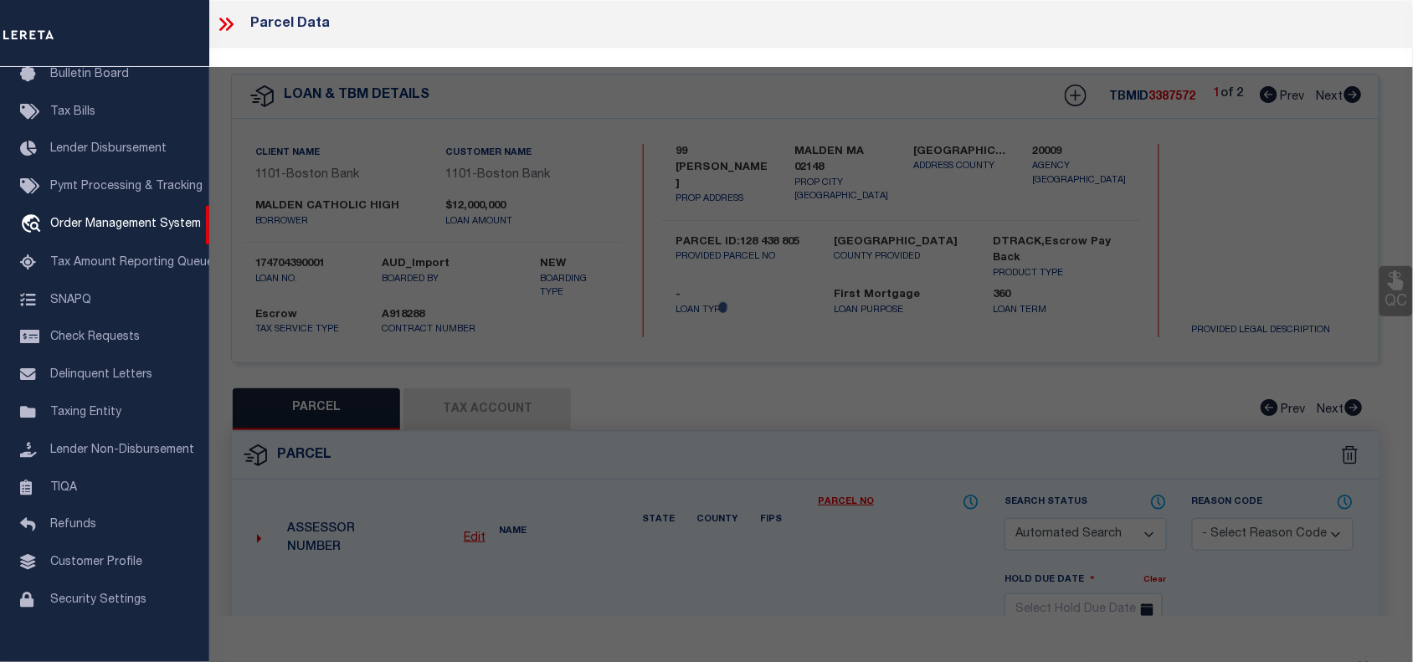
select select "PC"
type input "[GEOGRAPHIC_DATA]"
select select "AGF"
select select "ADD"
type input "99 [PERSON_NAME]"
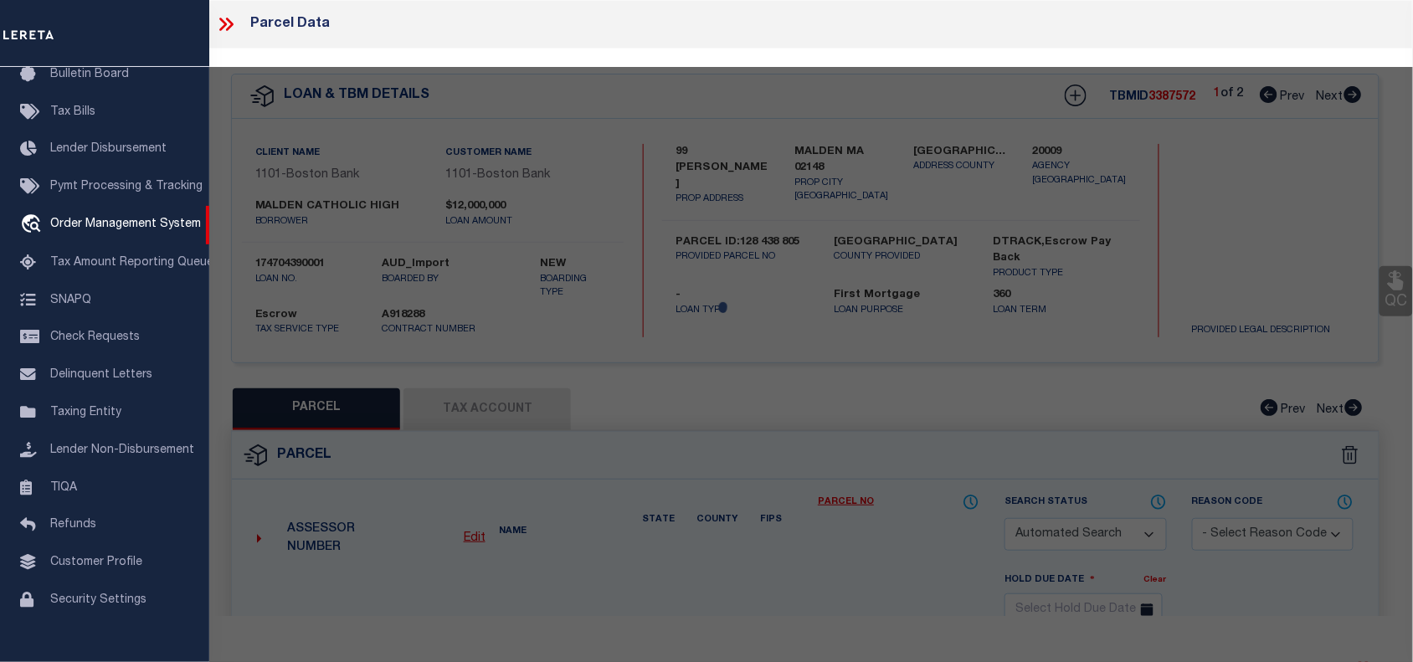
type input "MALDEN MA 02148"
type textarea "LOT:805 BLK:438 DIST:165 CITY/[GEOGRAPHIC_DATA]/TWP:[GEOGRAPHIC_DATA]"
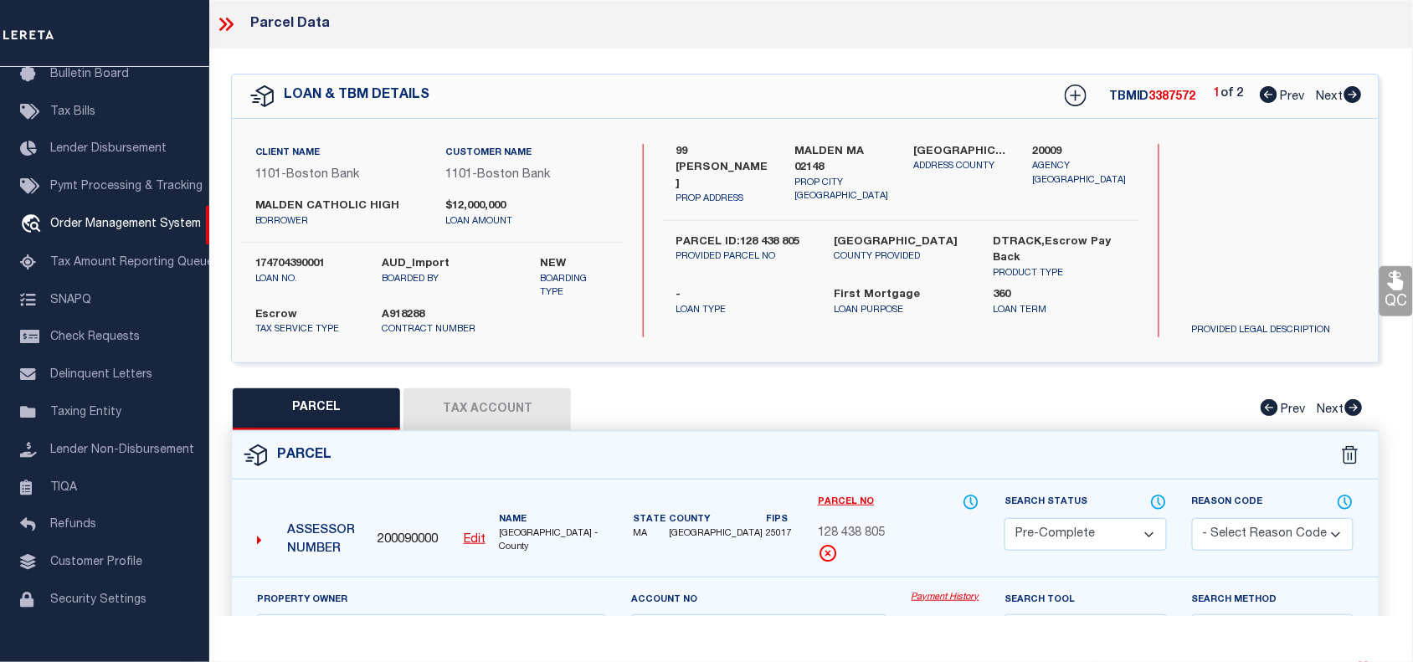
click at [1056, 530] on select "Automated Search Bad Parcel Complete Duplicate Parcel High Dollar Reporting In …" at bounding box center [1086, 534] width 162 height 33
click at [1005, 518] on select "Automated Search Bad Parcel Complete Duplicate Parcel High Dollar Reporting In …" at bounding box center [1086, 534] width 162 height 33
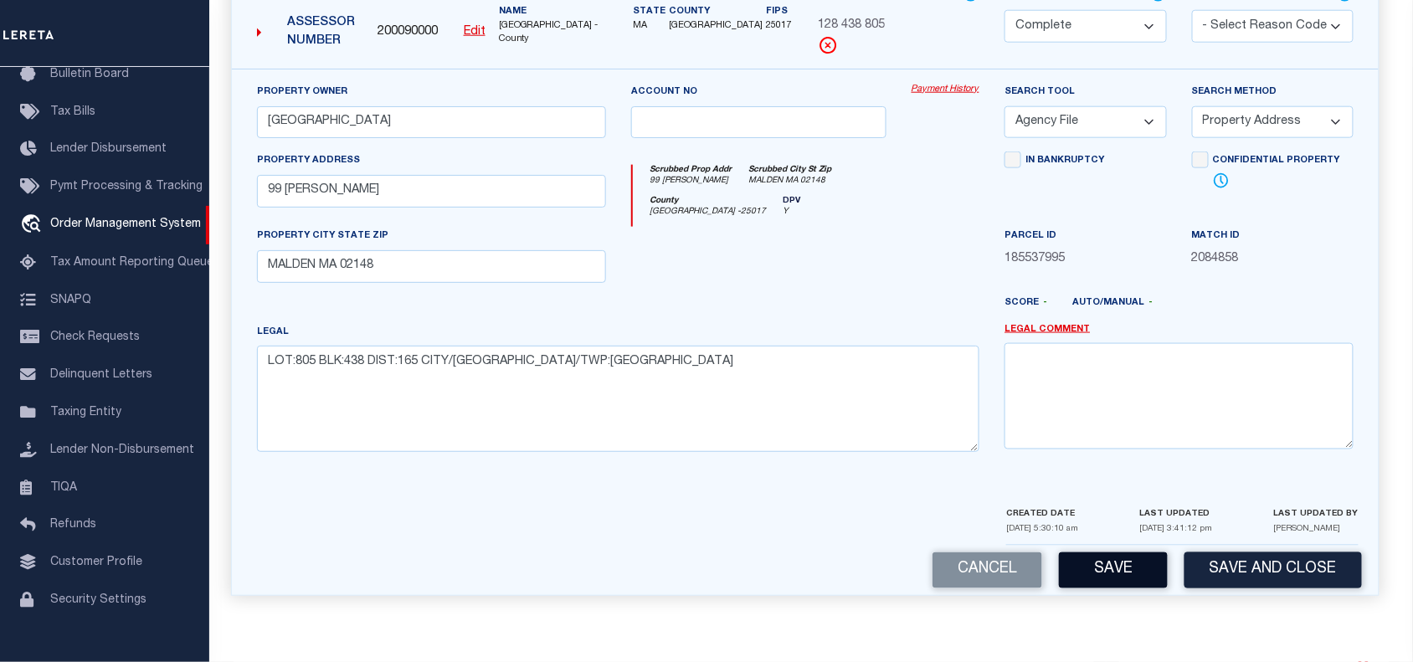
click at [1108, 569] on button "Save" at bounding box center [1113, 571] width 109 height 36
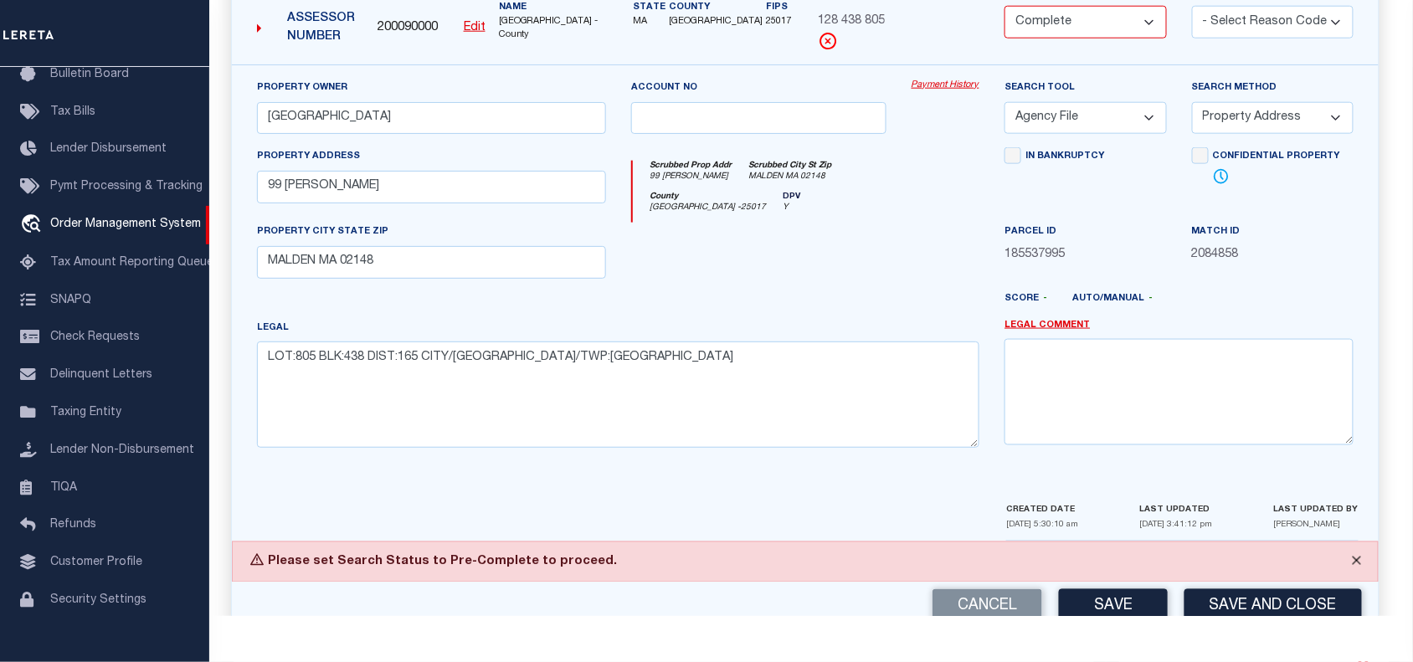
click at [1357, 565] on button "Close" at bounding box center [1357, 561] width 42 height 37
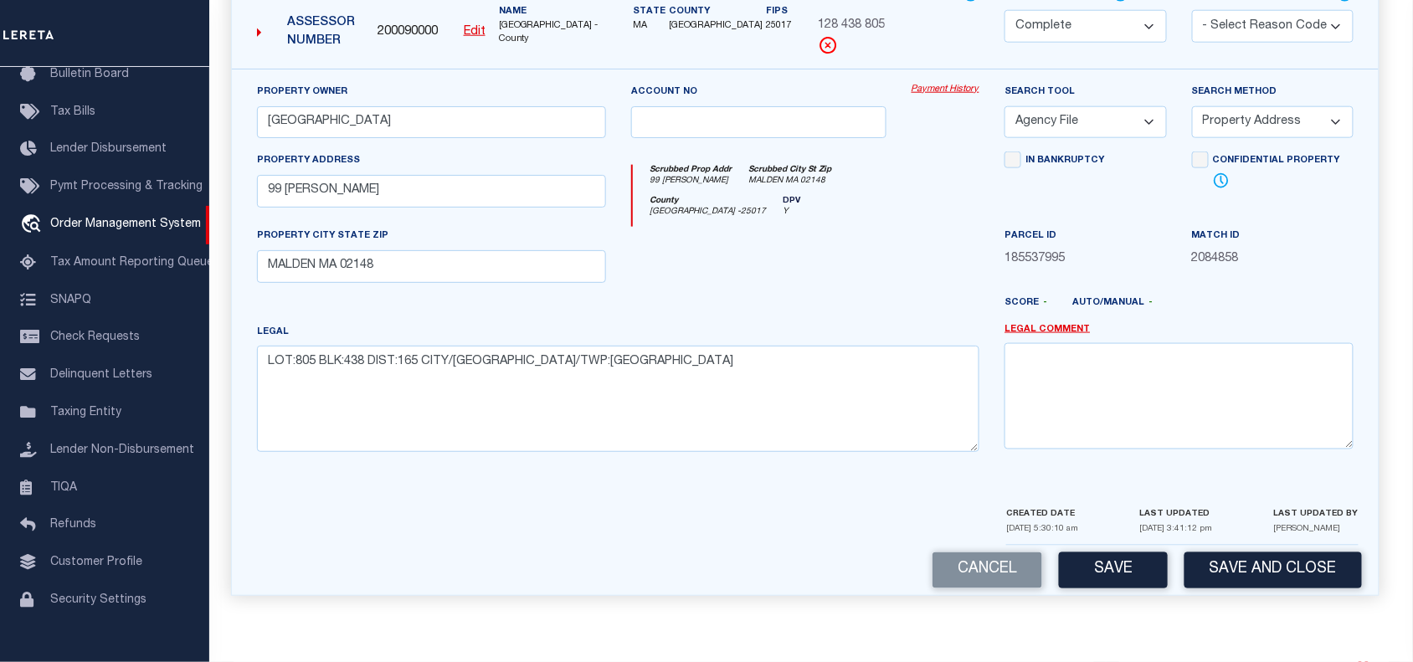
click at [1049, 22] on select "Automated Search Bad Parcel Complete Duplicate Parcel High Dollar Reporting In …" at bounding box center [1086, 26] width 162 height 33
select select "PC"
click at [1005, 43] on select "Automated Search Bad Parcel Complete Duplicate Parcel High Dollar Reporting In …" at bounding box center [1086, 26] width 162 height 33
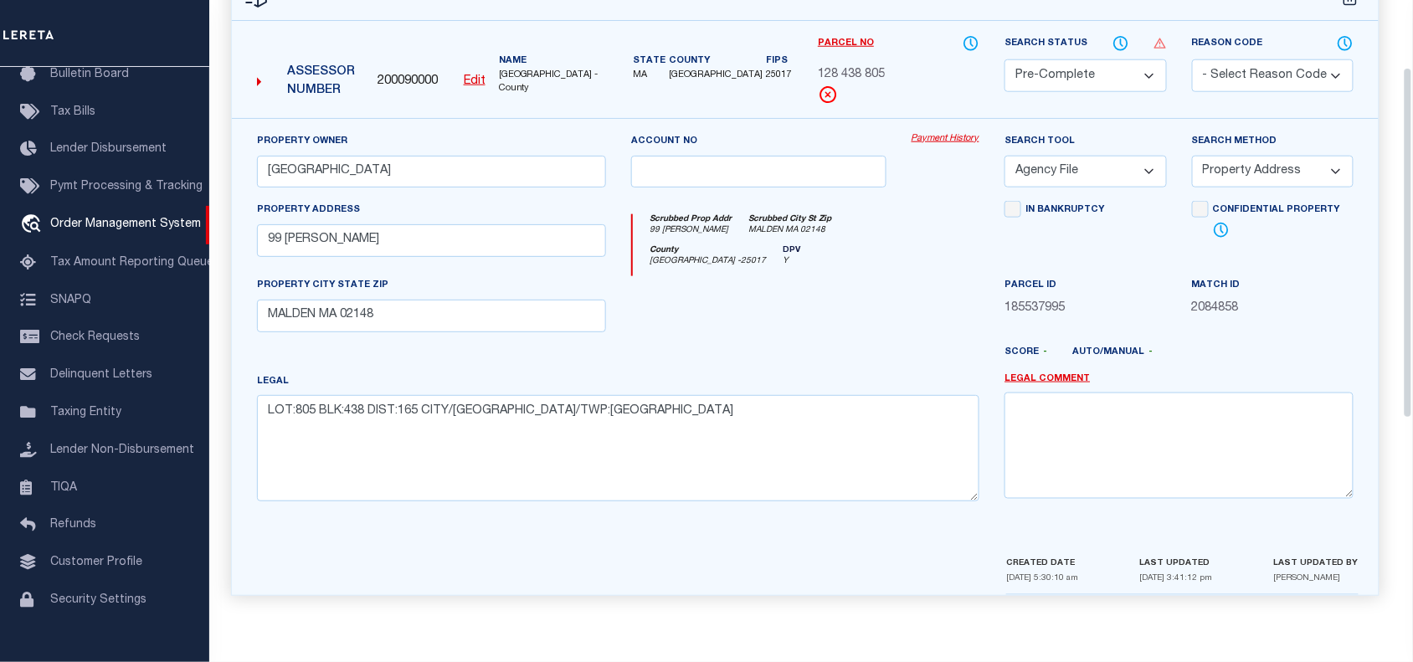
scroll to position [0, 0]
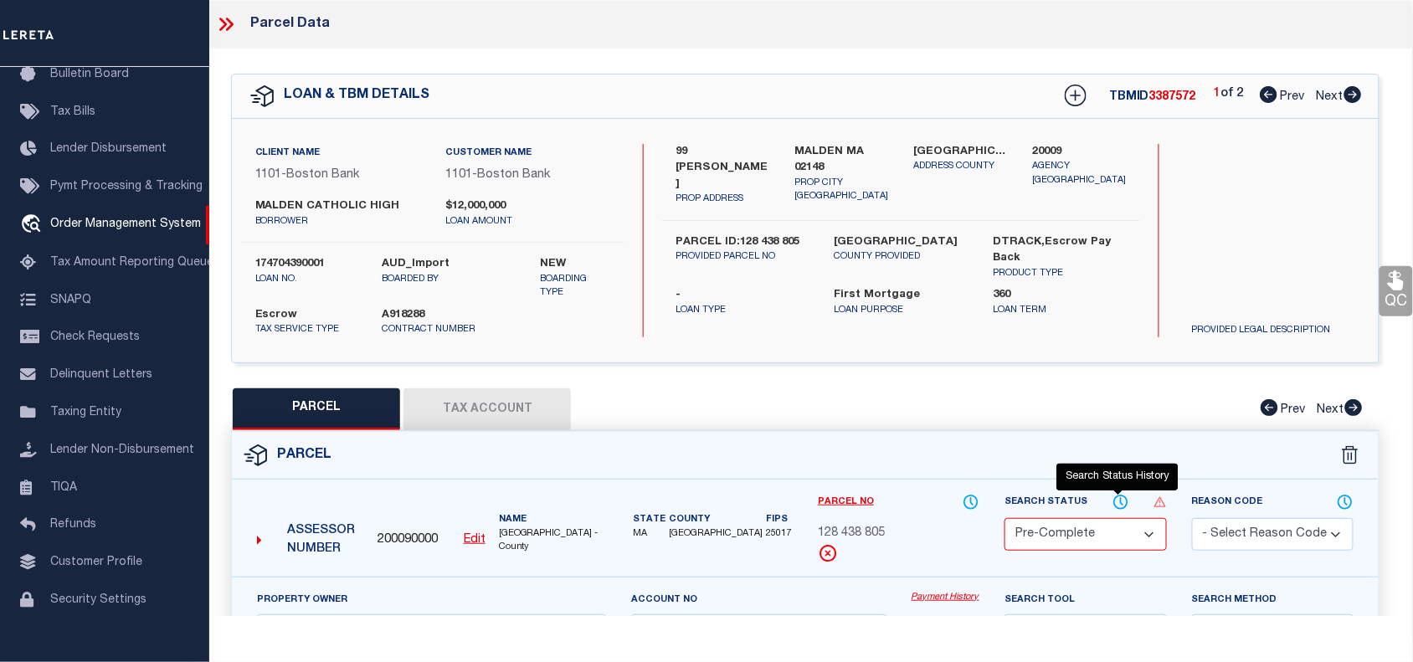
click at [1120, 502] on icon "" at bounding box center [1121, 501] width 2 height 7
select select "100"
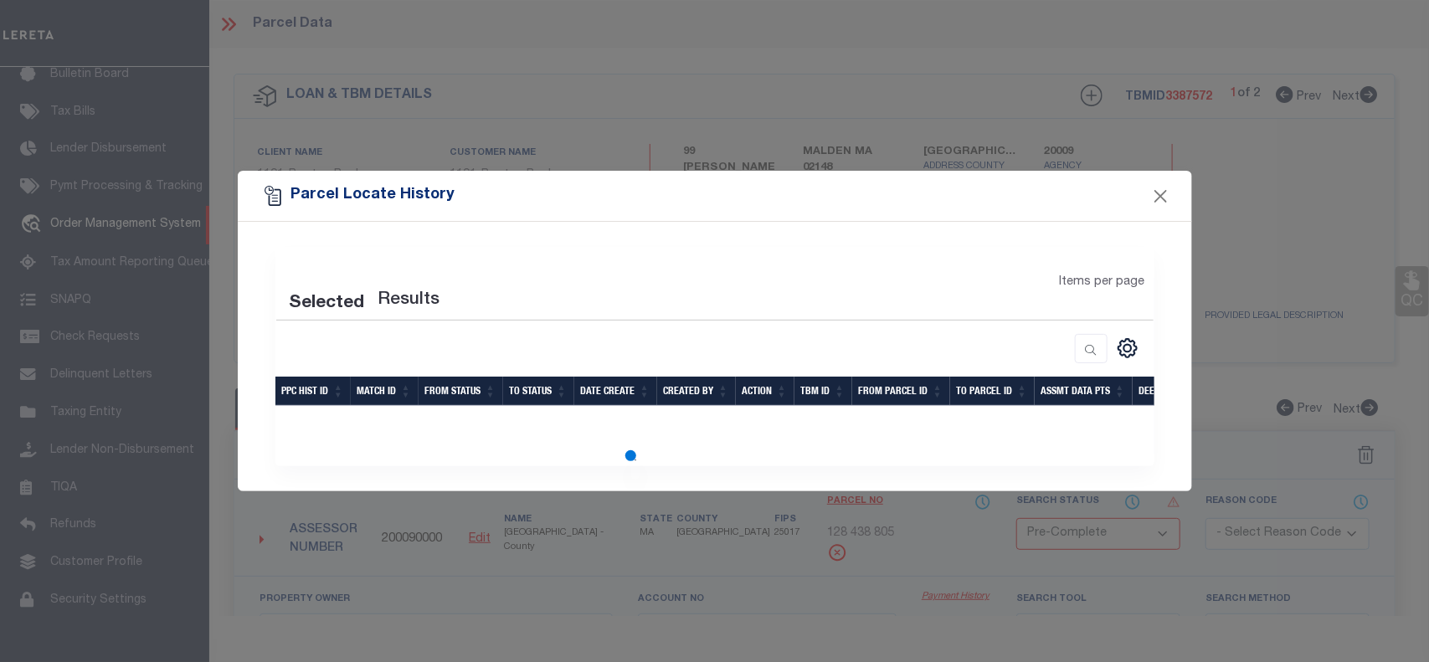
select select "100"
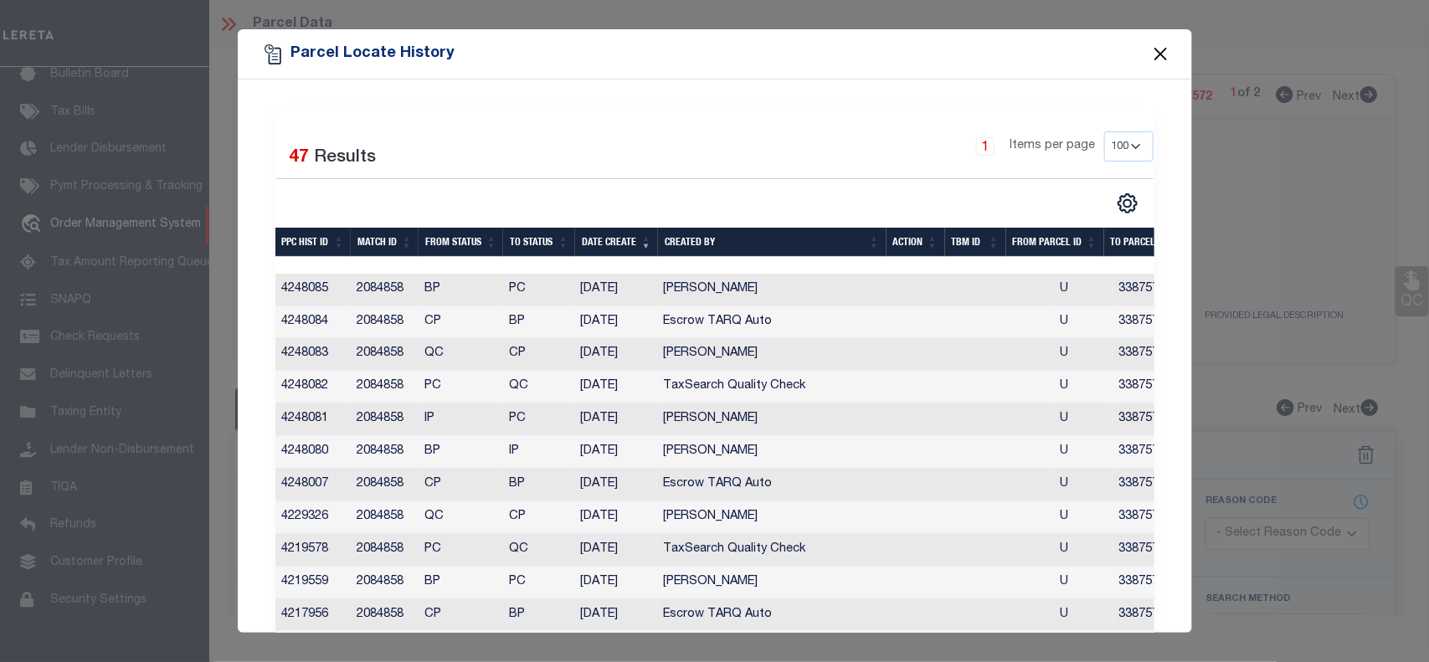
click at [1154, 52] on button "Close" at bounding box center [1161, 55] width 22 height 22
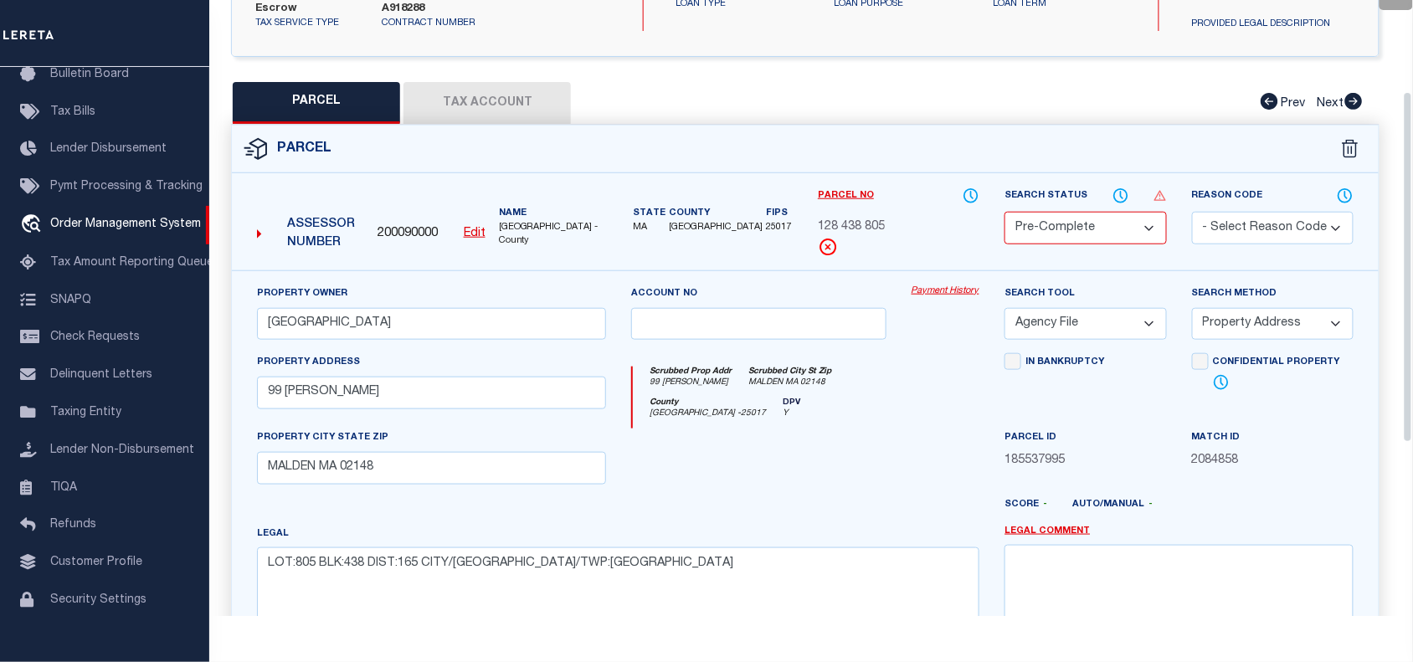
scroll to position [130, 0]
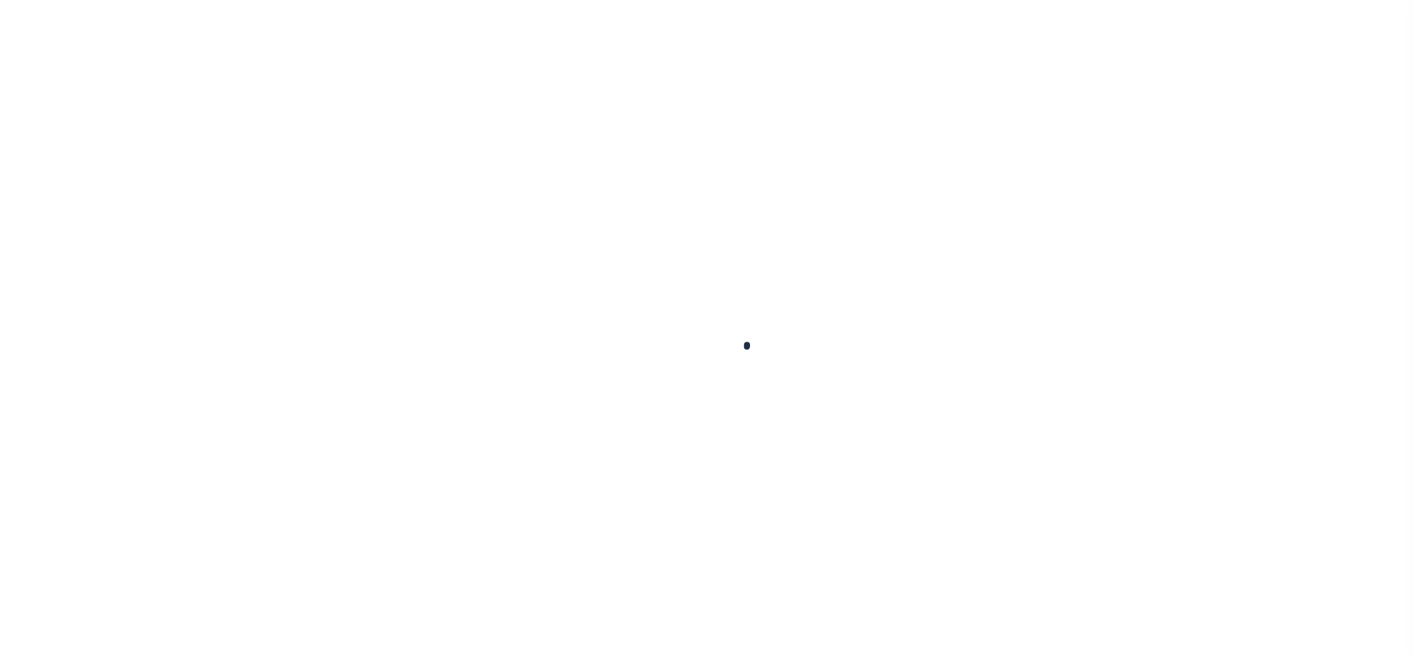
select select "10"
select select "Escrow"
type input "99 [PERSON_NAME]"
type input "PARCEL ID:128 438 805"
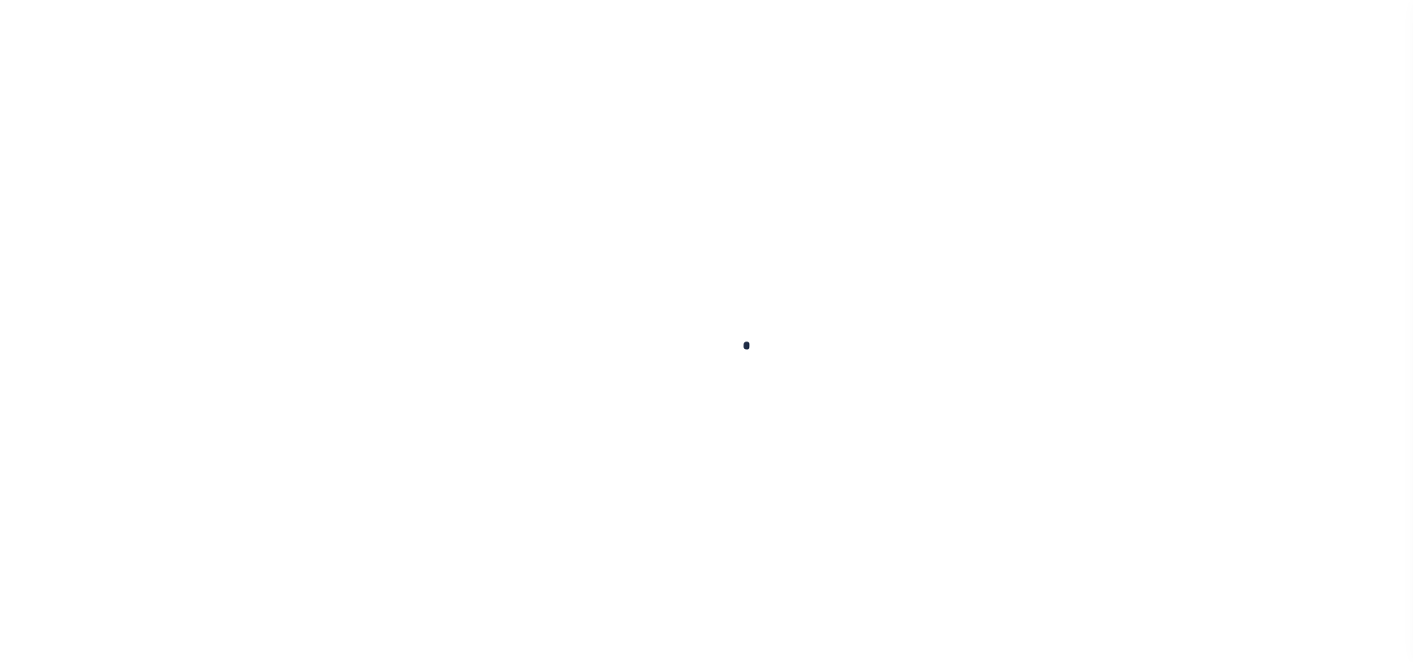
select select
type input "MALDEN MA 02148"
type input "41609"
type input "MA"
select select
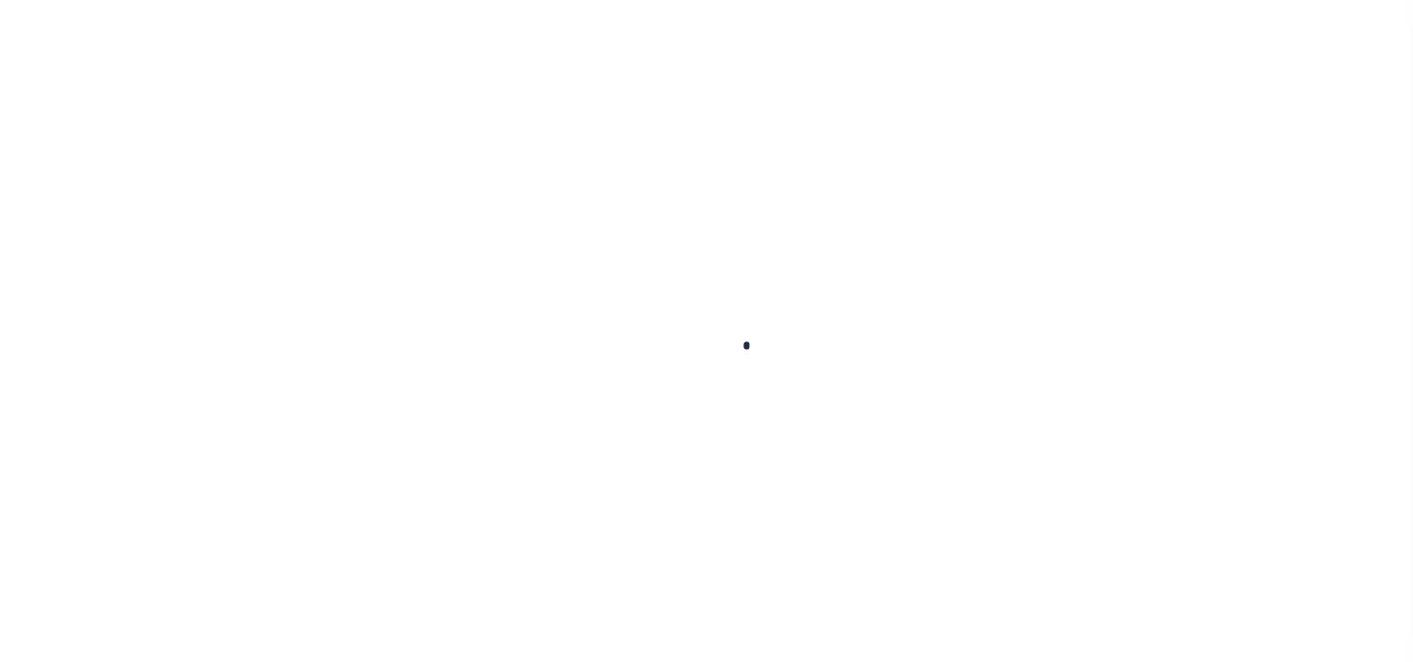
select select "45636"
select select "4566"
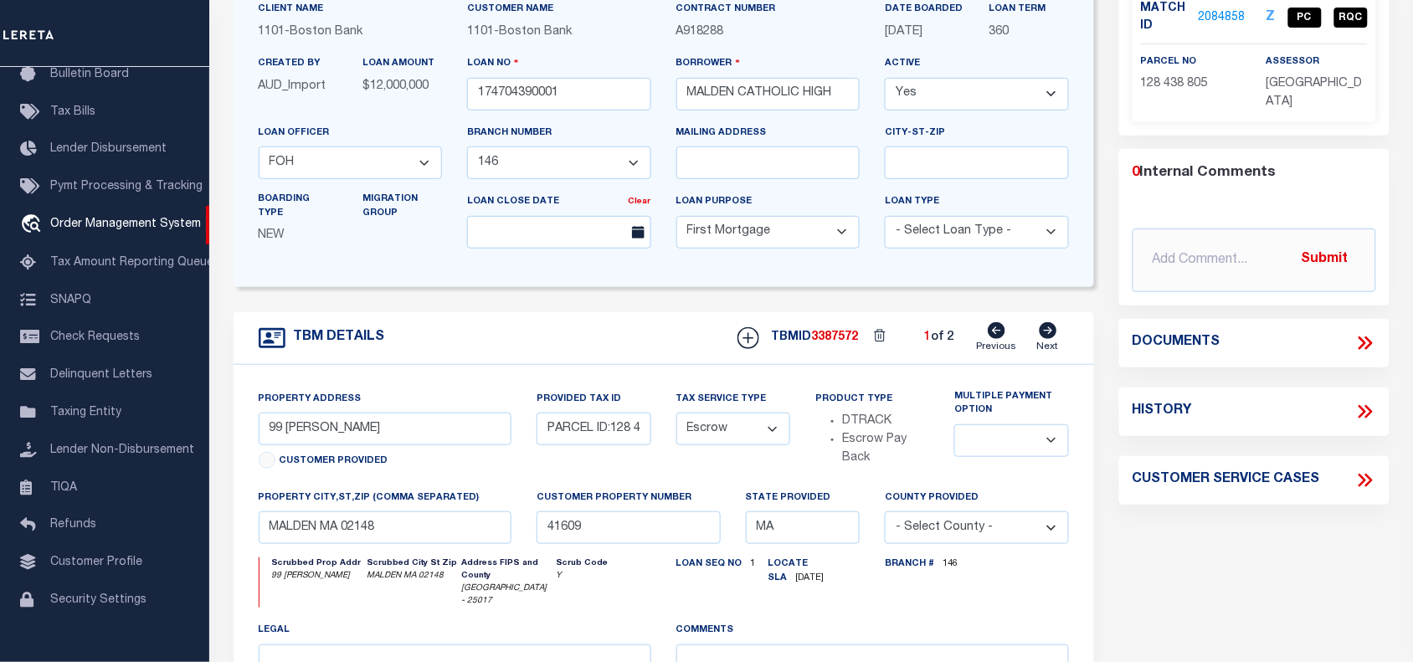
scroll to position [0, 0]
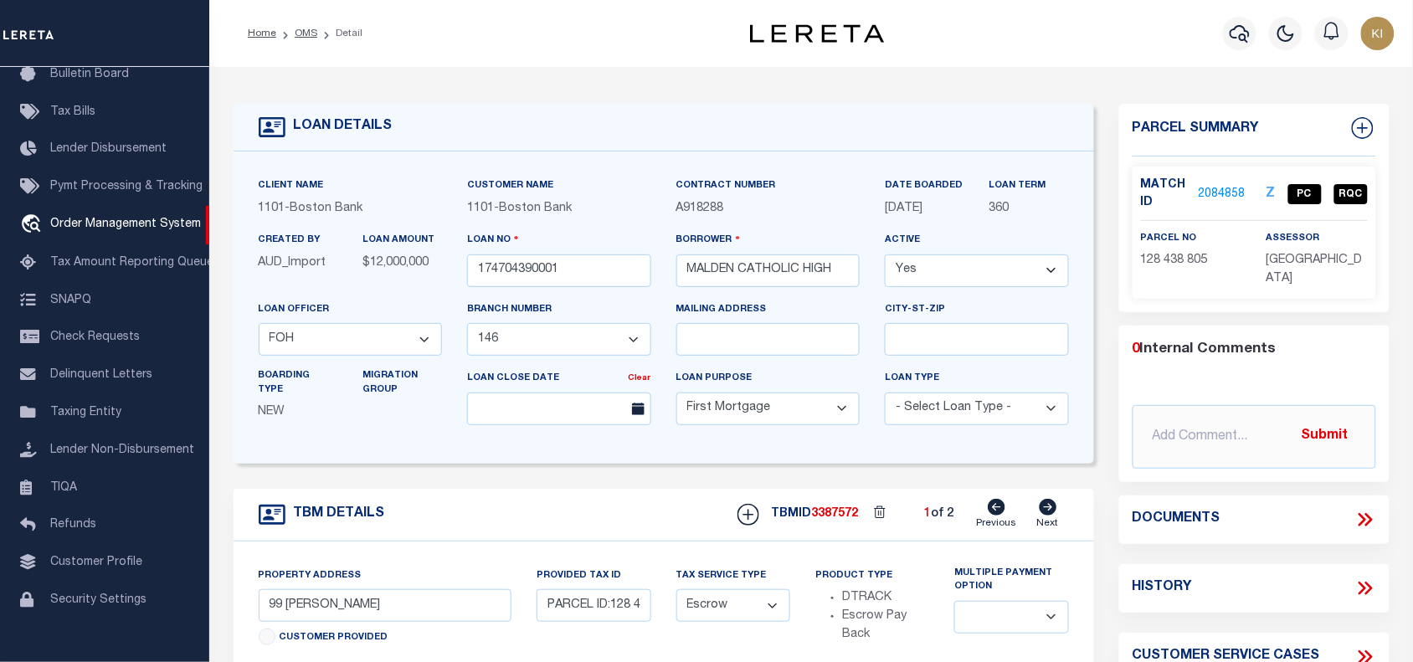
click at [1224, 188] on link "2084858" at bounding box center [1222, 195] width 47 height 18
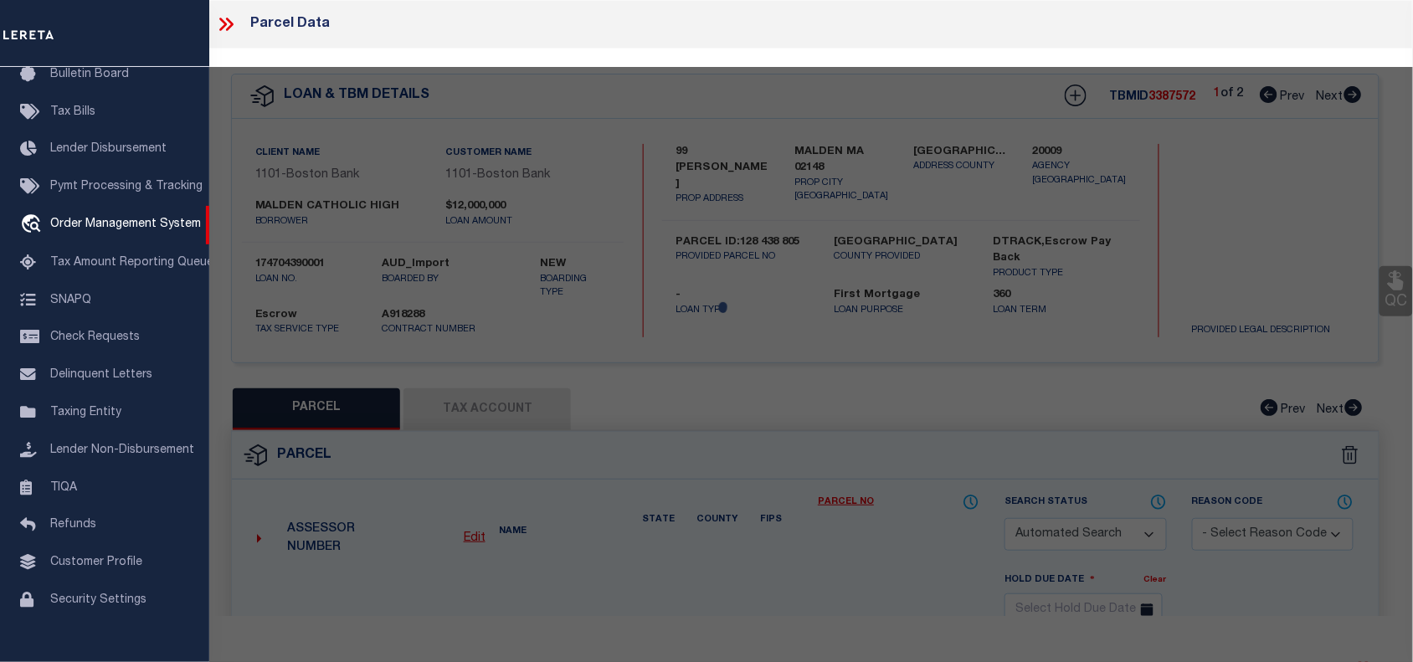
checkbox input "false"
select select "PC"
type input "[GEOGRAPHIC_DATA]"
select select "AGF"
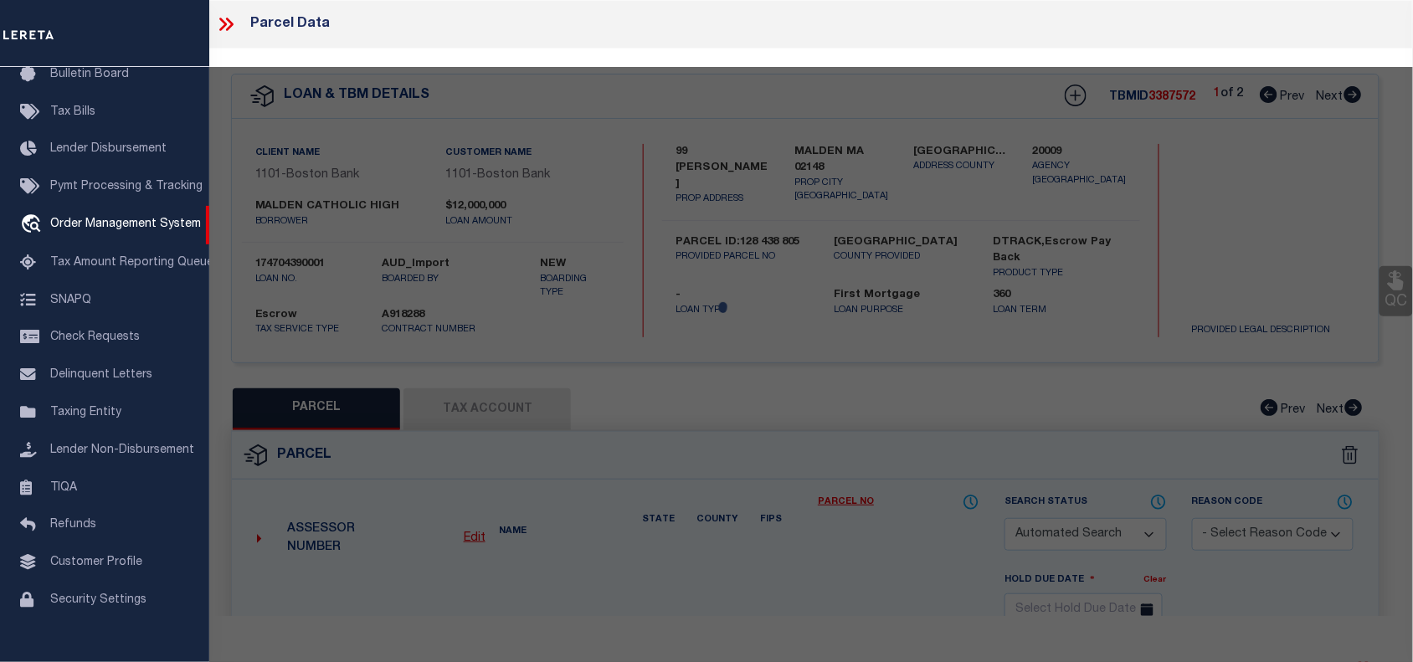
select select "ADD"
type input "99 [PERSON_NAME]"
type input "MALDEN MA 02148"
type textarea "LOT:805 BLK:438 DIST:165 CITY/[GEOGRAPHIC_DATA]/TWP:[GEOGRAPHIC_DATA]"
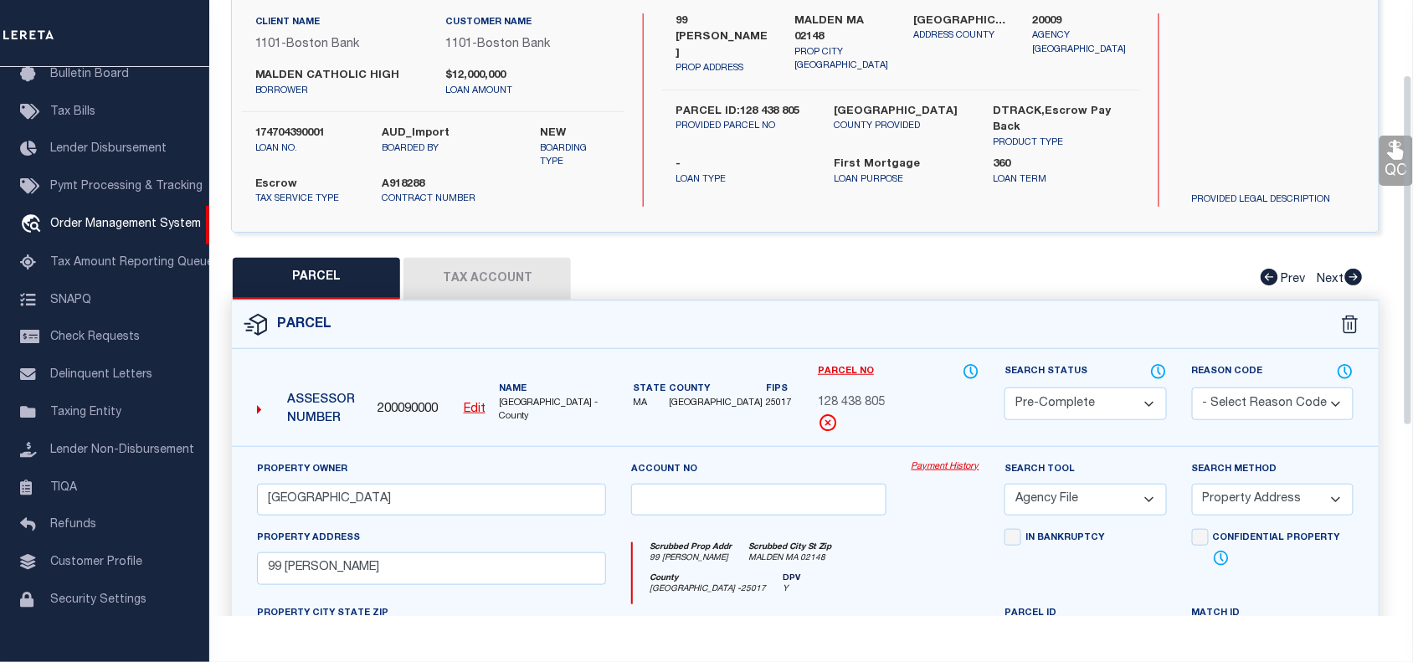
scroll to position [130, 0]
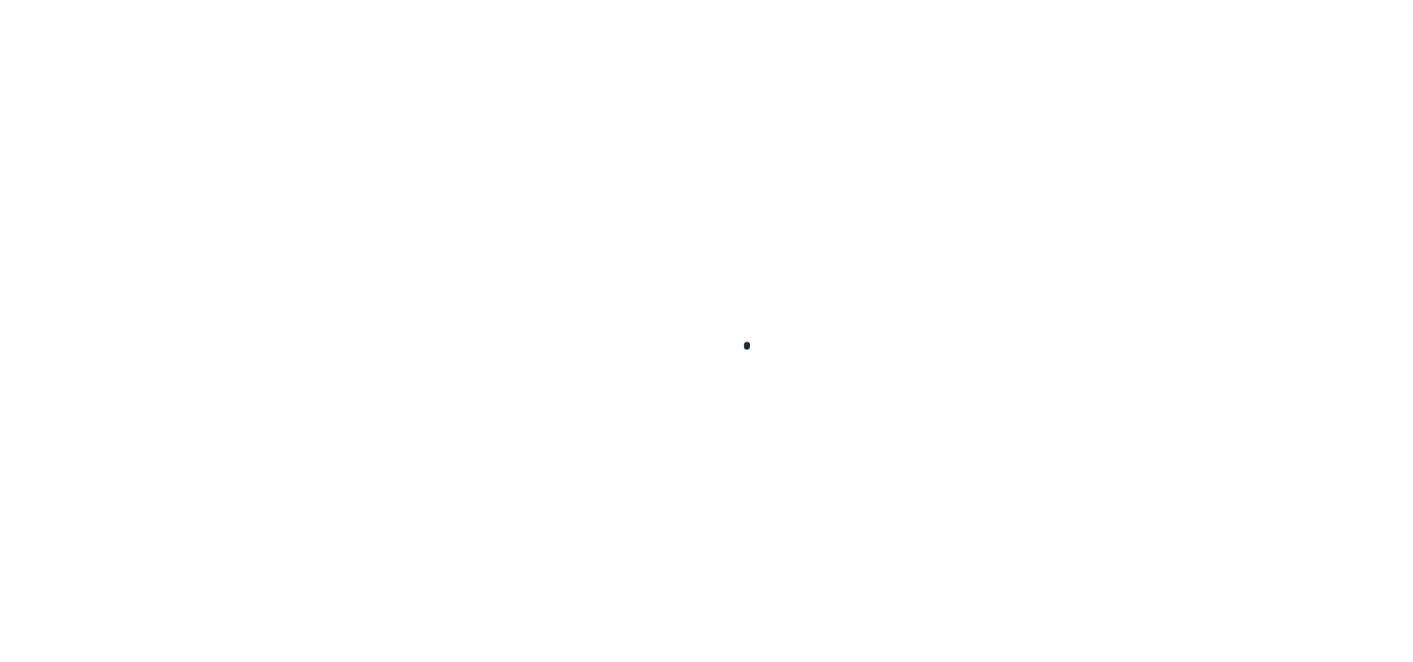
select select "10"
select select "Escrow"
type input "99 [PERSON_NAME]"
type input "PARCEL ID:128 438 805"
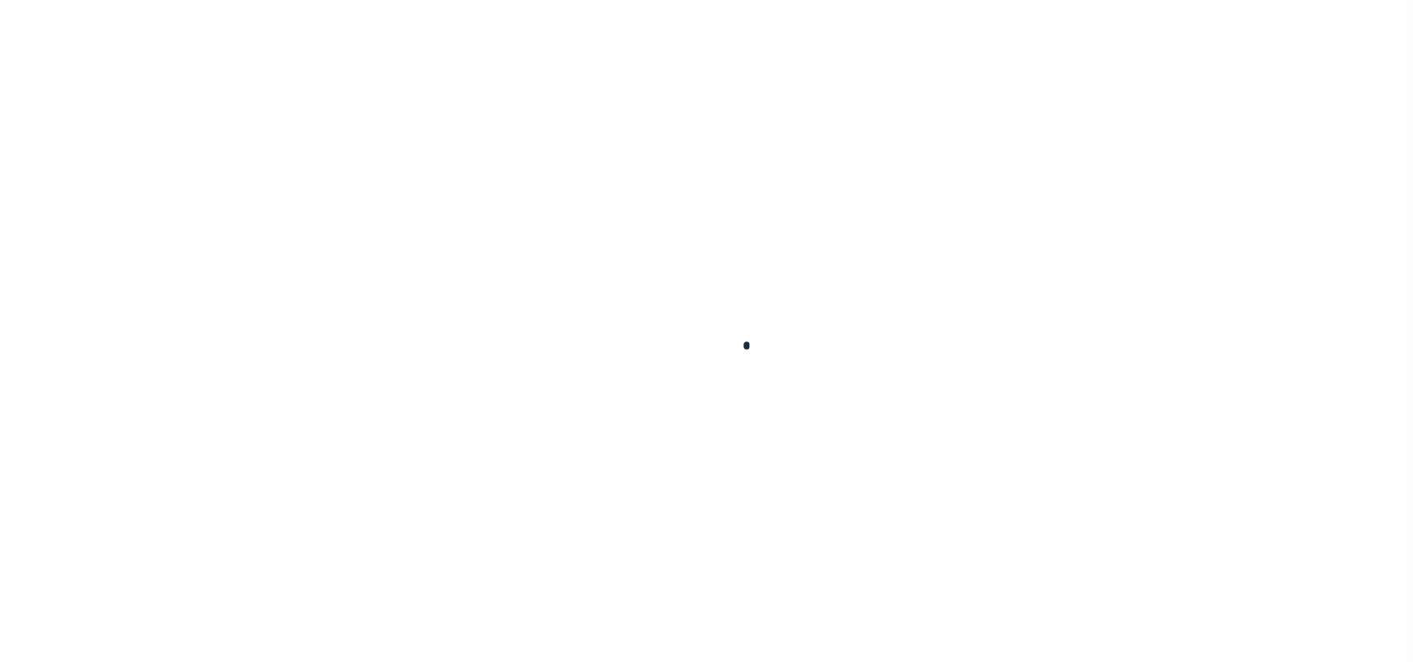
select select
type input "MALDEN MA 02148"
type input "41609"
type input "MA"
select select
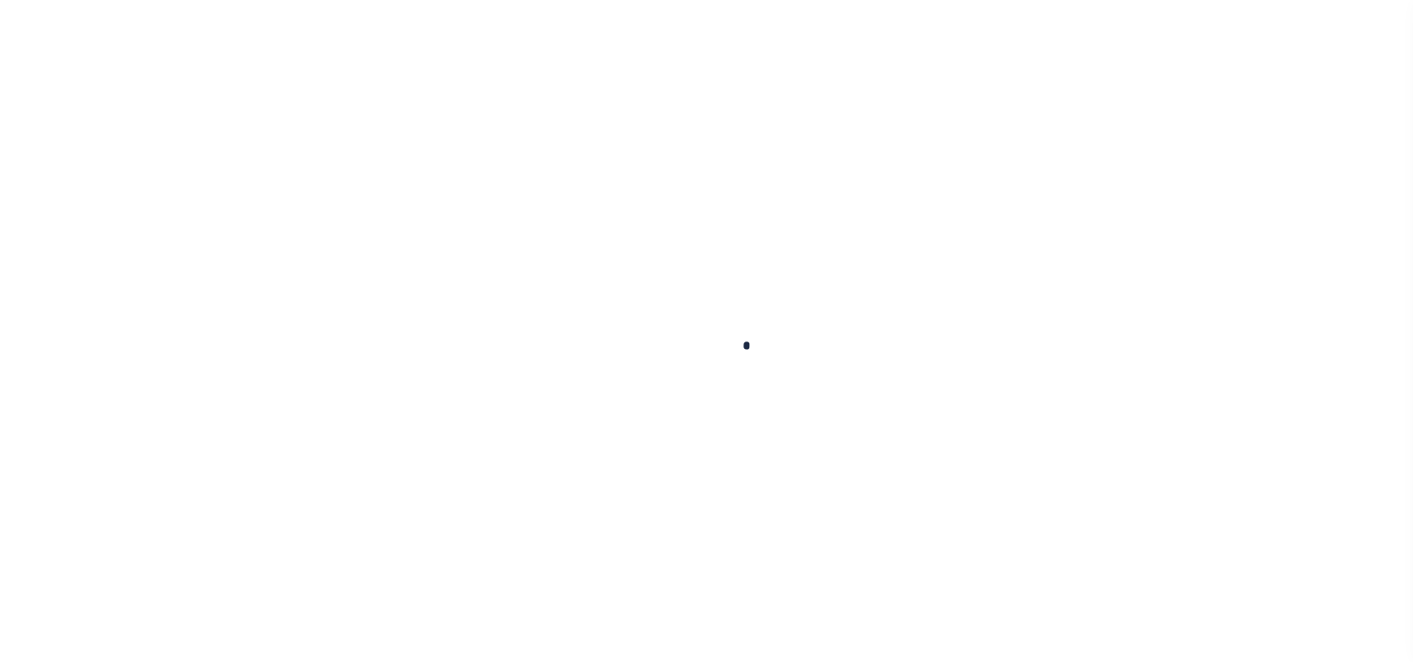
select select "45636"
select select "4566"
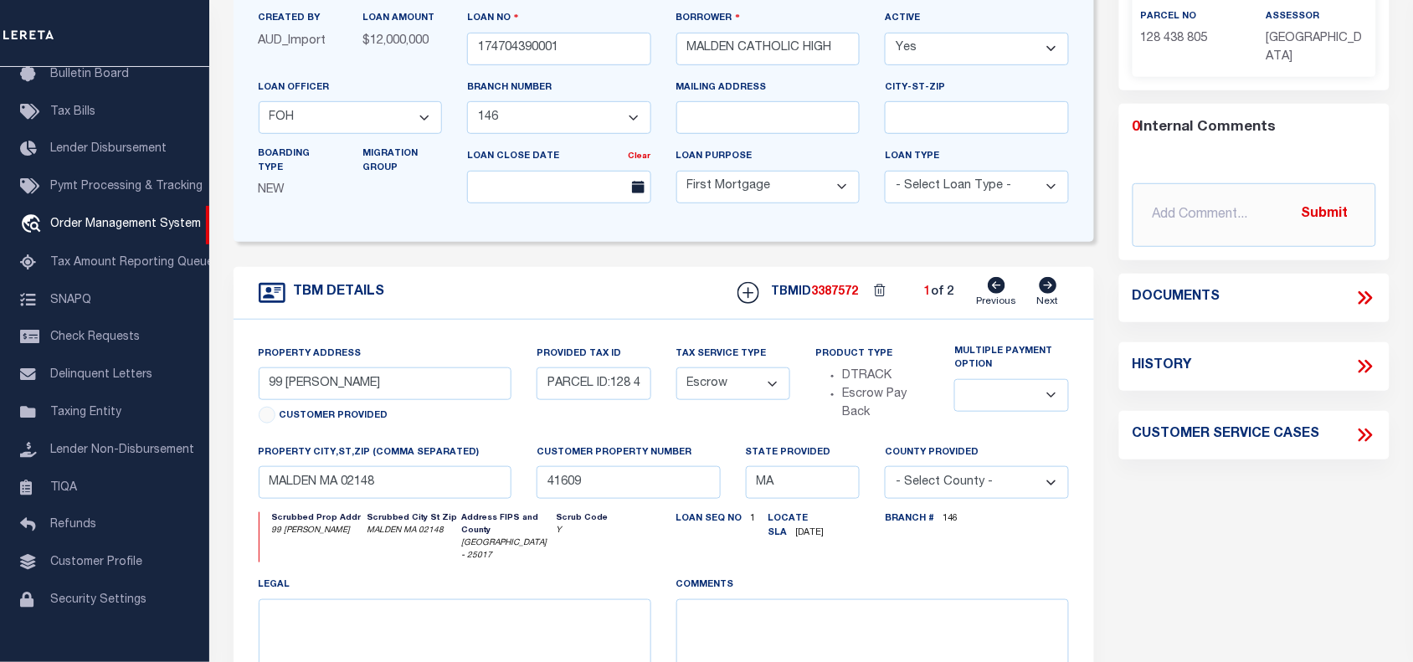
scroll to position [0, 0]
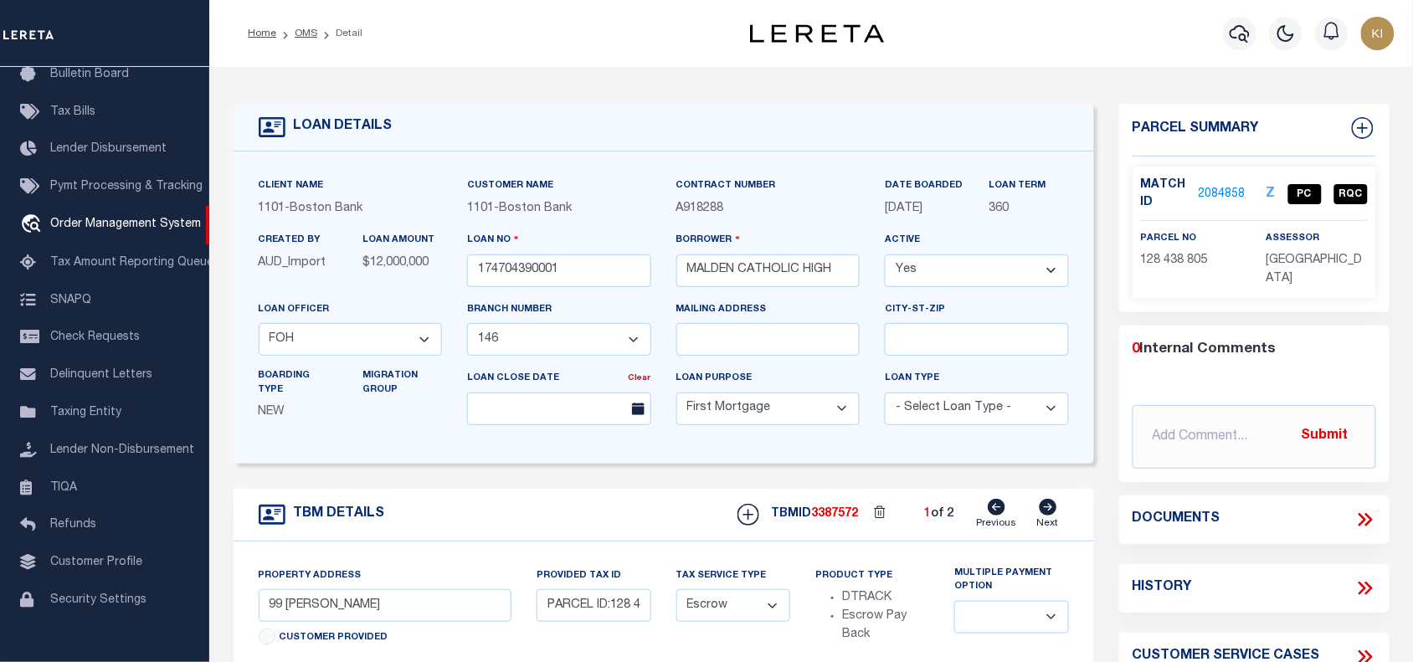
click at [1223, 189] on link "2084858" at bounding box center [1222, 195] width 47 height 18
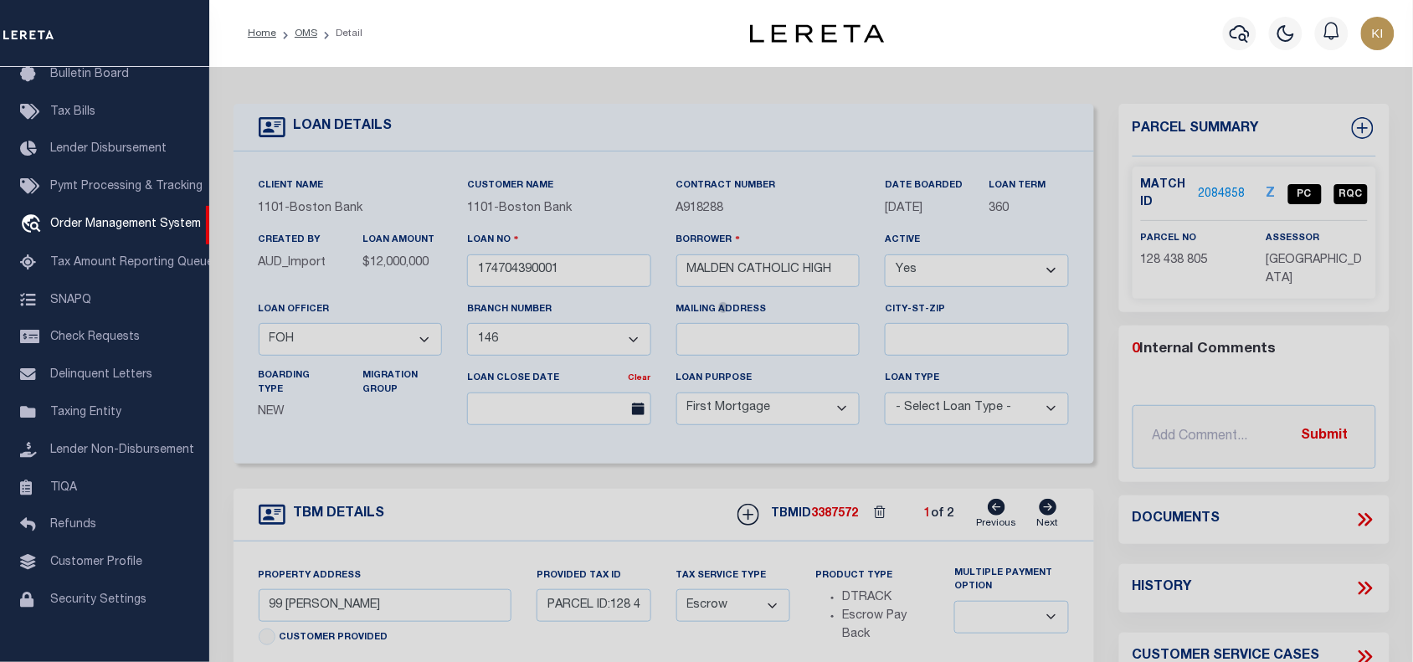
checkbox input "false"
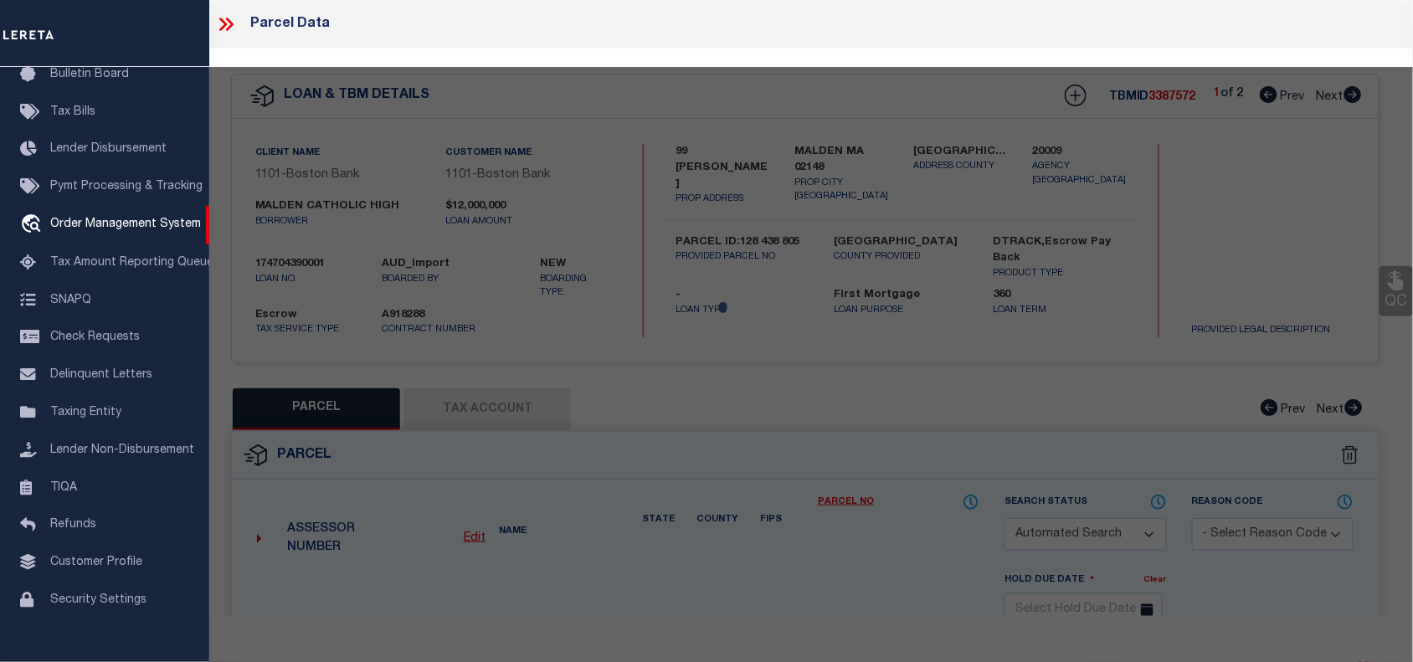
select select "PC"
type input "[GEOGRAPHIC_DATA]"
select select "AGF"
select select "ADD"
type input "99 [PERSON_NAME]"
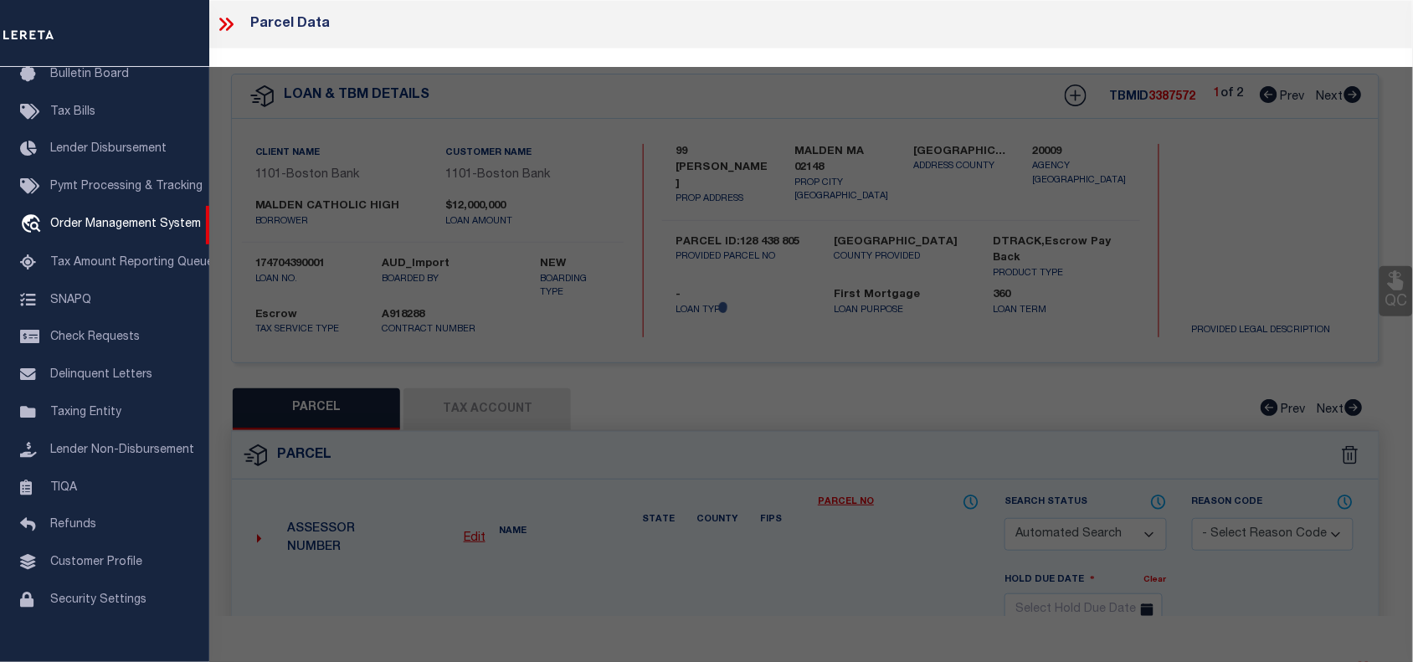
type input "MALDEN MA 02148"
type textarea "LOT:805 BLK:438 DIST:165 CITY/[GEOGRAPHIC_DATA]/TWP:[GEOGRAPHIC_DATA]"
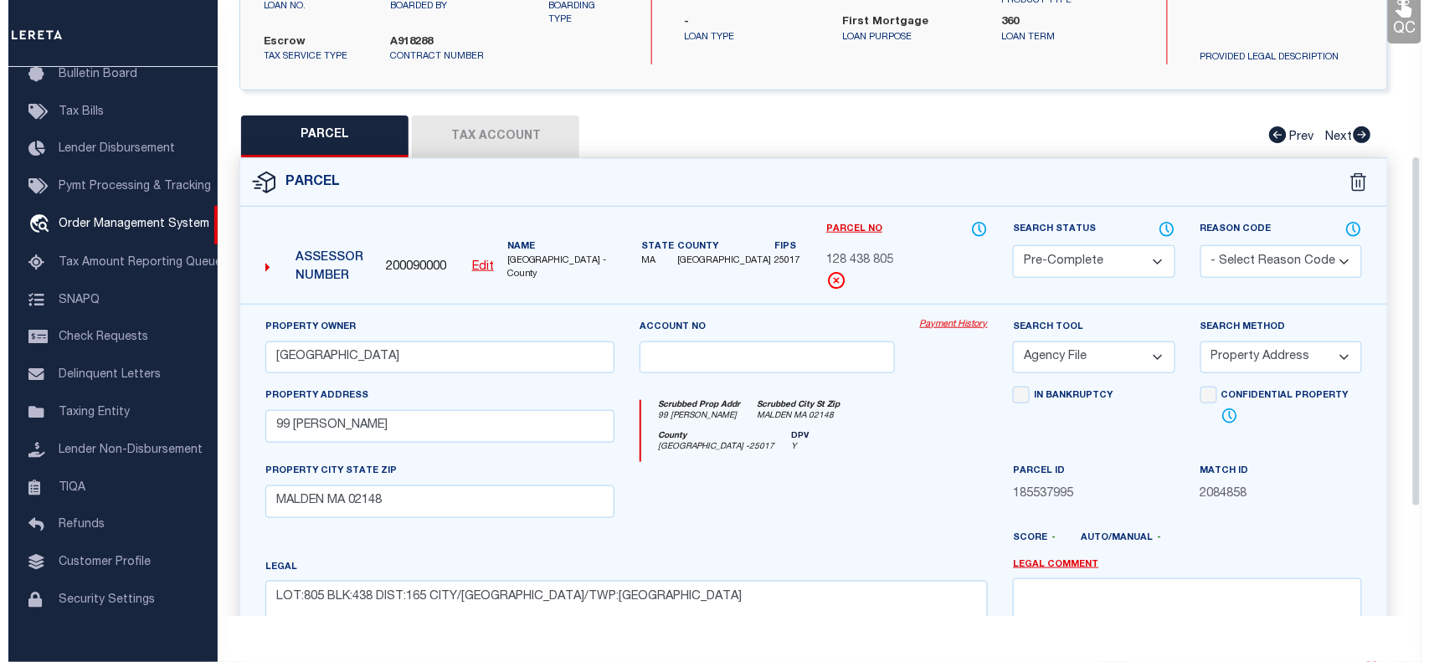
scroll to position [274, 0]
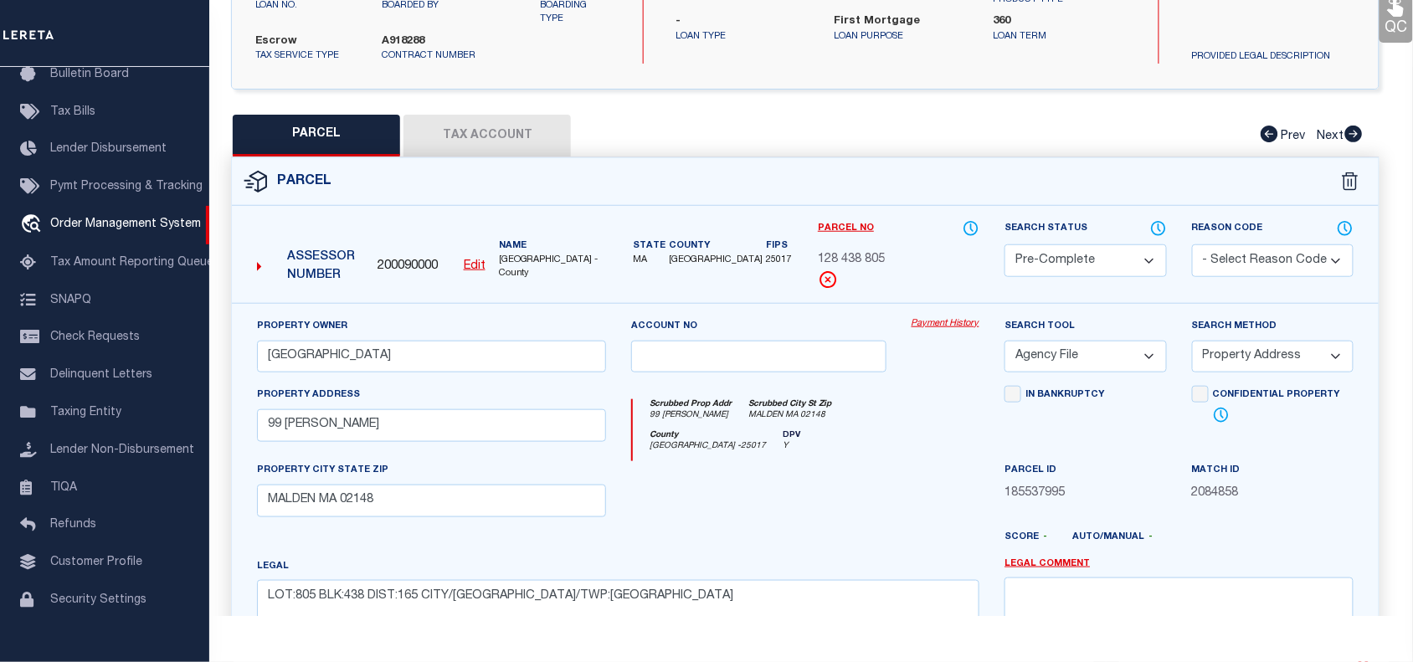
click at [1048, 261] on select "Automated Search Bad Parcel Complete Duplicate Parcel High Dollar Reporting In …" at bounding box center [1086, 261] width 162 height 33
select select "QC"
click at [1005, 245] on select "Automated Search Bad Parcel Complete Duplicate Parcel High Dollar Reporting In …" at bounding box center [1086, 261] width 162 height 33
click at [1156, 229] on icon at bounding box center [1159, 228] width 17 height 18
select select "100"
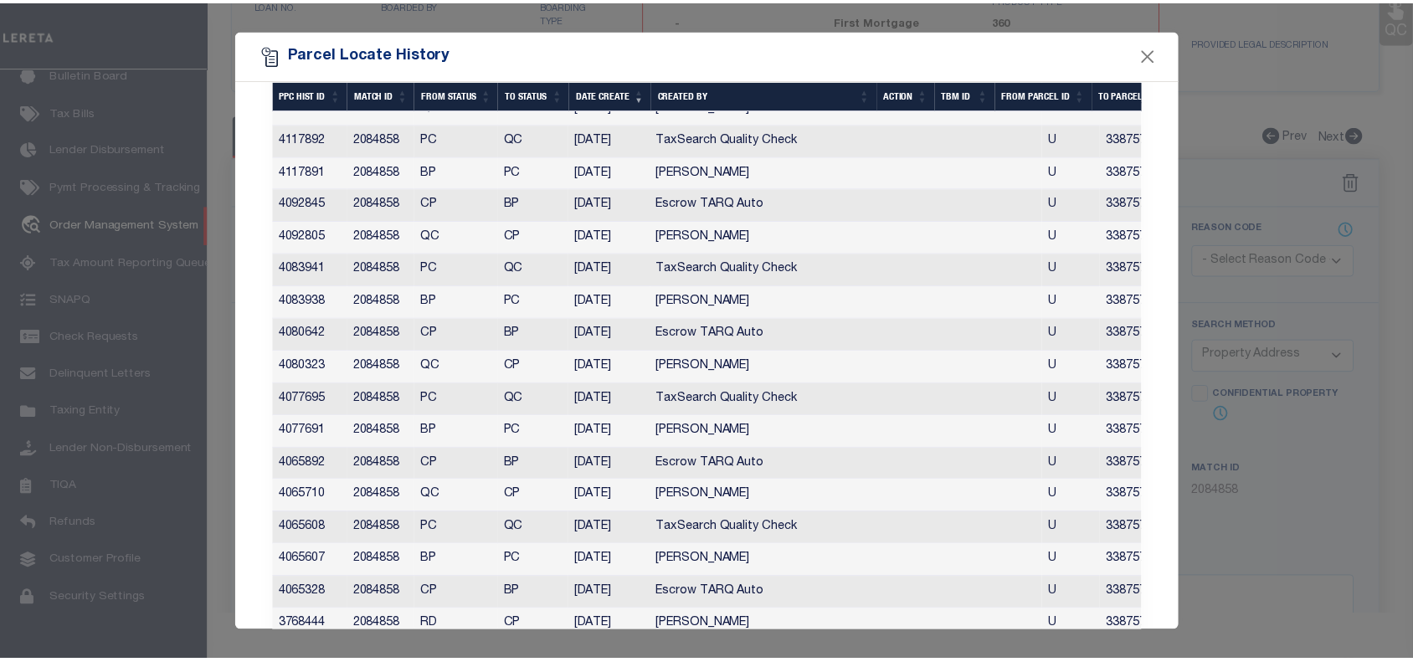
scroll to position [1065, 0]
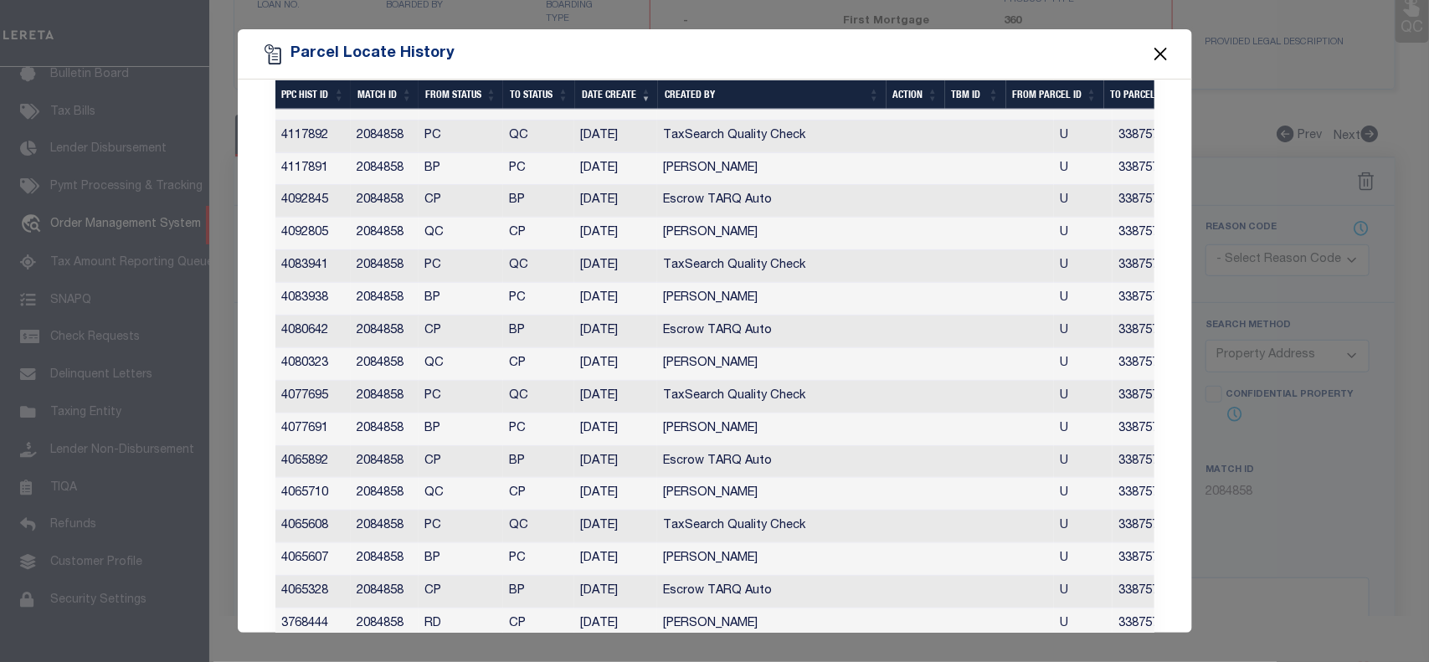
click at [1161, 53] on button "Close" at bounding box center [1161, 55] width 22 height 22
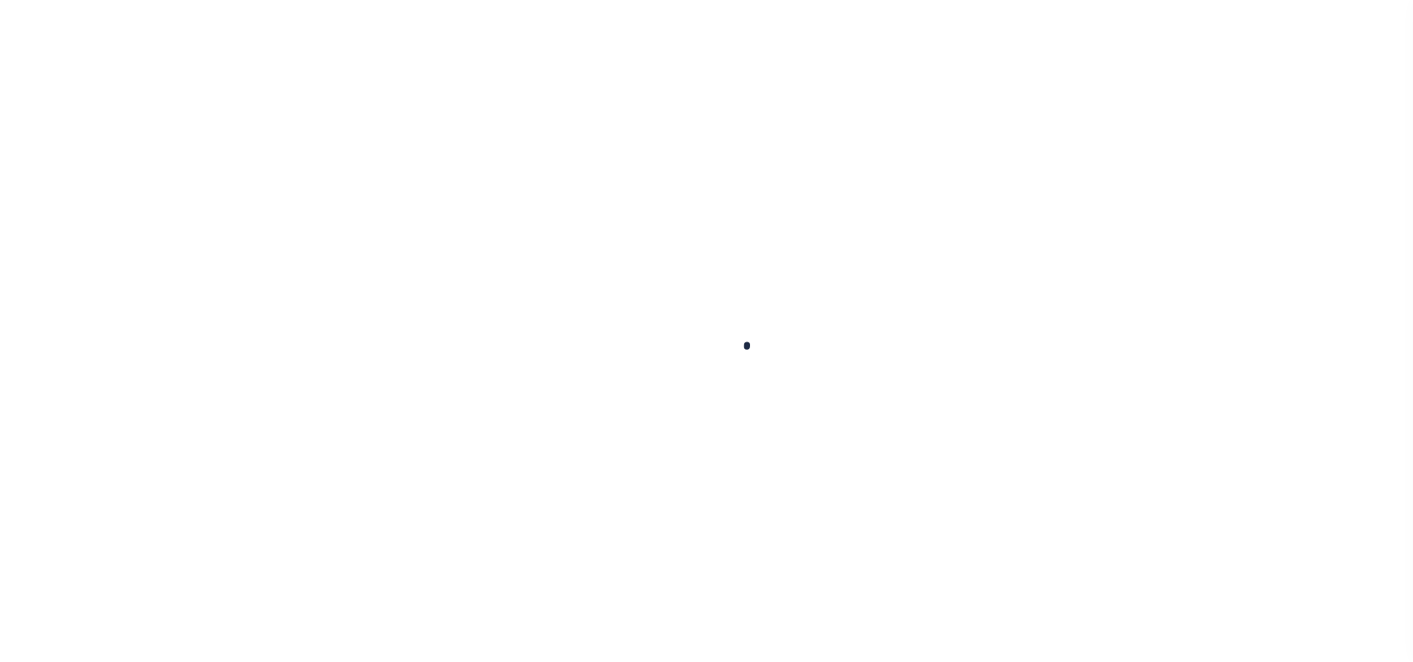
select select "10"
select select "Escrow"
type input "99 [PERSON_NAME]"
type input "PARCEL ID:128 438 805"
select select
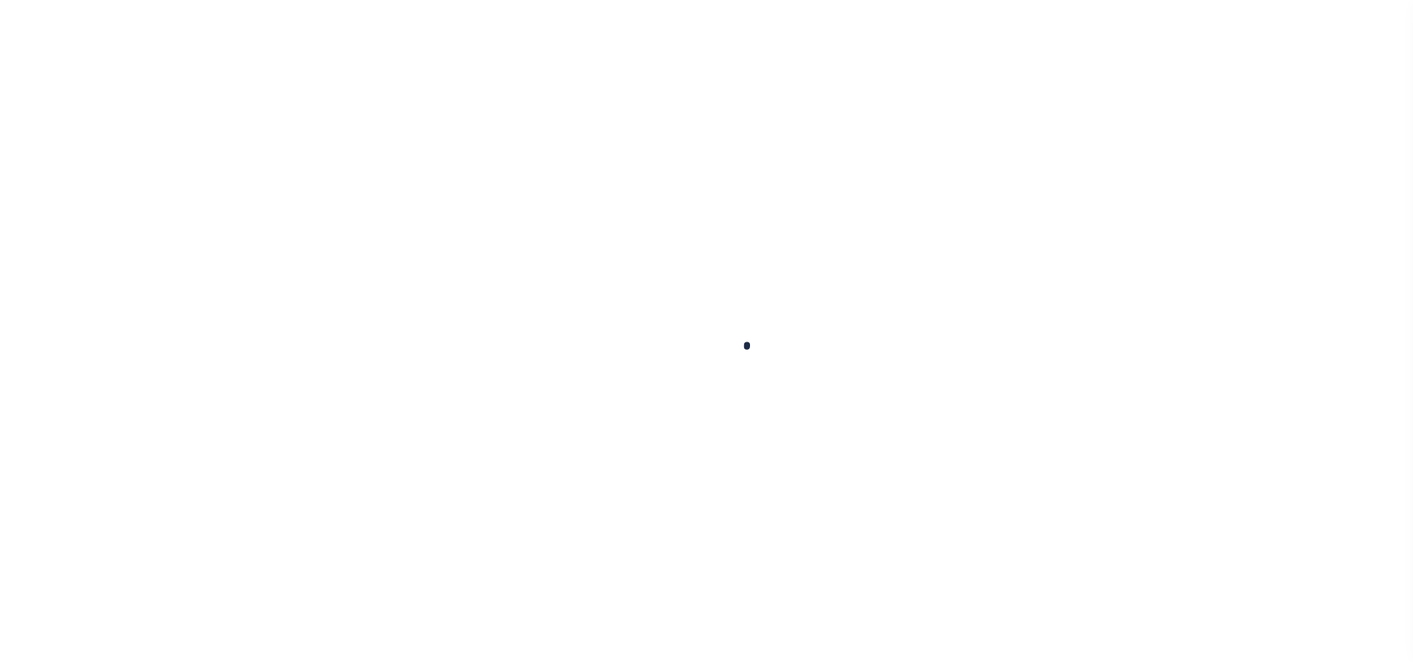
type input "MALDEN MA 02148"
type input "41609"
type input "MA"
select select
select select "45636"
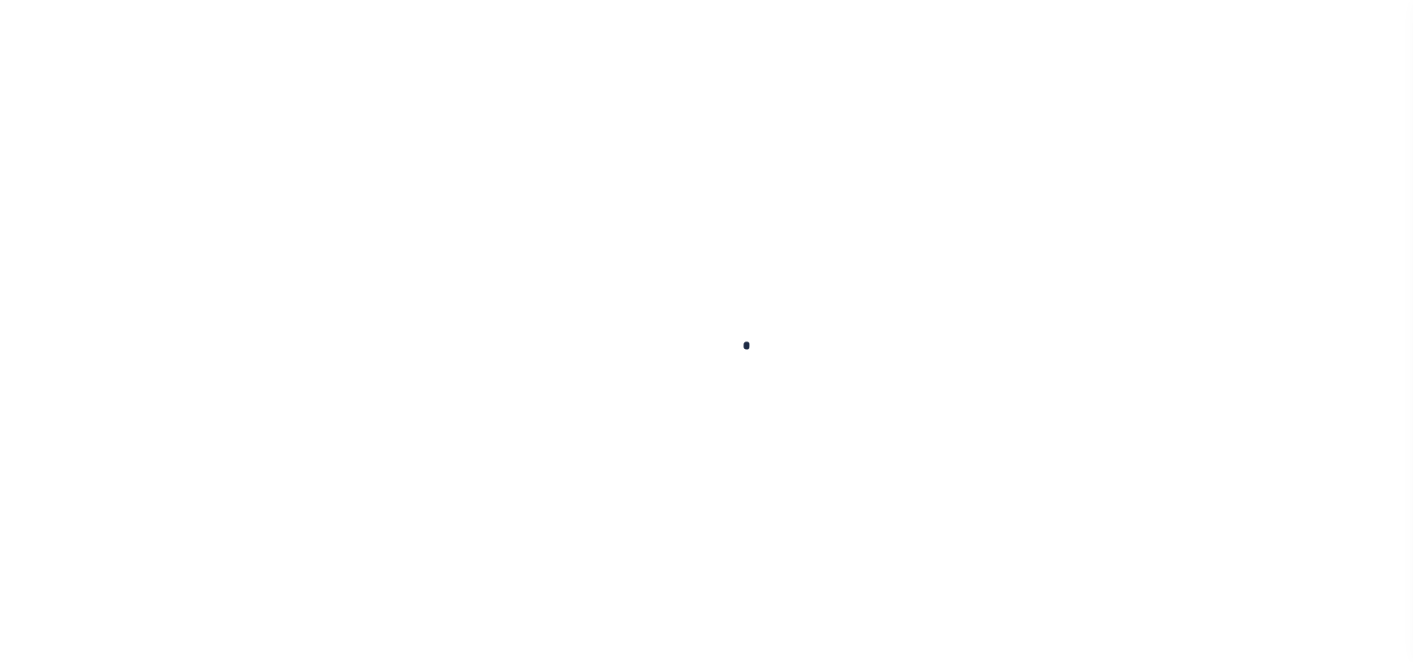
select select "4566"
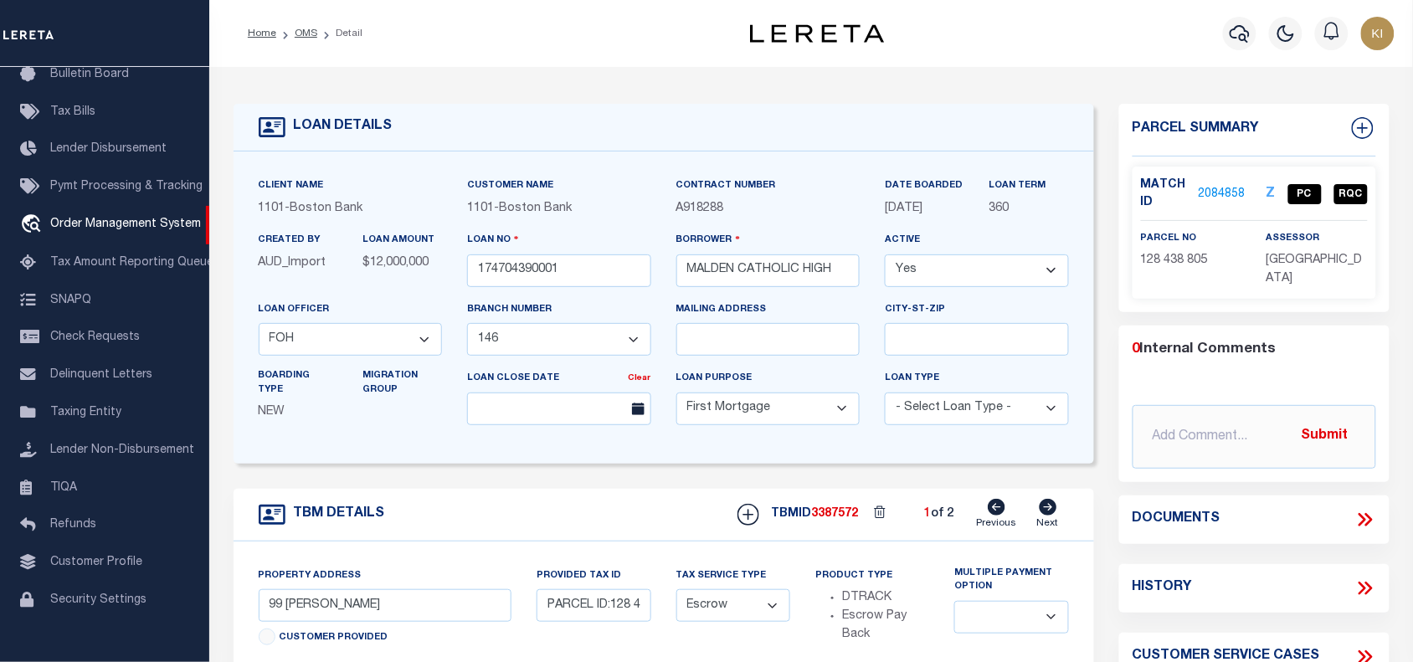
click at [1218, 193] on link "2084858" at bounding box center [1222, 195] width 47 height 18
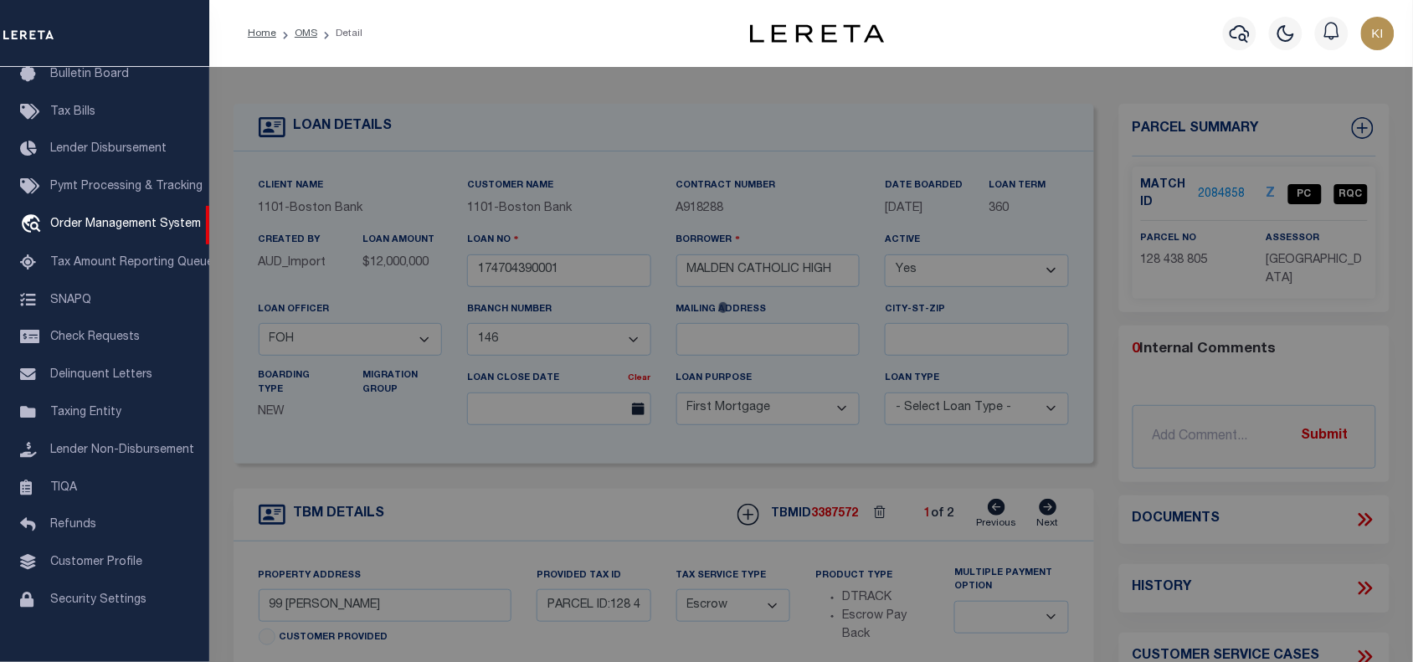
checkbox input "false"
select select "PC"
type input "[GEOGRAPHIC_DATA]"
select select "AGF"
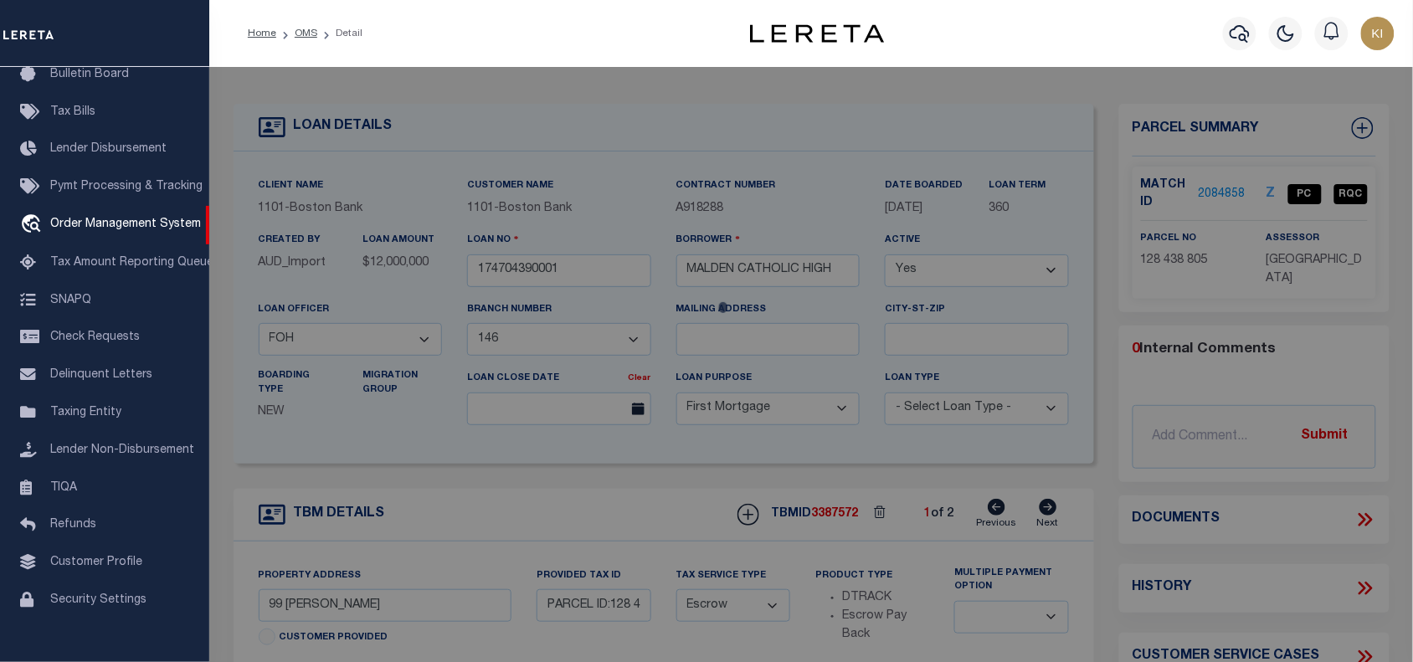
select select "ADD"
type input "99 [PERSON_NAME]"
type input "MALDEN MA 02148"
type textarea "LOT:805 BLK:438 DIST:165 CITY/[GEOGRAPHIC_DATA]/TWP:[GEOGRAPHIC_DATA]"
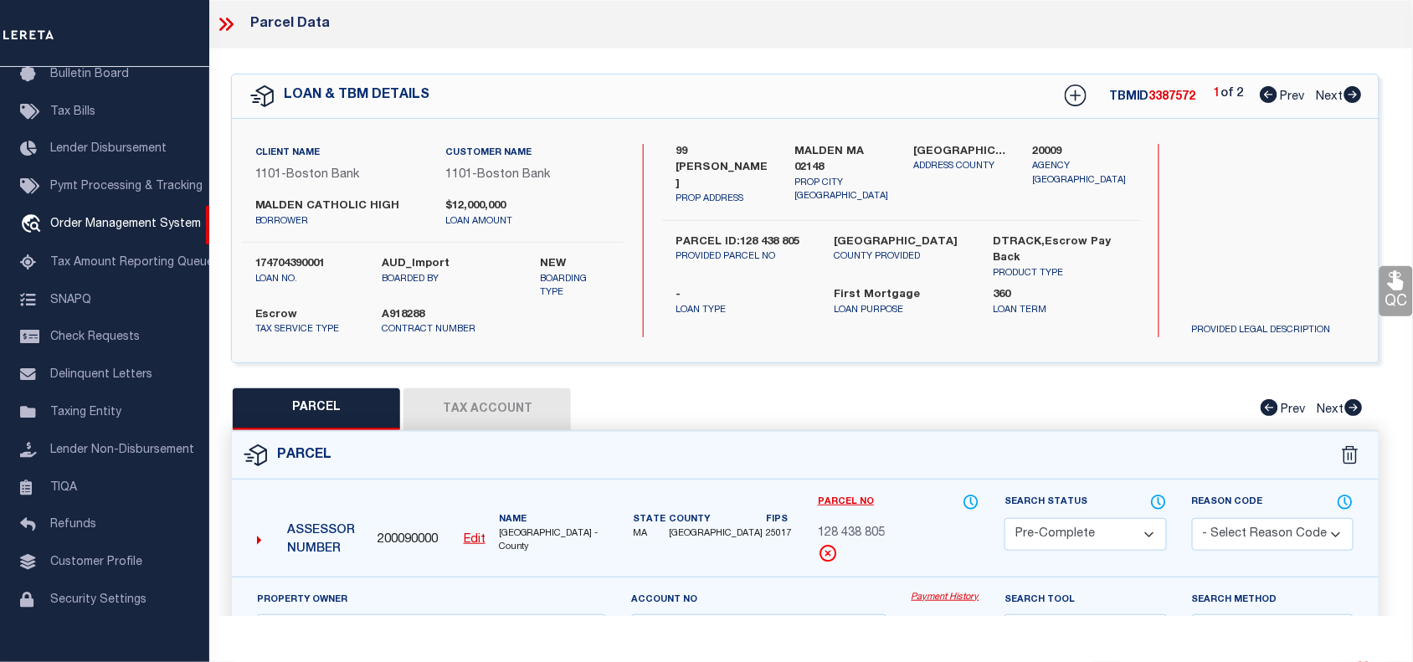
click at [1057, 530] on select "Automated Search Bad Parcel Complete Duplicate Parcel High Dollar Reporting In …" at bounding box center [1086, 534] width 162 height 33
click at [1005, 518] on select "Automated Search Bad Parcel Complete Duplicate Parcel High Dollar Reporting In …" at bounding box center [1086, 534] width 162 height 33
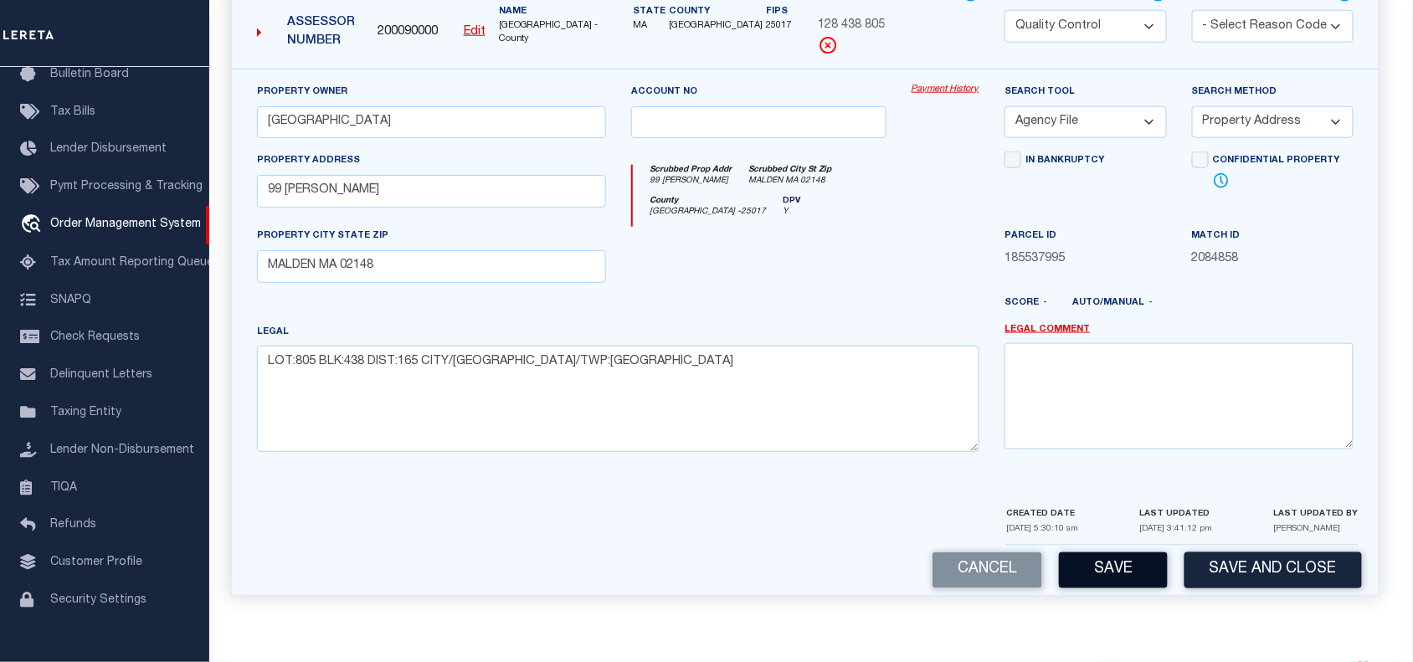
click at [1094, 570] on button "Save" at bounding box center [1113, 571] width 109 height 36
select select "AS"
select select
checkbox input "false"
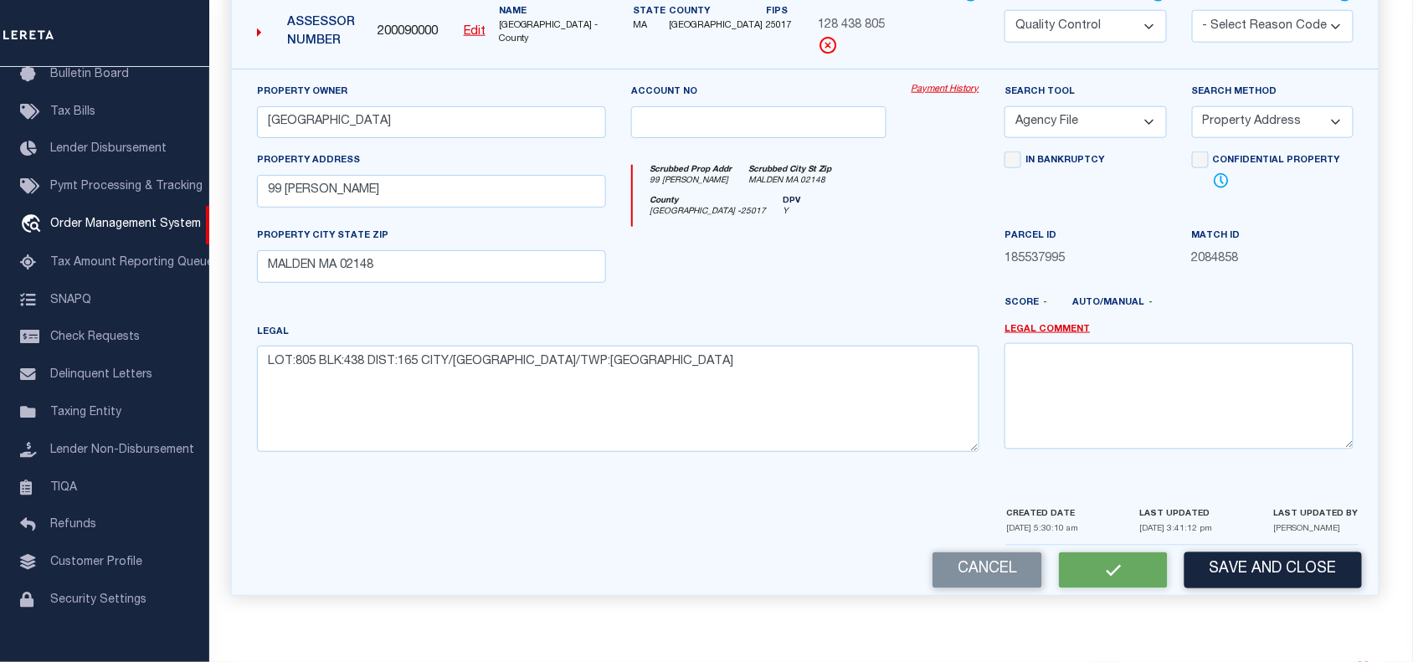
checkbox input "false"
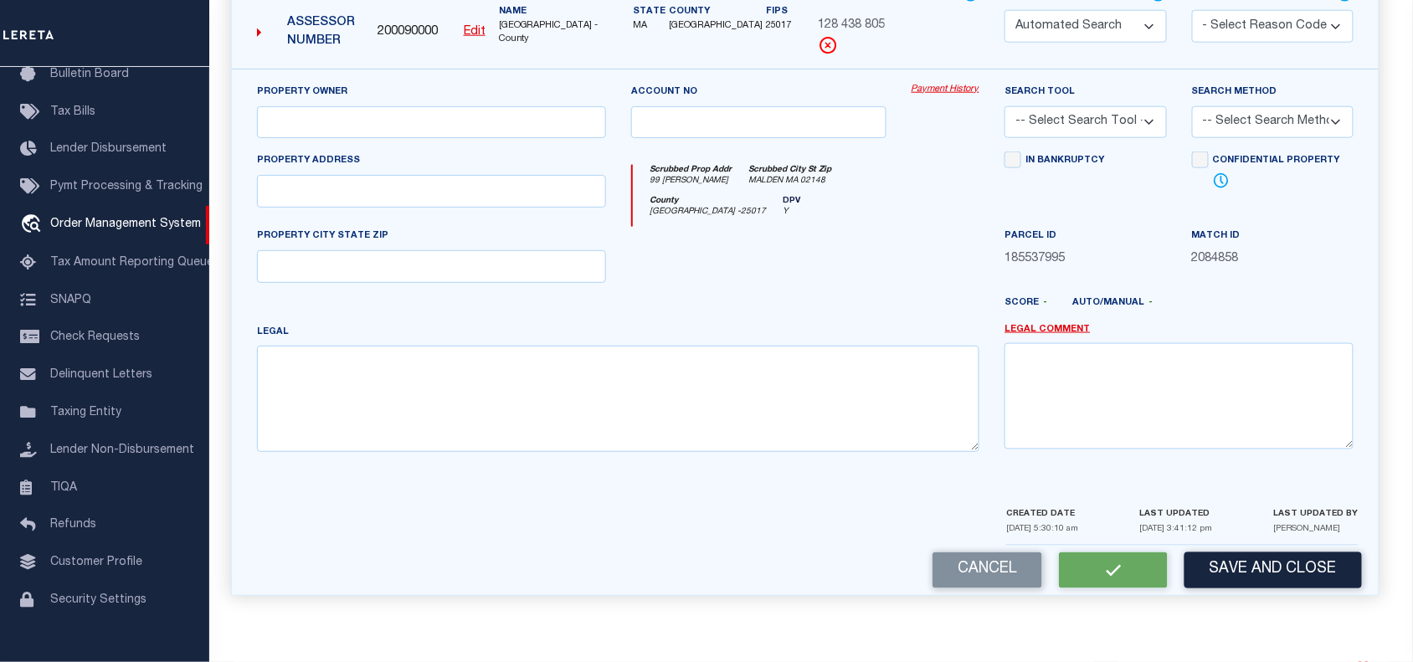
select select "QC"
type input "[GEOGRAPHIC_DATA]"
select select "AGF"
select select "ADD"
type input "99 [PERSON_NAME]"
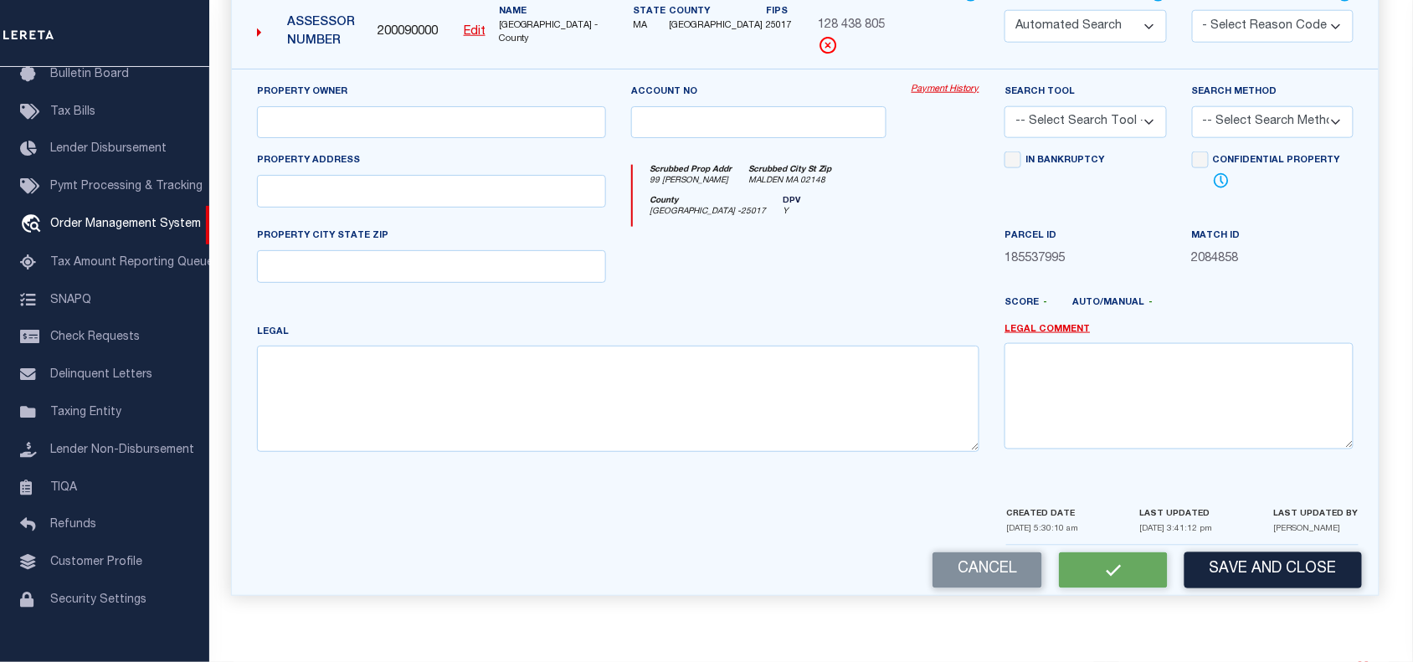
type input "MALDEN MA 02148"
type textarea "LOT:805 BLK:438 DIST:165 CITY/[GEOGRAPHIC_DATA]/TWP:[GEOGRAPHIC_DATA]"
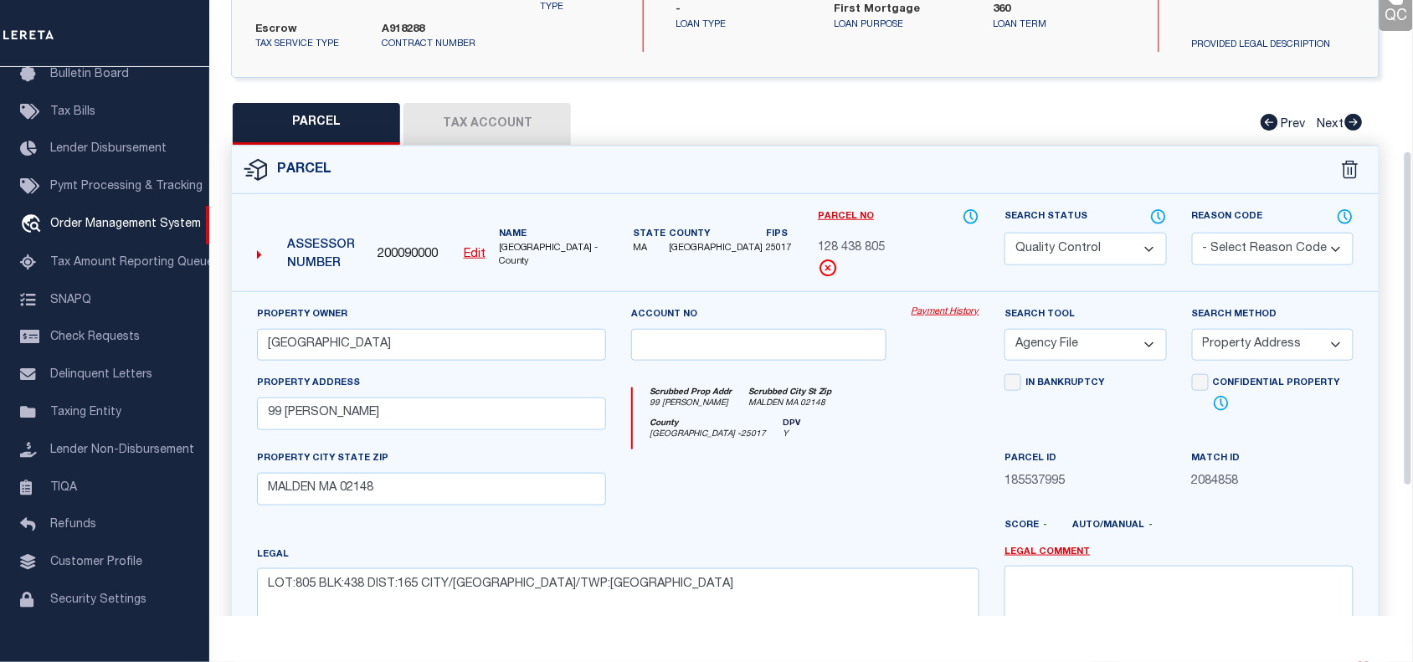
scroll to position [255, 0]
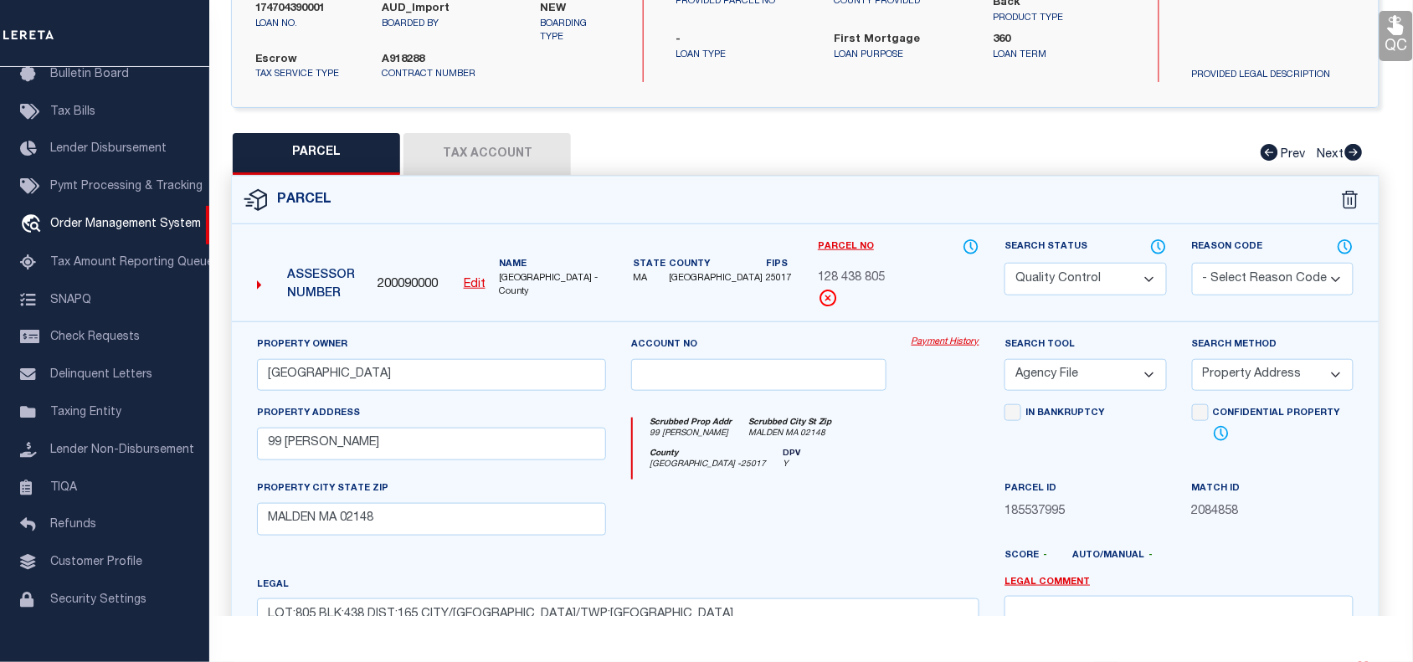
click at [1049, 275] on select "Automated Search Bad Parcel Complete Duplicate Parcel High Dollar Reporting In …" at bounding box center [1086, 279] width 162 height 33
click at [1005, 263] on select "Automated Search Bad Parcel Complete Duplicate Parcel High Dollar Reporting In …" at bounding box center [1086, 279] width 162 height 33
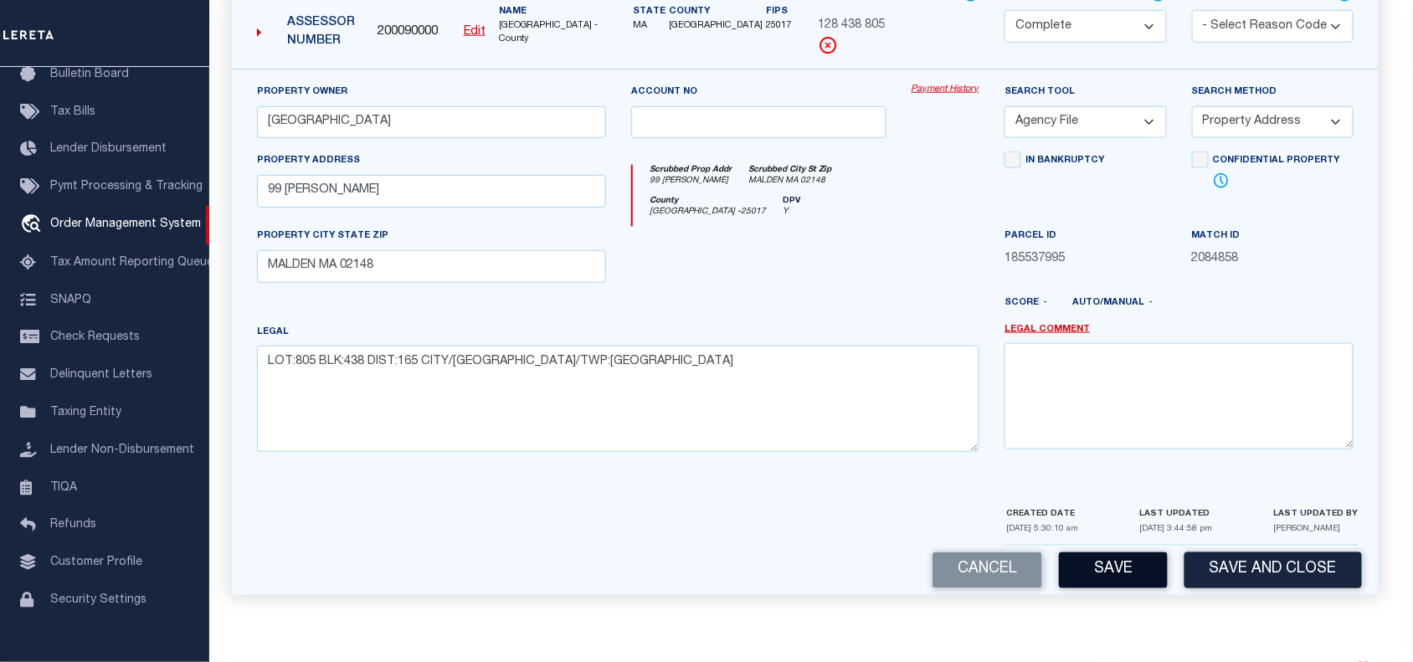
click at [1110, 568] on button "Save" at bounding box center [1113, 571] width 109 height 36
select select "AS"
select select
checkbox input "false"
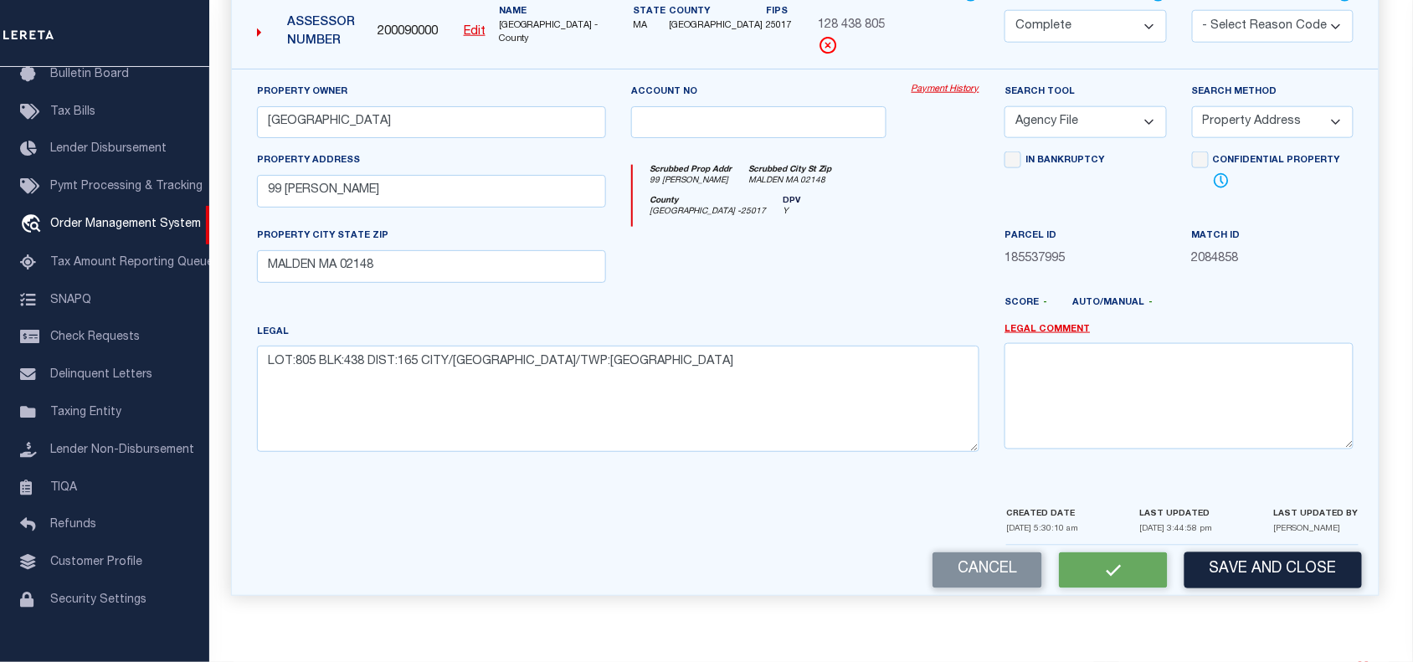
checkbox input "false"
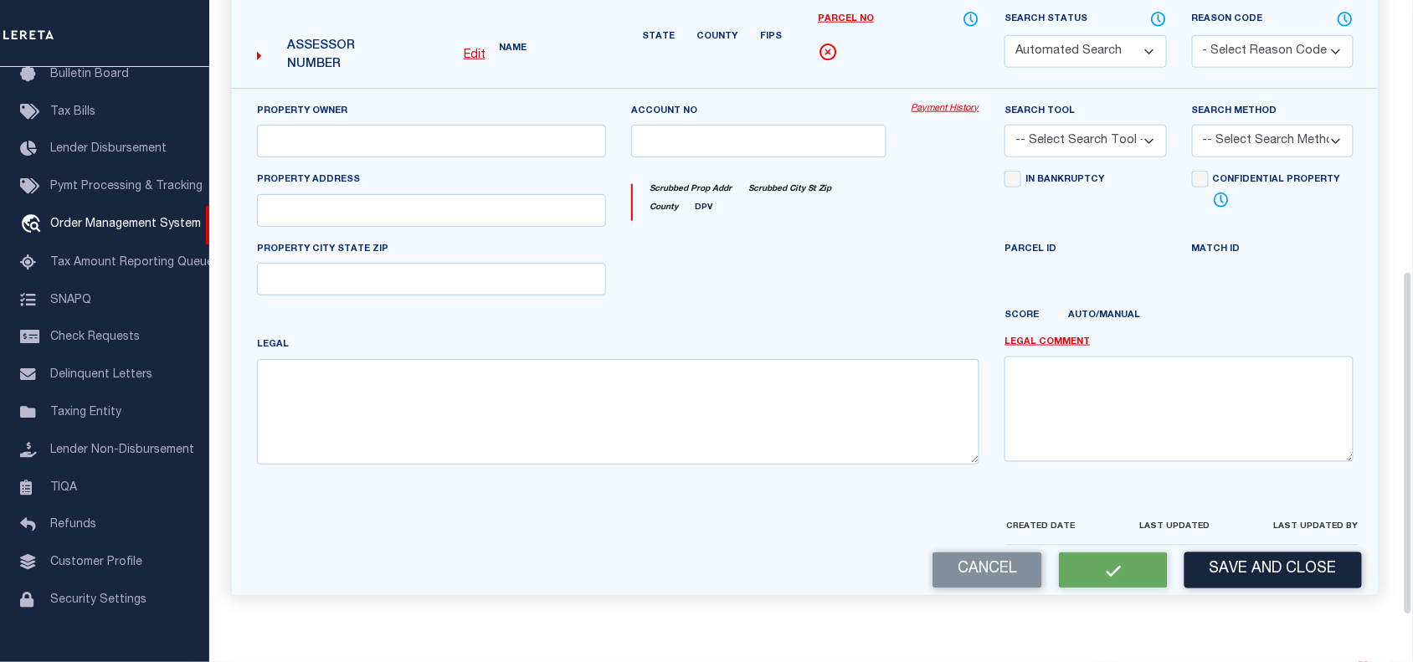
select select "CP"
type input "[GEOGRAPHIC_DATA]"
select select "AGF"
select select "ADD"
type input "99 [PERSON_NAME]"
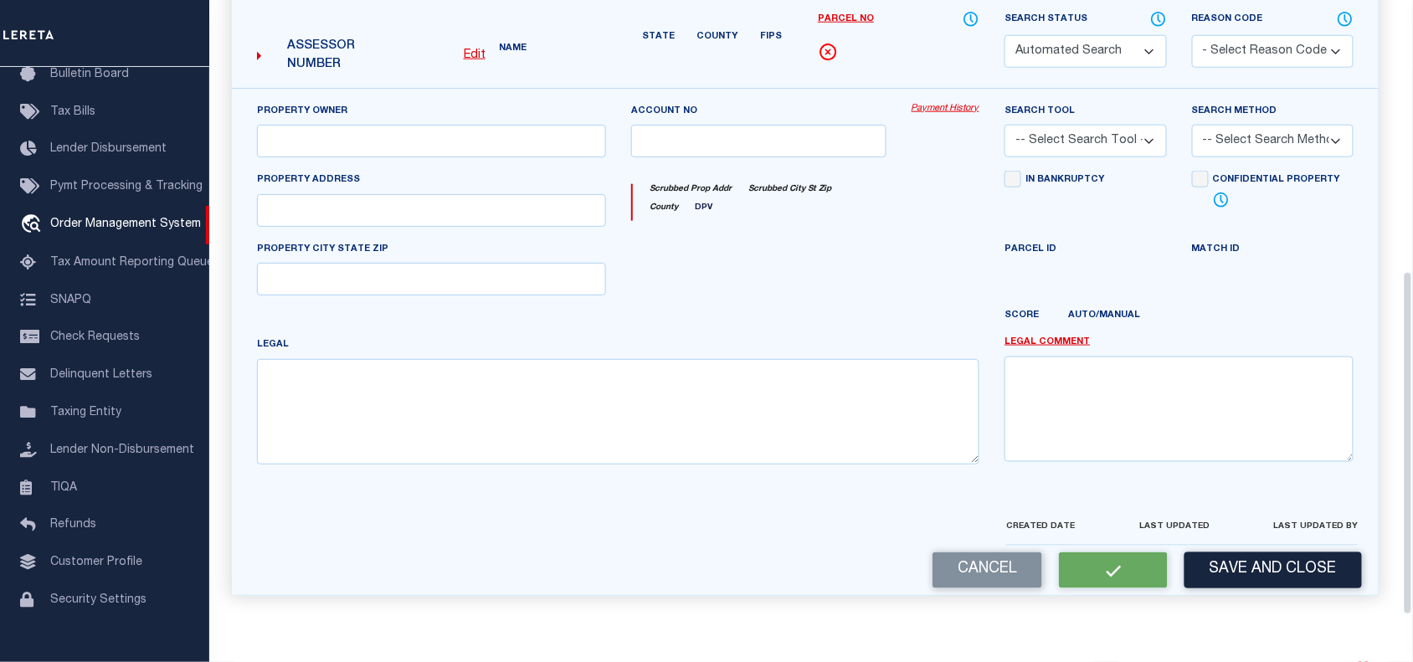
type input "MALDEN MA 02148"
type textarea "LOT:805 BLK:438 DIST:165 CITY/[GEOGRAPHIC_DATA]/TWP:[GEOGRAPHIC_DATA]"
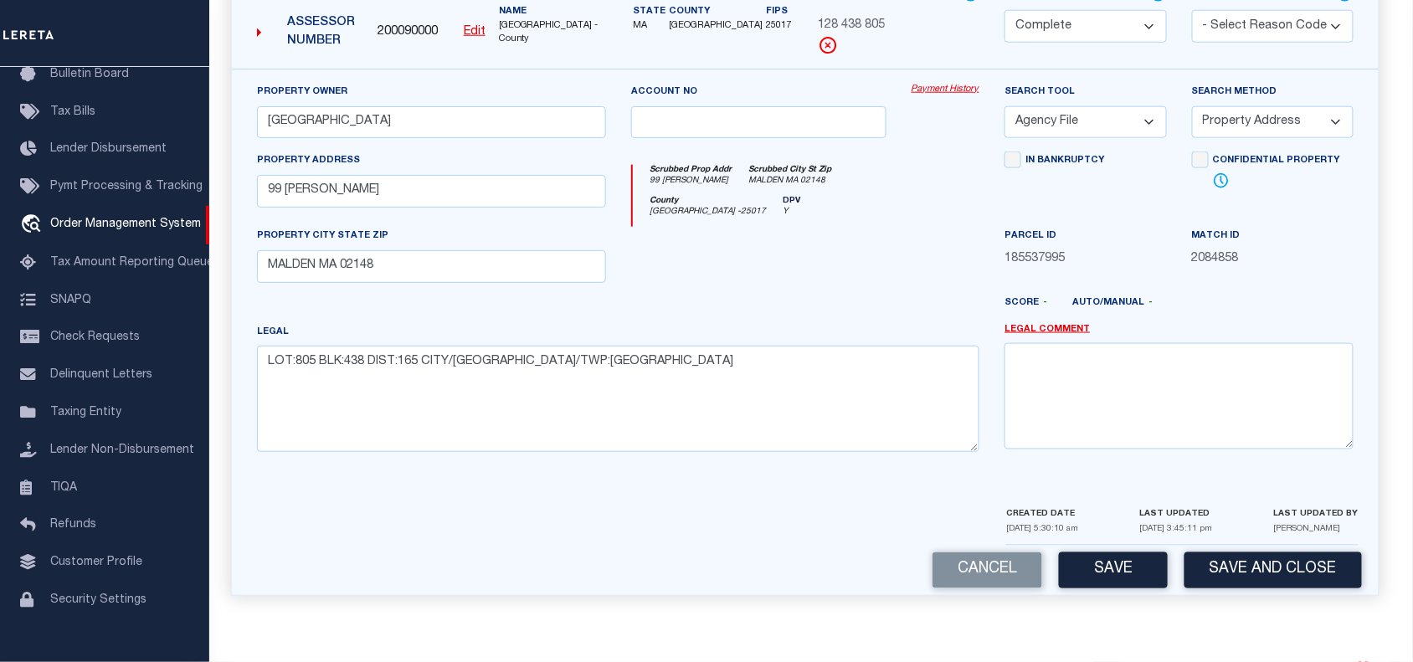
click at [871, 515] on div at bounding box center [616, 526] width 754 height 40
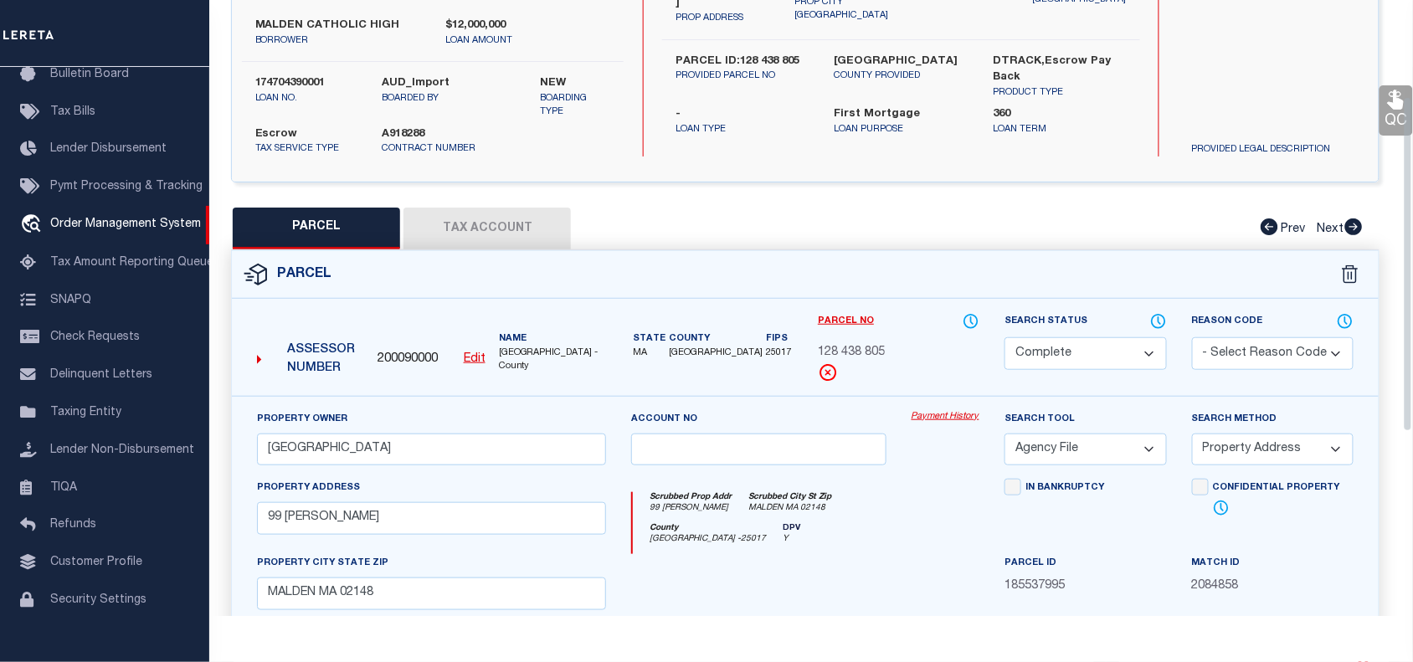
scroll to position [177, 0]
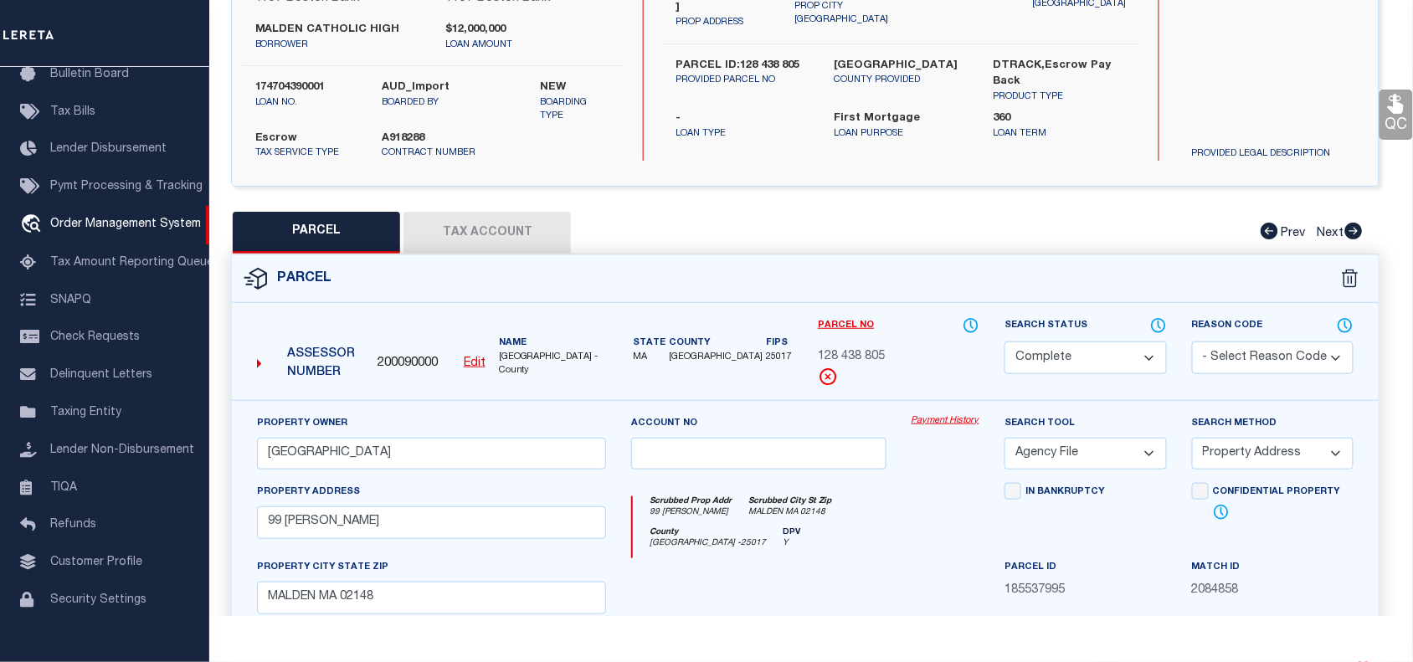
click at [932, 555] on div "County Middlesex - 25017 DPV Y" at bounding box center [807, 543] width 348 height 31
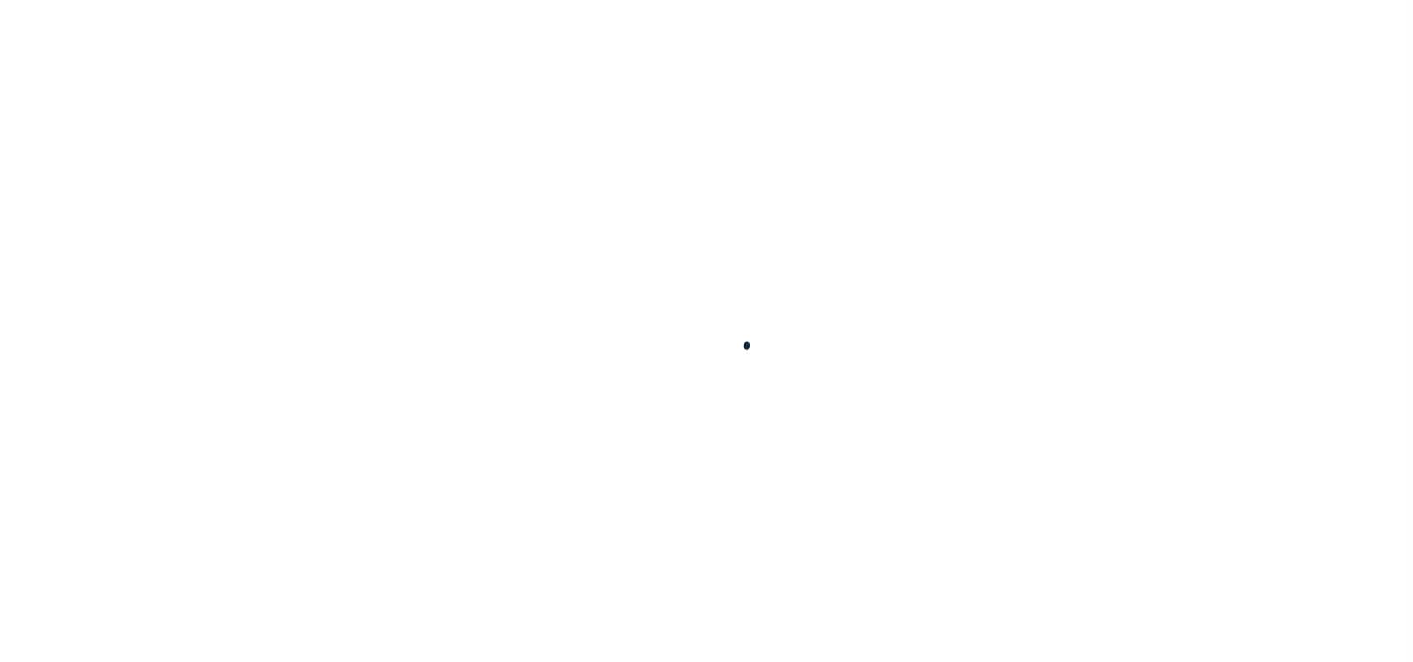
select select "45636"
select select "4566"
select select "10"
select select "Escrow"
type input "99 [PERSON_NAME]"
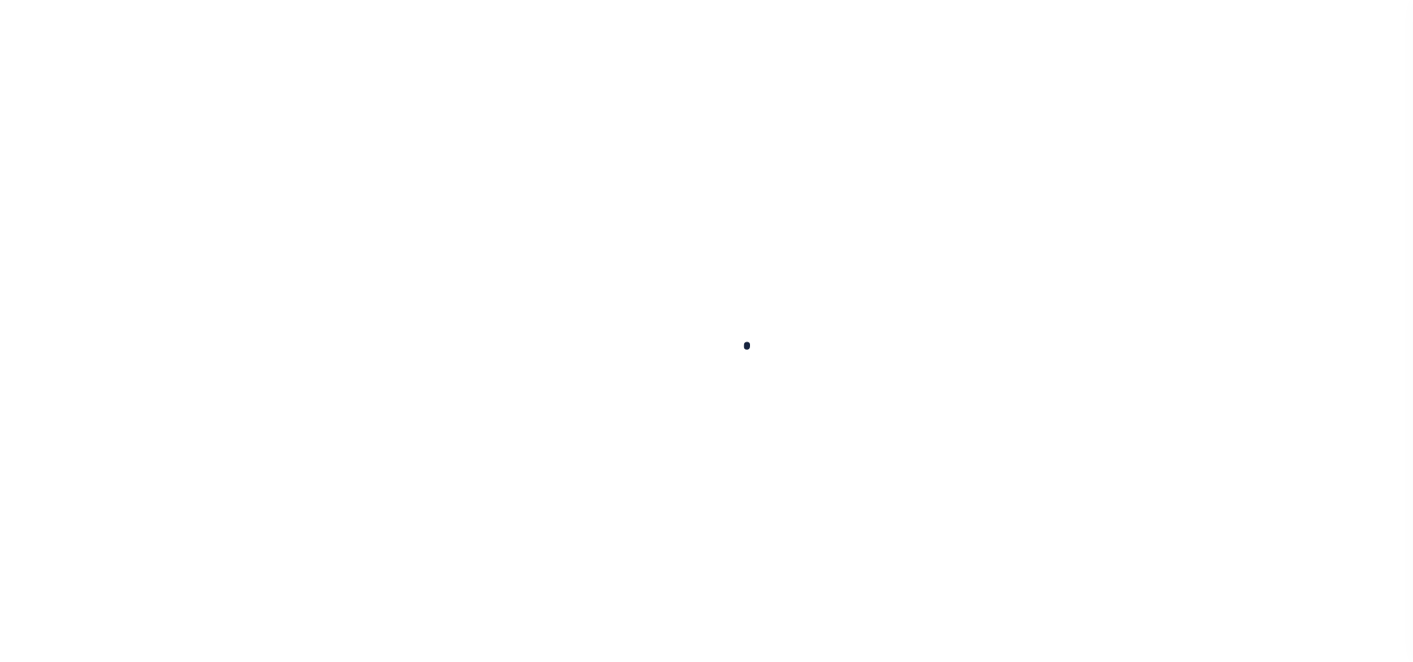
type input "PARCEL ID:128 438 805"
select select
type input "MALDEN MA 02148"
type input "41609"
type input "MA"
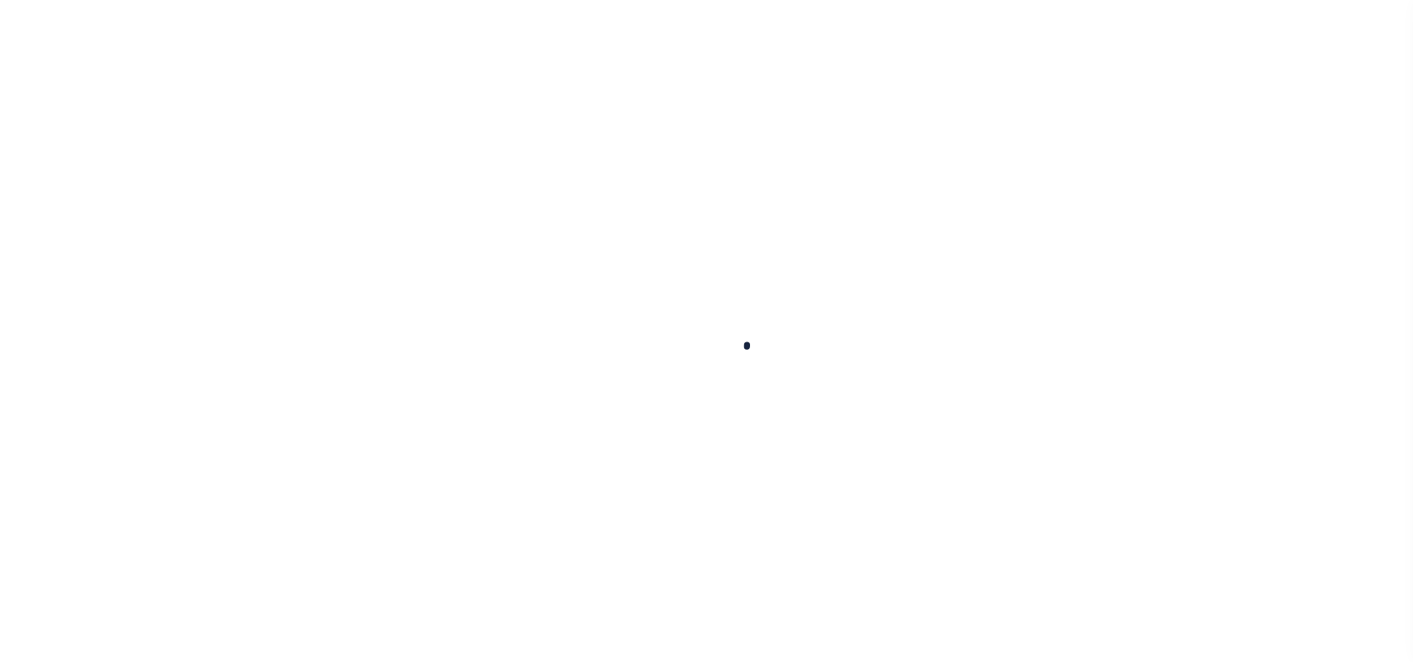
select select
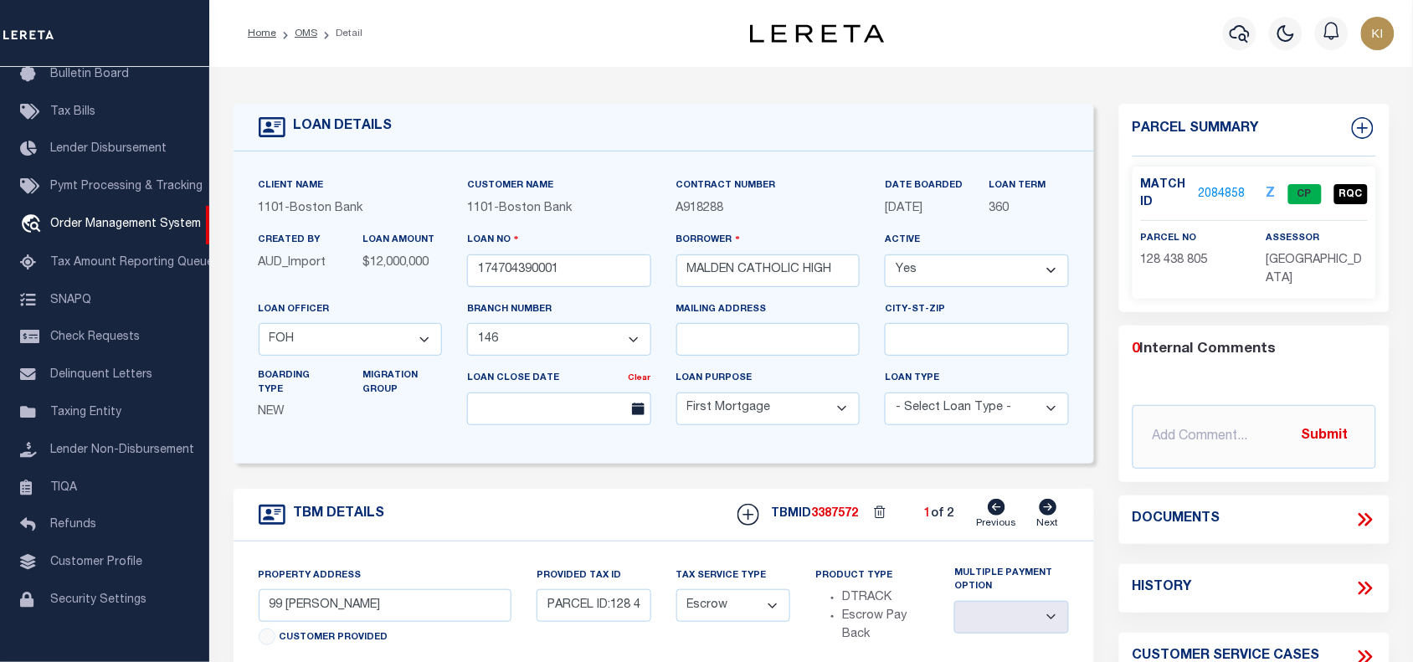
click at [1217, 188] on link "2084858" at bounding box center [1222, 195] width 47 height 18
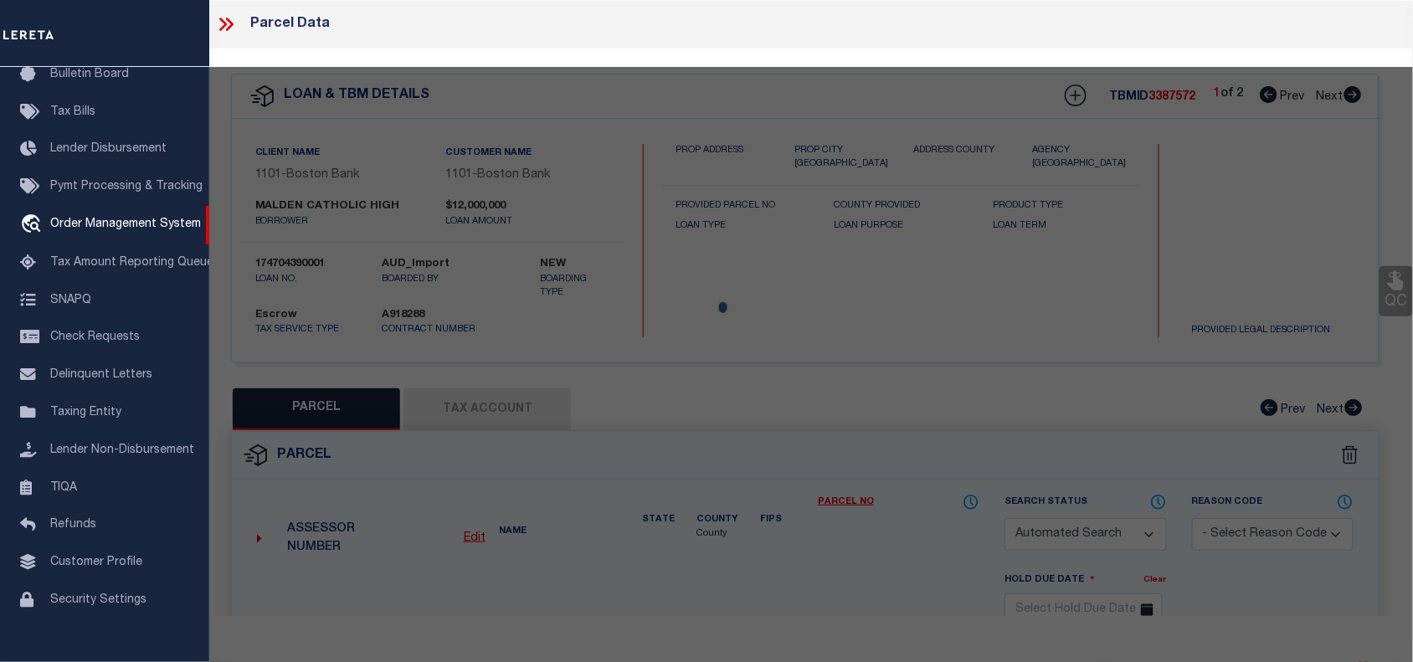
checkbox input "false"
select select "CP"
type input "[GEOGRAPHIC_DATA]"
select select "AGF"
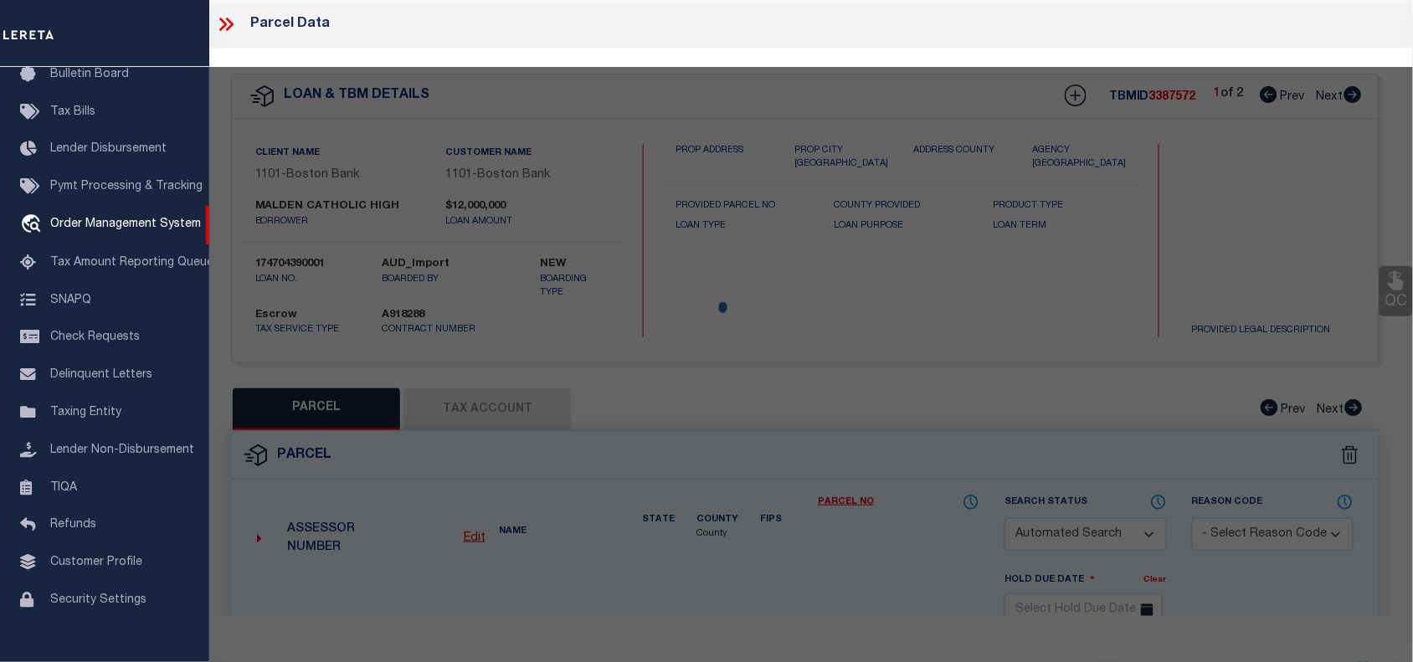
select select "ADD"
type input "99 [PERSON_NAME]"
type input "MALDEN MA 02148"
type textarea "LOT:805 BLK:438 DIST:165 CITY/[GEOGRAPHIC_DATA]/TWP:[GEOGRAPHIC_DATA]"
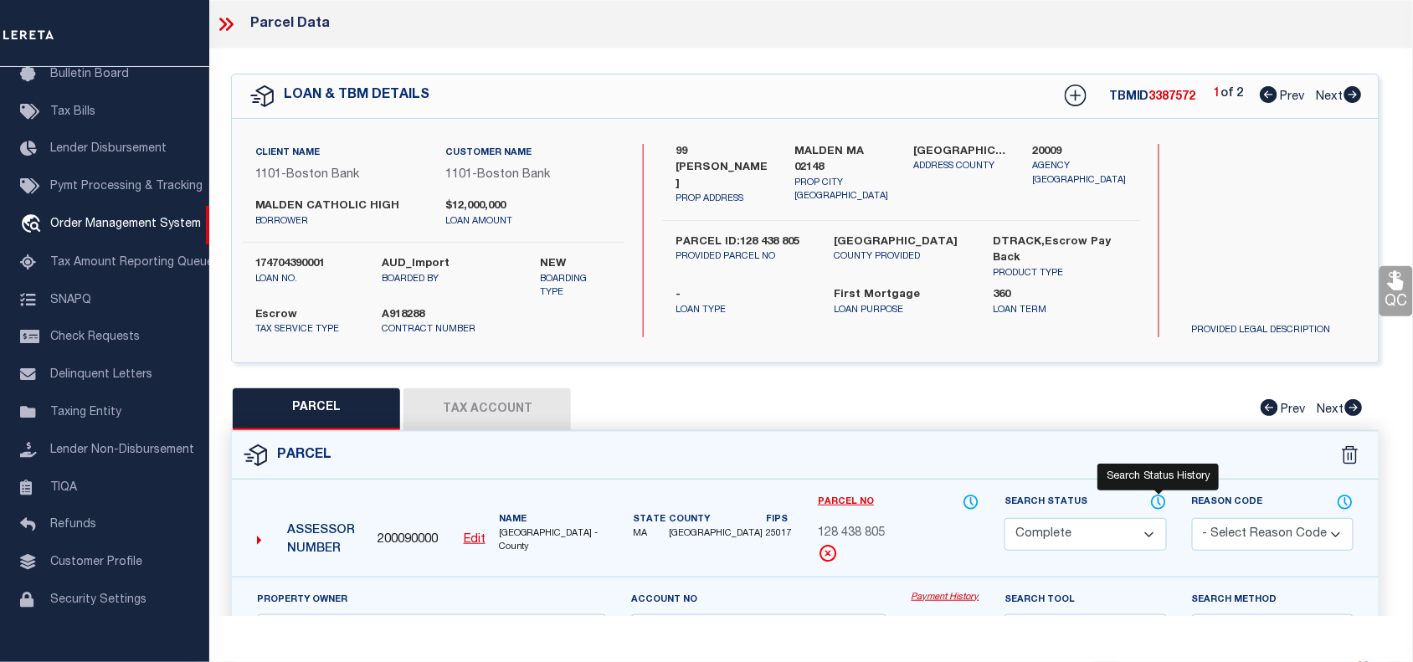
click at [1156, 496] on icon at bounding box center [1158, 502] width 13 height 13
select select "100"
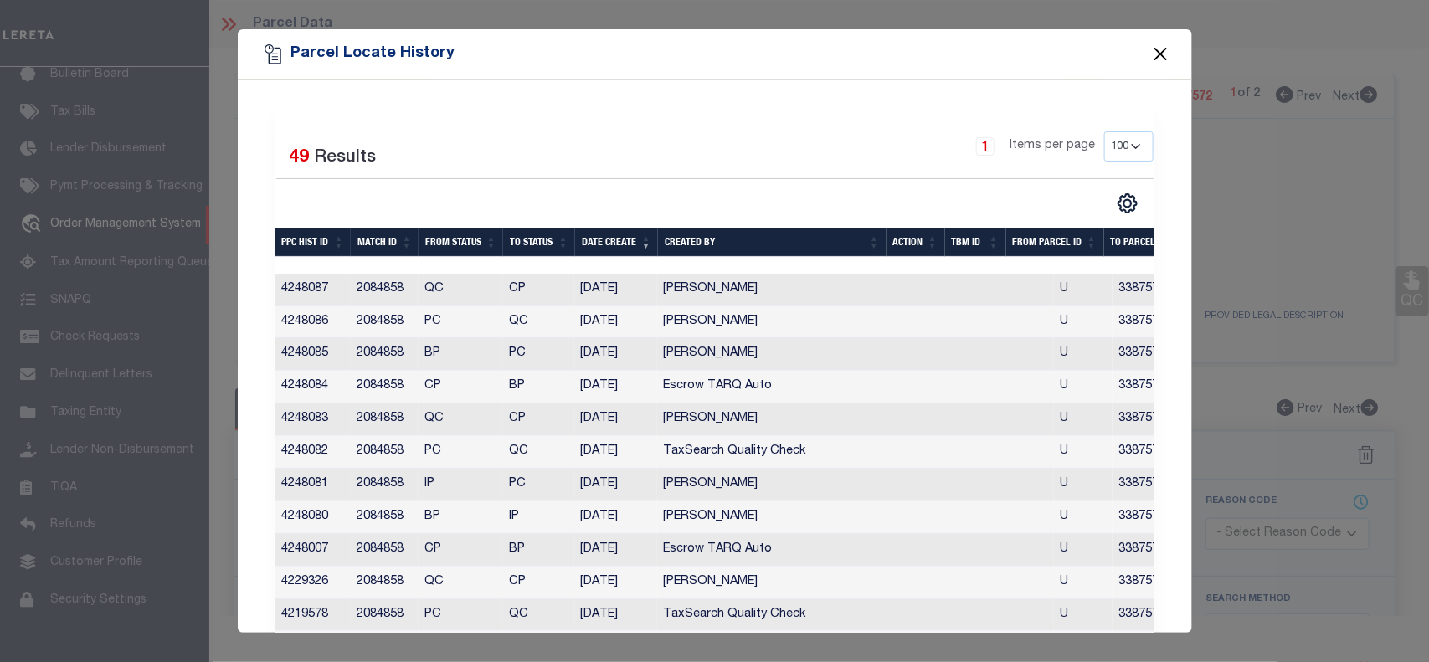
click at [1157, 53] on button "Close" at bounding box center [1161, 55] width 22 height 22
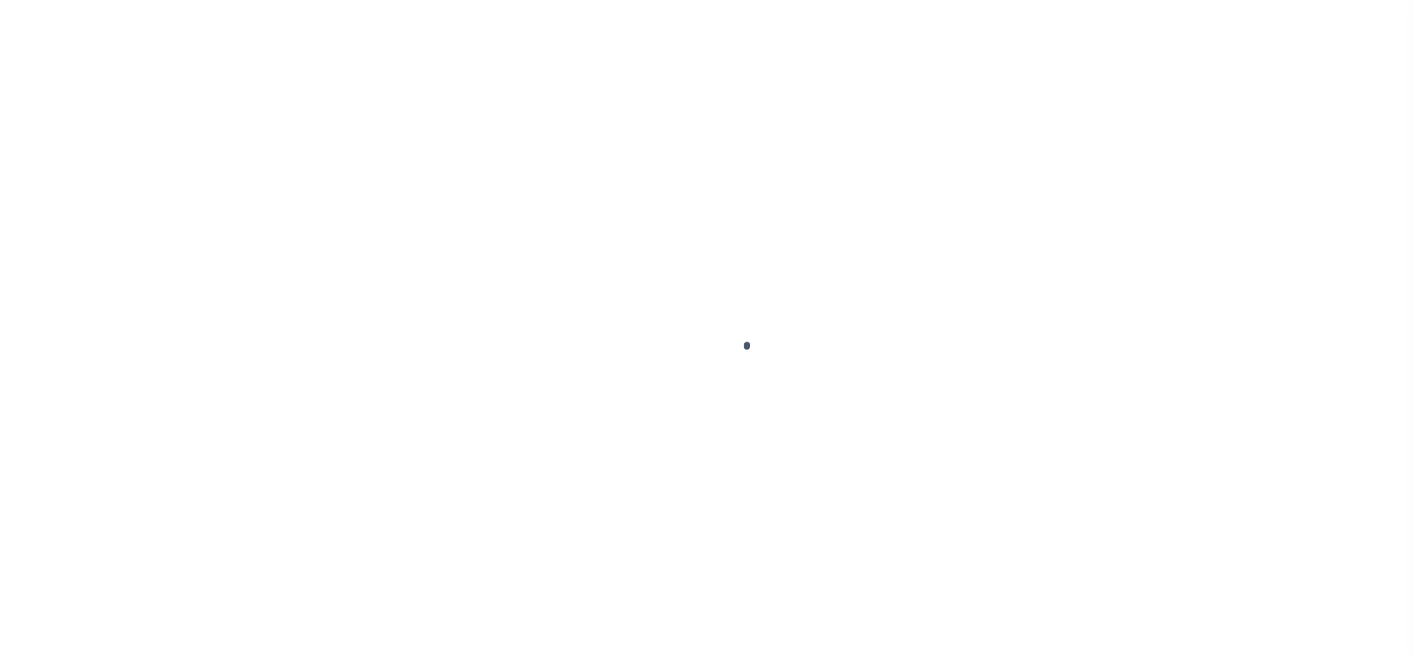
select select "45636"
select select "4566"
select select "10"
select select "Escrow"
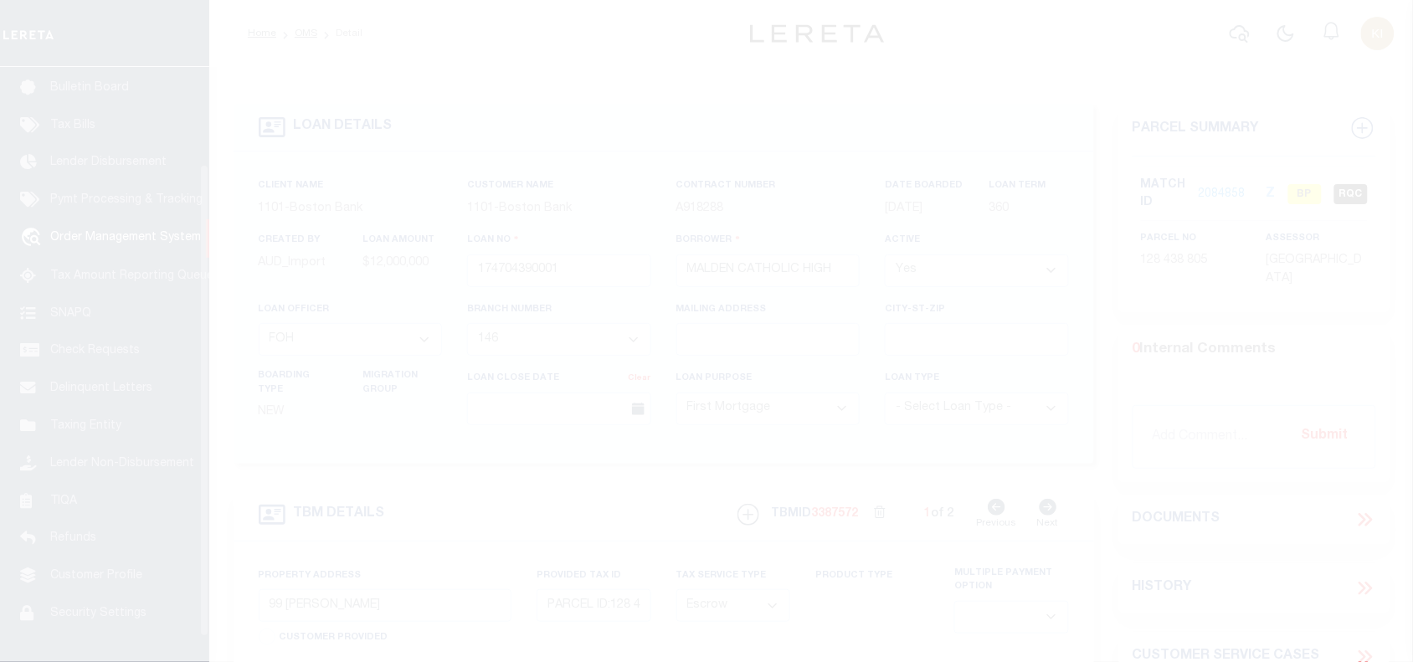
scroll to position [122, 0]
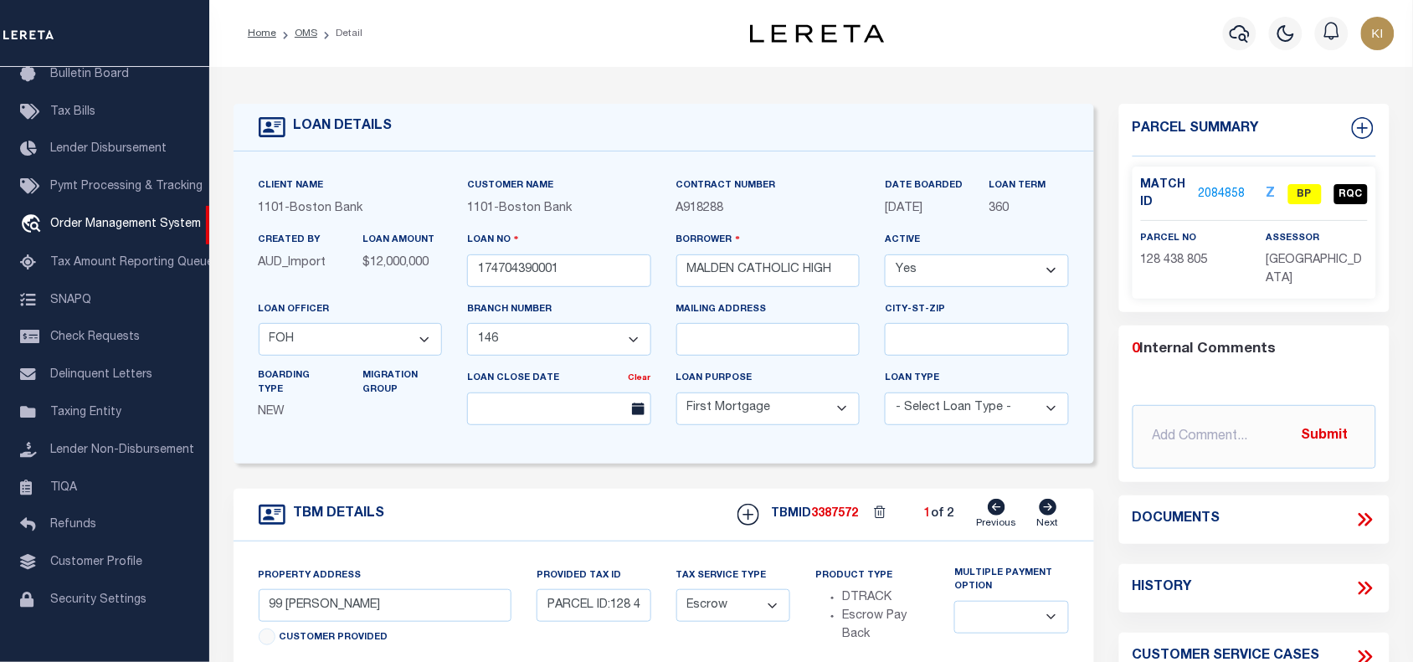
click at [1219, 193] on link "2084858" at bounding box center [1222, 195] width 47 height 18
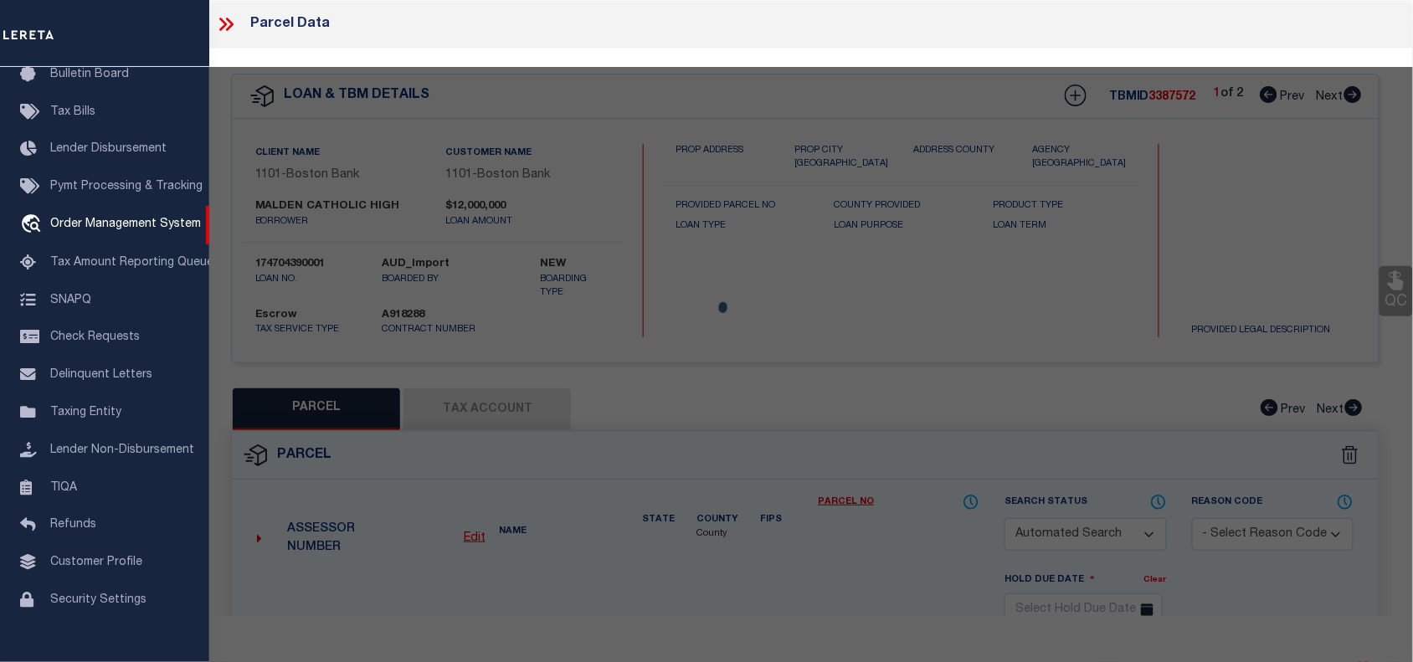
checkbox input "false"
select select "BP"
type input "[GEOGRAPHIC_DATA]"
select select "AGF"
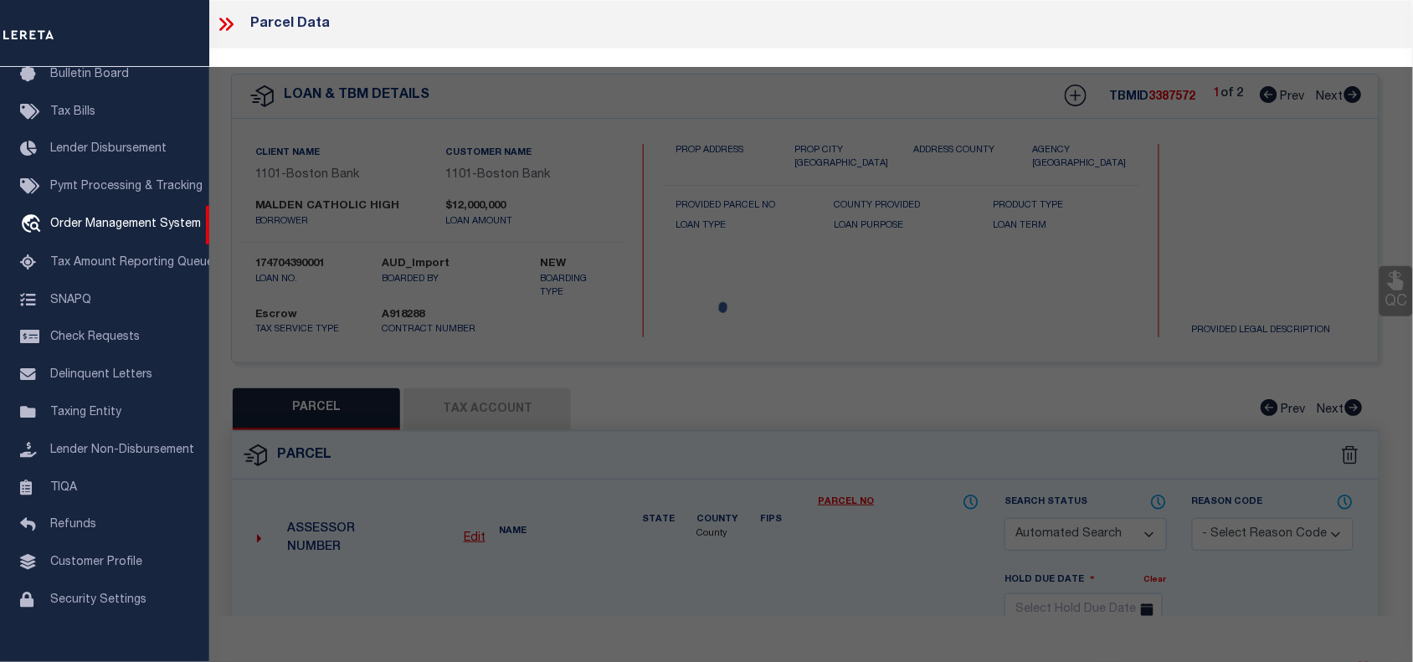
select select "ADD"
type input "99 [PERSON_NAME]"
type input "MALDEN MA 02148"
type textarea "LOT:805 BLK:438 DIST:165 CITY/[GEOGRAPHIC_DATA]/TWP:[GEOGRAPHIC_DATA]"
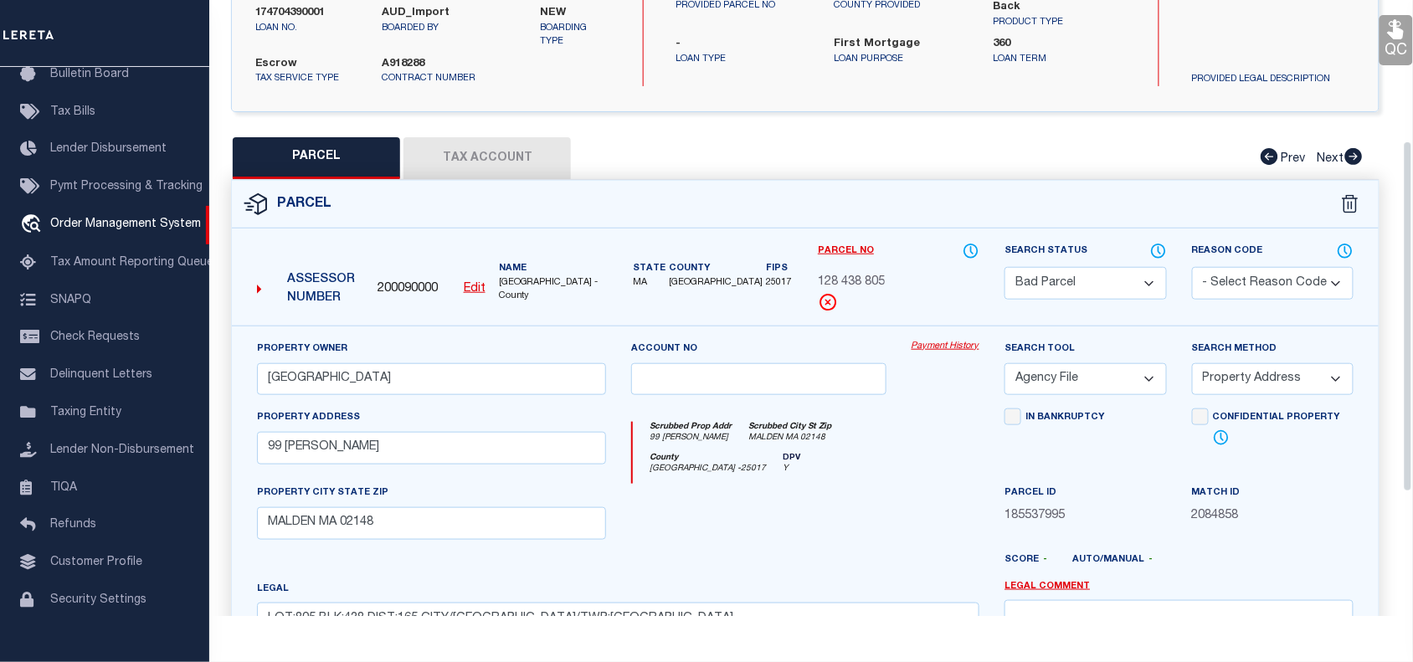
scroll to position [215, 0]
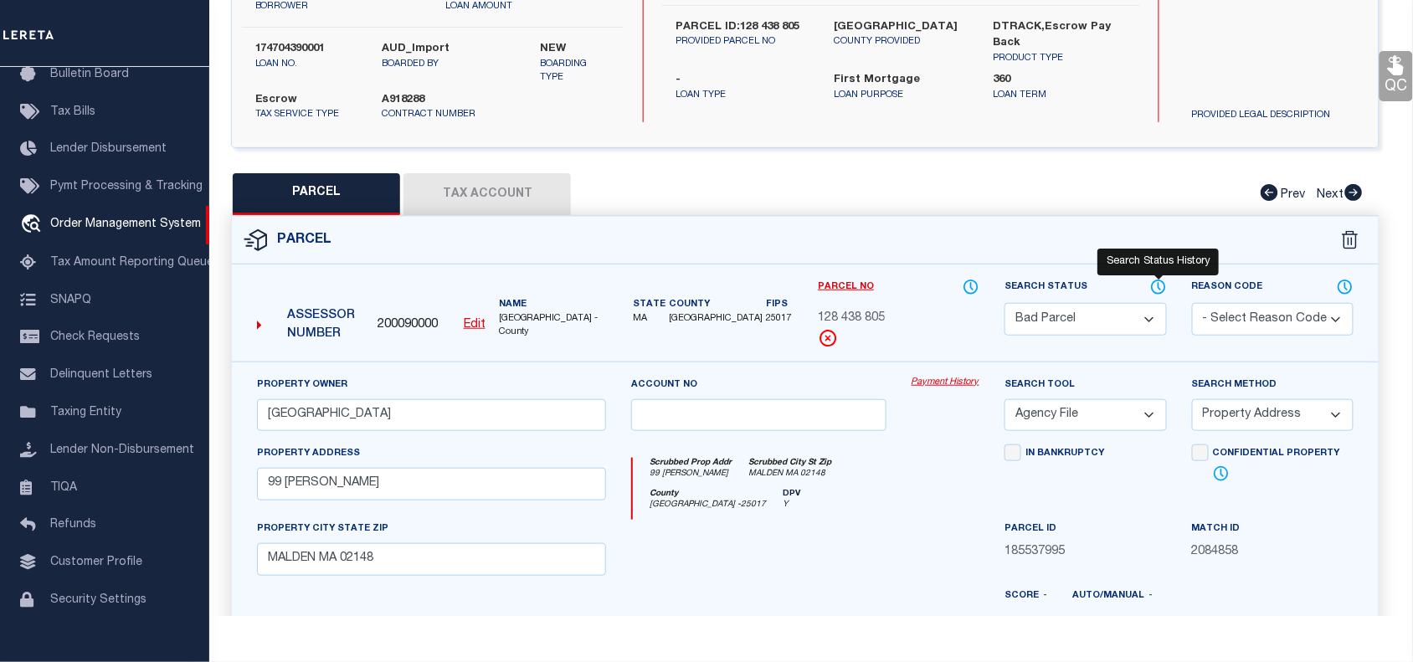
click at [1153, 289] on icon at bounding box center [1158, 287] width 13 height 13
select select "100"
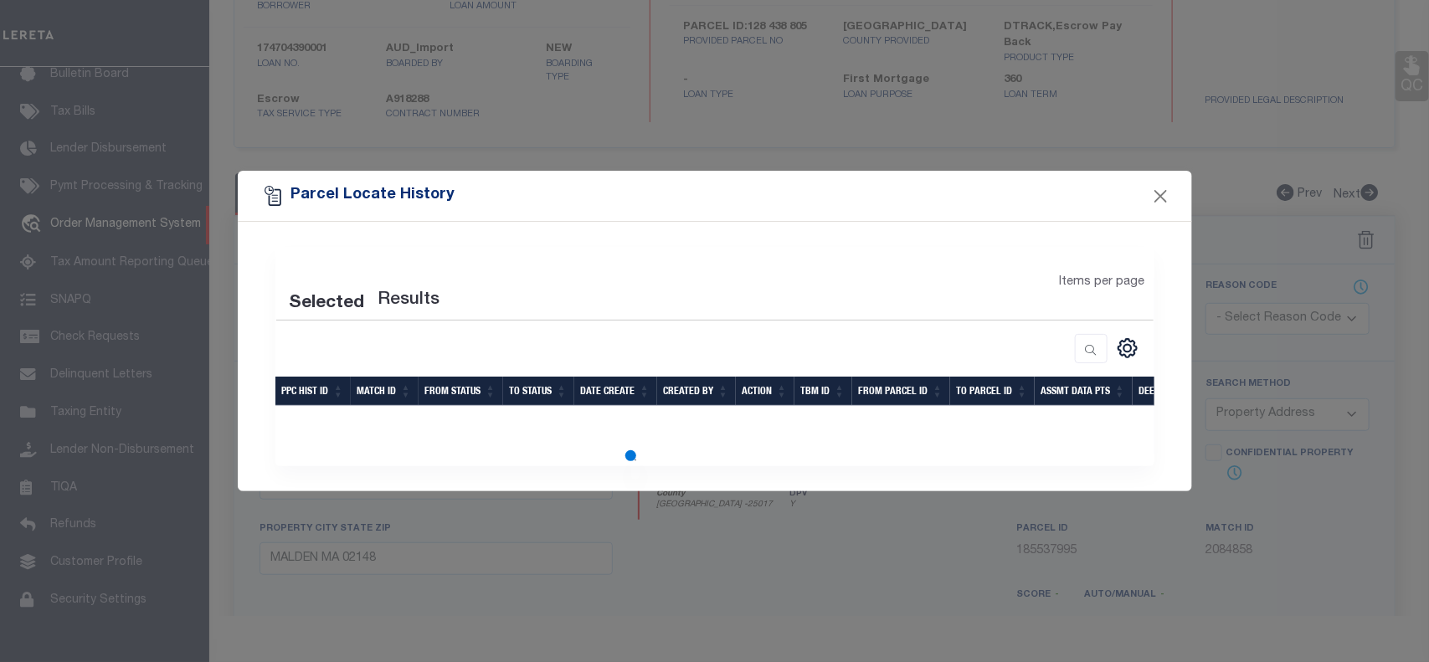
select select "100"
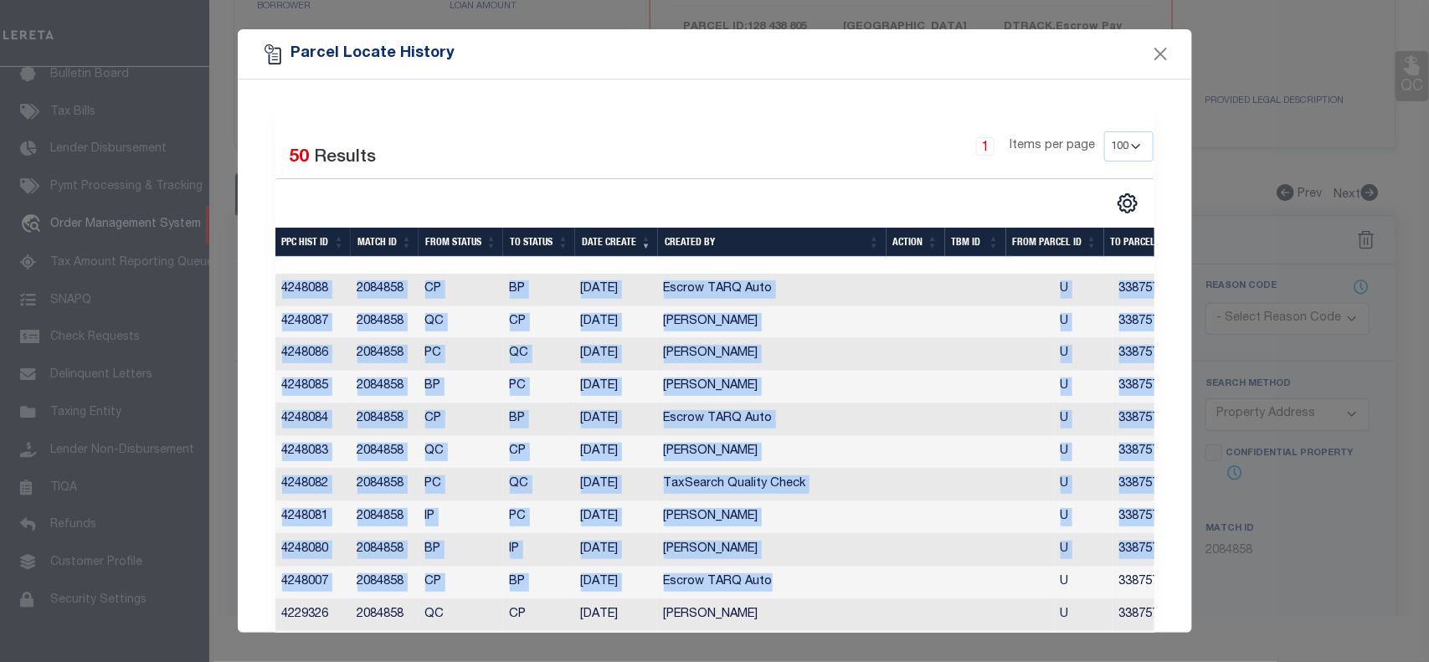
drag, startPoint x: 773, startPoint y: 586, endPoint x: 281, endPoint y: 289, distance: 574.4
click at [844, 587] on td "Escrow TARQ Auto" at bounding box center [855, 583] width 397 height 33
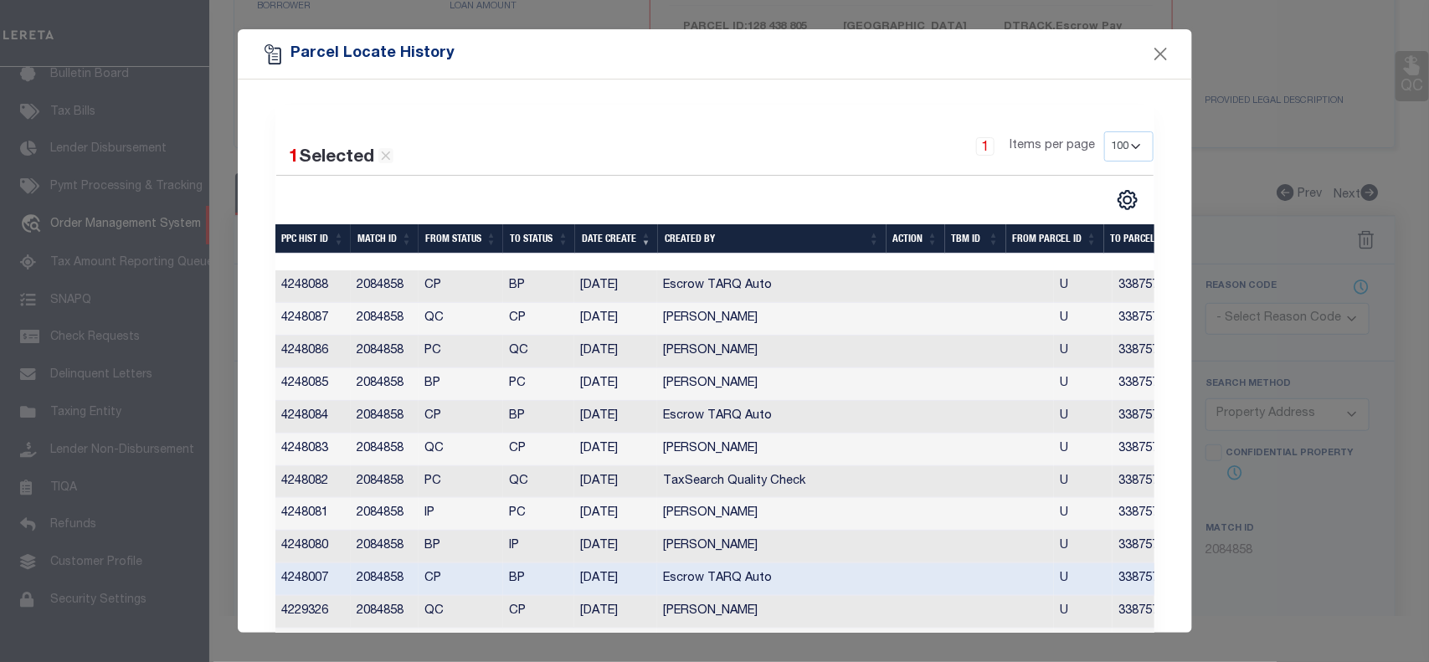
click at [1217, 42] on div "Parcel Locate History 1 Selected 50 Results 1 Items per page 10 25 50 100" at bounding box center [714, 331] width 1429 height 662
click at [1156, 53] on button "Close" at bounding box center [1161, 55] width 22 height 22
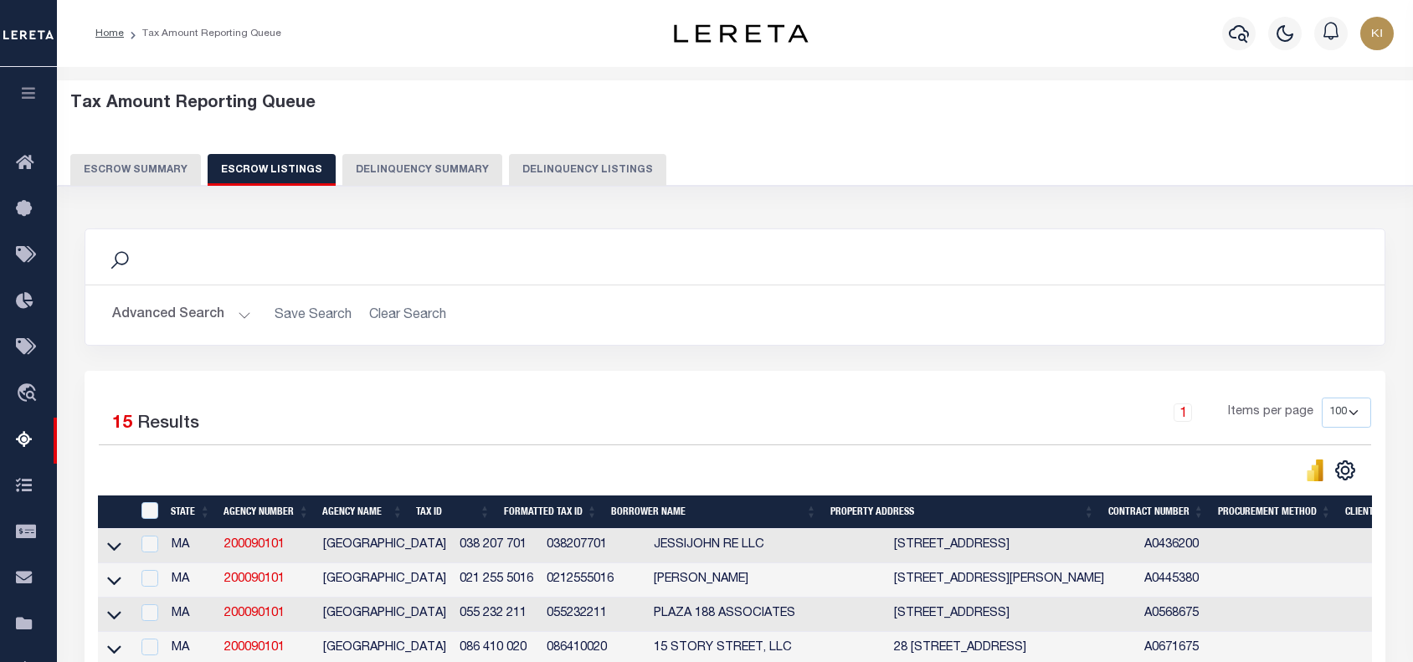
select select "100"
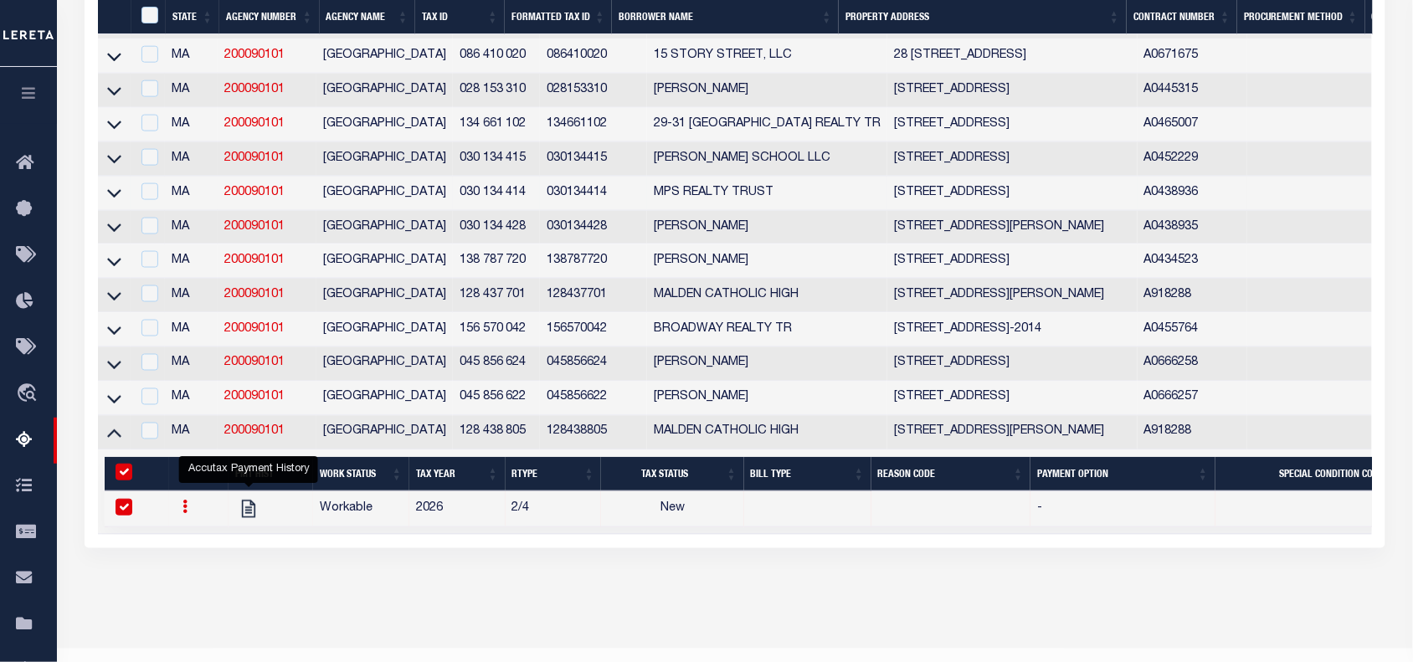
scroll to position [593, 0]
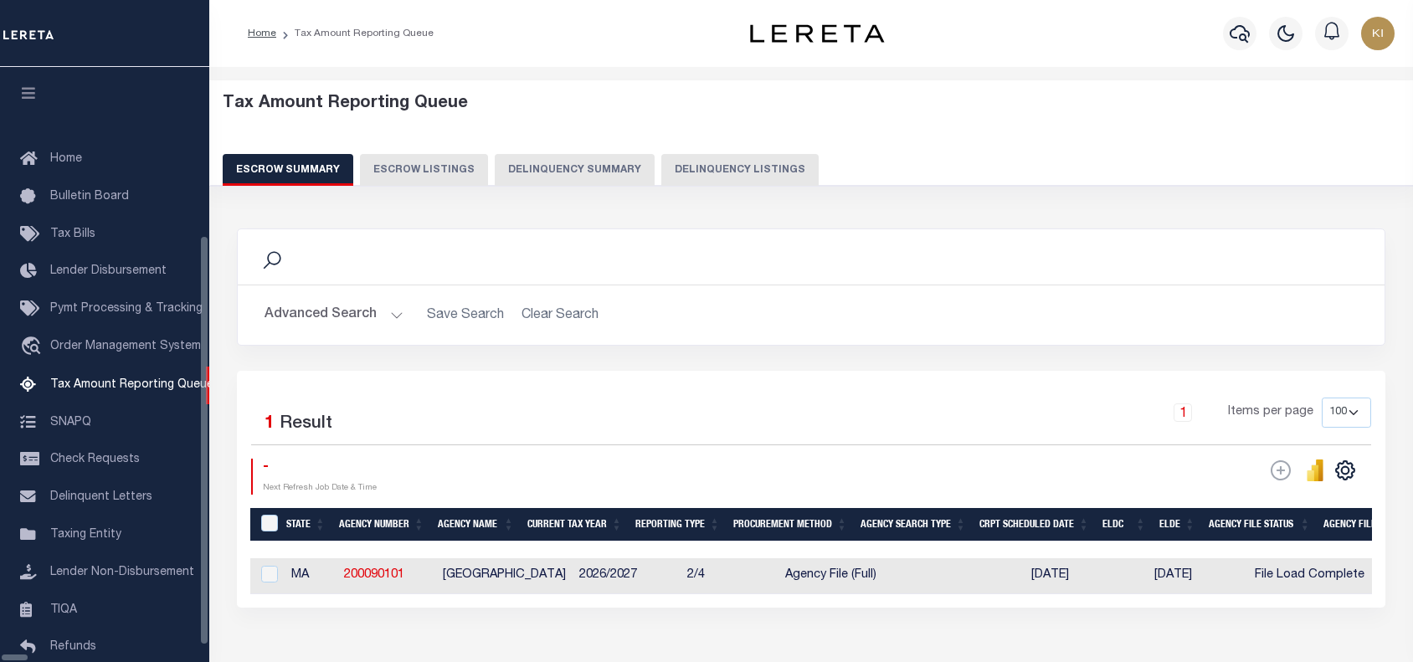
select select "100"
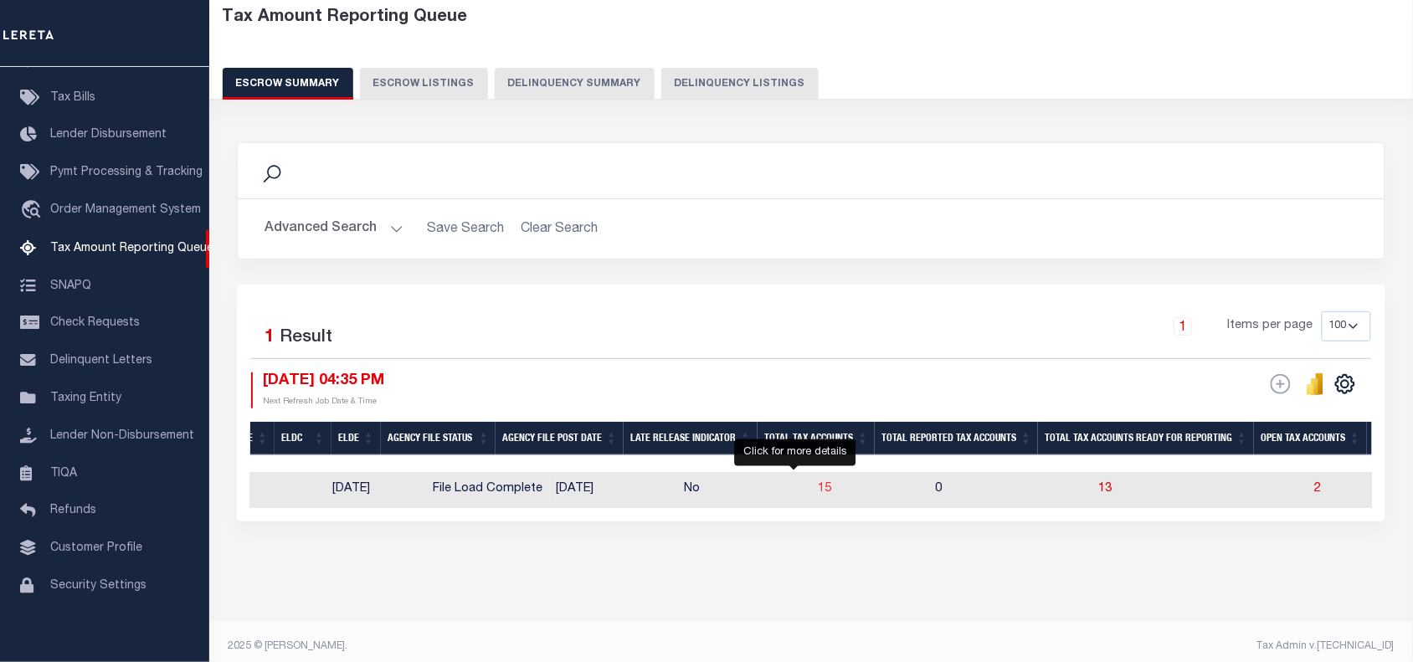
click at [819, 495] on span "15" at bounding box center [825, 489] width 13 height 12
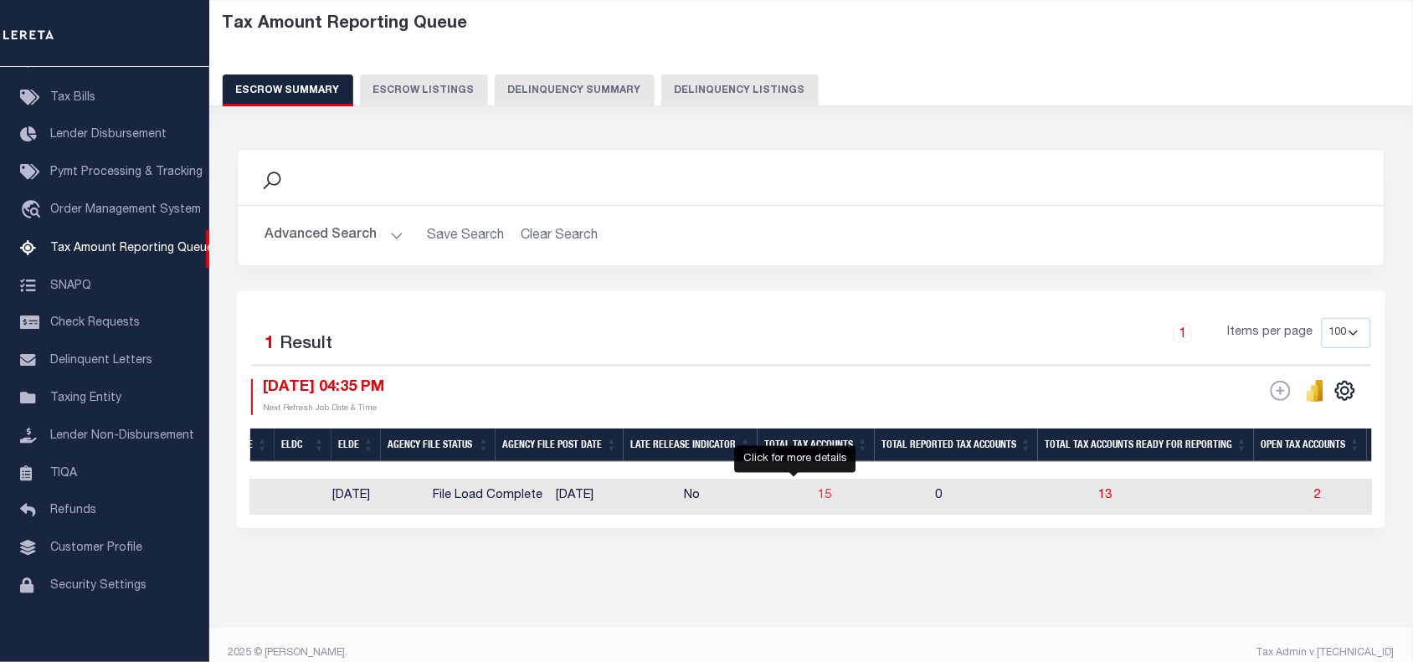
select select "100"
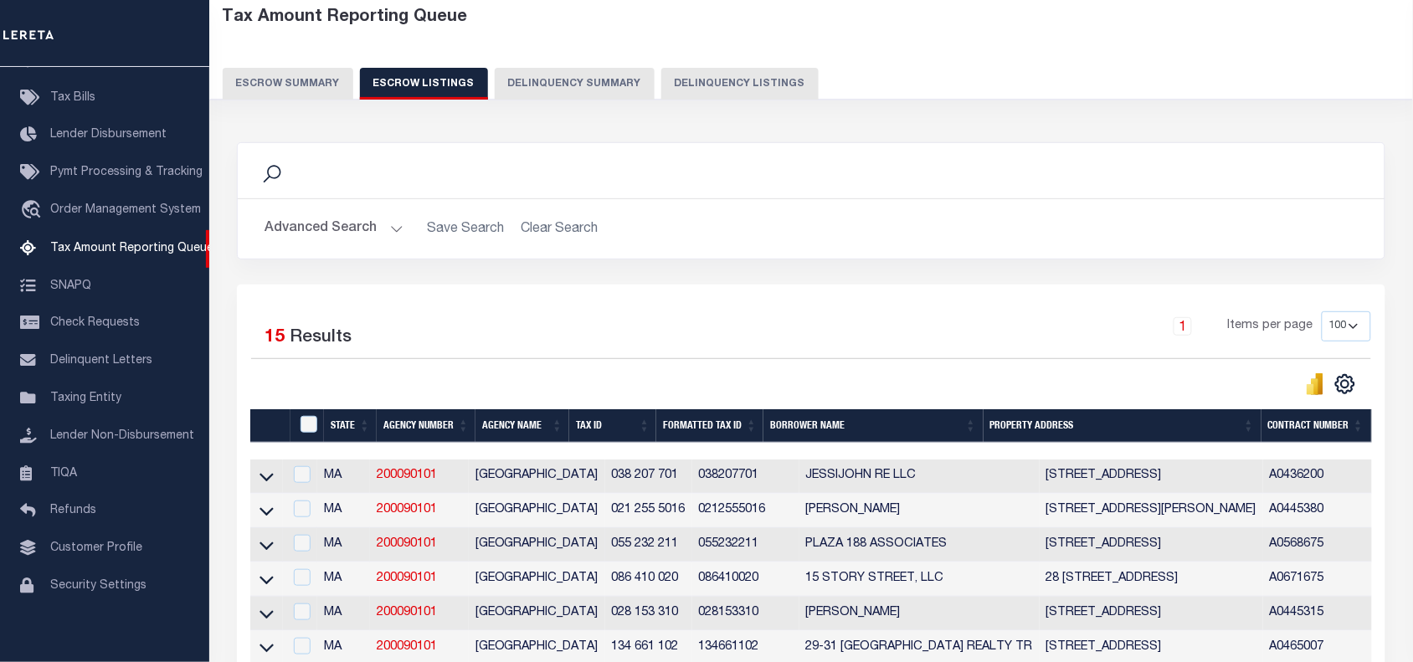
scroll to position [593, 0]
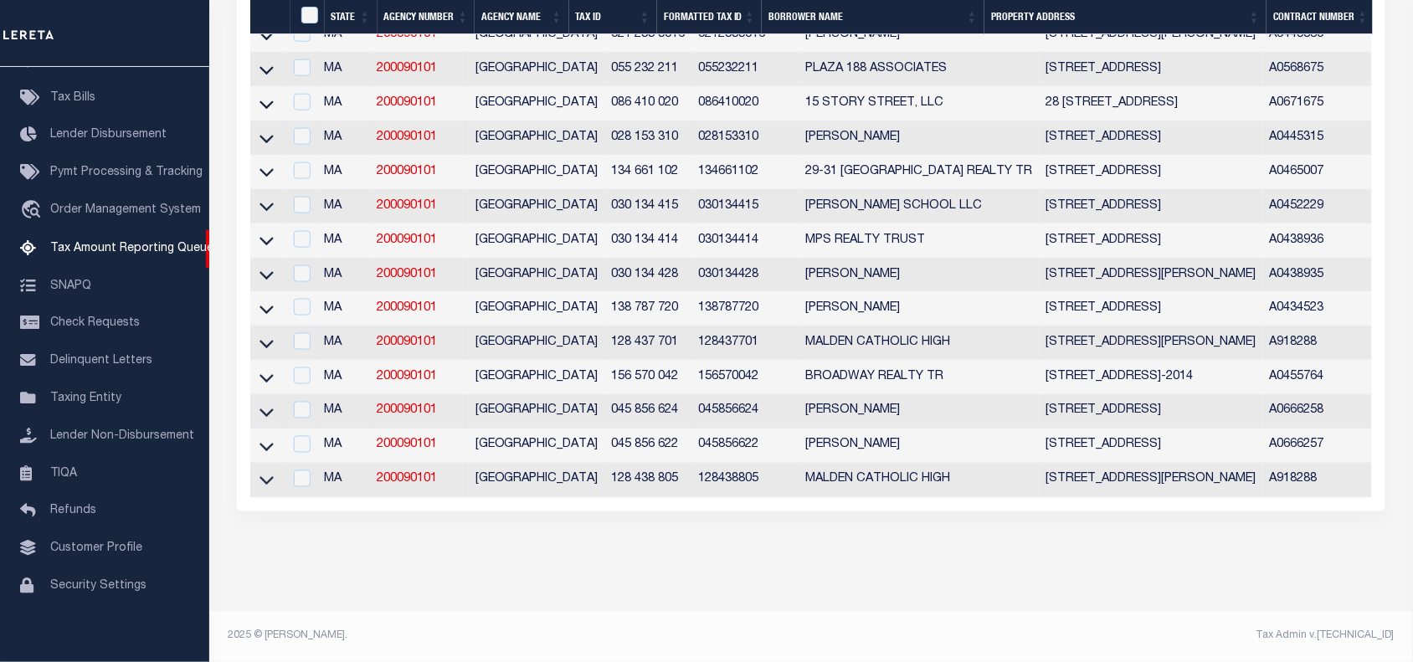
click at [706, 525] on div "Search Advanced Search Save Search Clear Search In In AK AL AR AZ CA CO CT" at bounding box center [811, 106] width 1171 height 912
click at [266, 471] on icon at bounding box center [267, 480] width 14 height 18
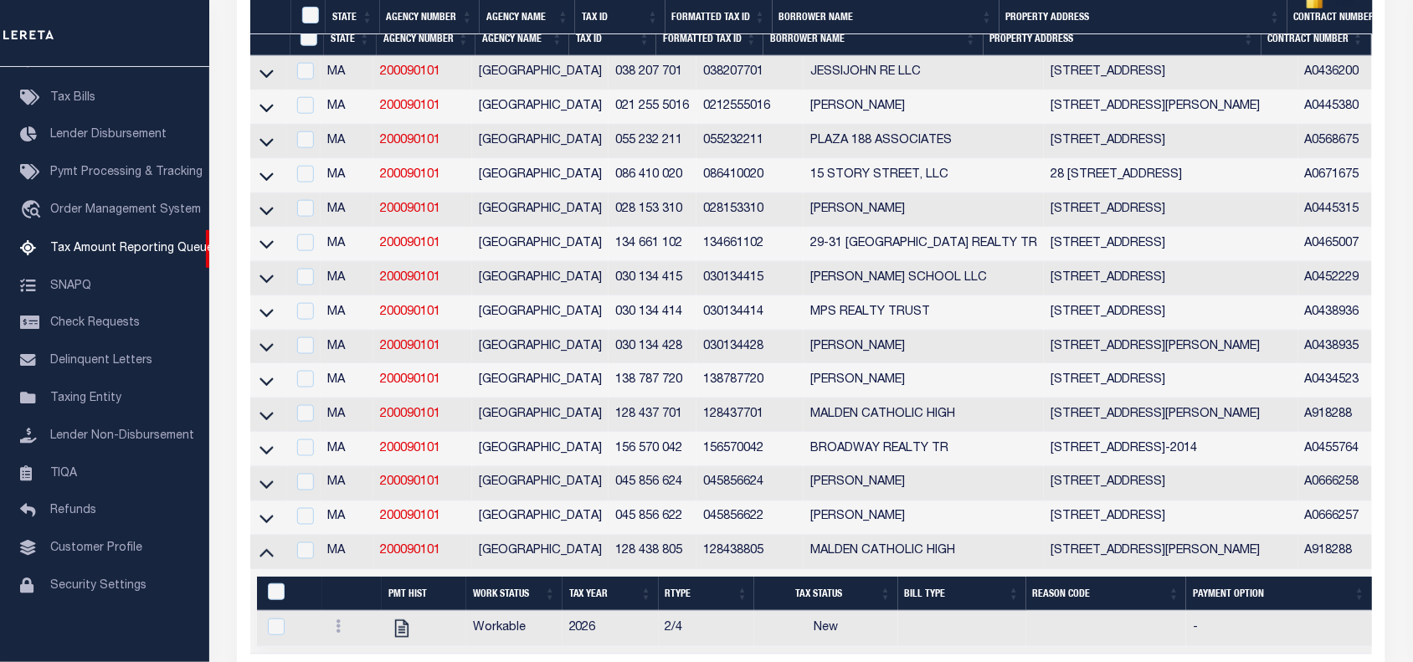
scroll to position [662, 0]
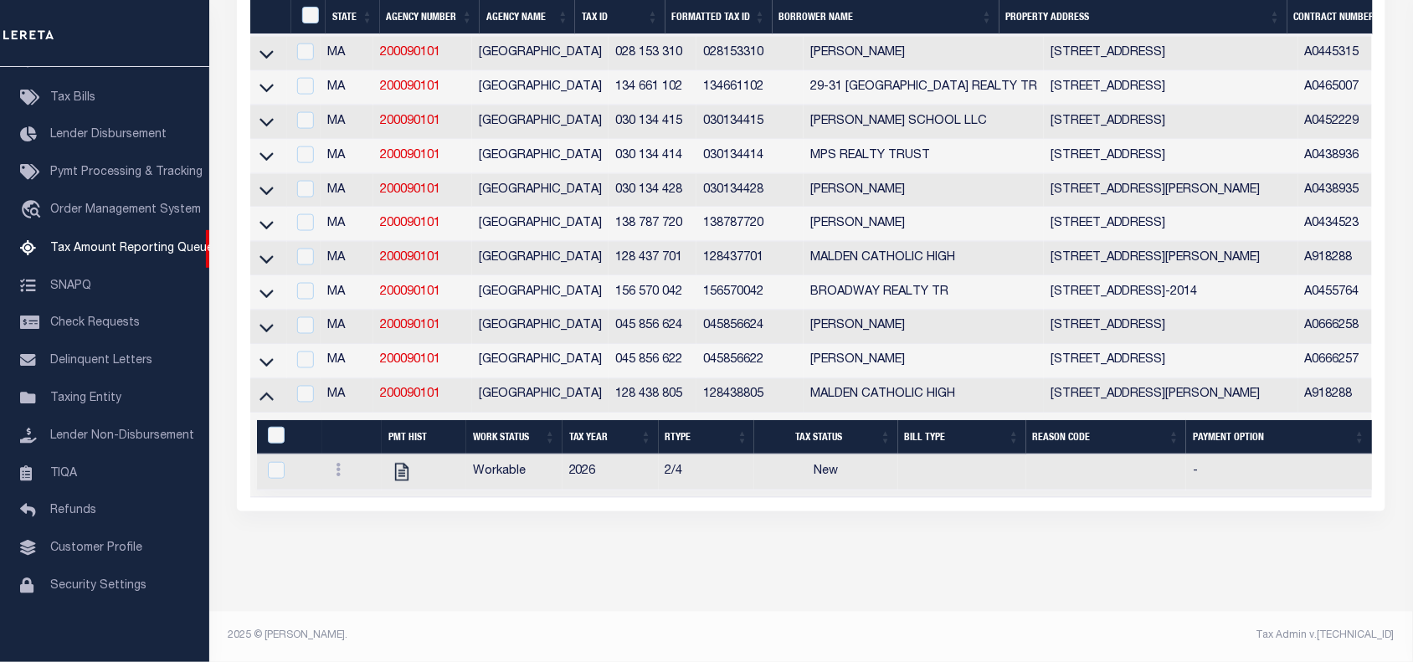
drag, startPoint x: 811, startPoint y: 507, endPoint x: 936, endPoint y: 534, distance: 128.4
click at [956, 530] on div "Search Advanced Search Save Search Clear Search In In AK AL AR AZ CA CO CT" at bounding box center [811, 72] width 1171 height 980
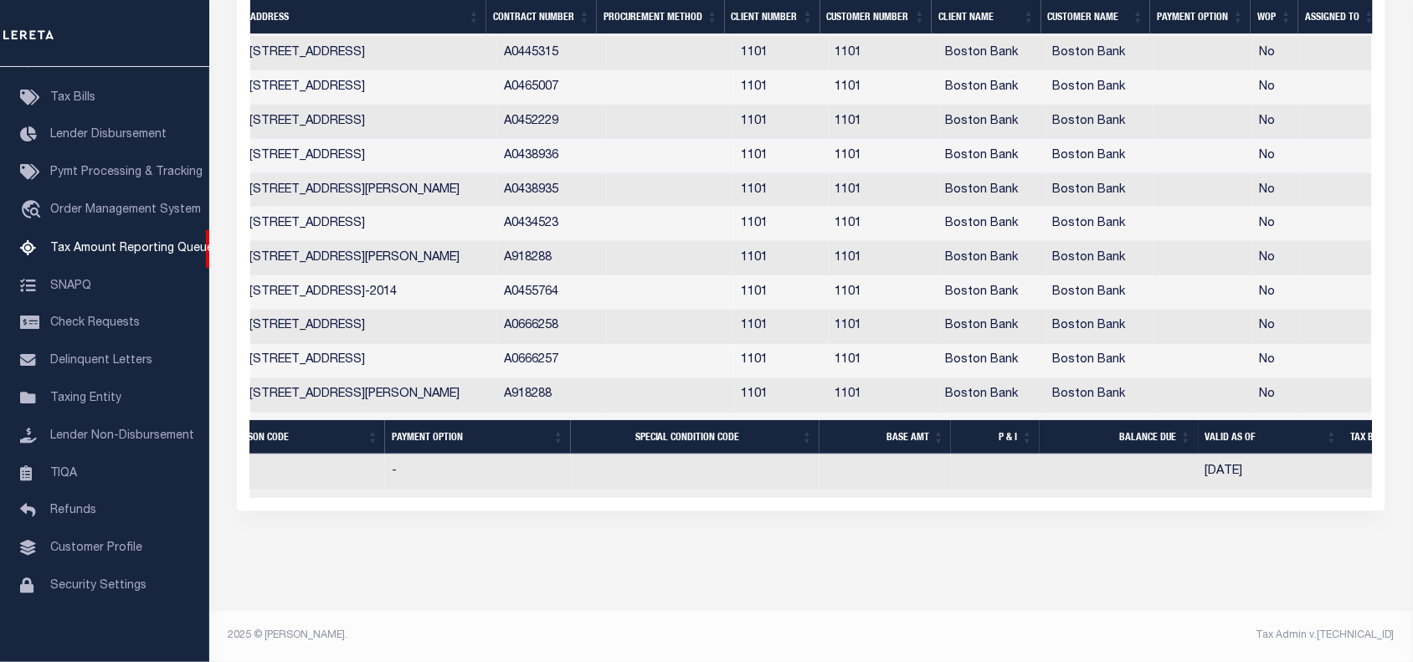
scroll to position [0, 969]
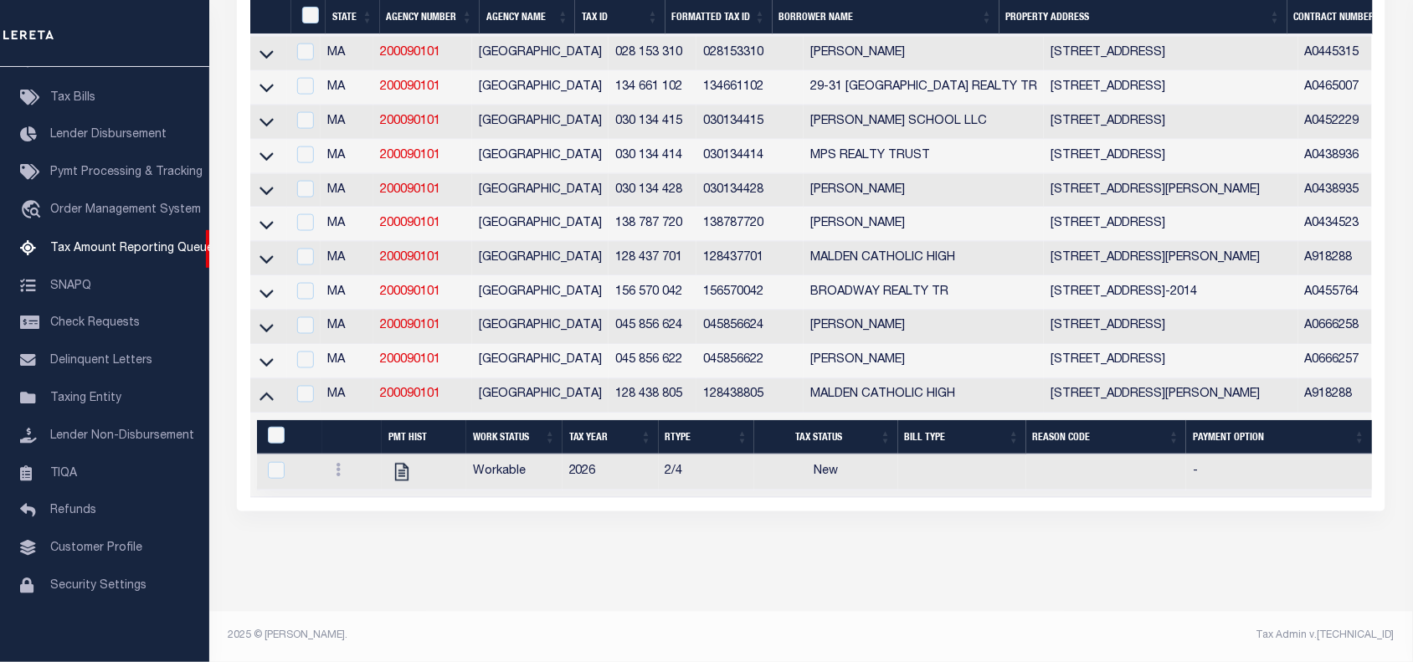
click at [519, 571] on div "Tax Amount Reporting Queue Escrow Summary Escrow Listings In" at bounding box center [811, 33] width 1194 height 1158
click at [862, 589] on div "Tax Amount Reporting Queue Escrow Summary Escrow Listings In" at bounding box center [811, 33] width 1194 height 1158
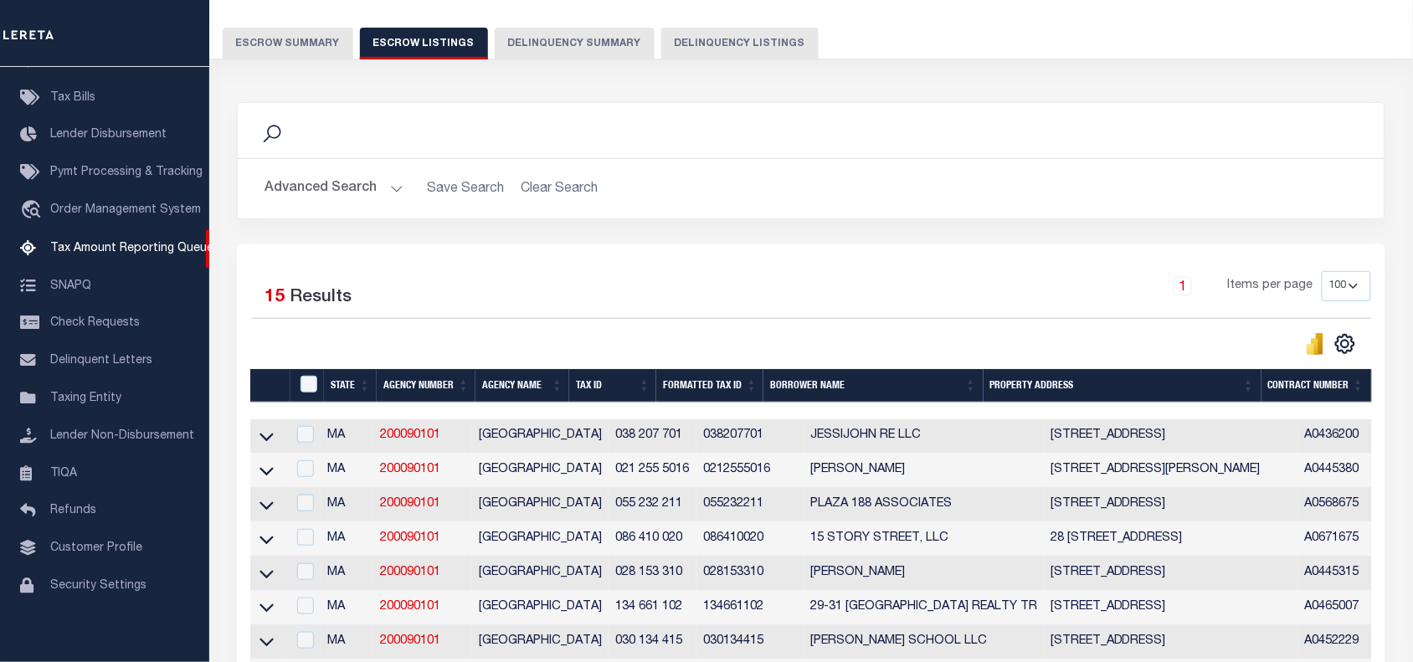
scroll to position [80, 0]
